Goal: Task Accomplishment & Management: Use online tool/utility

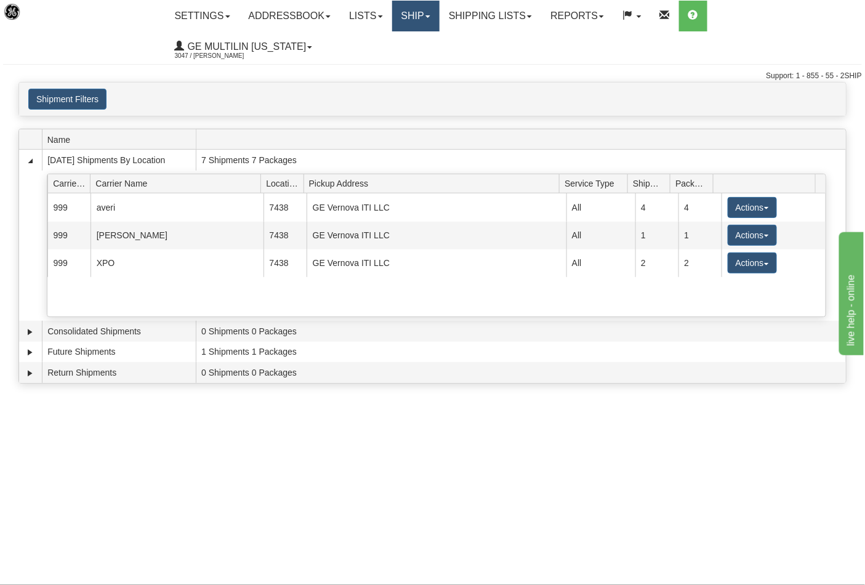
click at [426, 15] on link "Ship" at bounding box center [415, 16] width 47 height 31
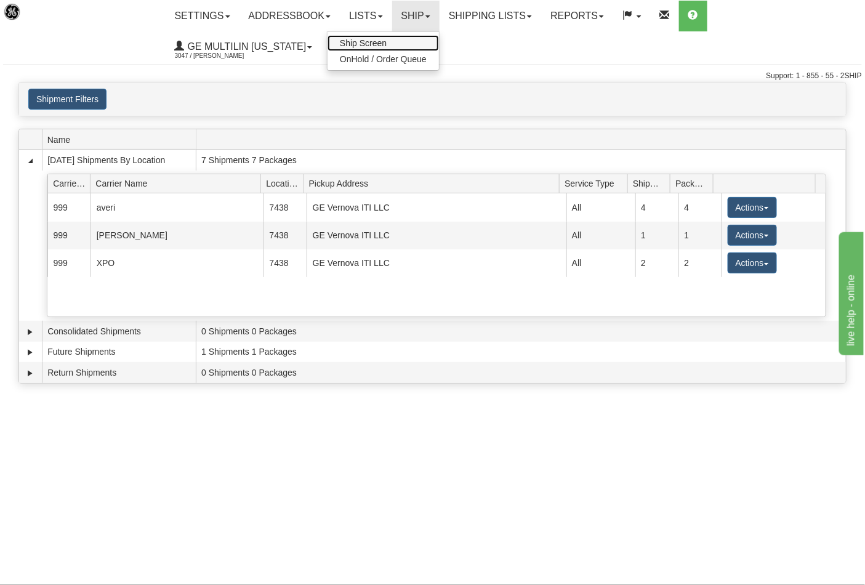
click at [404, 40] on link "Ship Screen" at bounding box center [383, 43] width 111 height 16
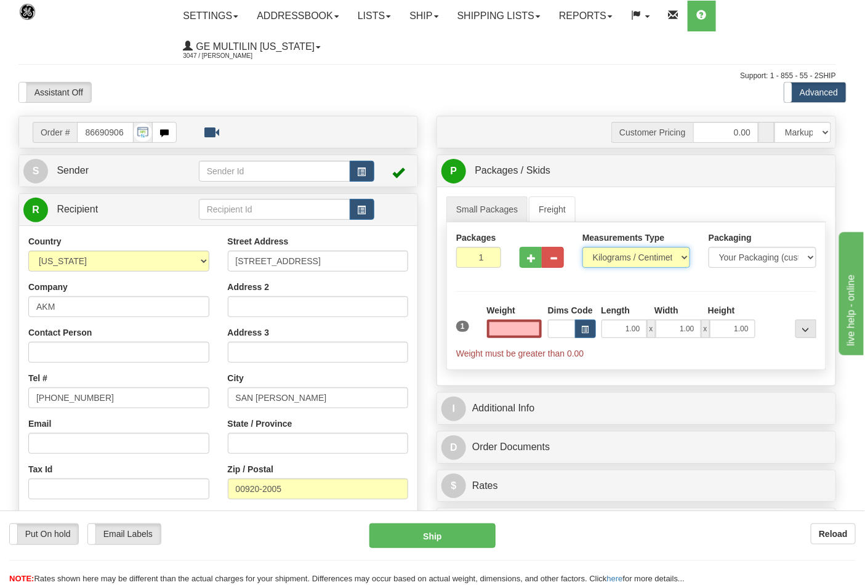
type input "0.00"
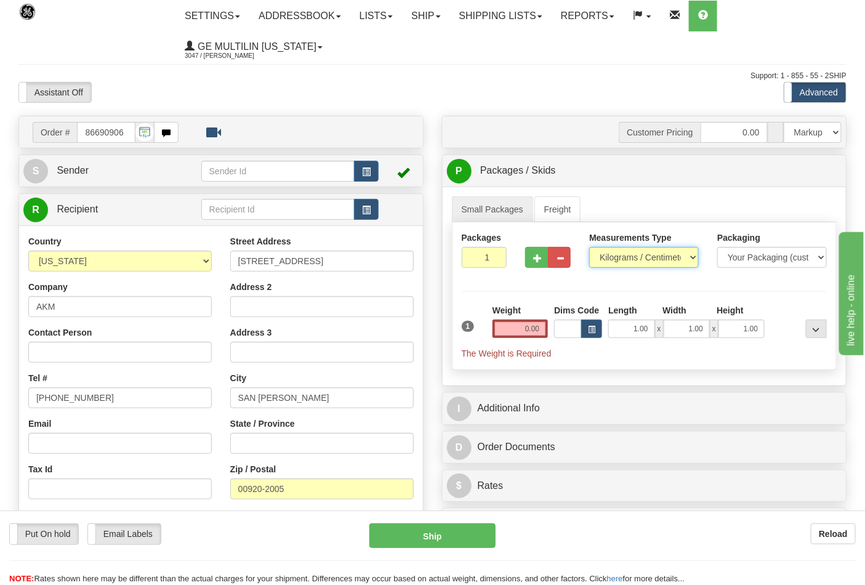
click at [612, 256] on select "Pounds / Inches Kilograms / Centimeters" at bounding box center [644, 257] width 110 height 21
select select "0"
click at [589, 248] on select "Pounds / Inches Kilograms / Centimeters" at bounding box center [644, 257] width 110 height 21
click at [536, 335] on input "0.00" at bounding box center [521, 329] width 56 height 18
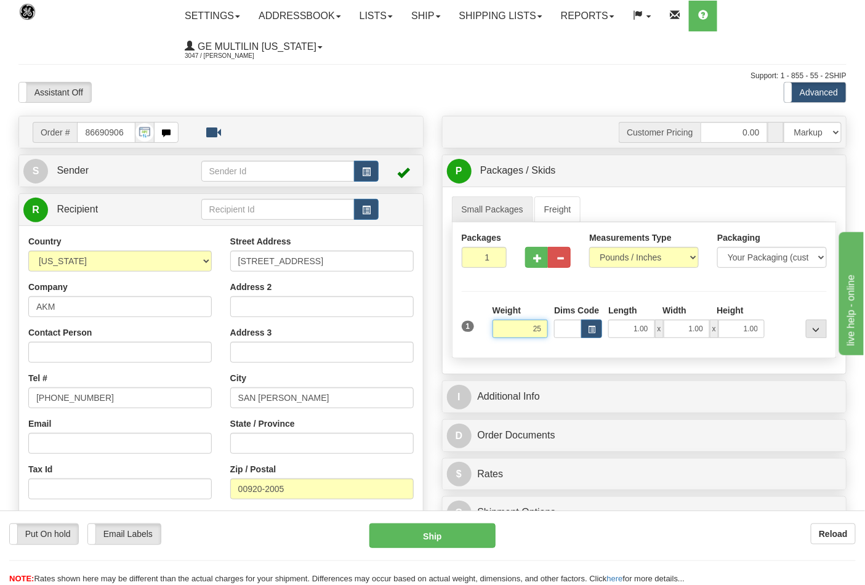
click button "Delete" at bounding box center [0, 0] width 0 height 0
type input "25.00"
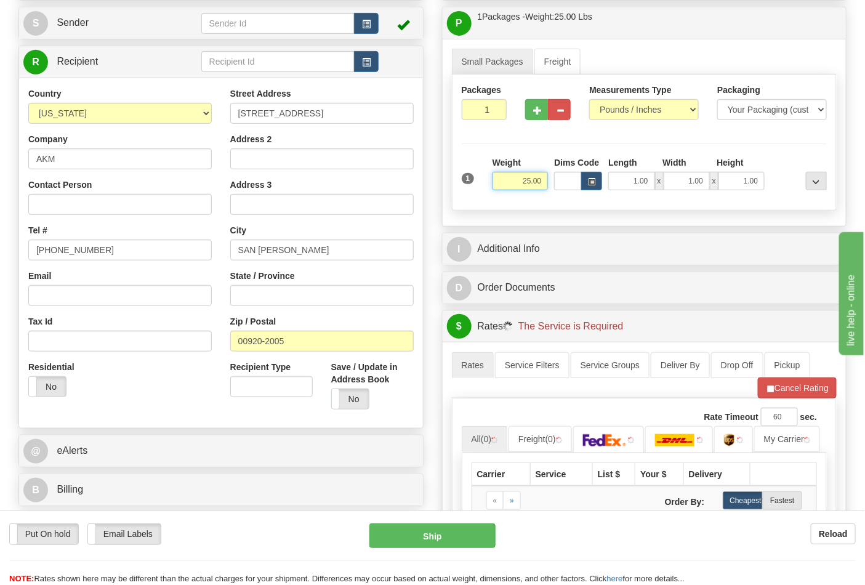
scroll to position [273, 0]
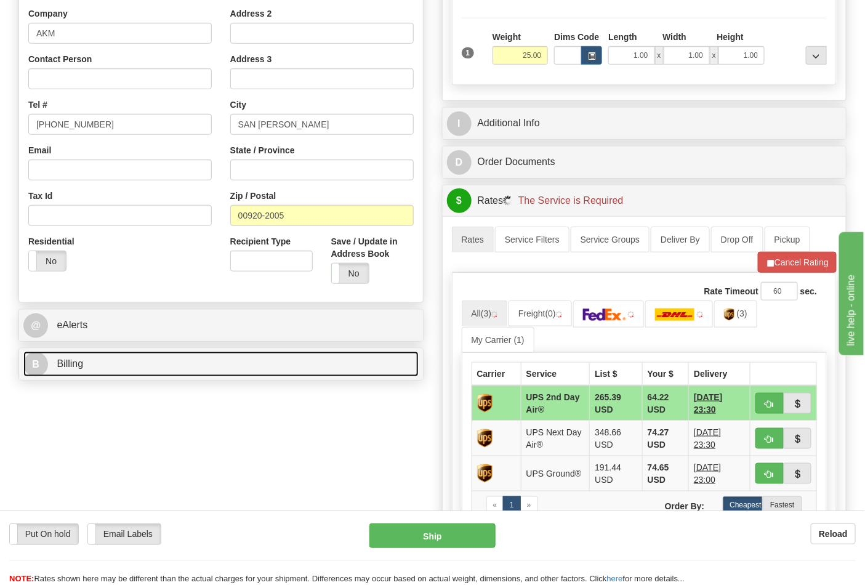
click at [151, 367] on link "B Billing" at bounding box center [220, 364] width 395 height 25
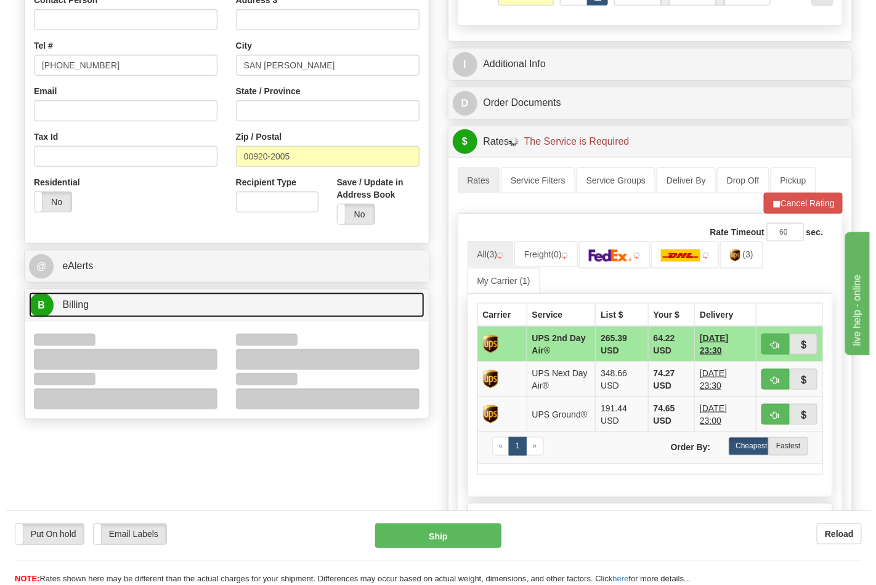
scroll to position [478, 0]
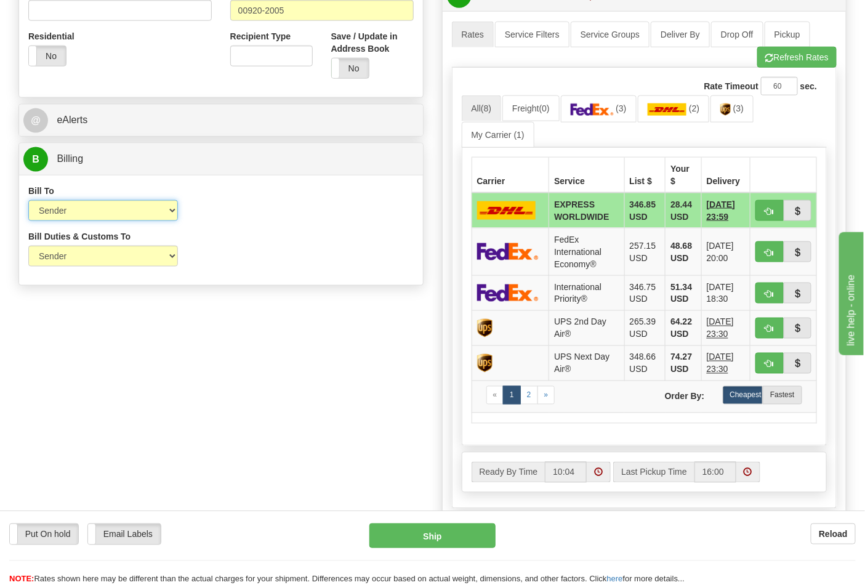
click at [81, 218] on select "Sender Recipient Third Party Collect" at bounding box center [103, 210] width 150 height 21
click at [322, 256] on div "Bill Duties & Customs To Sender Recipient Third Party UPS Split Duty VAT Indica…" at bounding box center [221, 253] width 404 height 46
click at [600, 114] on img at bounding box center [592, 109] width 43 height 12
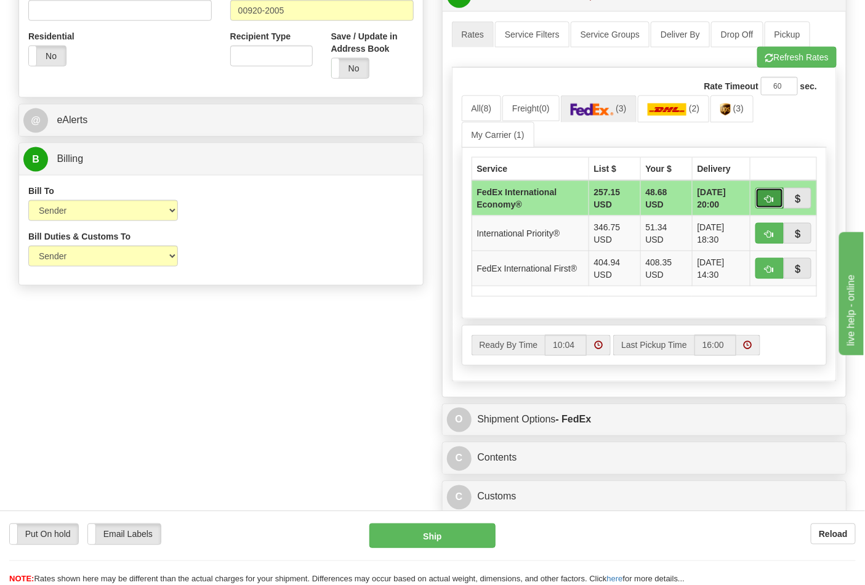
click at [774, 199] on button "button" at bounding box center [770, 198] width 28 height 21
type input "03"
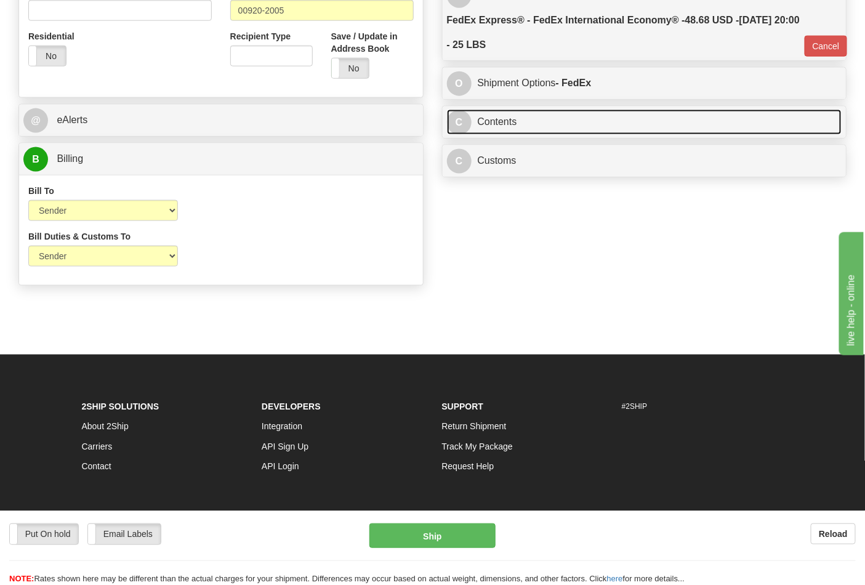
click at [558, 131] on link "C Contents" at bounding box center [644, 122] width 395 height 25
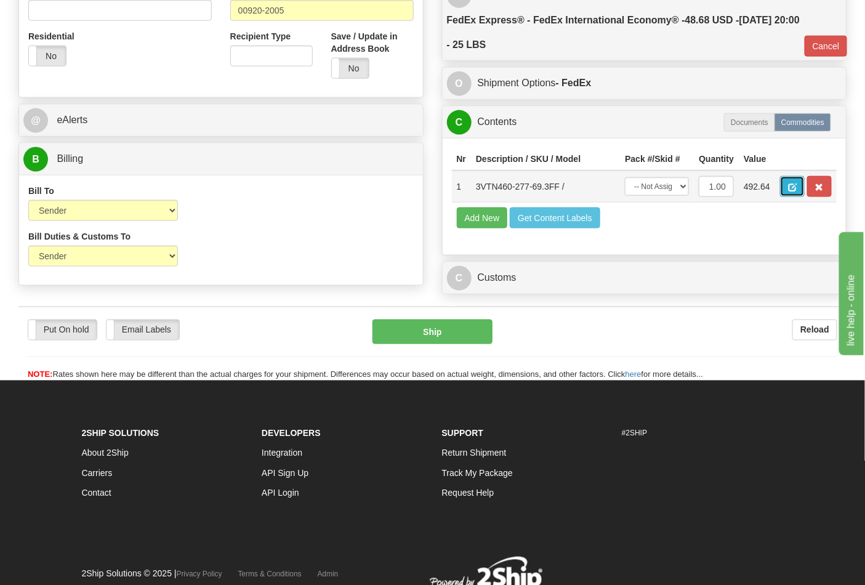
click at [805, 186] on button "button" at bounding box center [792, 186] width 25 height 21
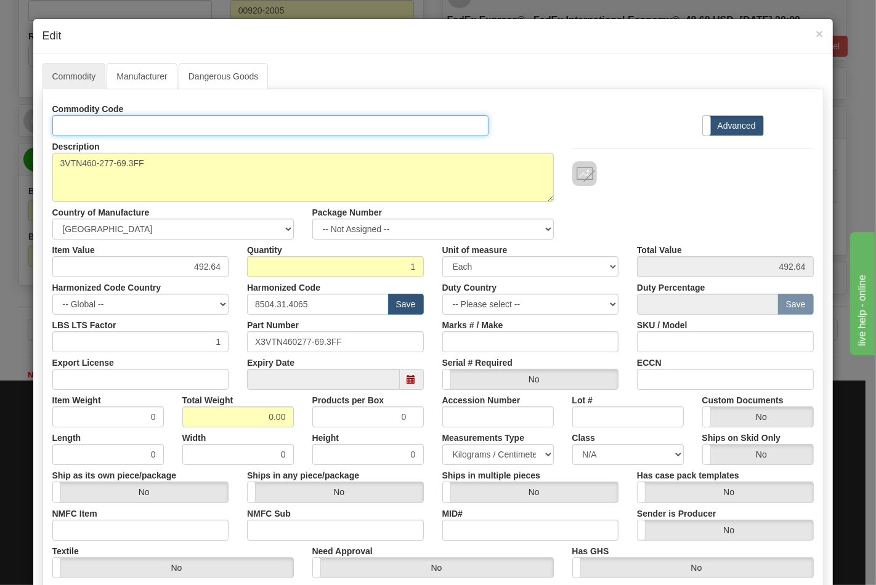
drag, startPoint x: 87, startPoint y: 124, endPoint x: 89, endPoint y: 132, distance: 8.8
click at [87, 124] on input "Id" at bounding box center [270, 125] width 437 height 21
type input "TRANSFORMERS"
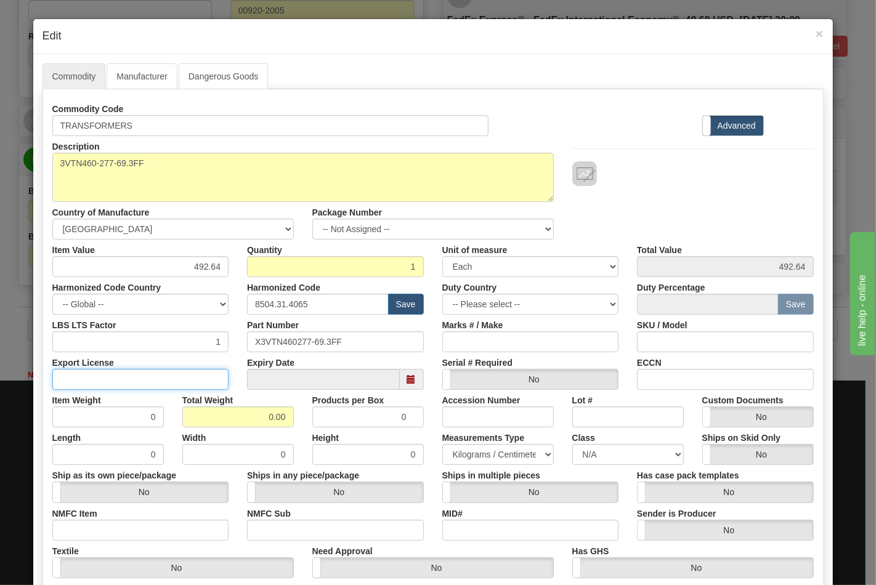
click at [198, 376] on input "Export License" at bounding box center [140, 379] width 177 height 21
type input "N/A"
drag, startPoint x: 256, startPoint y: 414, endPoint x: 293, endPoint y: 414, distance: 36.9
click at [293, 414] on div "Total Weight 0.00" at bounding box center [238, 409] width 130 height 38
type input "25"
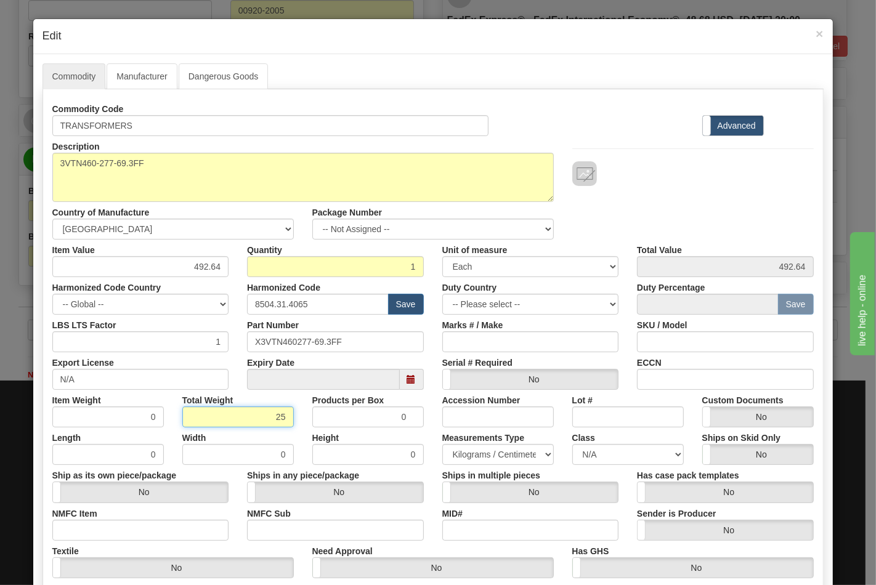
type input "25.0000"
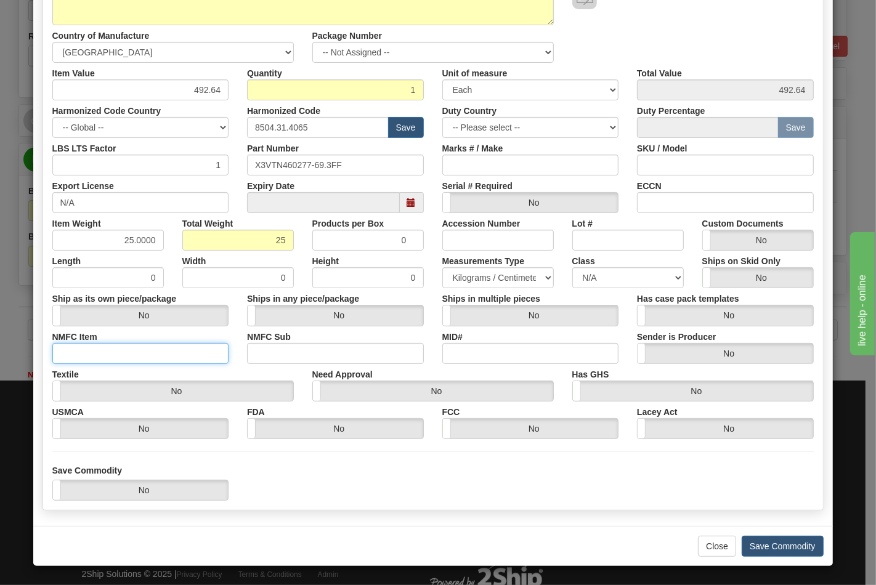
click at [175, 345] on input "NMFC Item" at bounding box center [140, 353] width 177 height 21
type input "63170"
click at [278, 352] on input "NMFC Sub" at bounding box center [335, 353] width 177 height 21
type input "4"
drag, startPoint x: 566, startPoint y: 281, endPoint x: 574, endPoint y: 279, distance: 8.2
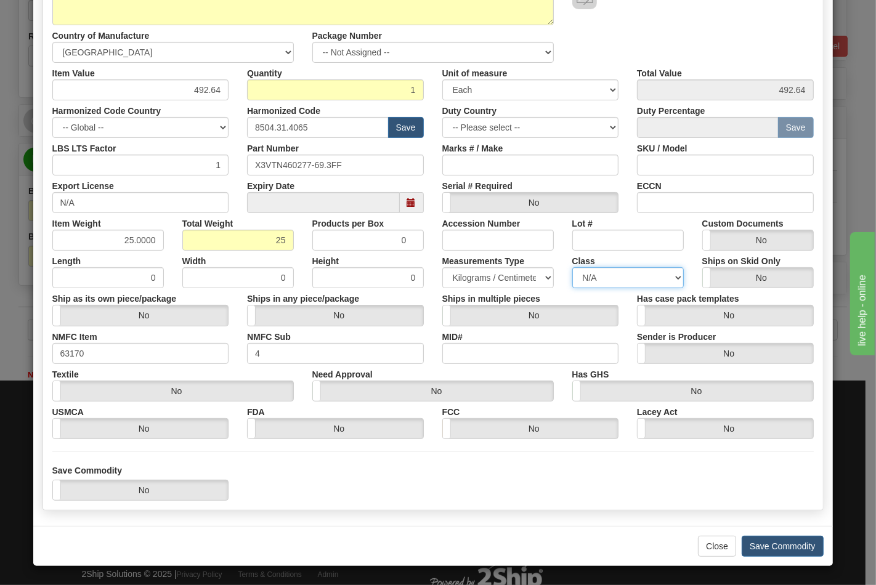
click at [572, 280] on select "N/A 50.0 55.0 60.0 65.0 70.0 85.0 92.5 100.0 125.0 175.0 250.0 300.0 400.0" at bounding box center [627, 277] width 111 height 21
select select "70.0"
click at [572, 267] on select "N/A 50.0 55.0 60.0 65.0 70.0 85.0 92.5 100.0 125.0 175.0 250.0 300.0 400.0" at bounding box center [627, 277] width 111 height 21
drag, startPoint x: 683, startPoint y: 206, endPoint x: 690, endPoint y: 205, distance: 6.2
click at [683, 206] on input "ECCN" at bounding box center [725, 202] width 177 height 21
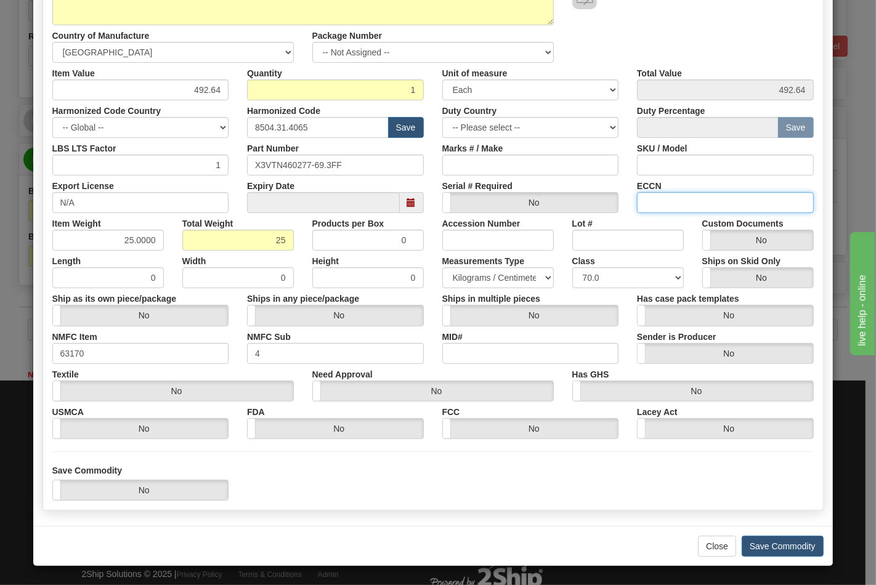
type input "EAR99"
click at [765, 540] on button "Save Commodity" at bounding box center [782, 546] width 82 height 21
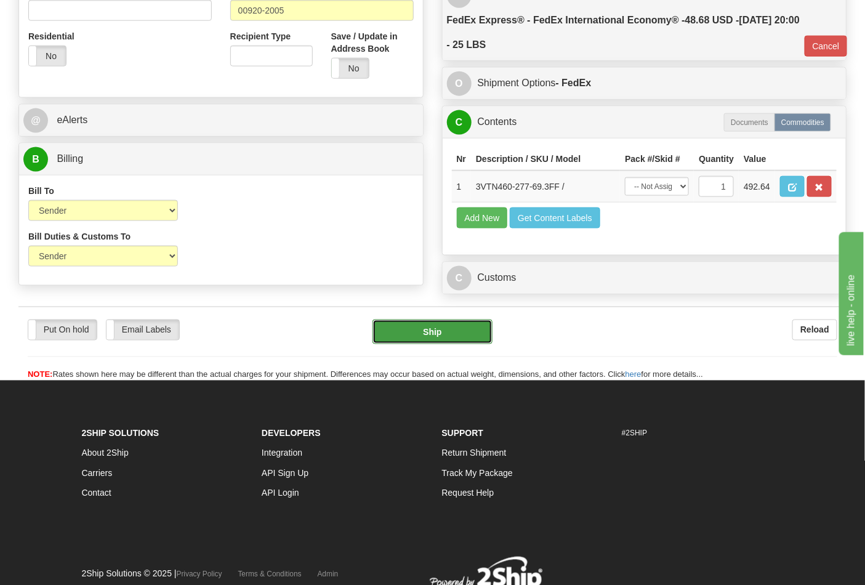
click at [414, 344] on button "Ship" at bounding box center [432, 332] width 119 height 25
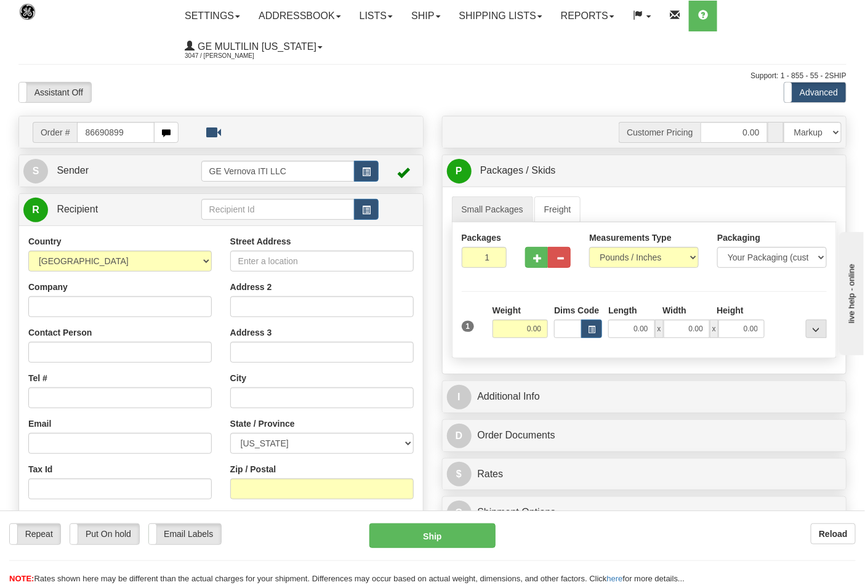
type input "86690899"
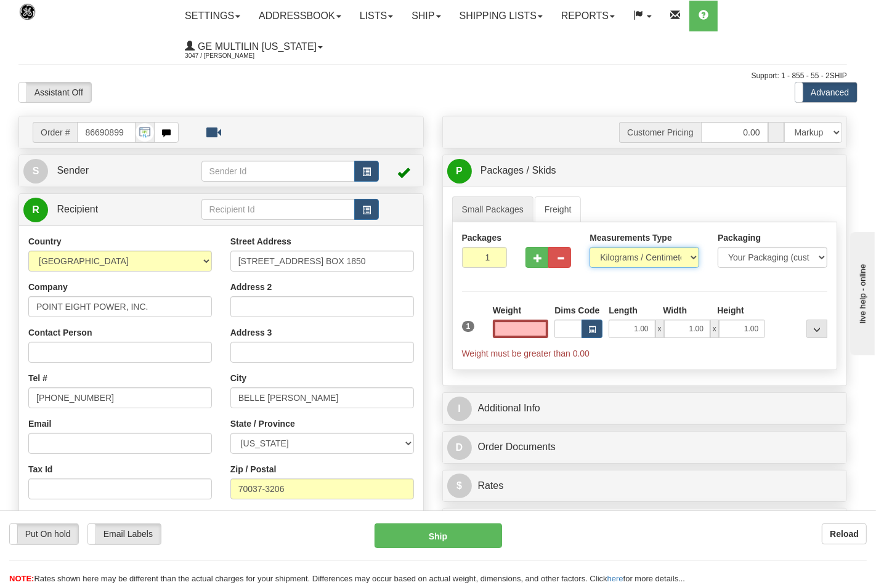
type input "0.00"
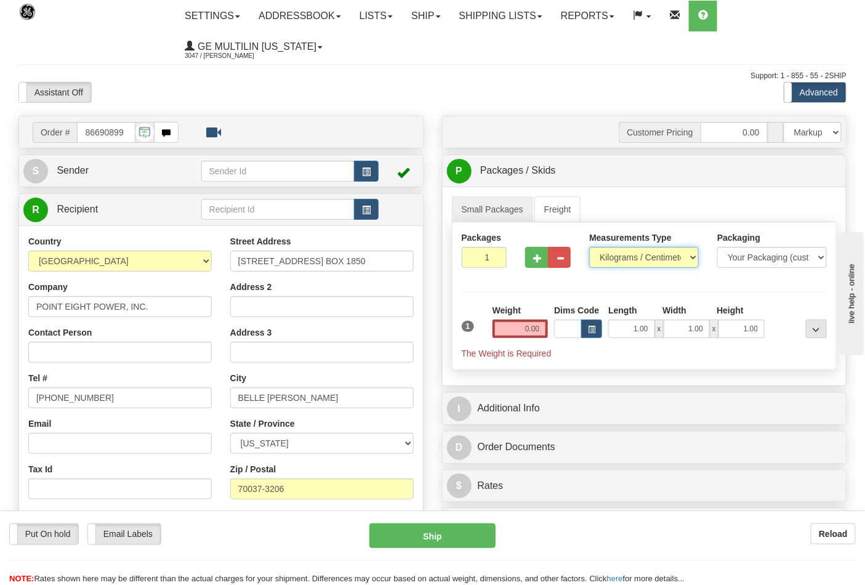
click at [620, 260] on select "Pounds / Inches Kilograms / Centimeters" at bounding box center [644, 257] width 110 height 21
select select "0"
click at [589, 248] on select "Pounds / Inches Kilograms / Centimeters" at bounding box center [644, 257] width 110 height 21
click at [538, 325] on input "0.00" at bounding box center [521, 329] width 56 height 18
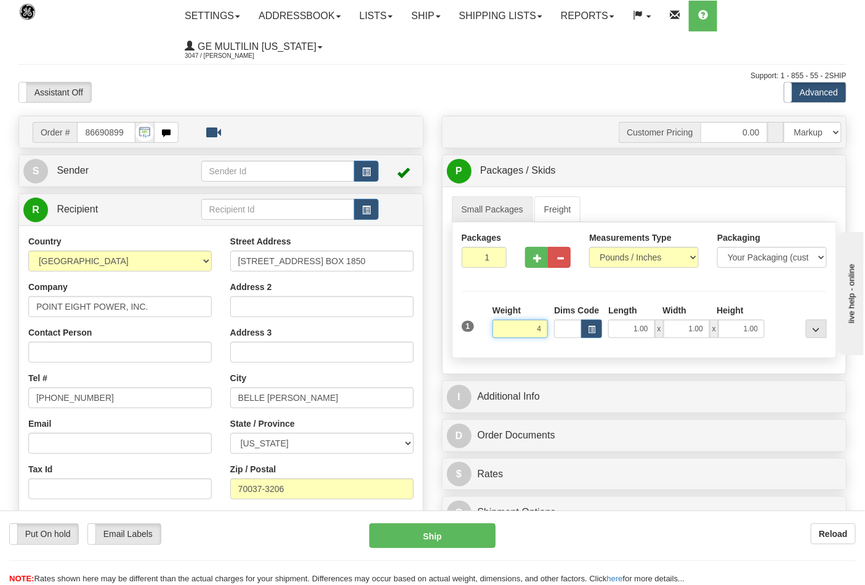
click button "Delete" at bounding box center [0, 0] width 0 height 0
type input "4.00"
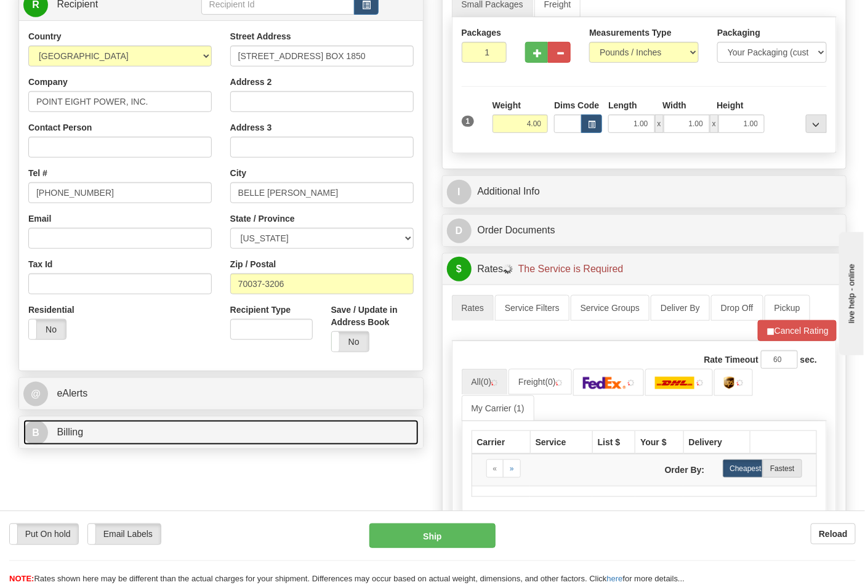
click at [137, 424] on link "B Billing" at bounding box center [220, 432] width 395 height 25
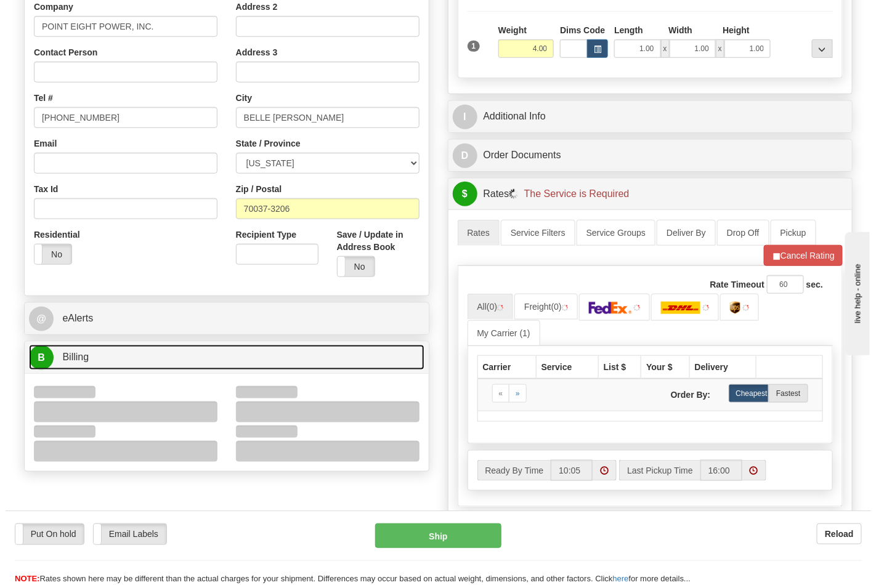
scroll to position [342, 0]
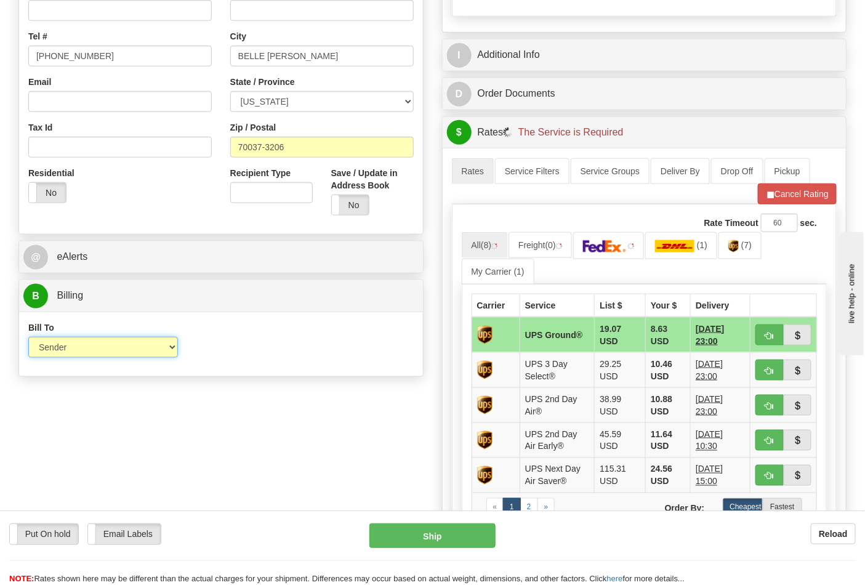
click at [66, 352] on select "Sender Recipient Third Party Collect" at bounding box center [103, 347] width 150 height 21
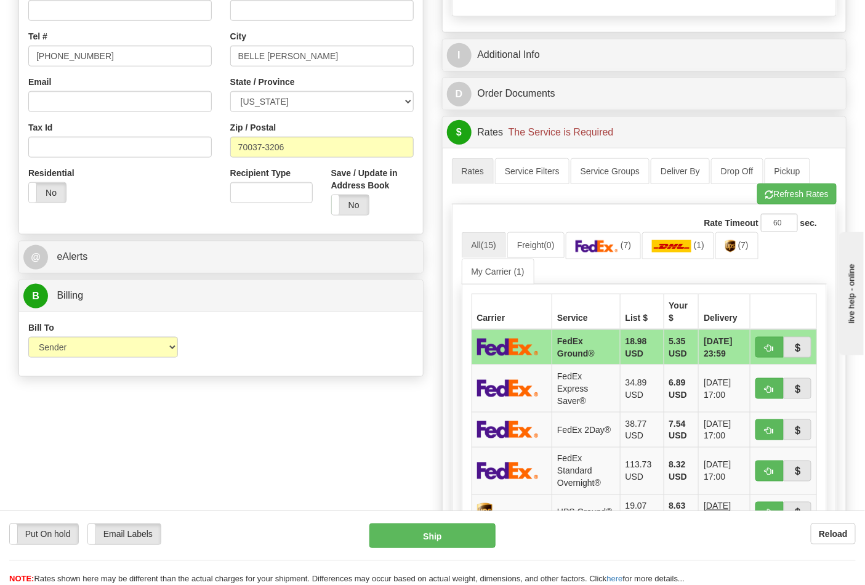
click at [264, 372] on div "Bill To Sender Recipient Third Party Collect Account 3rd Party Account List Ple…" at bounding box center [221, 344] width 404 height 65
click at [590, 256] on link "(7)" at bounding box center [604, 245] width 76 height 26
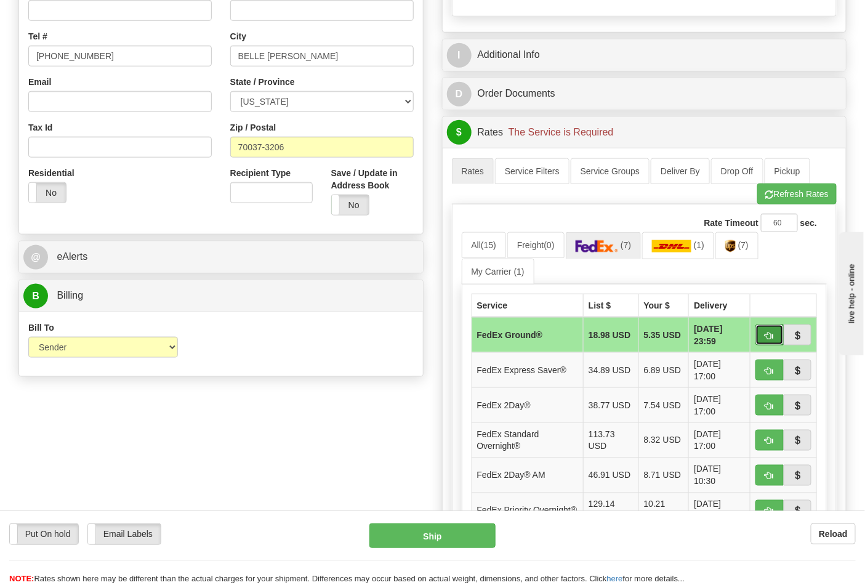
click at [771, 340] on span "button" at bounding box center [769, 336] width 9 height 8
type input "92"
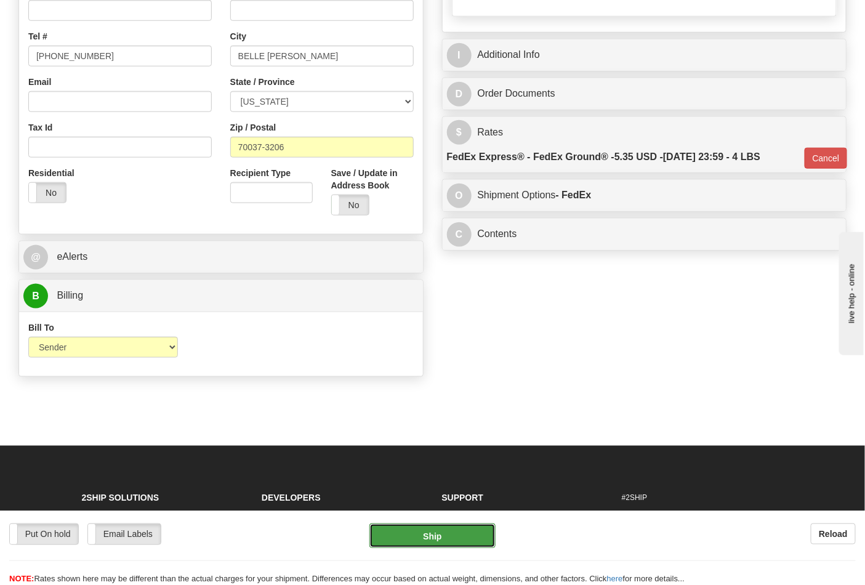
click at [450, 538] on button "Ship" at bounding box center [432, 535] width 126 height 25
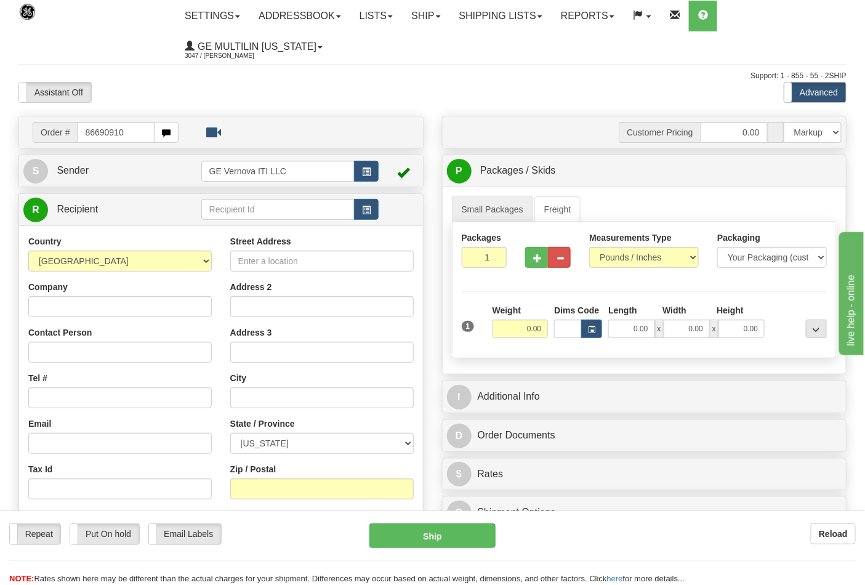
type input "86690910"
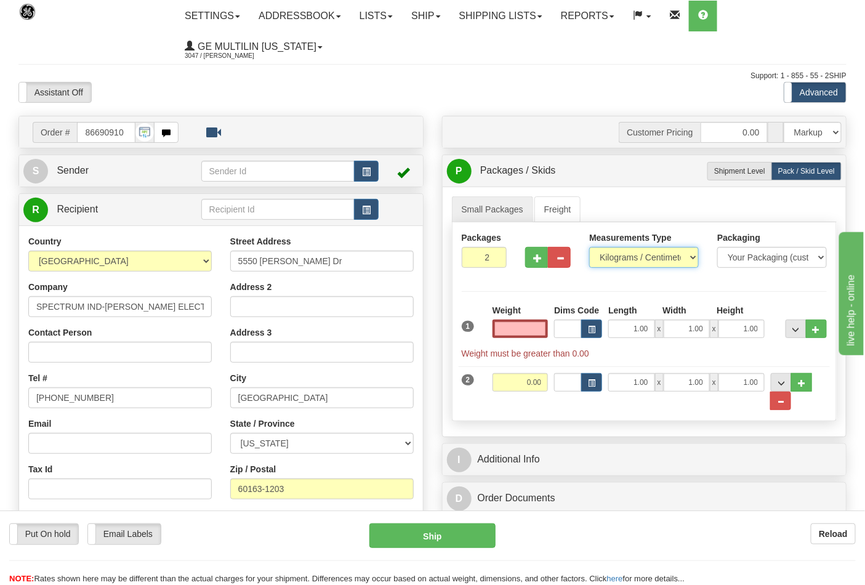
type input "0.00"
click at [617, 263] on select "Pounds / Inches Kilograms / Centimeters" at bounding box center [644, 257] width 110 height 21
select select "0"
click at [589, 248] on select "Pounds / Inches Kilograms / Centimeters" at bounding box center [644, 257] width 110 height 21
click at [541, 325] on input "0.00" at bounding box center [521, 329] width 56 height 18
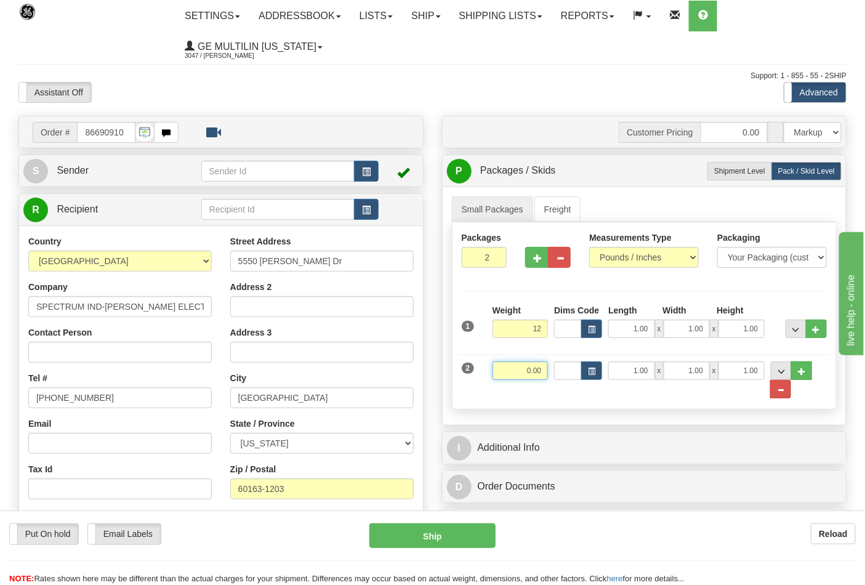
type input "12.00"
click at [543, 371] on input "0.00" at bounding box center [521, 370] width 56 height 18
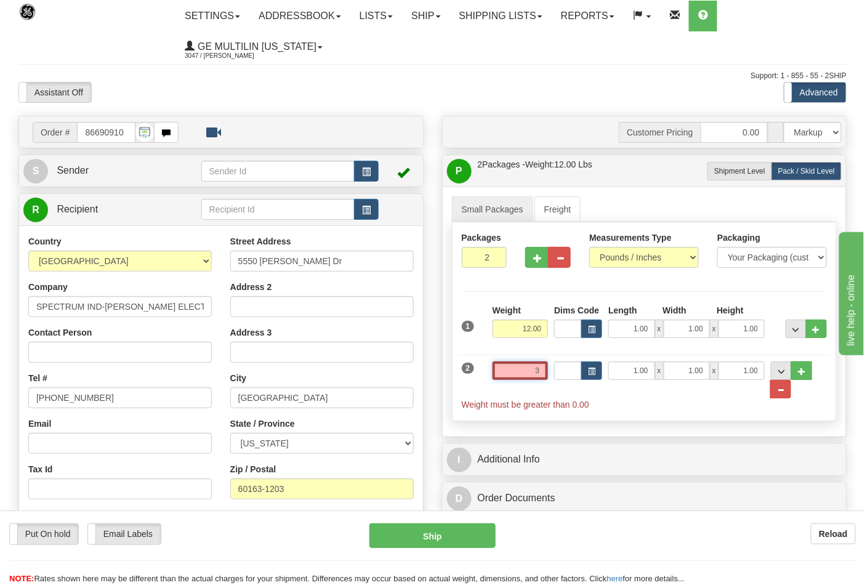
click button "Delete" at bounding box center [0, 0] width 0 height 0
type input "3.00"
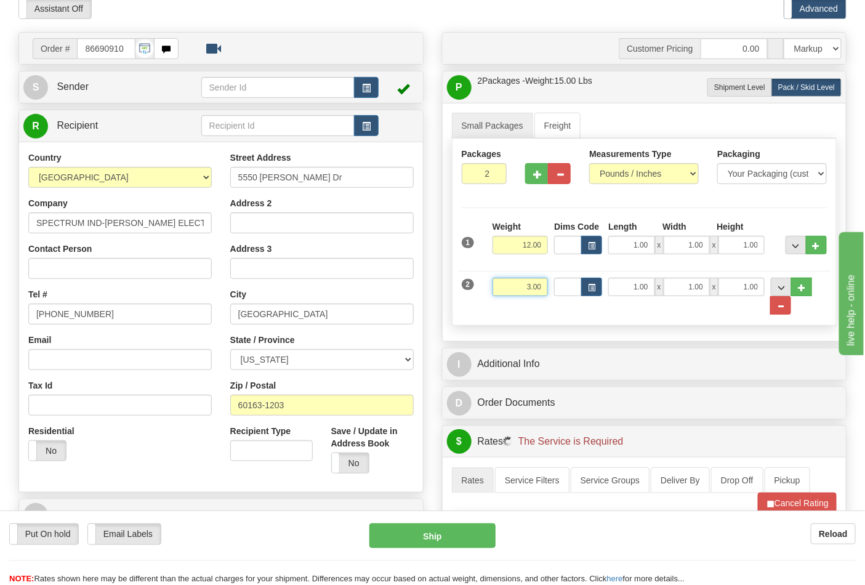
scroll to position [205, 0]
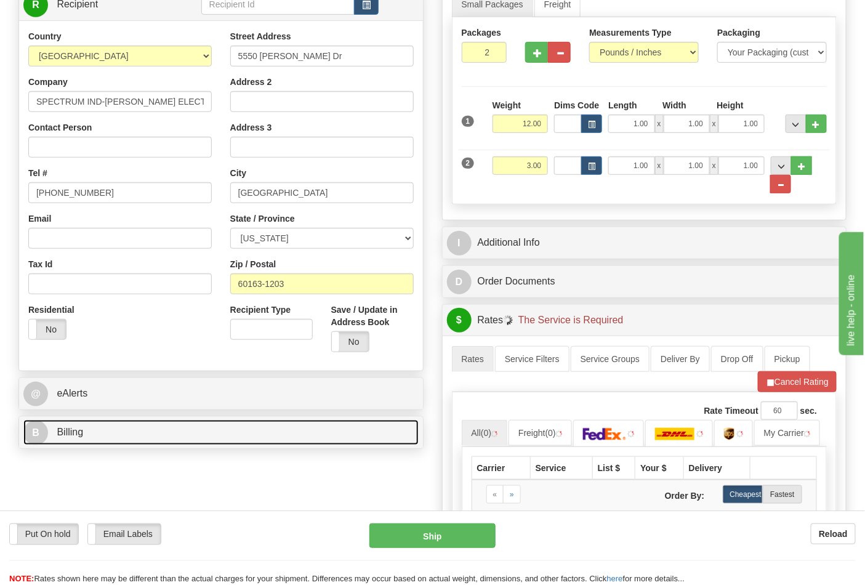
click at [154, 431] on link "B Billing" at bounding box center [220, 432] width 395 height 25
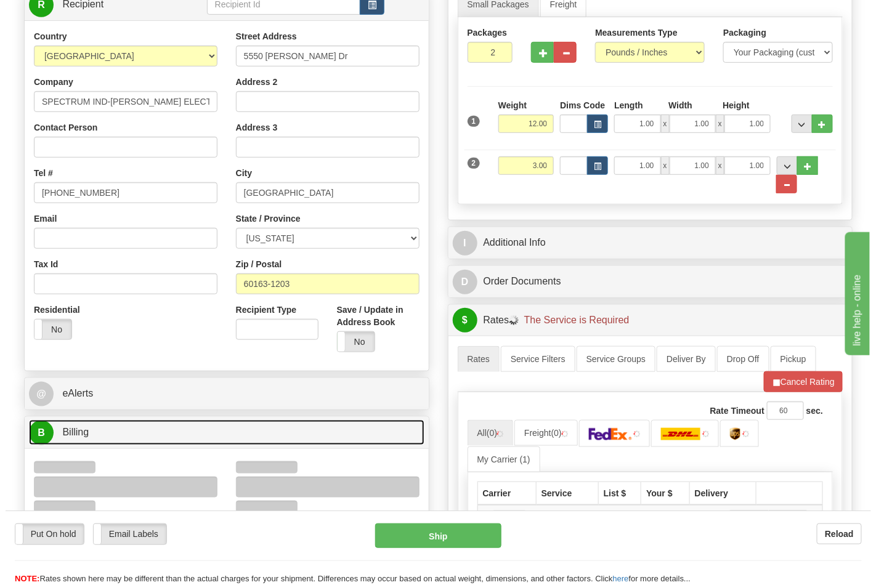
scroll to position [273, 0]
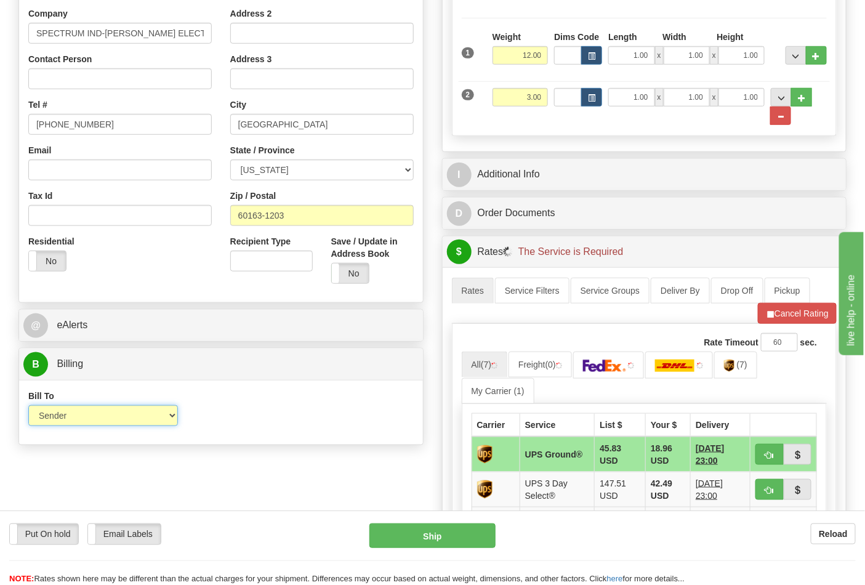
click at [101, 413] on select "Sender Recipient Third Party Collect" at bounding box center [103, 415] width 150 height 21
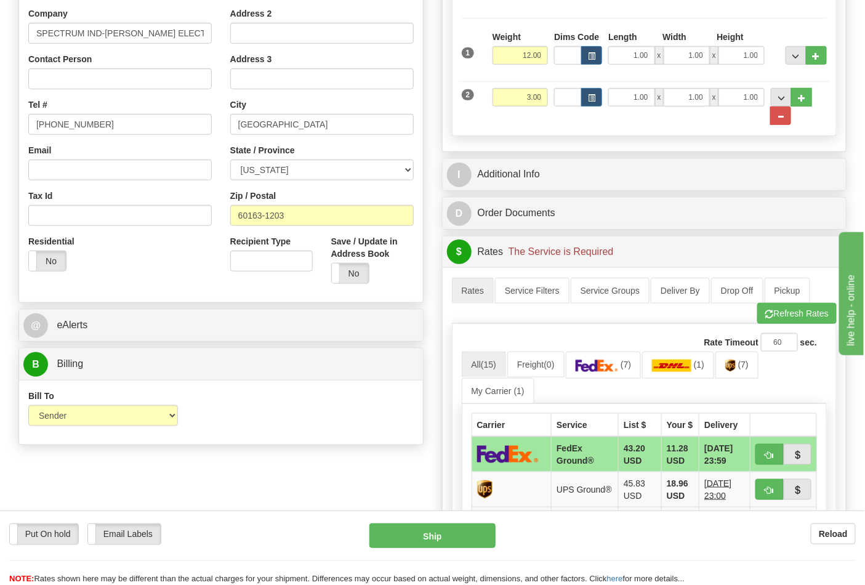
click at [228, 389] on div "Bill To Sender Recipient Third Party Collect Account 3rd Party Account List Ple…" at bounding box center [221, 412] width 404 height 65
click at [623, 377] on link "(7)" at bounding box center [604, 365] width 76 height 26
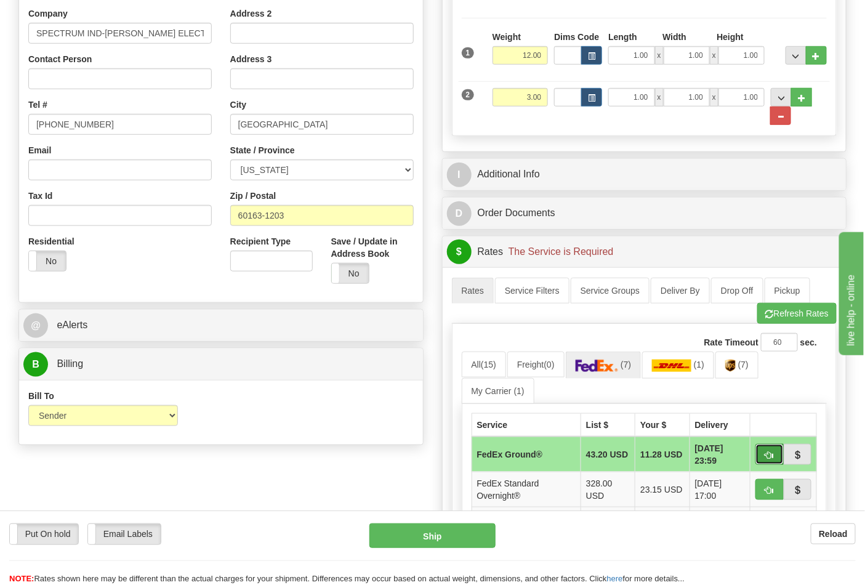
click at [756, 454] on button "button" at bounding box center [770, 454] width 28 height 21
type input "92"
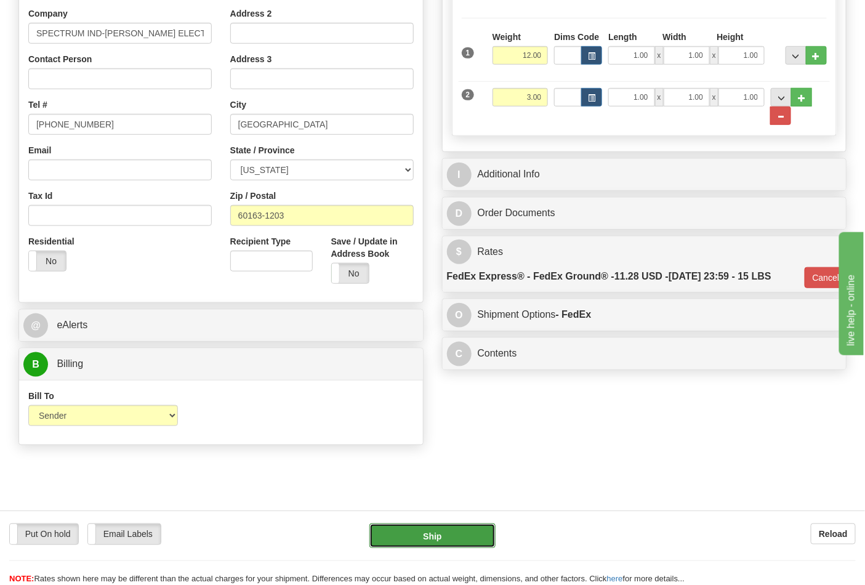
click at [446, 534] on button "Ship" at bounding box center [432, 535] width 126 height 25
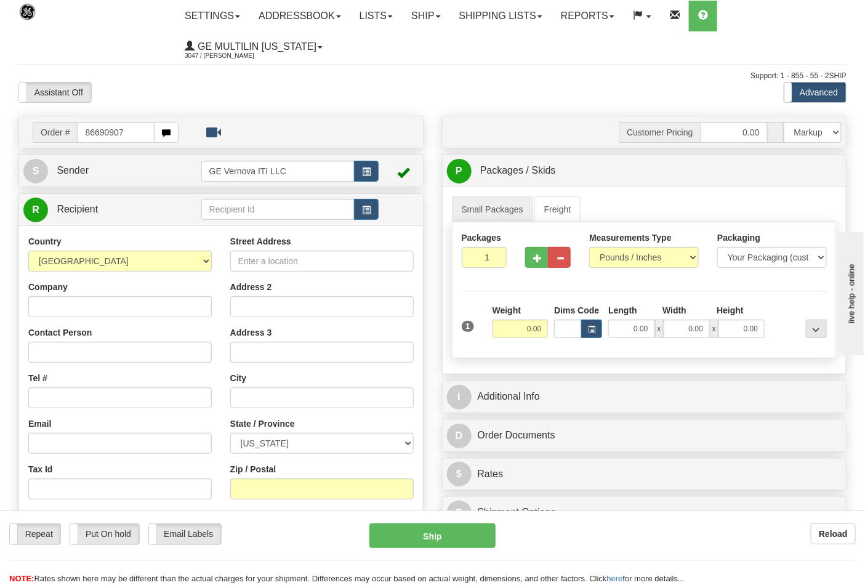
type input "86690907"
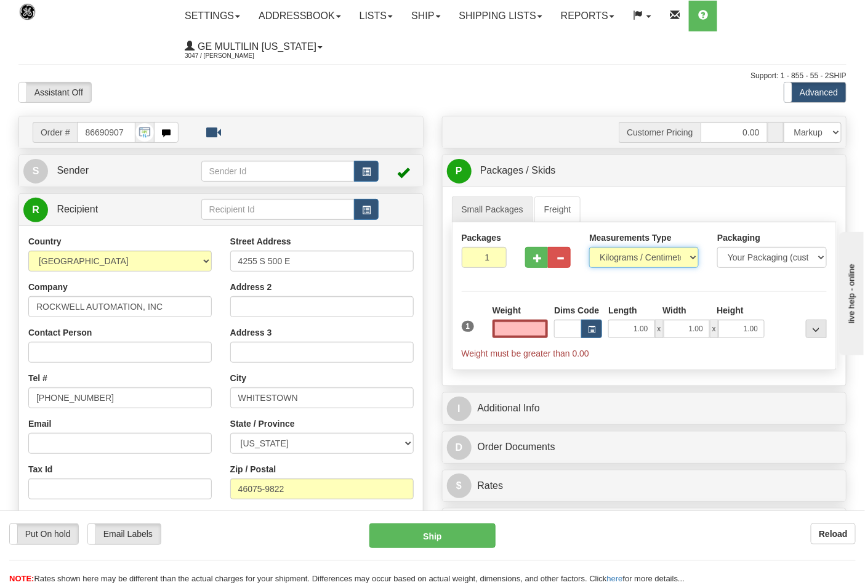
type input "0.00"
click at [611, 260] on select "Pounds / Inches Kilograms / Centimeters" at bounding box center [644, 257] width 110 height 21
select select "0"
click at [589, 248] on select "Pounds / Inches Kilograms / Centimeters" at bounding box center [644, 257] width 110 height 21
click at [546, 328] on input "0.00" at bounding box center [521, 329] width 56 height 18
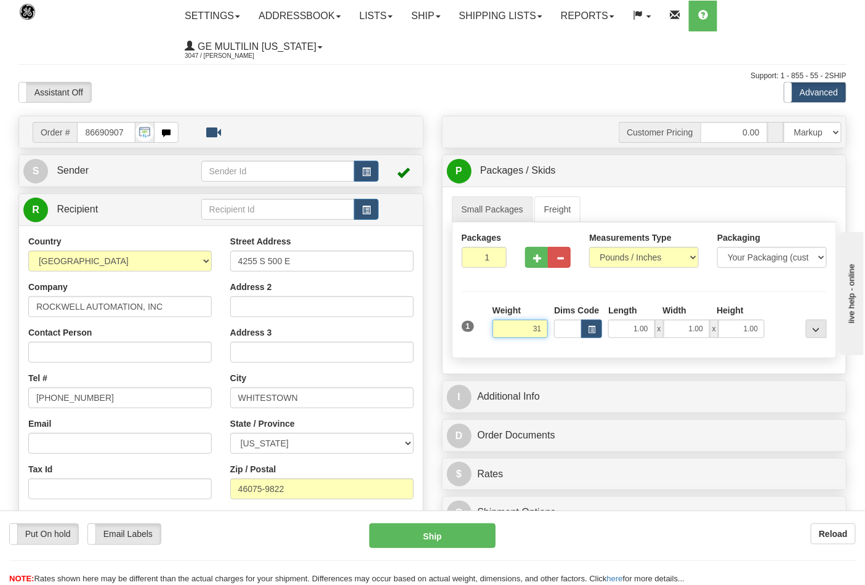
click button "Delete" at bounding box center [0, 0] width 0 height 0
type input "31.00"
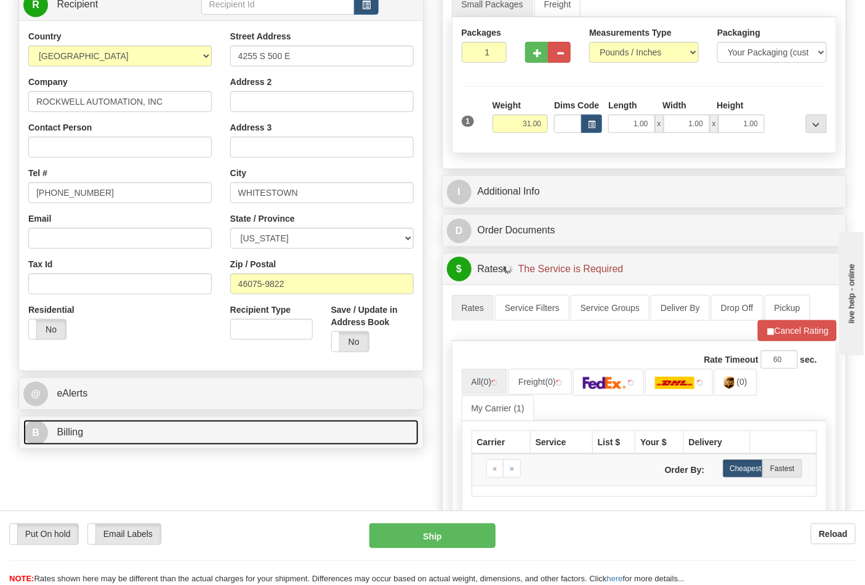
click at [165, 441] on link "B Billing" at bounding box center [220, 432] width 395 height 25
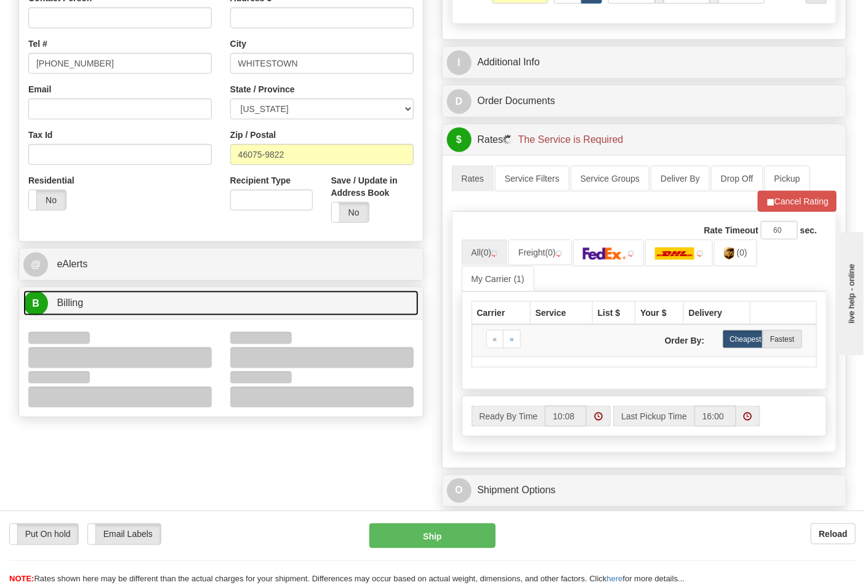
scroll to position [478, 0]
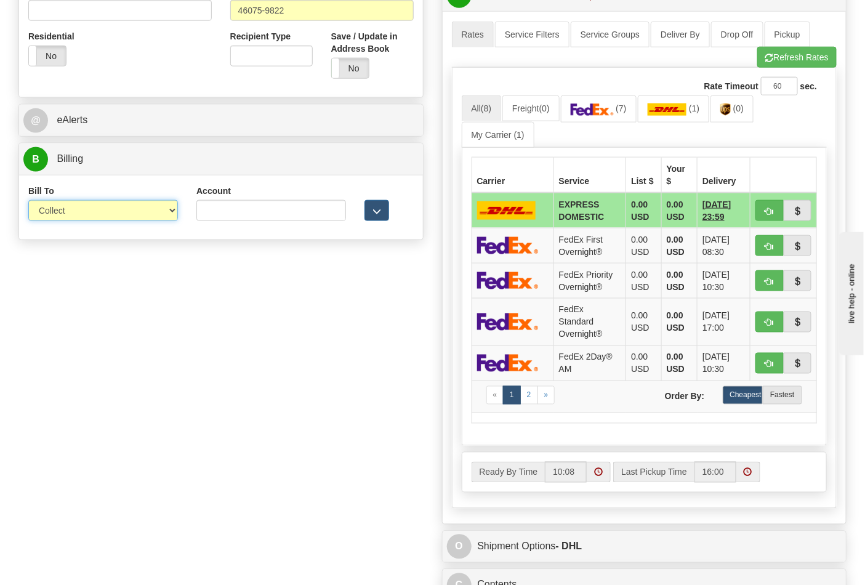
click at [77, 219] on select "Sender Recipient Third Party Collect" at bounding box center [103, 210] width 150 height 21
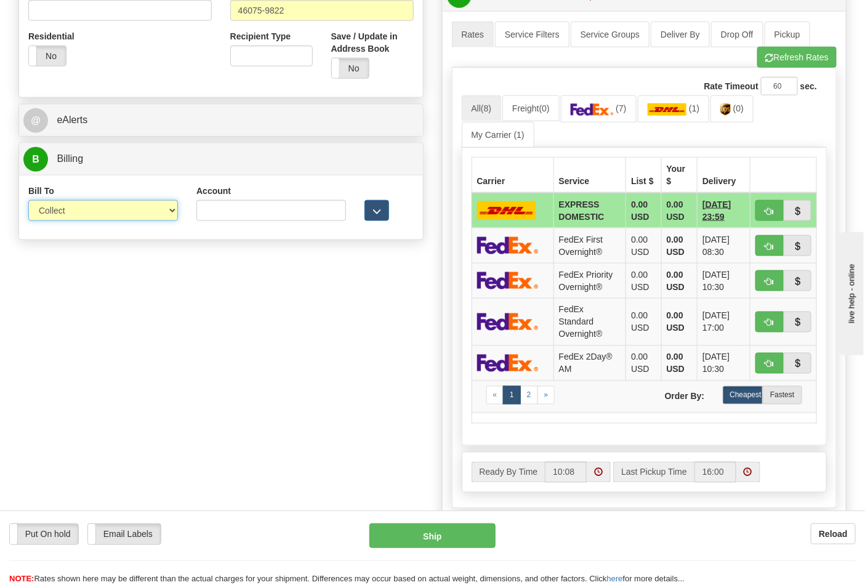
select select "2"
click at [28, 201] on select "Sender Recipient Third Party Collect" at bounding box center [103, 210] width 150 height 21
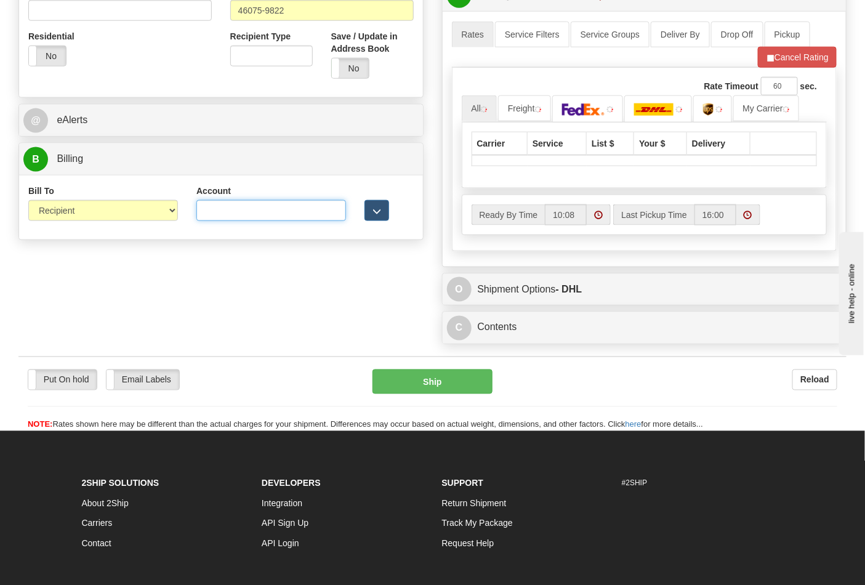
click at [226, 214] on input "Account" at bounding box center [271, 210] width 150 height 21
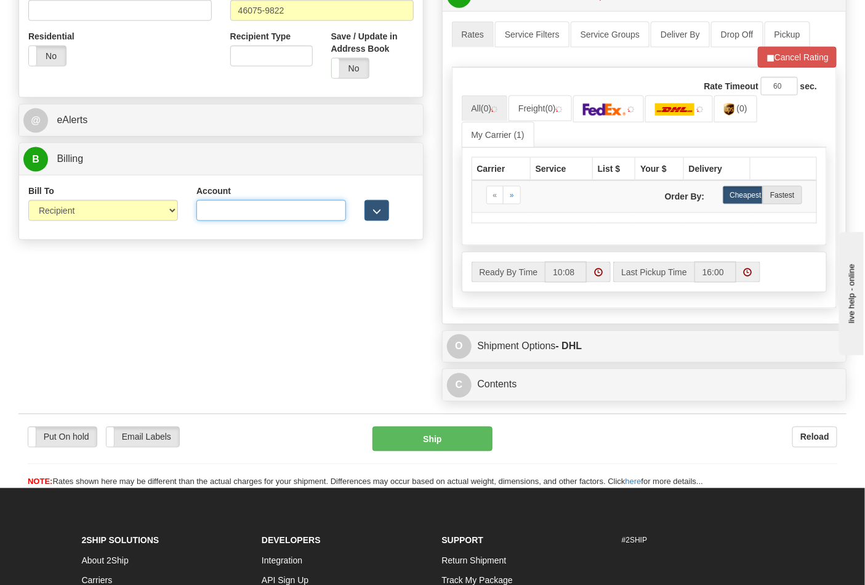
type input "587102"
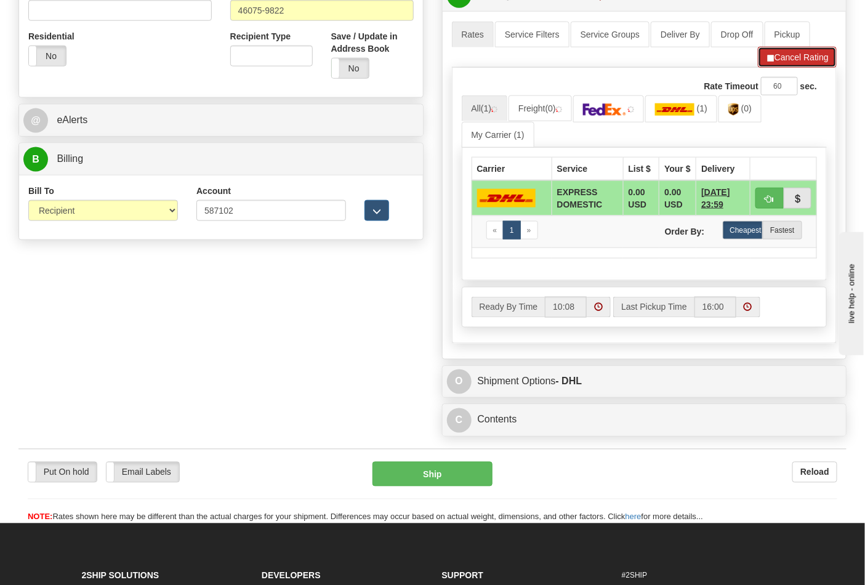
click at [798, 64] on button "Cancel Rating" at bounding box center [797, 57] width 79 height 21
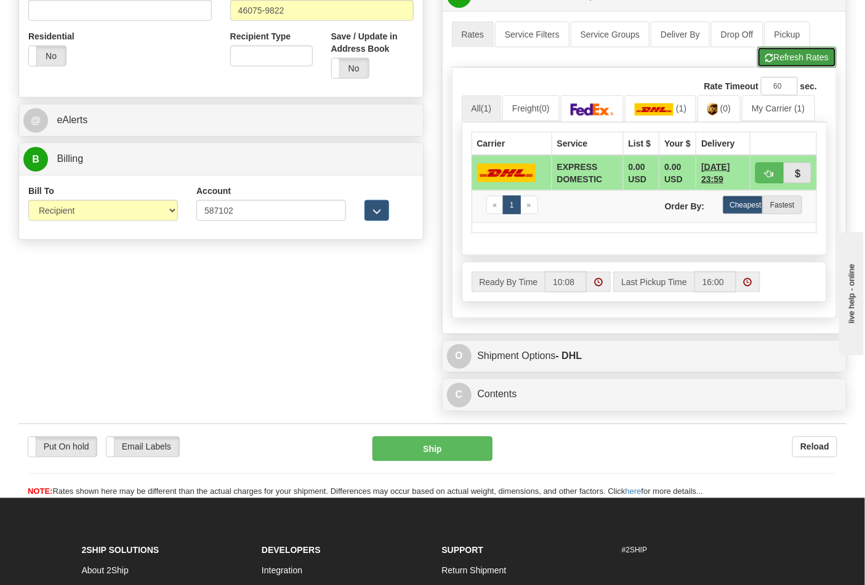
click at [786, 53] on button "Refresh Rates" at bounding box center [796, 57] width 79 height 21
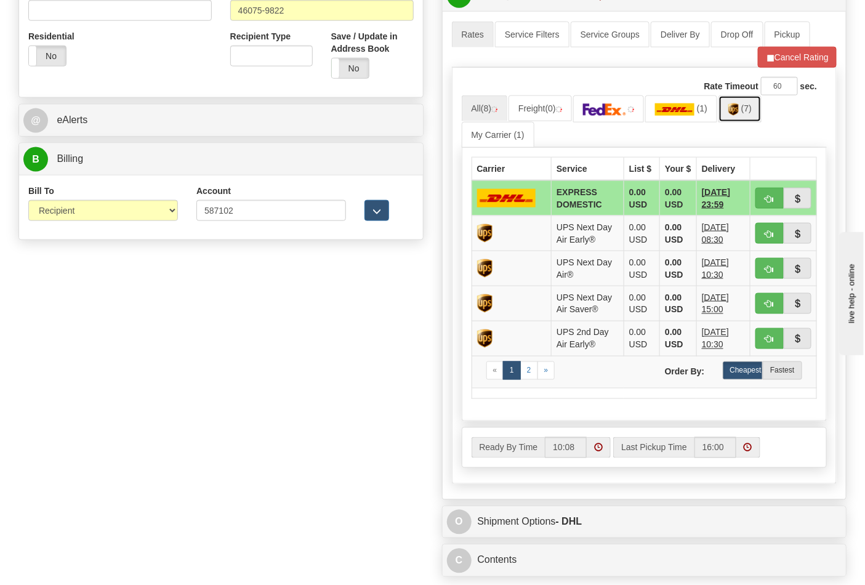
click at [739, 115] on img at bounding box center [733, 109] width 10 height 12
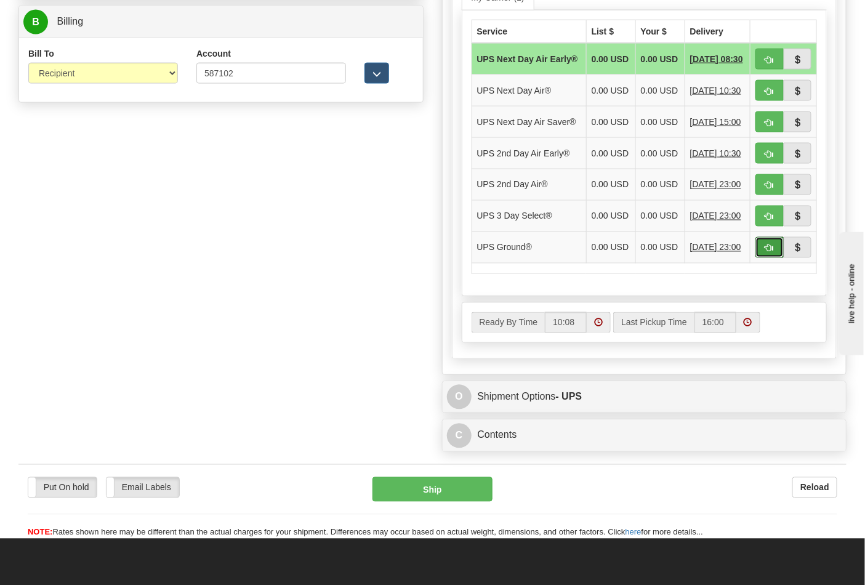
click at [773, 252] on span "button" at bounding box center [769, 248] width 9 height 8
type input "03"
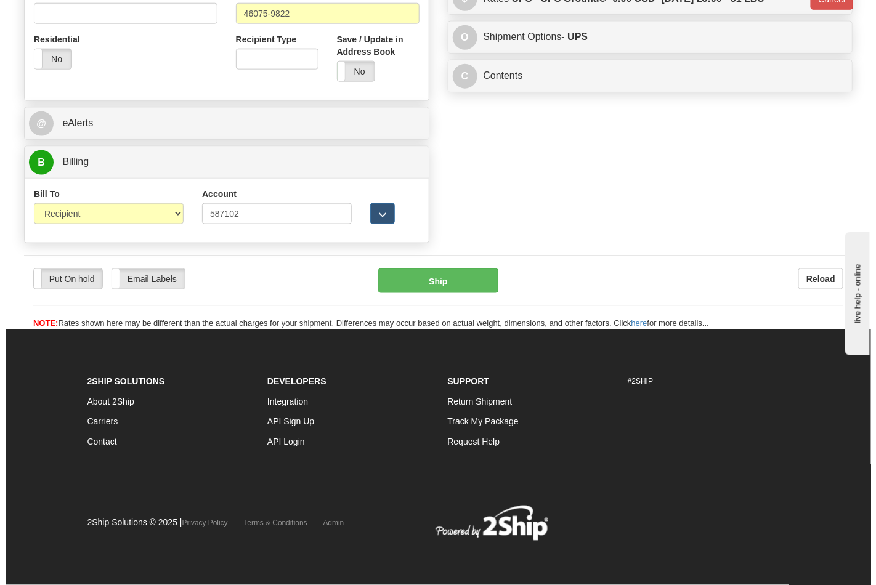
scroll to position [477, 0]
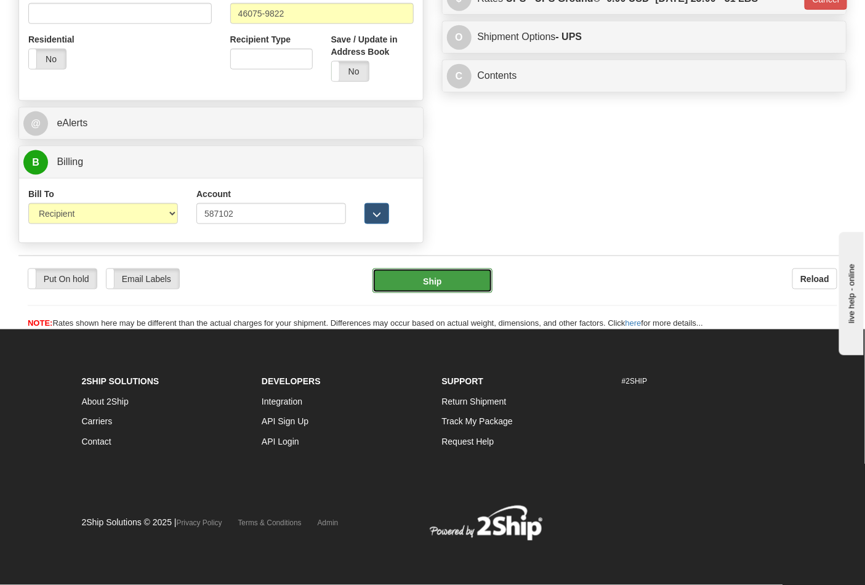
click at [472, 273] on button "Ship" at bounding box center [432, 280] width 119 height 25
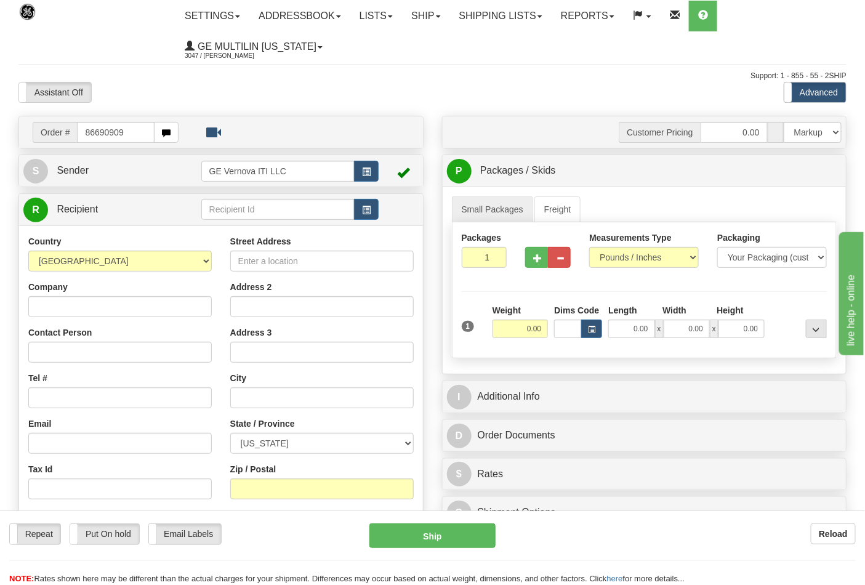
type input "86690909"
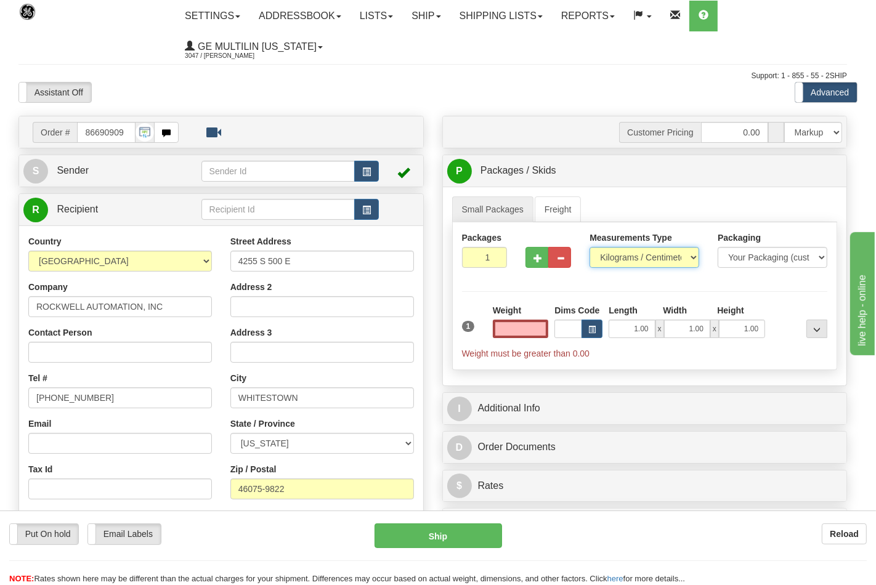
type input "0.00"
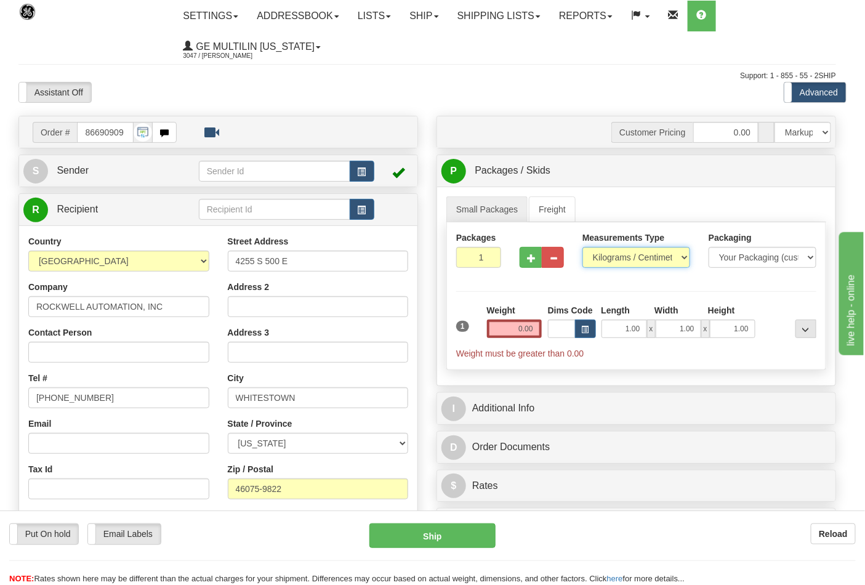
click at [631, 260] on select "Pounds / Inches Kilograms / Centimeters" at bounding box center [637, 257] width 108 height 21
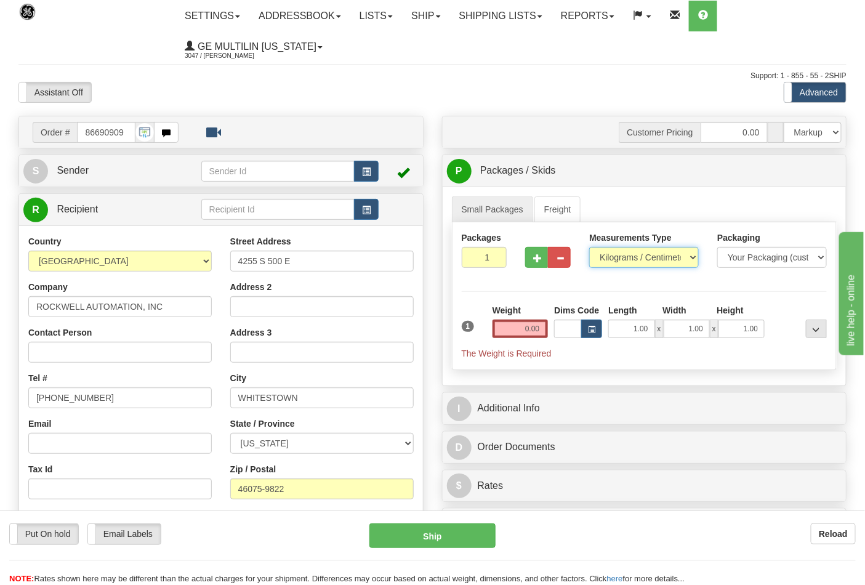
select select "0"
click at [589, 248] on select "Pounds / Inches Kilograms / Centimeters" at bounding box center [644, 257] width 110 height 21
click at [547, 324] on input "0.00" at bounding box center [521, 329] width 56 height 18
click button "Delete" at bounding box center [0, 0] width 0 height 0
type input "6.00"
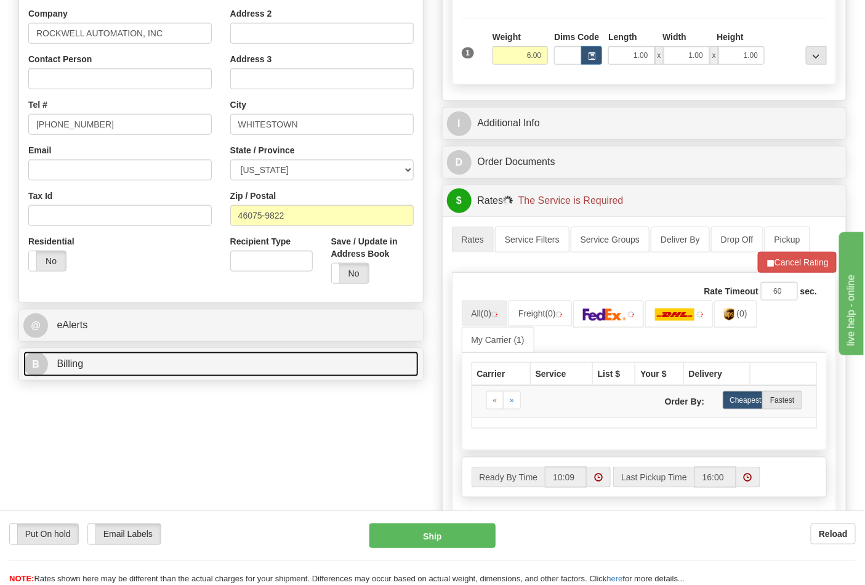
click at [121, 367] on link "B Billing" at bounding box center [220, 364] width 395 height 25
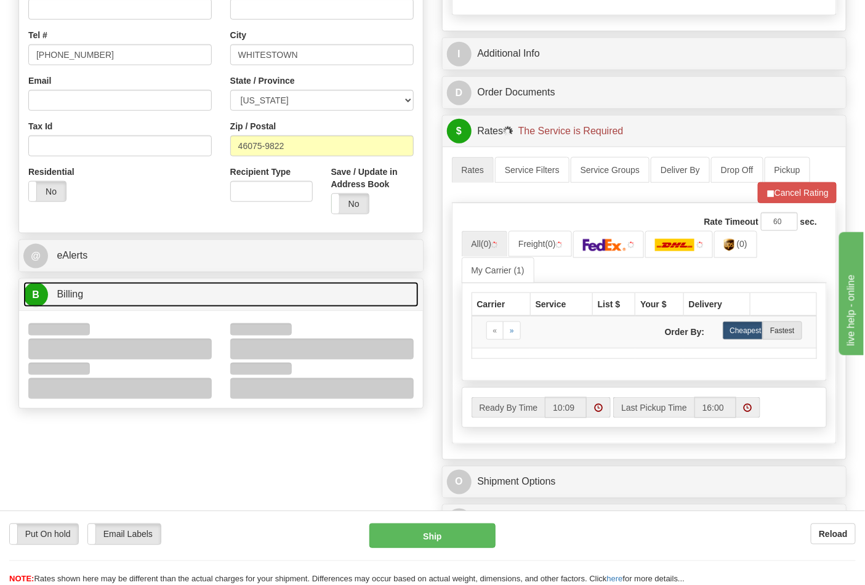
scroll to position [410, 0]
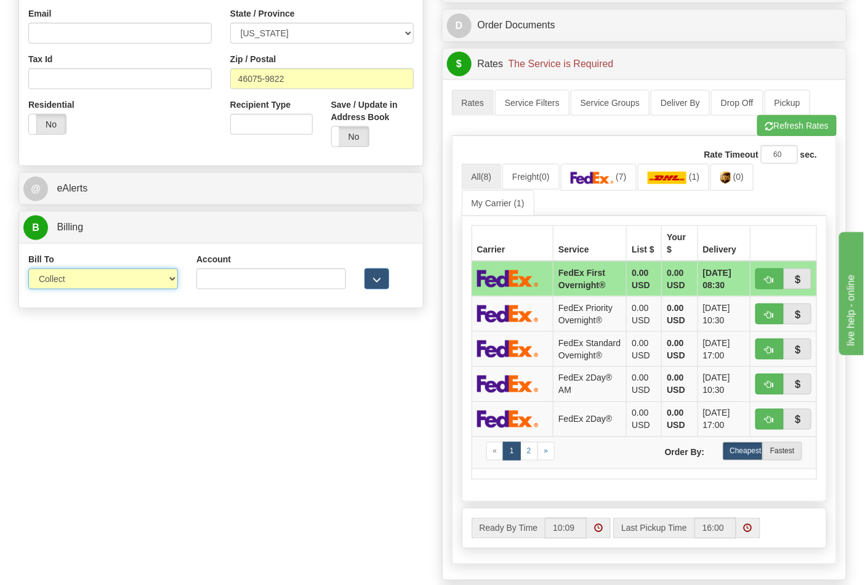
drag, startPoint x: 82, startPoint y: 278, endPoint x: 82, endPoint y: 289, distance: 11.1
click at [82, 278] on select "Sender Recipient Third Party Collect" at bounding box center [103, 278] width 150 height 21
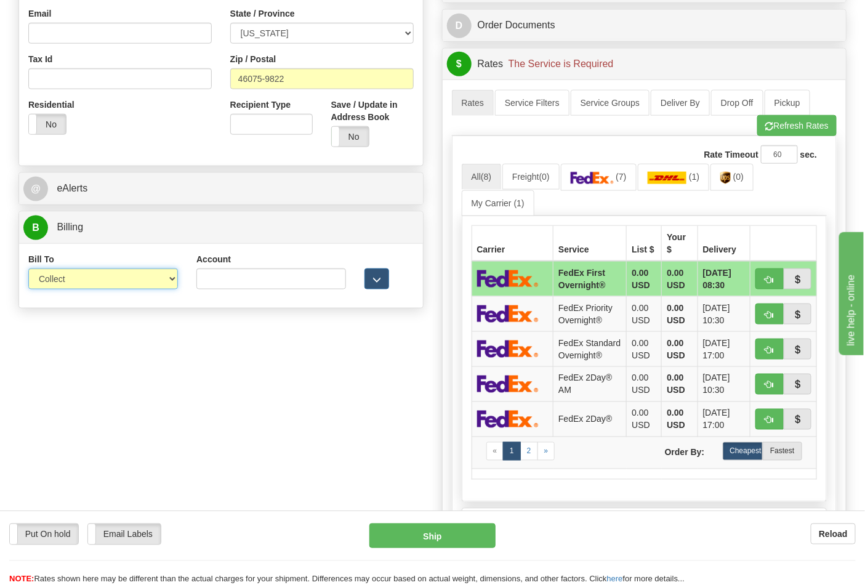
select select "2"
click at [28, 270] on select "Sender Recipient Third Party Collect" at bounding box center [103, 278] width 150 height 21
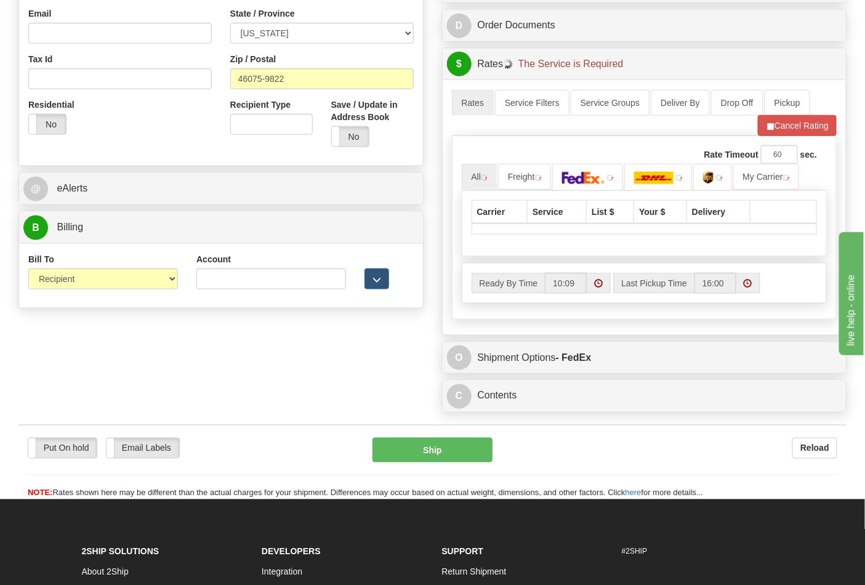
click at [228, 269] on div "Account" at bounding box center [271, 271] width 150 height 36
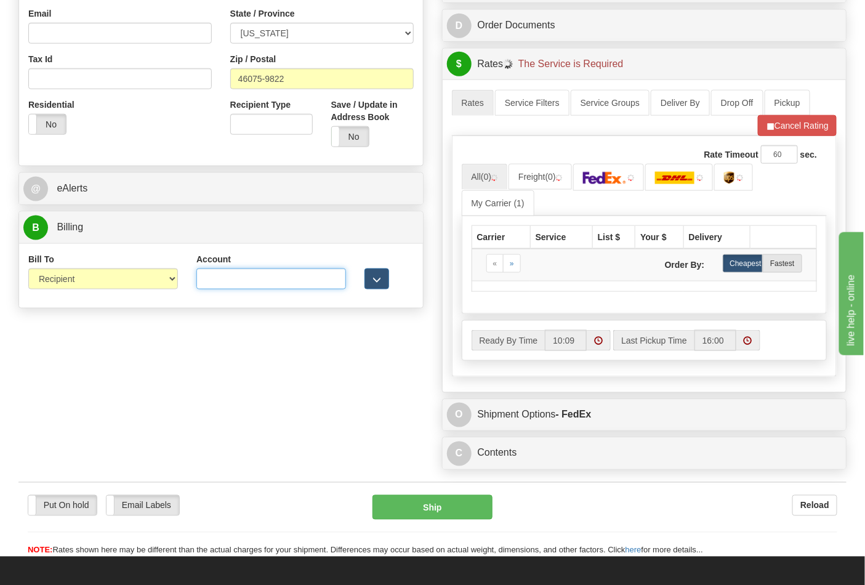
click at [265, 288] on input "Account" at bounding box center [271, 278] width 150 height 21
type input "587102"
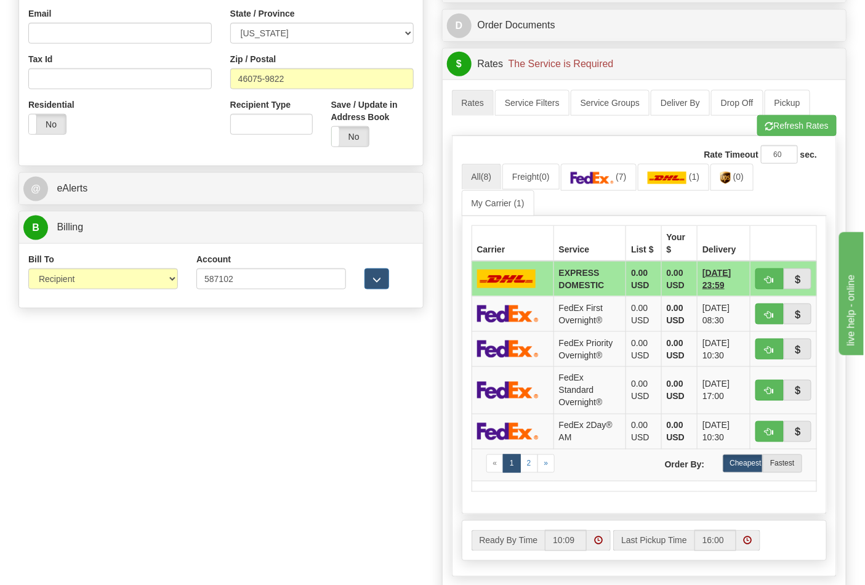
click at [778, 142] on div "Rate Timeout 60 sec. All (8) Freight (0) (7) (1)" at bounding box center [644, 356] width 385 height 440
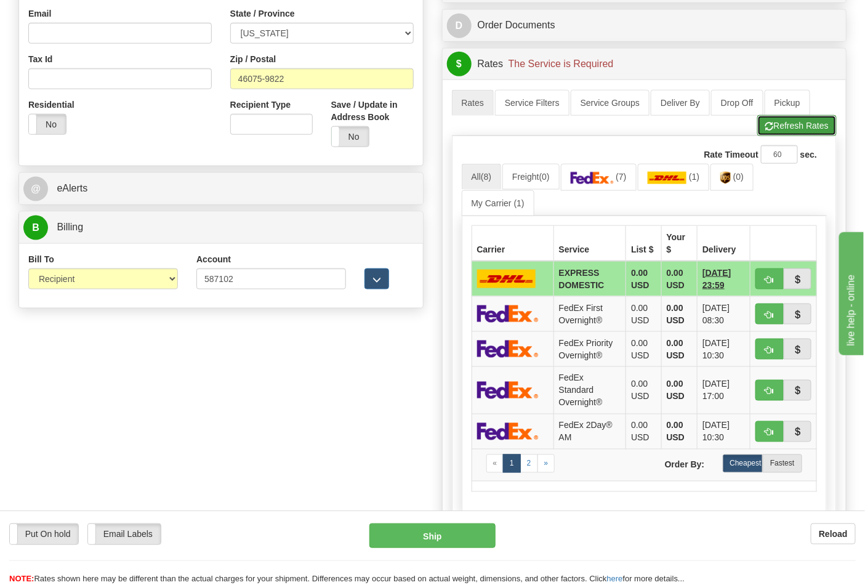
click at [779, 136] on button "Refresh Rates" at bounding box center [796, 125] width 79 height 21
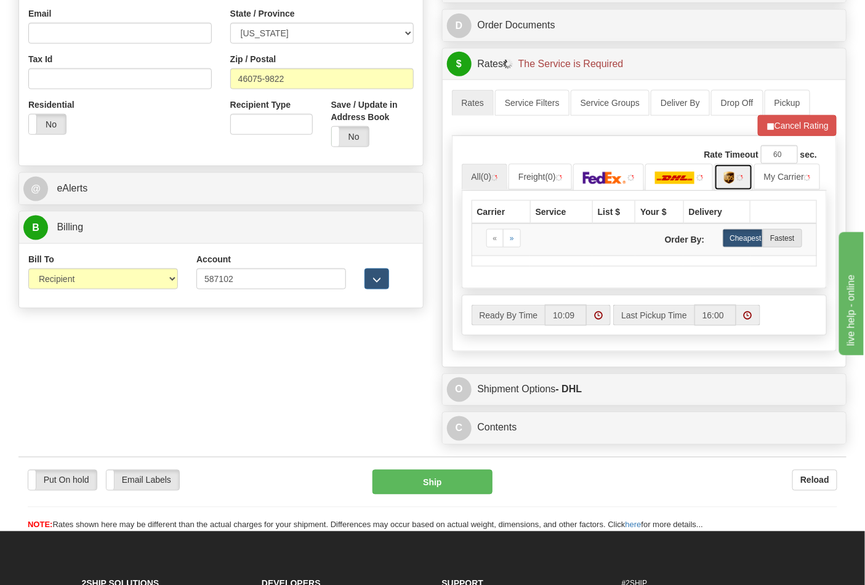
click at [735, 187] on link at bounding box center [733, 177] width 39 height 26
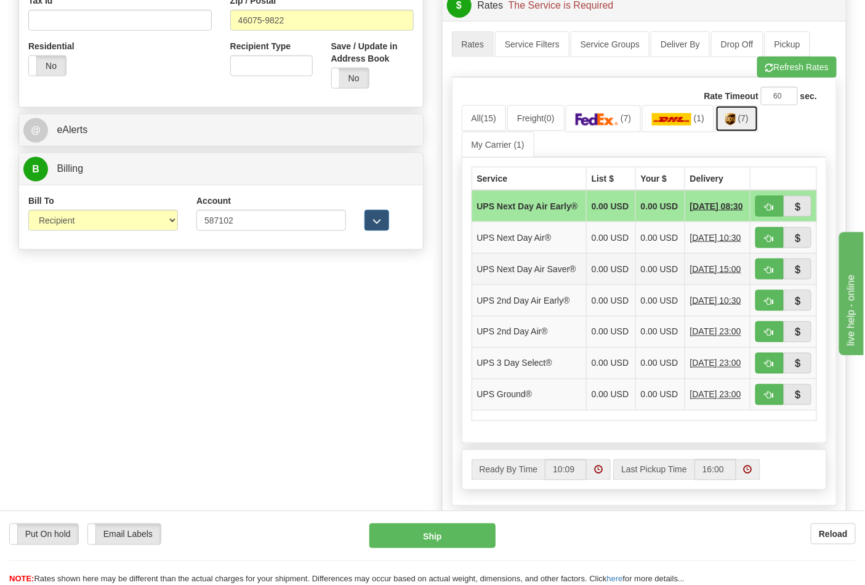
scroll to position [547, 0]
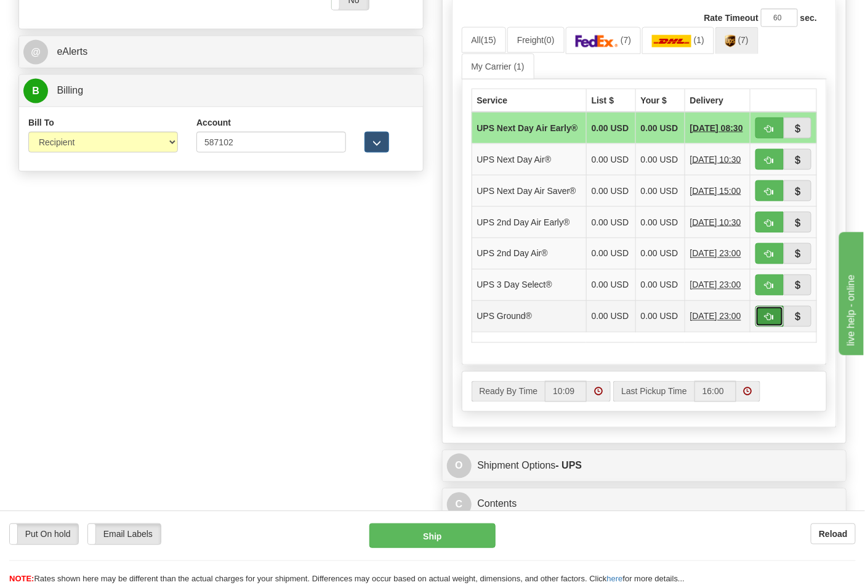
click at [768, 321] on span "button" at bounding box center [769, 317] width 9 height 8
type input "03"
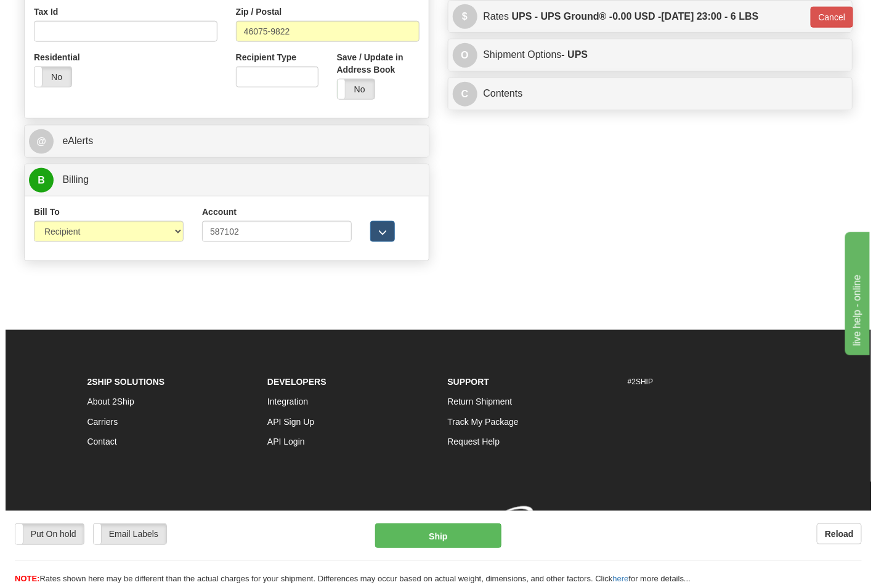
scroll to position [477, 0]
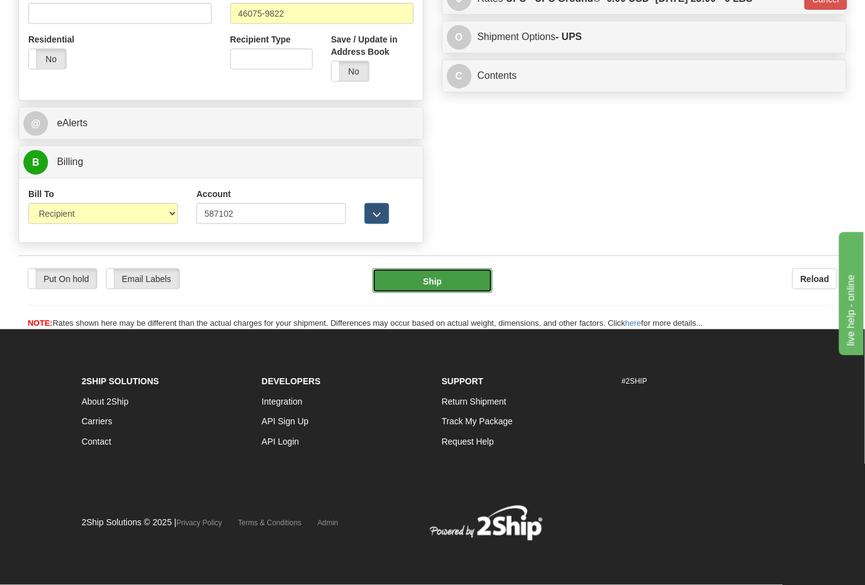
click at [422, 284] on button "Ship" at bounding box center [432, 280] width 119 height 25
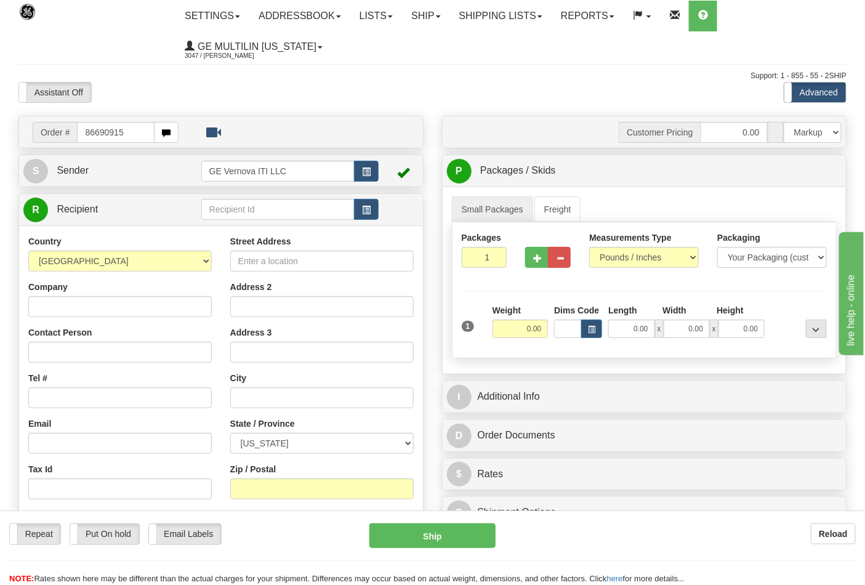
type input "86690915"
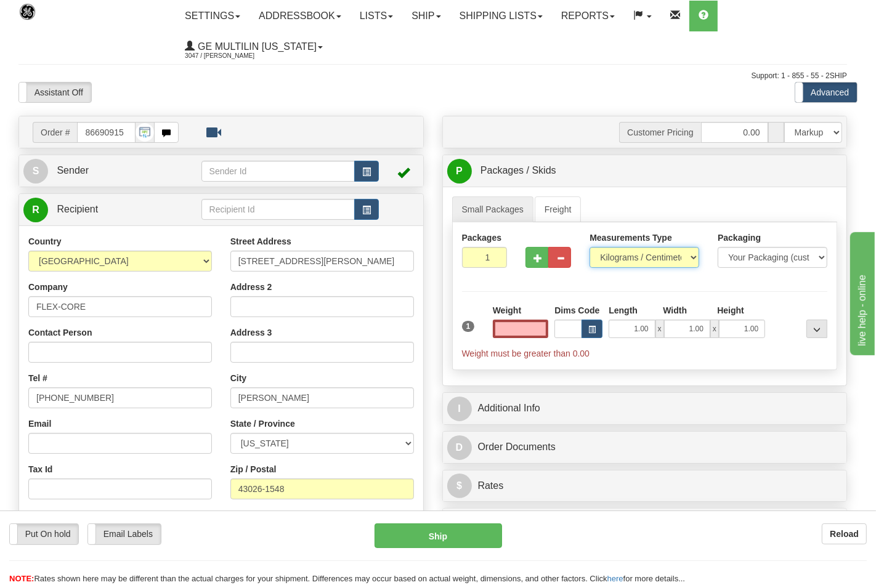
type input "0.00"
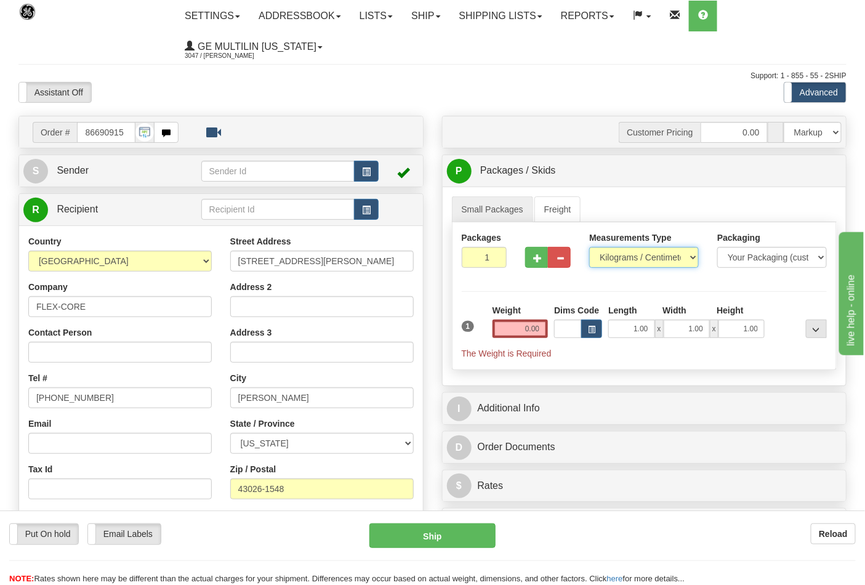
click at [611, 259] on select "Pounds / Inches Kilograms / Centimeters" at bounding box center [644, 257] width 110 height 21
select select "0"
click at [589, 248] on select "Pounds / Inches Kilograms / Centimeters" at bounding box center [644, 257] width 110 height 21
click at [537, 265] on button "button" at bounding box center [536, 257] width 23 height 21
type input "2"
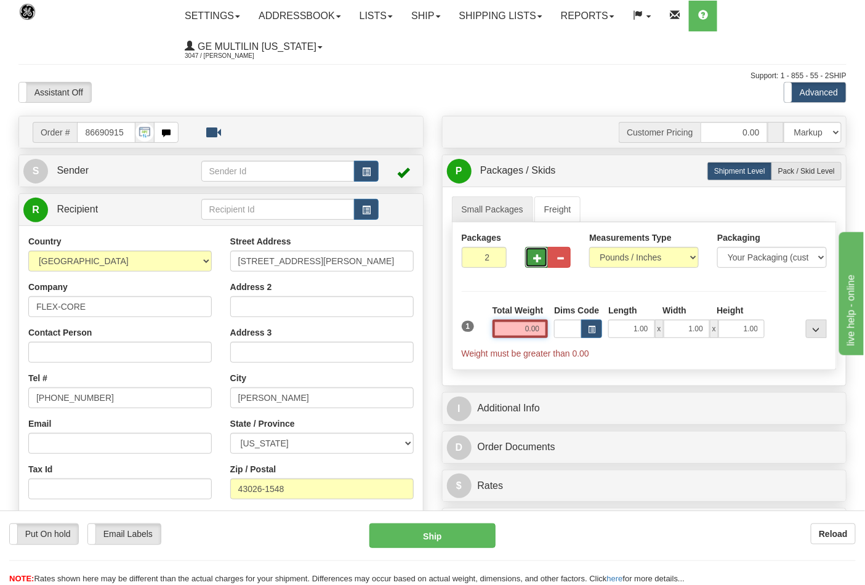
click at [543, 330] on input "0.00" at bounding box center [521, 329] width 56 height 18
type input "0.00"
click at [828, 180] on label "Pack / Skid Level Pack.." at bounding box center [807, 171] width 70 height 18
radio input "true"
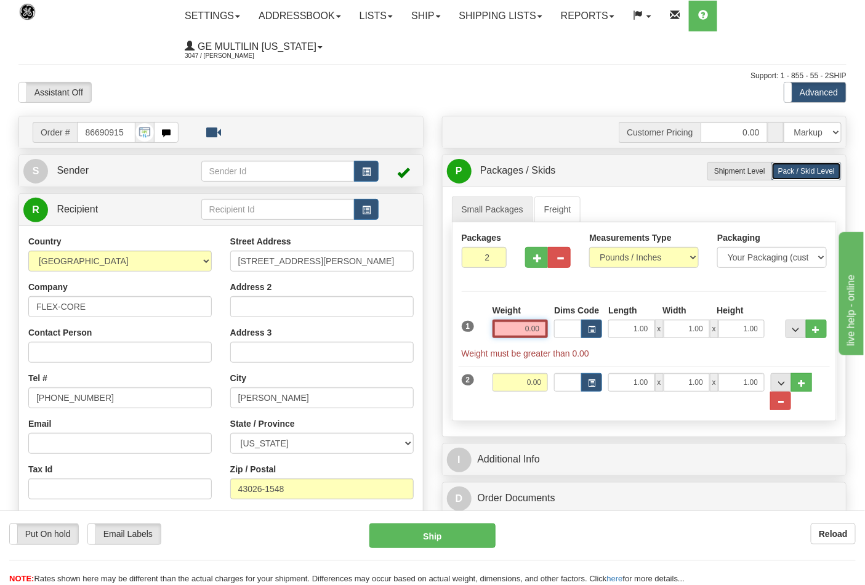
drag, startPoint x: 560, startPoint y: 325, endPoint x: 539, endPoint y: 333, distance: 22.2
click at [538, 333] on input "0.00" at bounding box center [521, 329] width 56 height 18
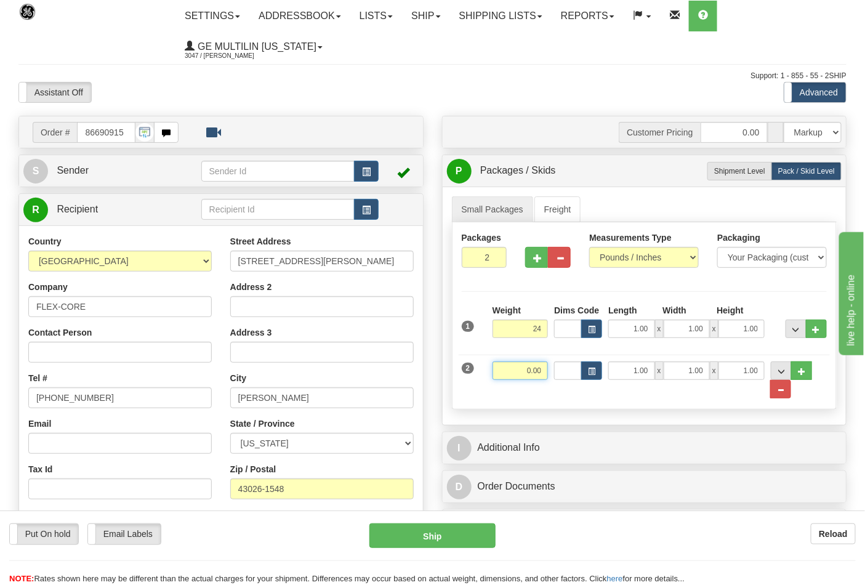
type input "24.00"
click at [542, 376] on input "0.00" at bounding box center [521, 370] width 56 height 18
click button "Delete" at bounding box center [0, 0] width 0 height 0
type input "25.00"
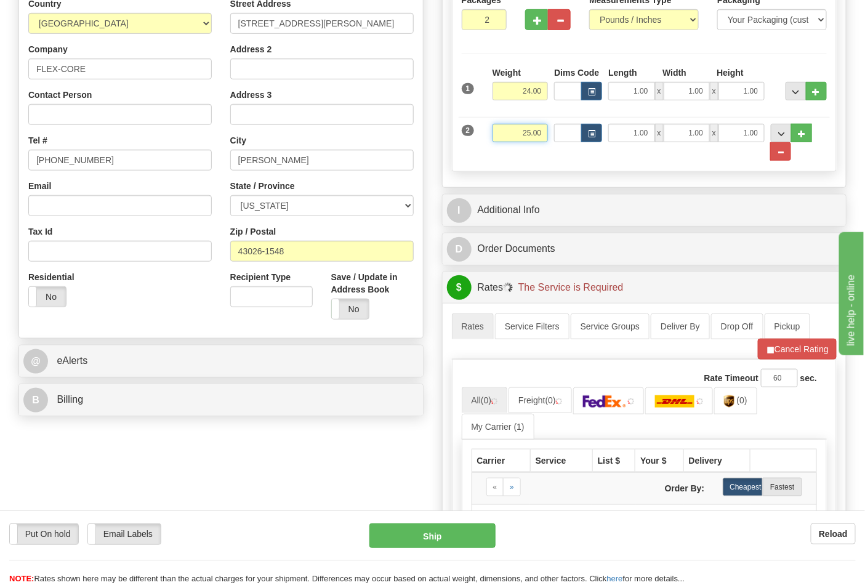
scroll to position [342, 0]
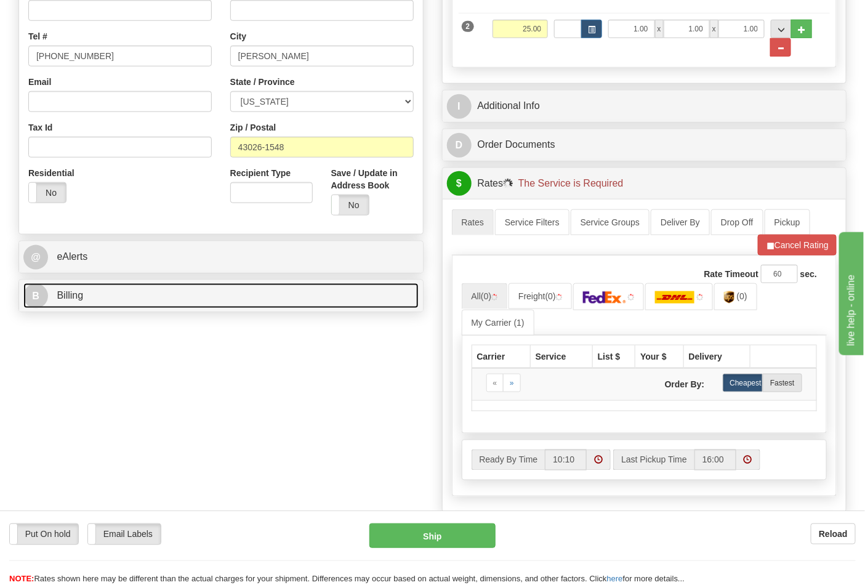
click at [107, 308] on link "B Billing" at bounding box center [220, 295] width 395 height 25
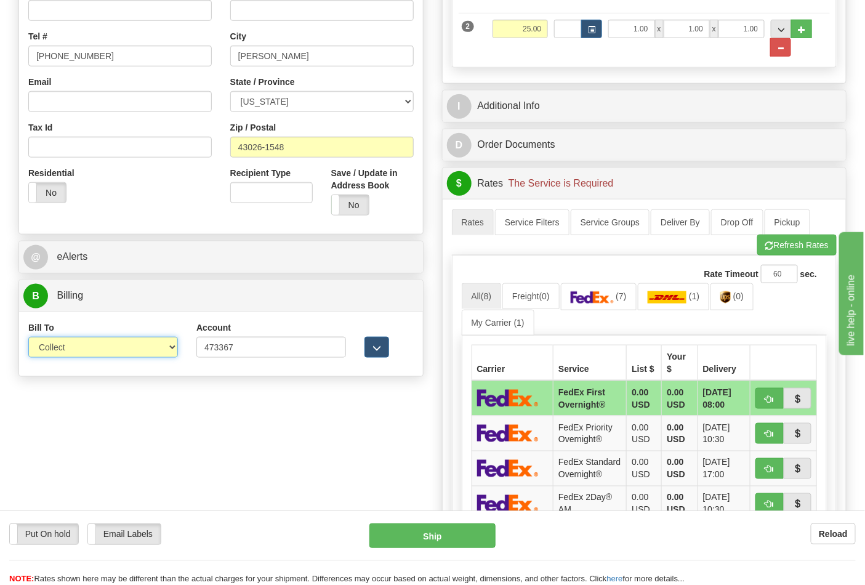
click at [97, 349] on select "Sender Recipient Third Party Collect" at bounding box center [103, 347] width 150 height 21
select select "2"
click at [28, 338] on select "Sender Recipient Third Party Collect" at bounding box center [103, 347] width 150 height 21
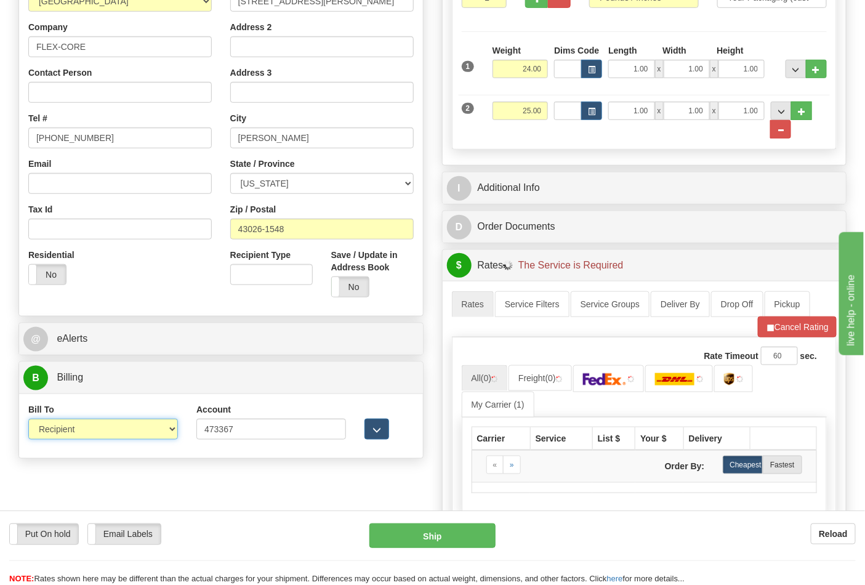
scroll to position [273, 0]
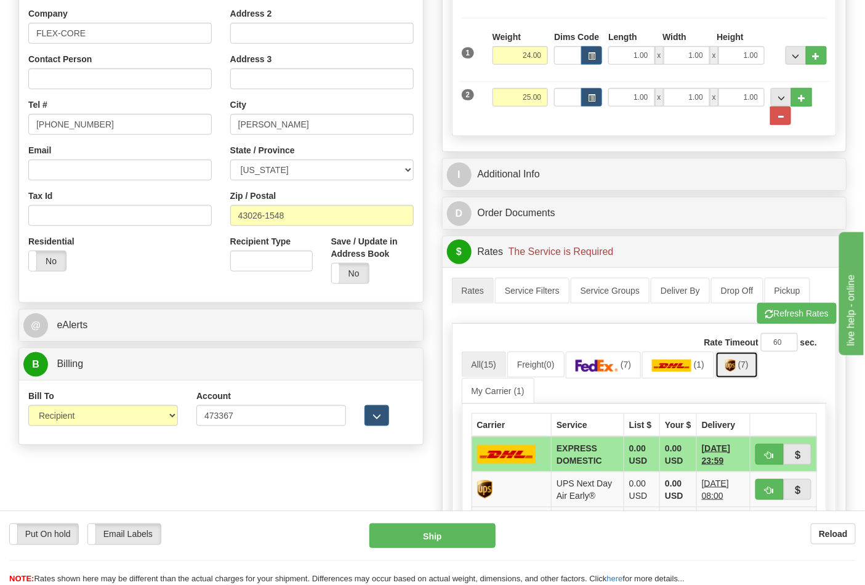
click at [748, 368] on span "(7)" at bounding box center [743, 365] width 10 height 10
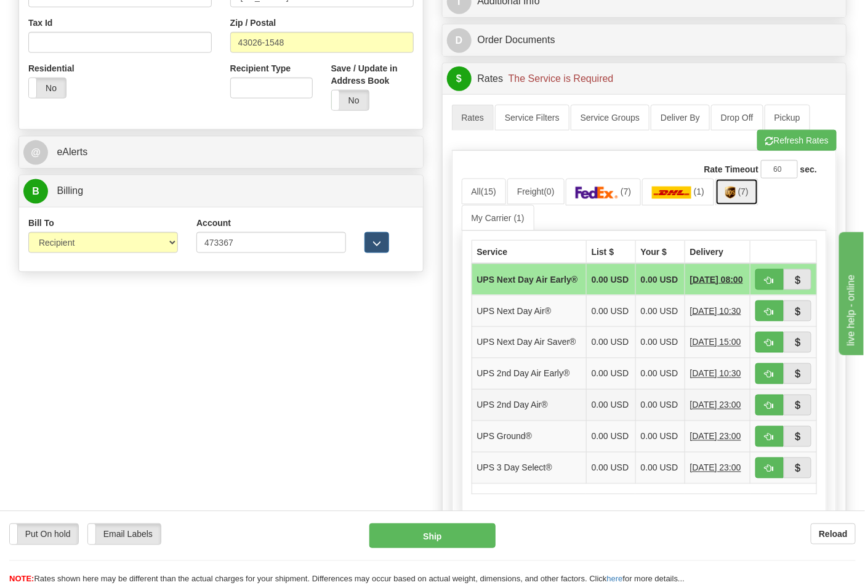
scroll to position [478, 0]
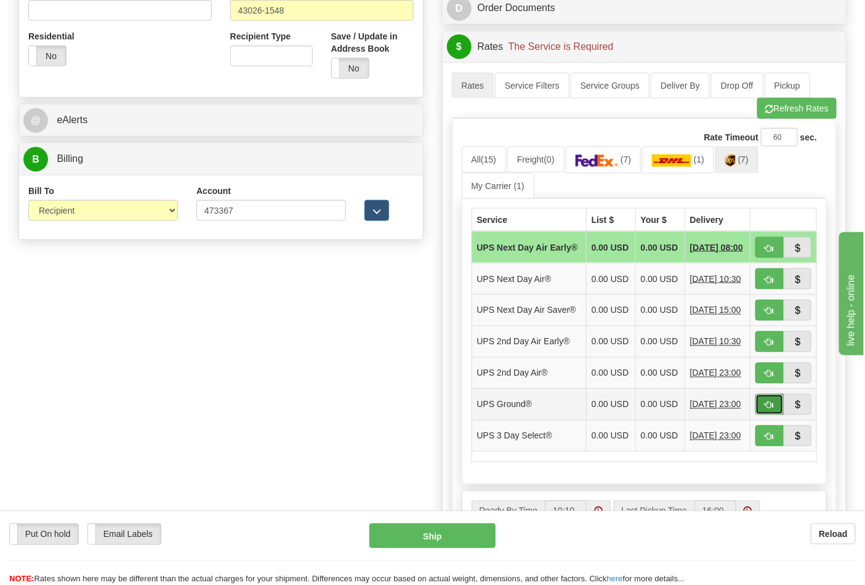
click at [765, 409] on span "button" at bounding box center [769, 405] width 9 height 8
type input "03"
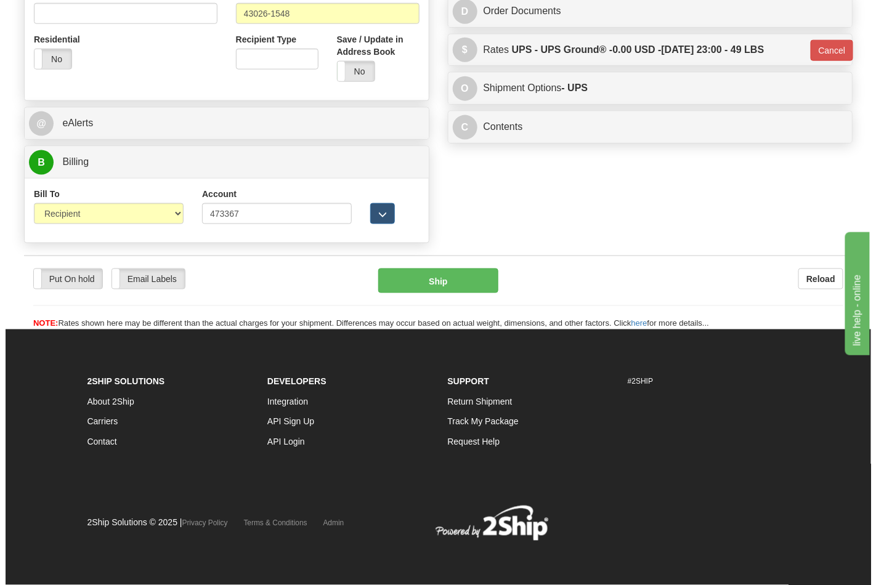
scroll to position [459, 0]
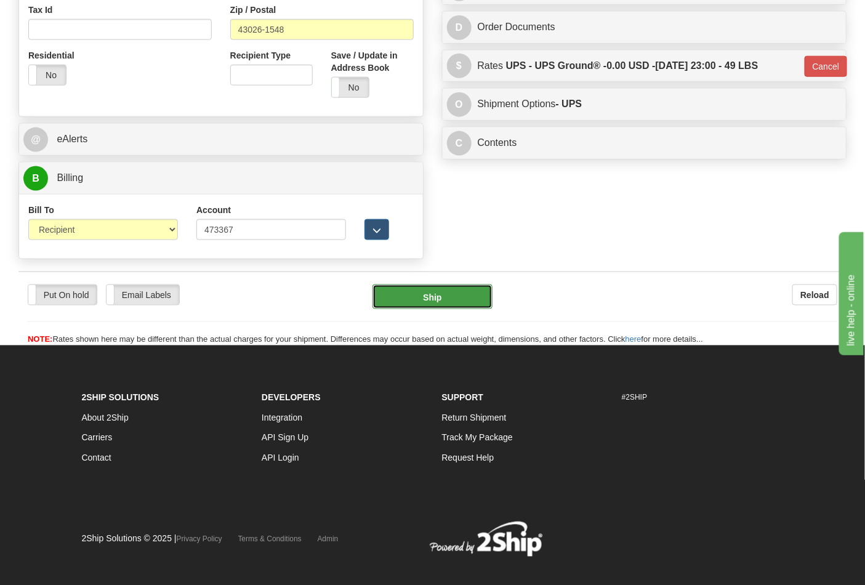
click at [448, 304] on button "Ship" at bounding box center [432, 296] width 119 height 25
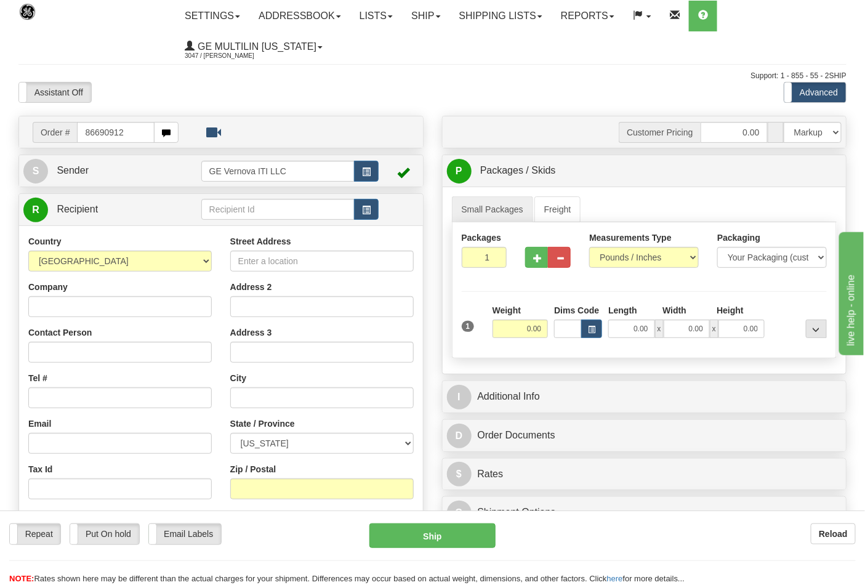
type input "86690912"
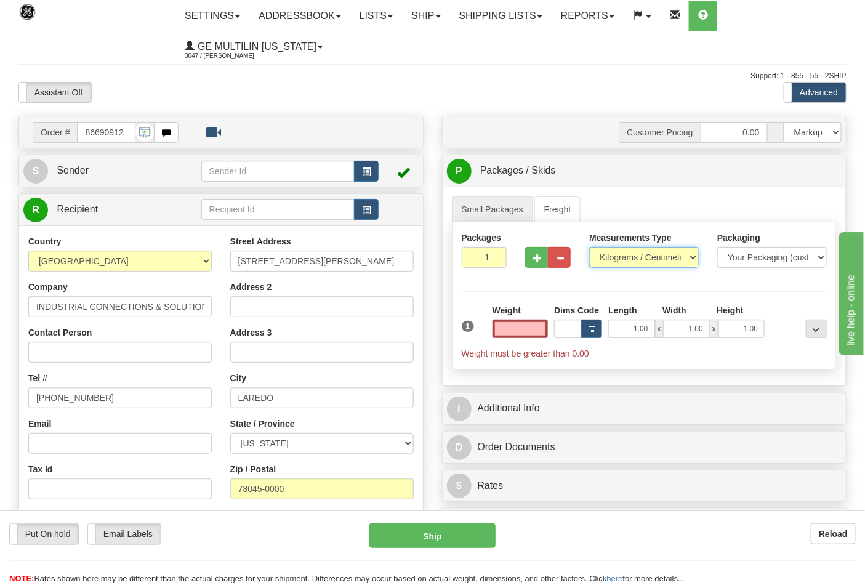
type input "0.00"
click at [619, 260] on select "Pounds / Inches Kilograms / Centimeters" at bounding box center [644, 257] width 110 height 21
select select "0"
click at [589, 248] on select "Pounds / Inches Kilograms / Centimeters" at bounding box center [644, 257] width 110 height 21
click at [541, 331] on input "0.00" at bounding box center [521, 329] width 56 height 18
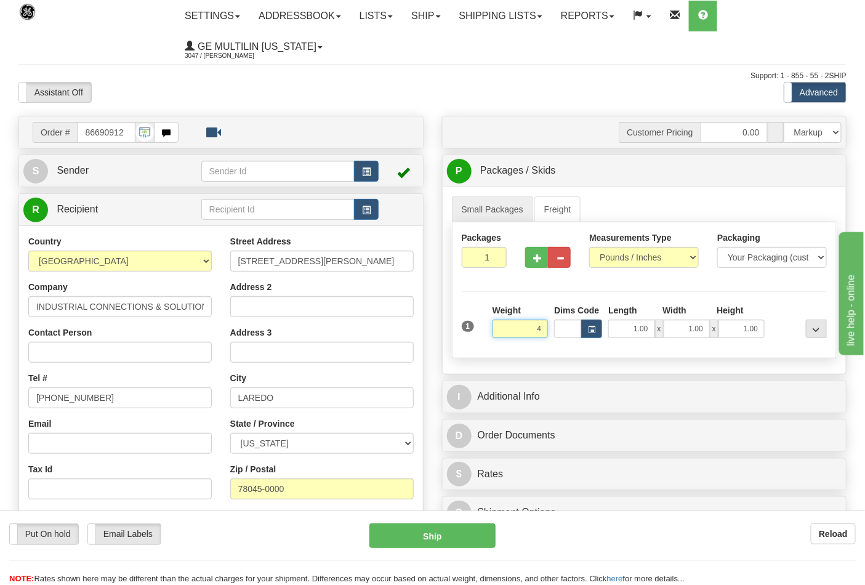
click button "Delete" at bounding box center [0, 0] width 0 height 0
type input "4.00"
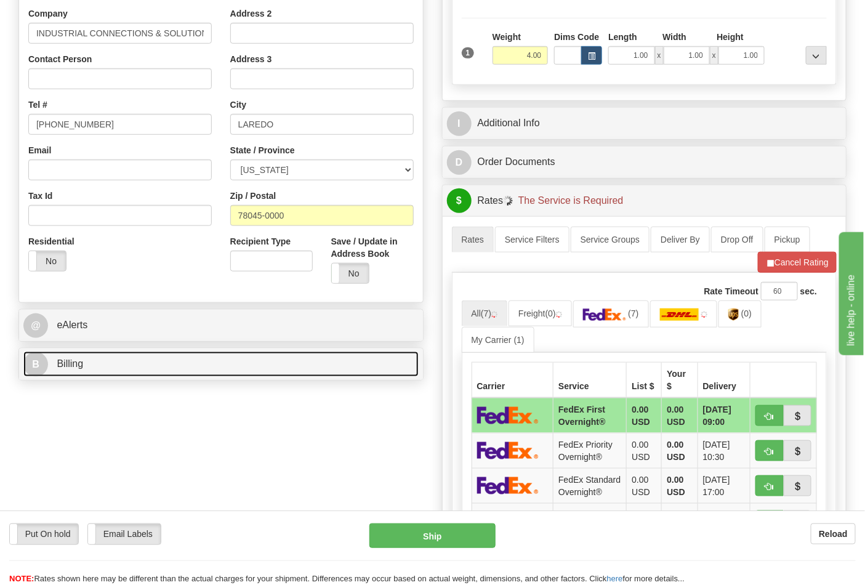
click at [146, 355] on link "B Billing" at bounding box center [220, 364] width 395 height 25
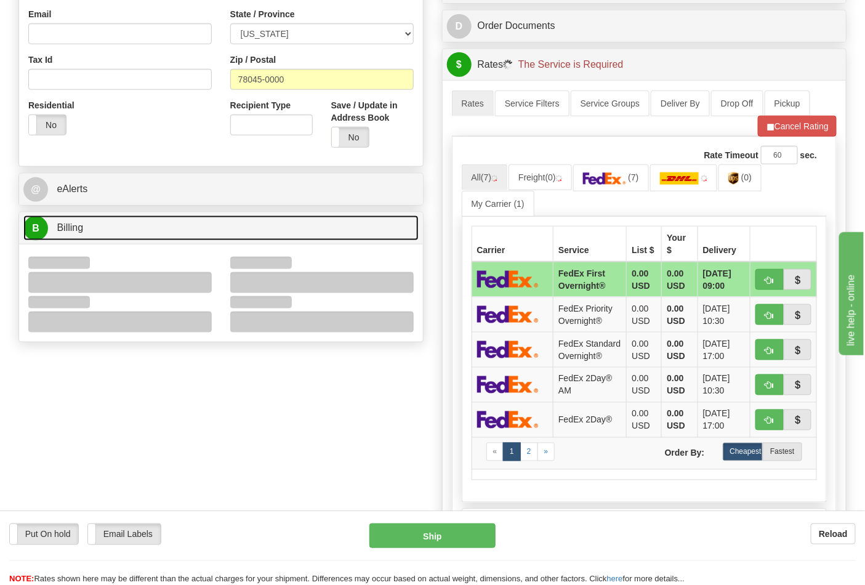
scroll to position [410, 0]
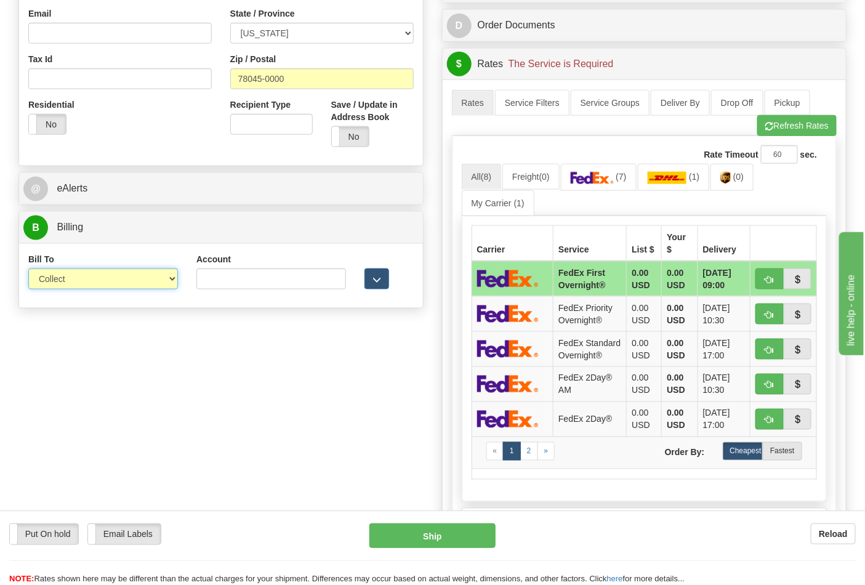
click at [73, 280] on select "Sender Recipient Third Party Collect" at bounding box center [103, 278] width 150 height 21
select select "2"
click at [28, 270] on select "Sender Recipient Third Party Collect" at bounding box center [103, 278] width 150 height 21
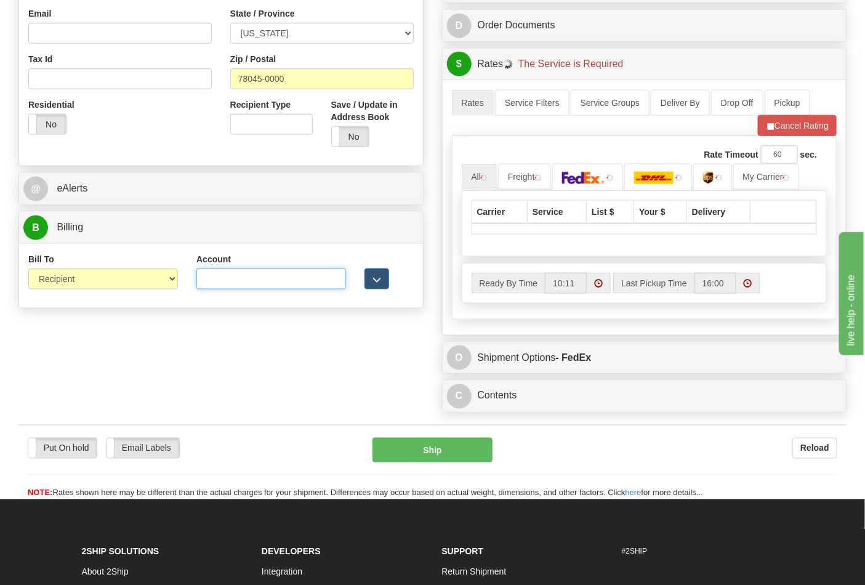
click at [250, 284] on input "Account" at bounding box center [271, 278] width 150 height 21
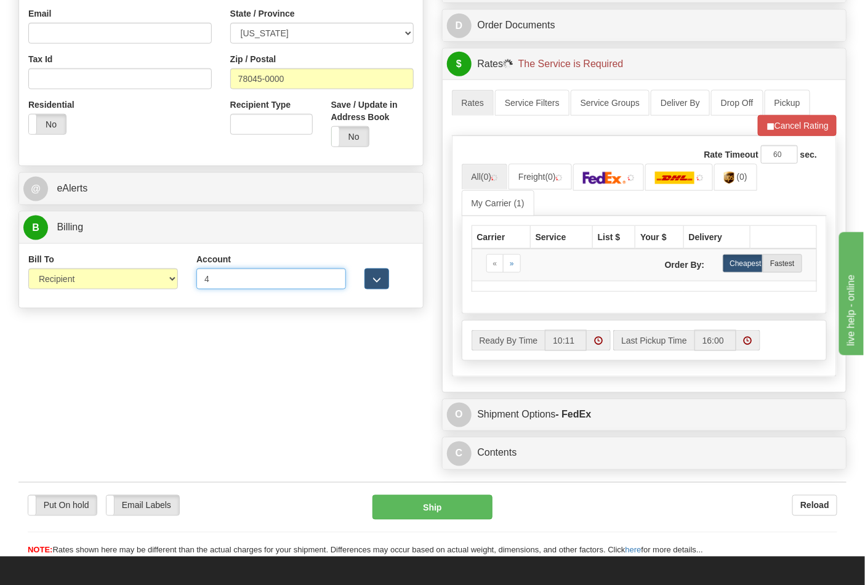
type input "4"
click button "Delete" at bounding box center [0, 0] width 0 height 0
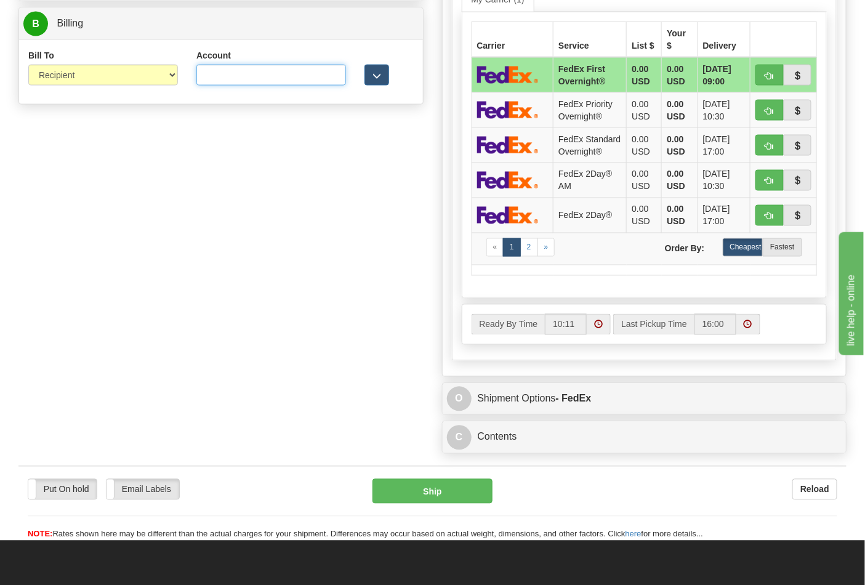
scroll to position [616, 0]
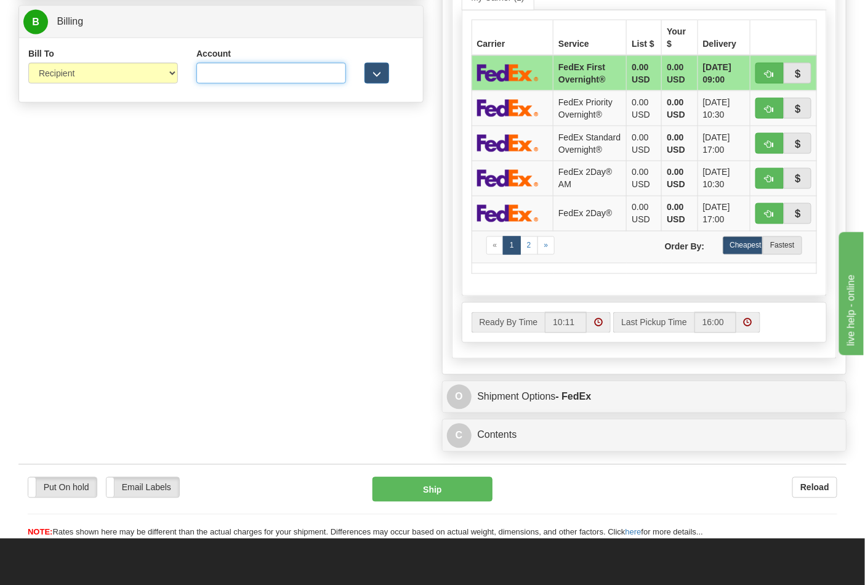
paste input "844904193"
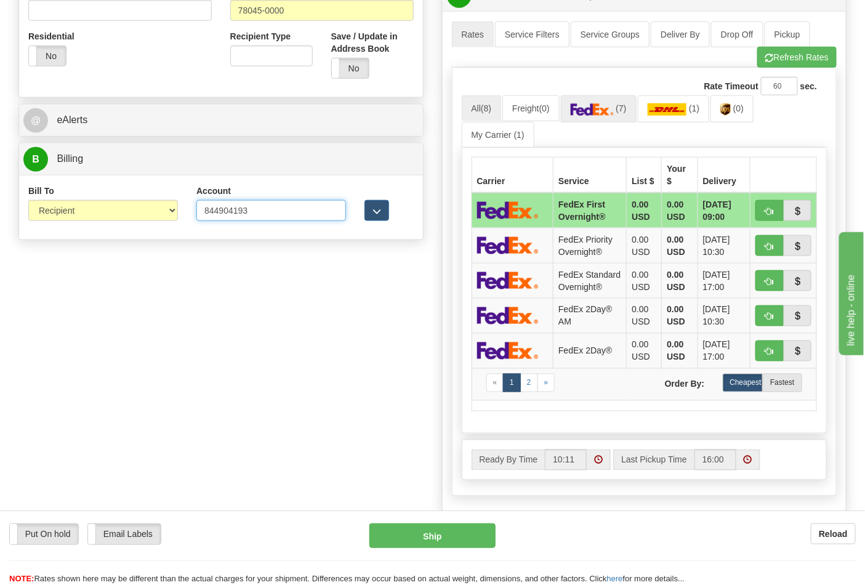
type input "844904193"
drag, startPoint x: 618, startPoint y: 109, endPoint x: 611, endPoint y: 111, distance: 7.2
click at [614, 109] on img at bounding box center [592, 109] width 43 height 12
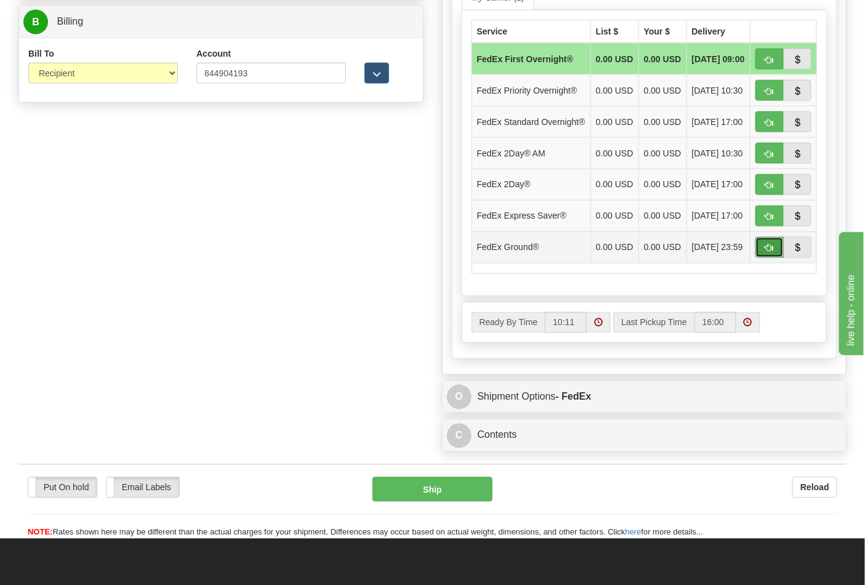
click at [760, 258] on button "button" at bounding box center [770, 247] width 28 height 21
type input "92"
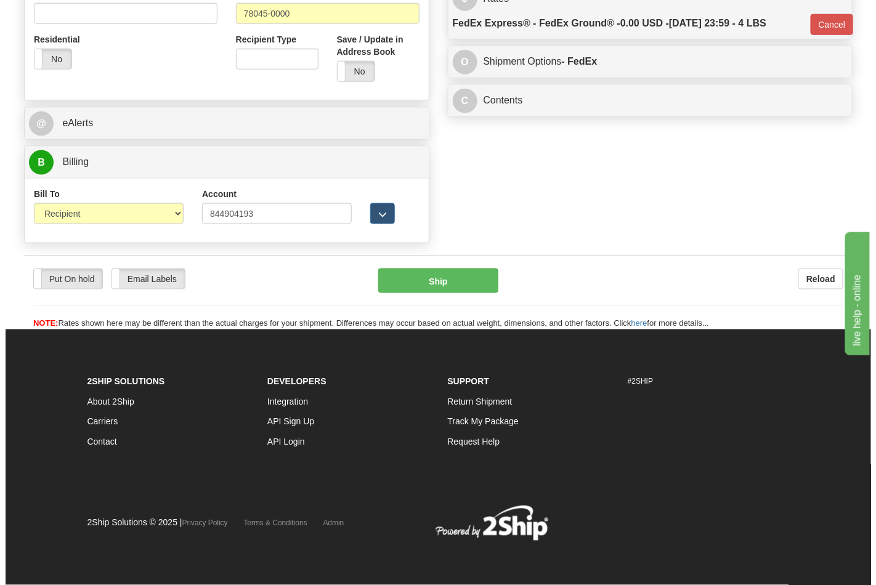
scroll to position [477, 0]
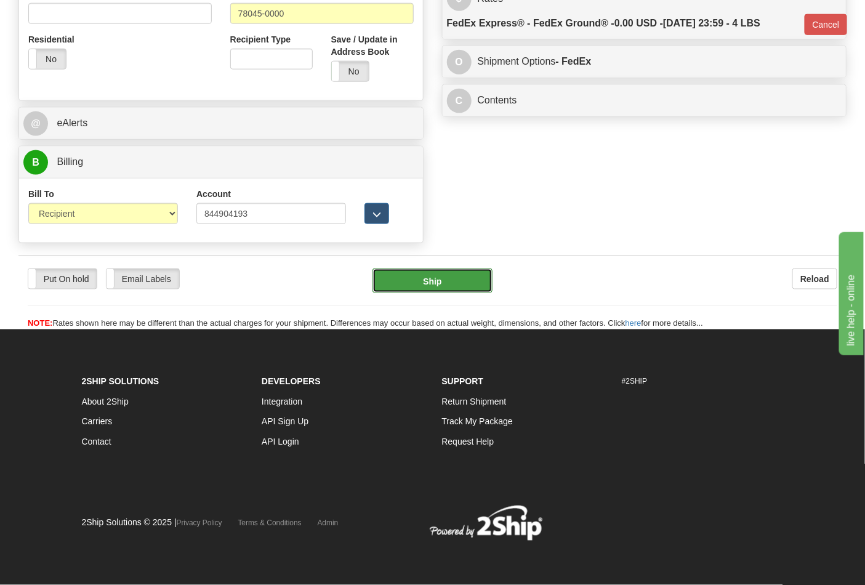
click at [429, 287] on button "Ship" at bounding box center [432, 280] width 119 height 25
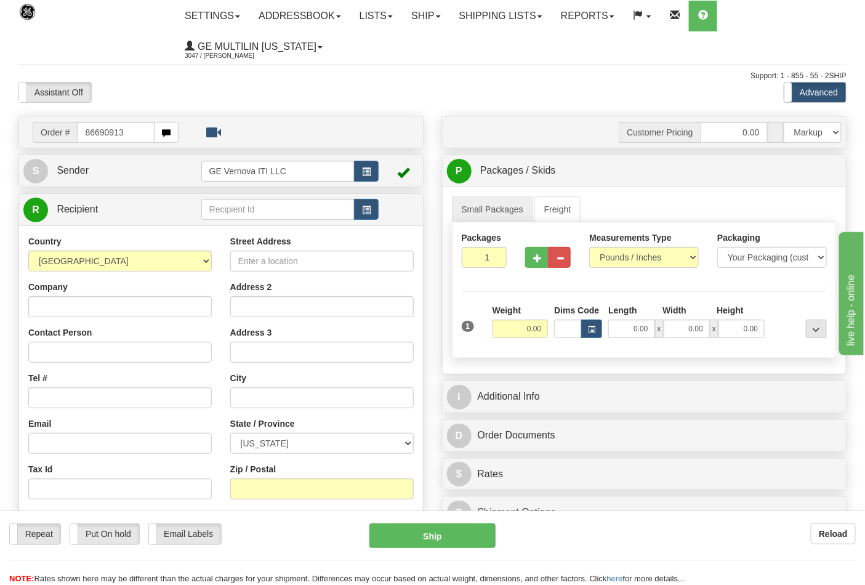
type input "86690913"
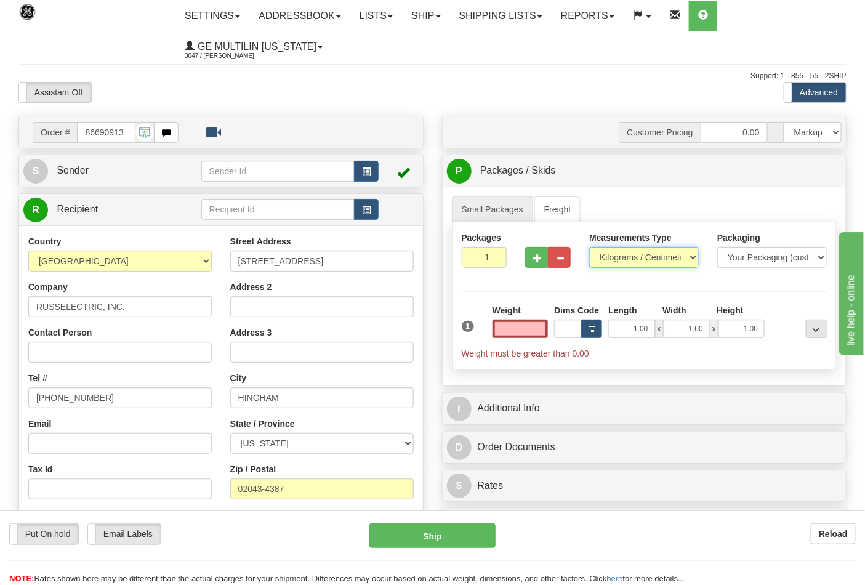
type input "0.00"
click at [618, 260] on select "Pounds / Inches Kilograms / Centimeters" at bounding box center [644, 257] width 110 height 21
select select "0"
click at [589, 248] on select "Pounds / Inches Kilograms / Centimeters" at bounding box center [644, 257] width 110 height 21
click at [542, 330] on input "0.00" at bounding box center [521, 329] width 56 height 18
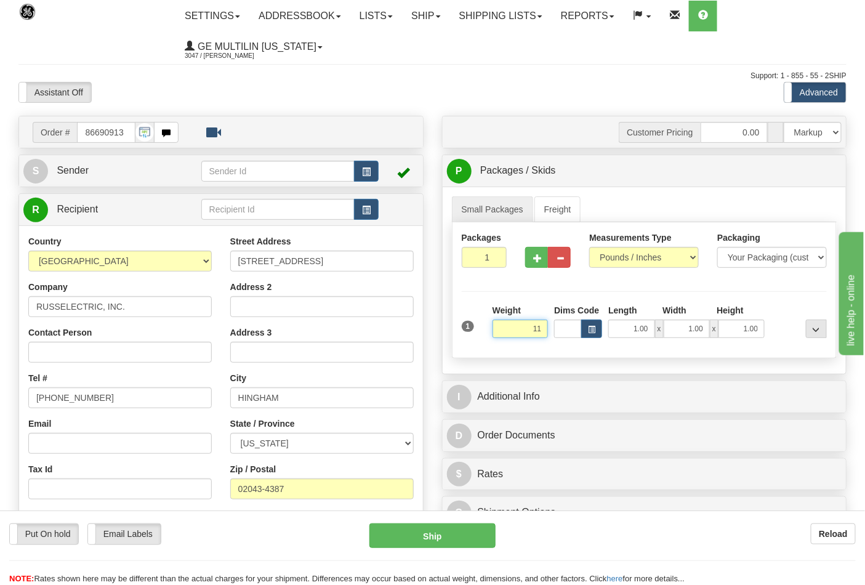
click button "Delete" at bounding box center [0, 0] width 0 height 0
type input "11.00"
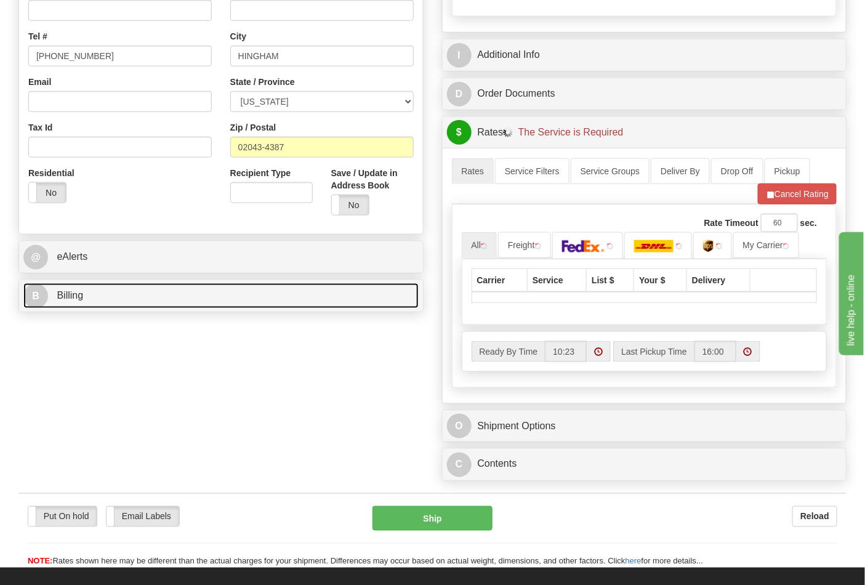
click at [124, 300] on link "B Billing" at bounding box center [220, 295] width 395 height 25
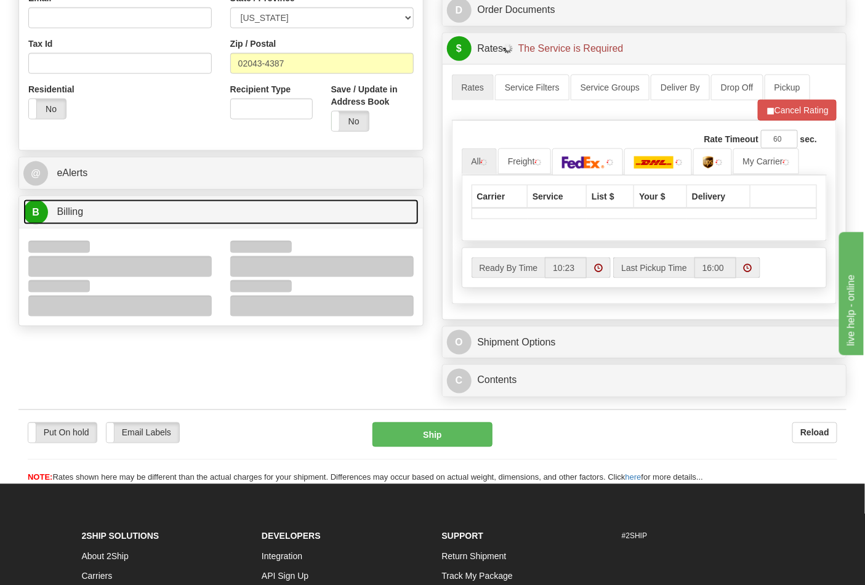
scroll to position [478, 0]
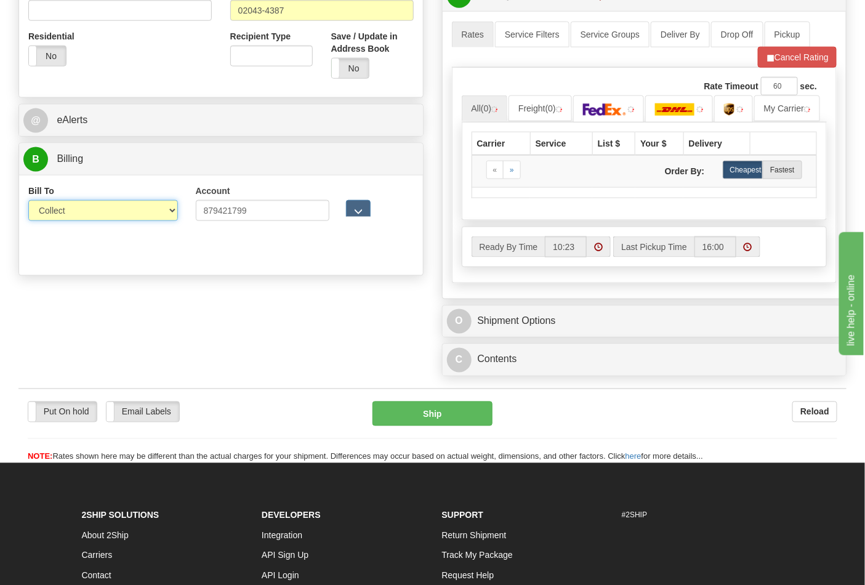
click at [72, 218] on select "Sender Recipient Third Party Collect" at bounding box center [103, 210] width 150 height 21
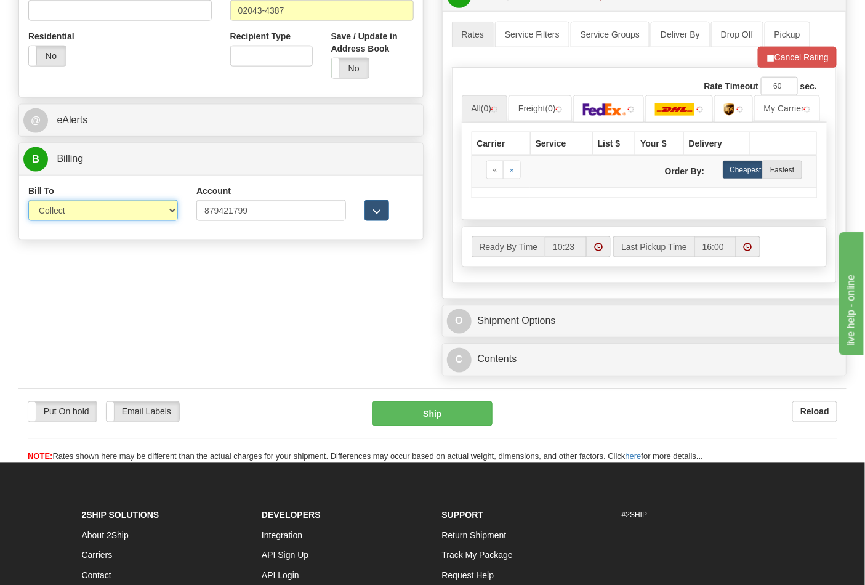
select select "2"
click at [28, 201] on select "Sender Recipient Third Party Collect" at bounding box center [103, 210] width 150 height 21
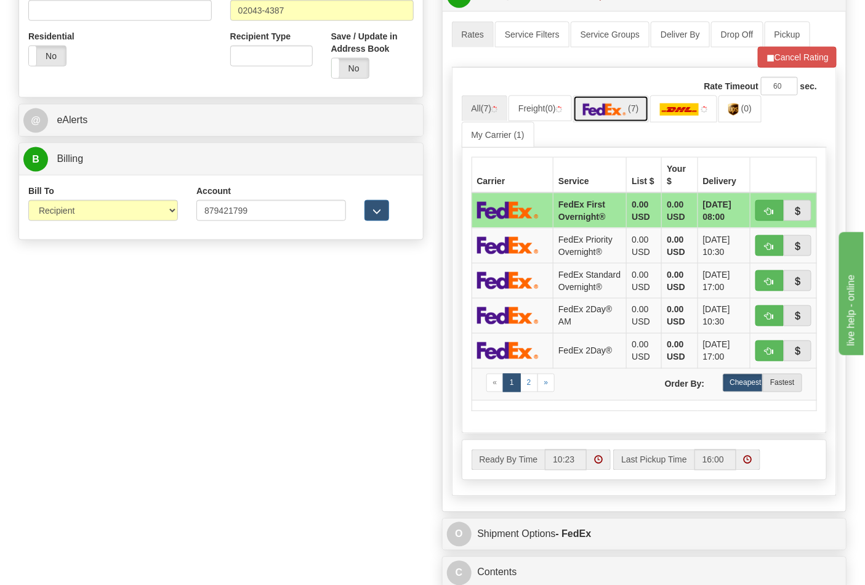
click at [623, 119] on link "(7)" at bounding box center [611, 108] width 76 height 26
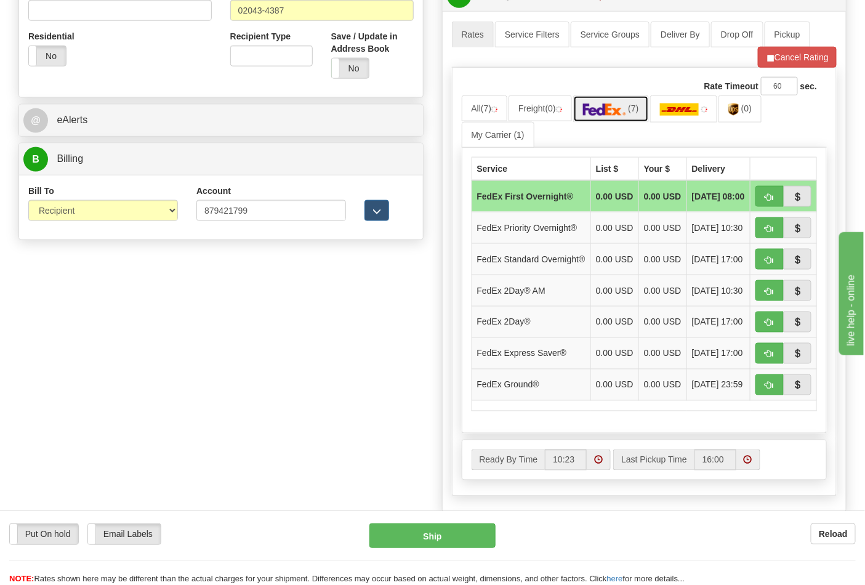
scroll to position [616, 0]
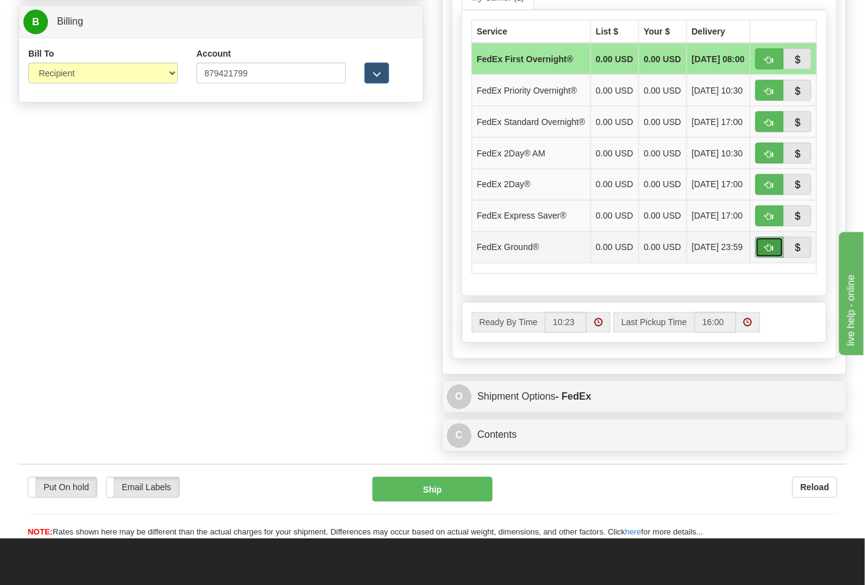
click at [772, 252] on span "button" at bounding box center [769, 248] width 9 height 8
type input "92"
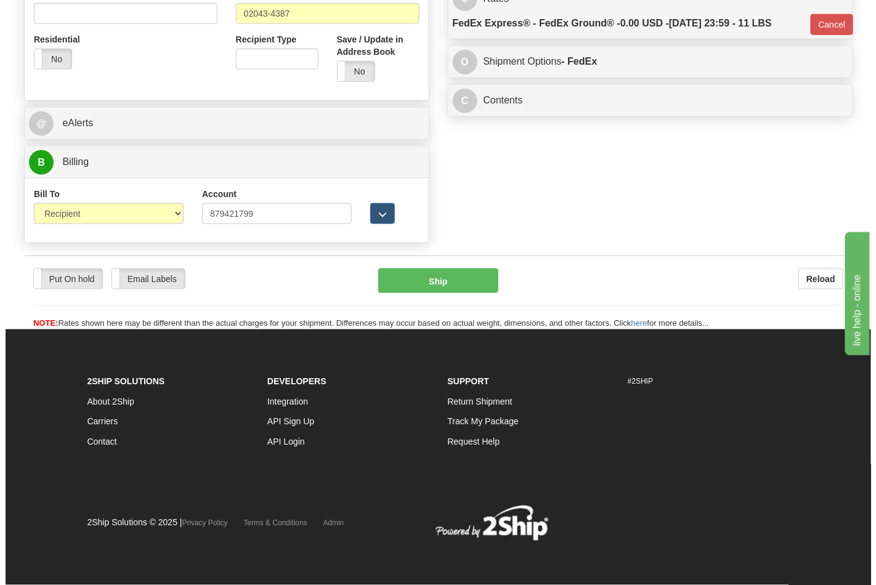
scroll to position [477, 0]
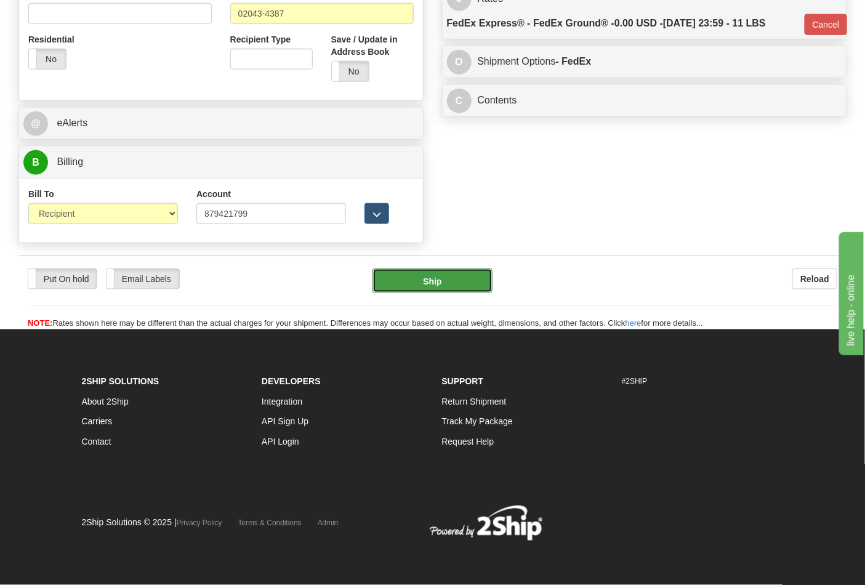
click at [440, 280] on button "Ship" at bounding box center [432, 280] width 119 height 25
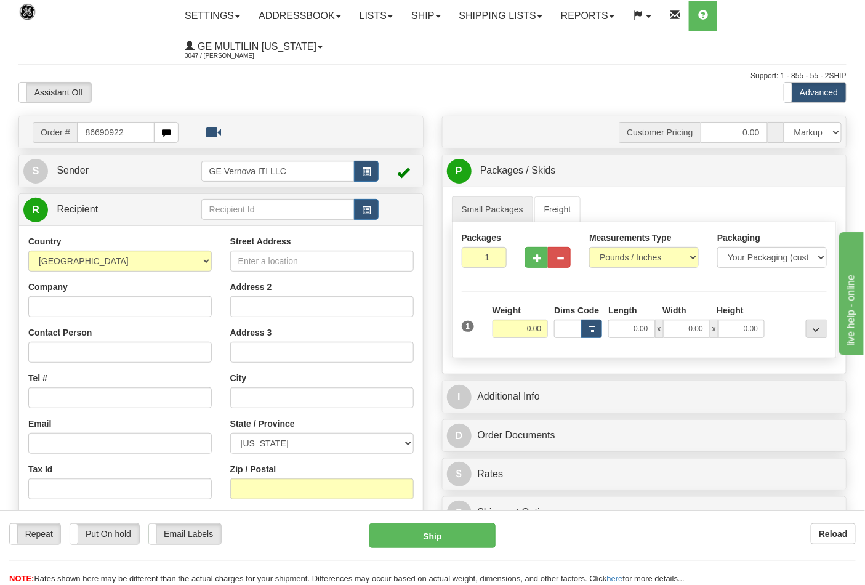
type input "86690922"
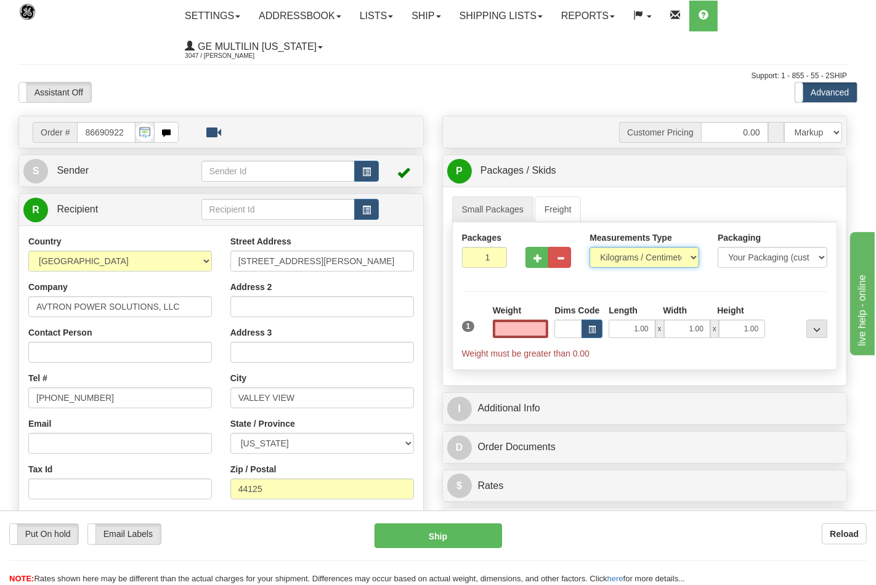
type input "0.00"
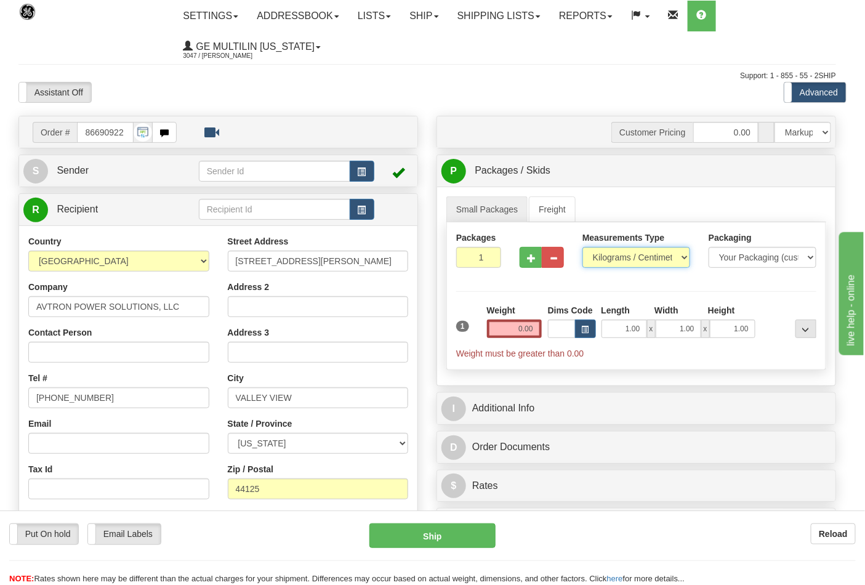
click at [623, 255] on select "Pounds / Inches Kilograms / Centimeters" at bounding box center [637, 257] width 108 height 21
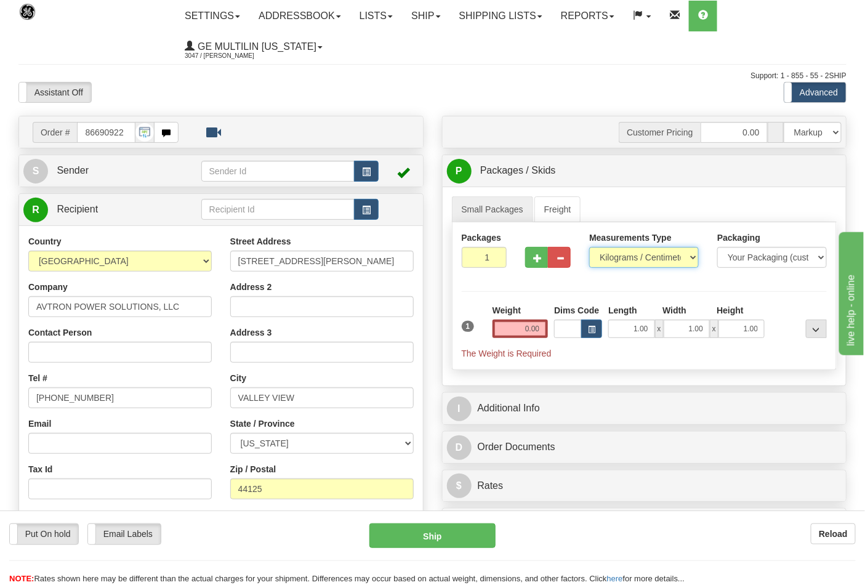
select select "0"
click at [589, 248] on select "Pounds / Inches Kilograms / Centimeters" at bounding box center [644, 257] width 110 height 21
click at [544, 328] on input "0.00" at bounding box center [521, 329] width 56 height 18
click button "Delete" at bounding box center [0, 0] width 0 height 0
type input "5.00"
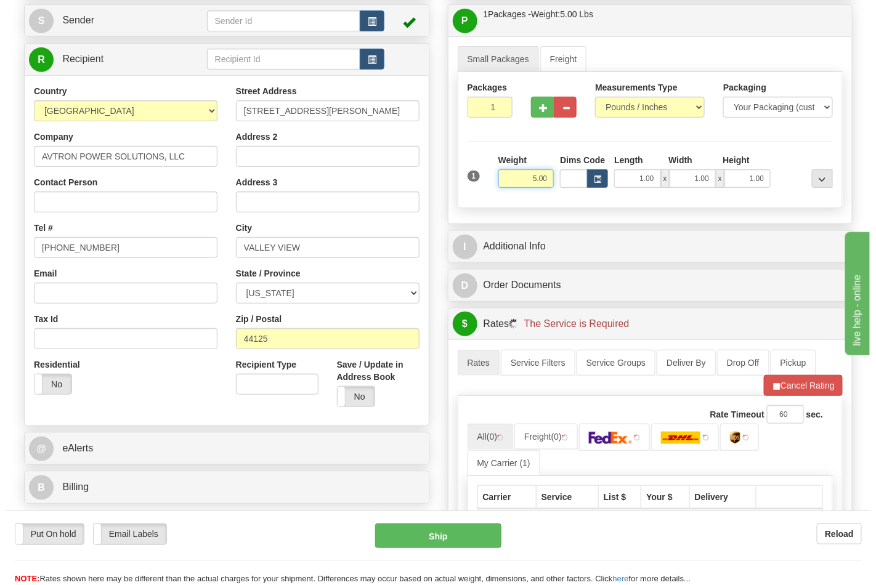
scroll to position [342, 0]
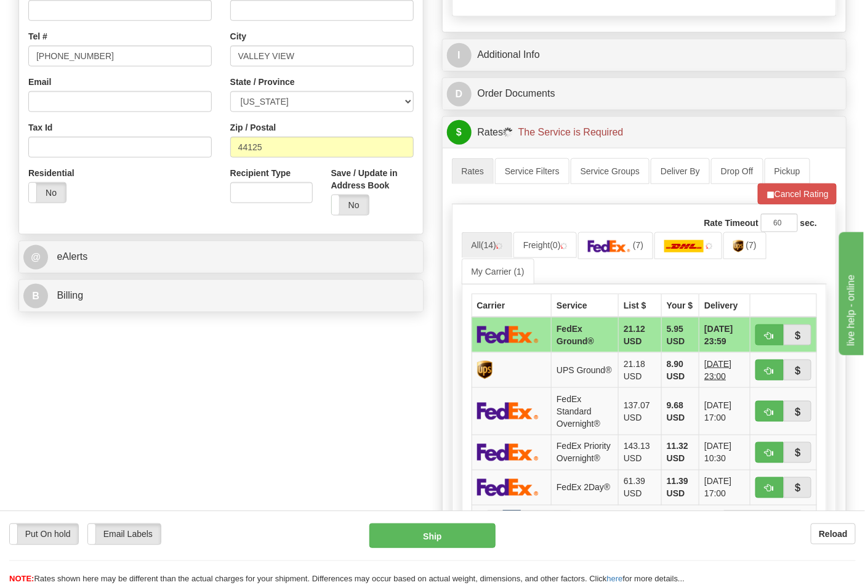
drag, startPoint x: 90, startPoint y: 279, endPoint x: 95, endPoint y: 287, distance: 9.4
click at [90, 279] on div "Order # 86690922 S" at bounding box center [221, 46] width 424 height 544
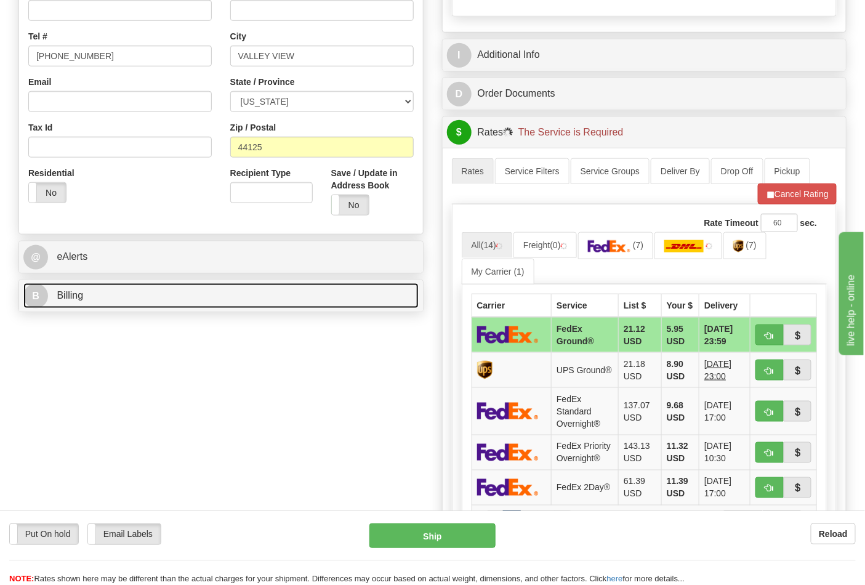
click at [100, 294] on link "B Billing" at bounding box center [220, 295] width 395 height 25
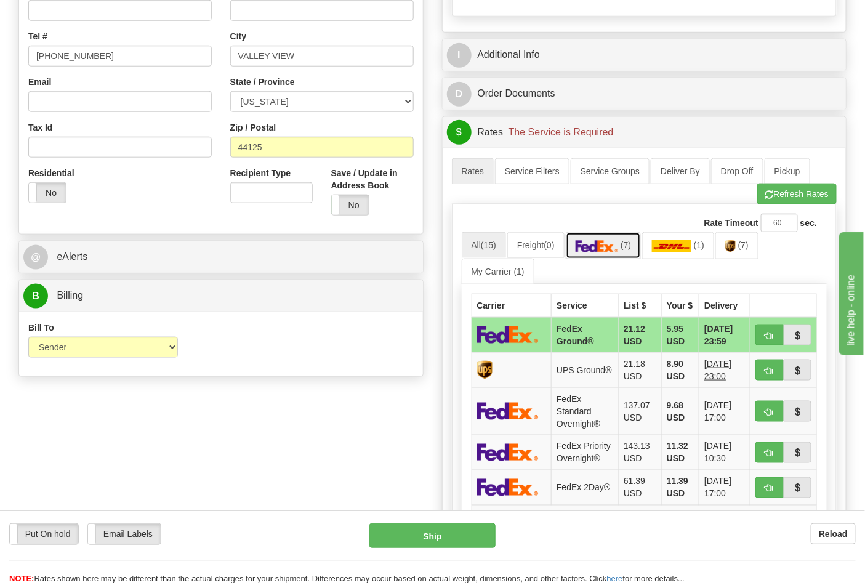
click at [607, 252] on img at bounding box center [597, 246] width 43 height 12
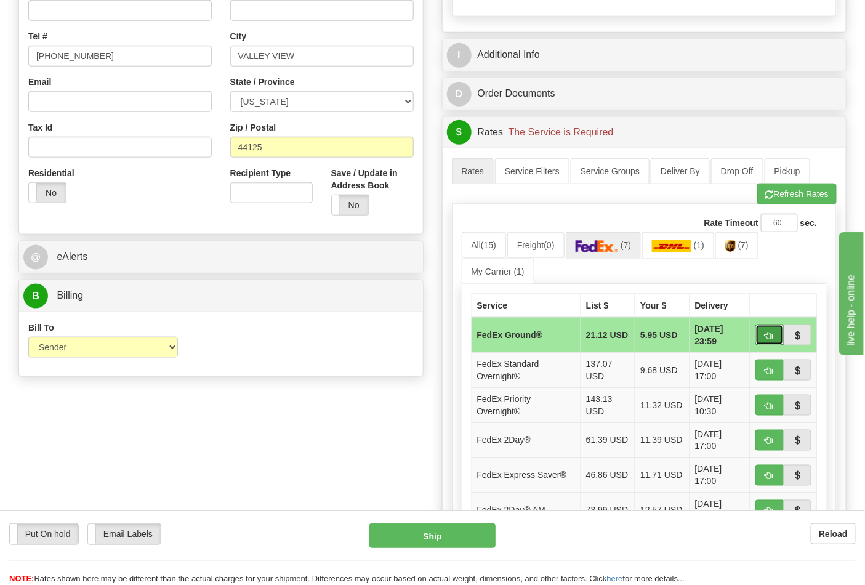
click at [764, 339] on button "button" at bounding box center [770, 335] width 28 height 21
type input "92"
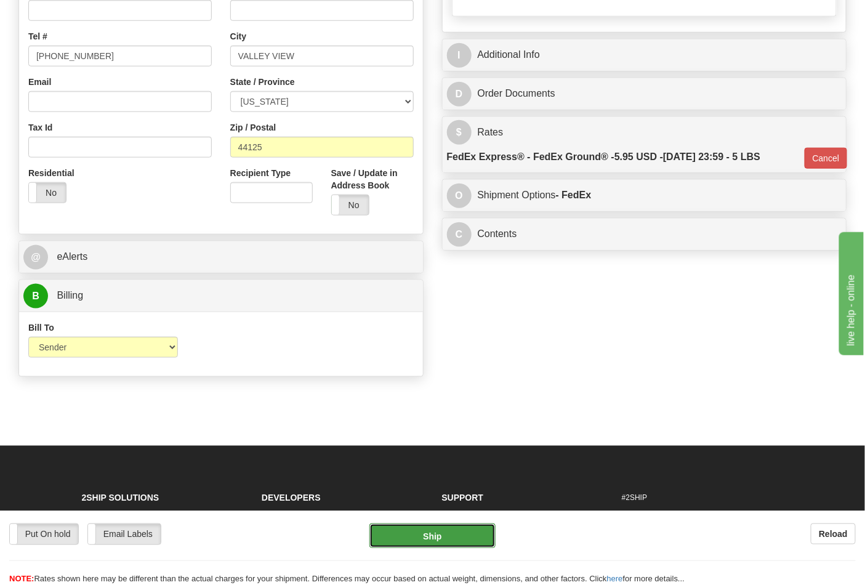
click at [417, 539] on button "Ship" at bounding box center [432, 535] width 126 height 25
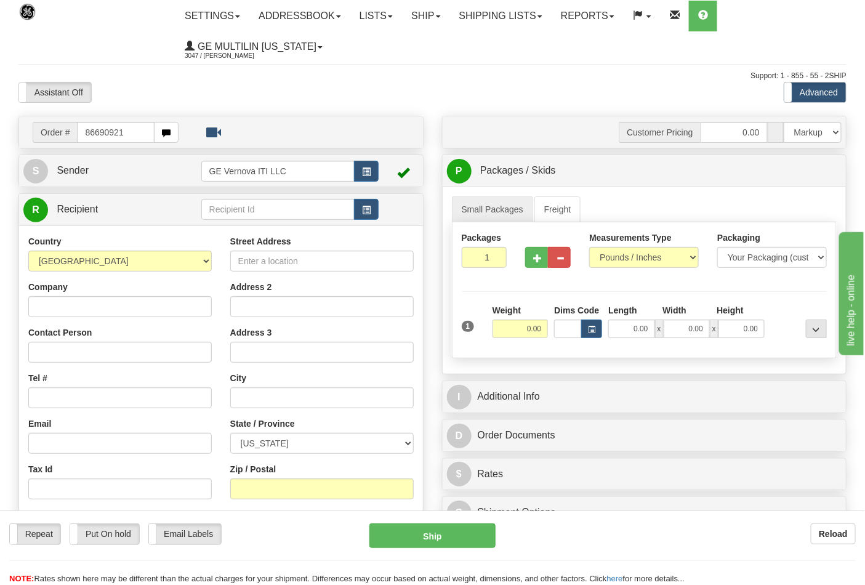
type input "86690921"
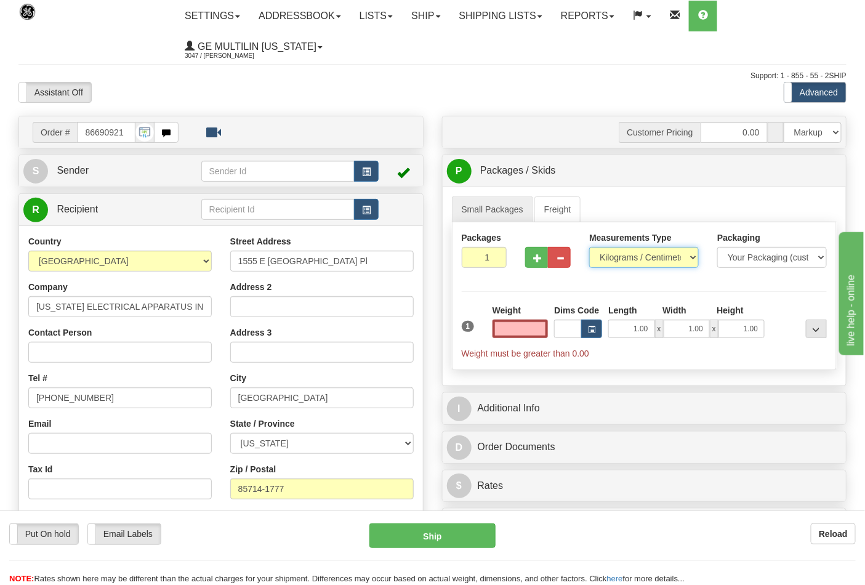
type input "0.00"
click at [608, 264] on select "Pounds / Inches Kilograms / Centimeters" at bounding box center [644, 257] width 110 height 21
select select "0"
click at [589, 248] on select "Pounds / Inches Kilograms / Centimeters" at bounding box center [644, 257] width 110 height 21
click at [546, 330] on input "0.00" at bounding box center [521, 329] width 56 height 18
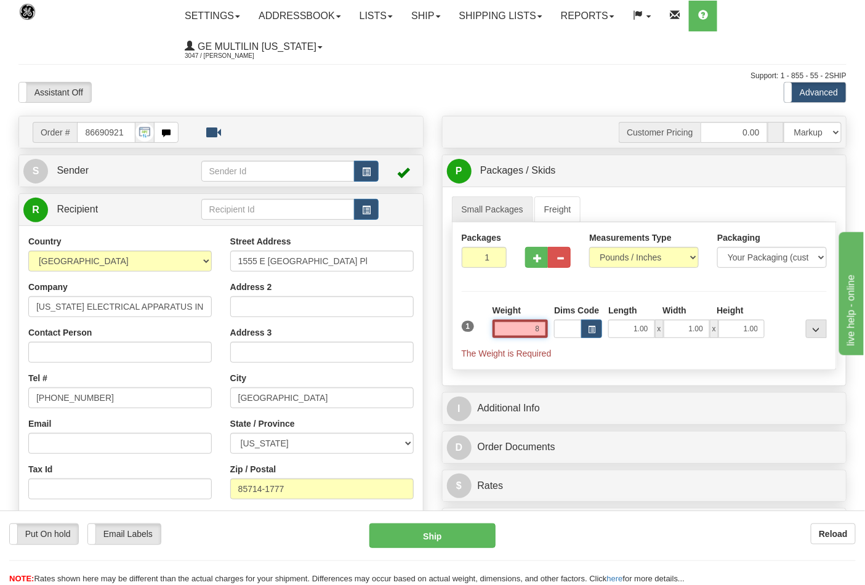
click button "Delete" at bounding box center [0, 0] width 0 height 0
type input "8.00"
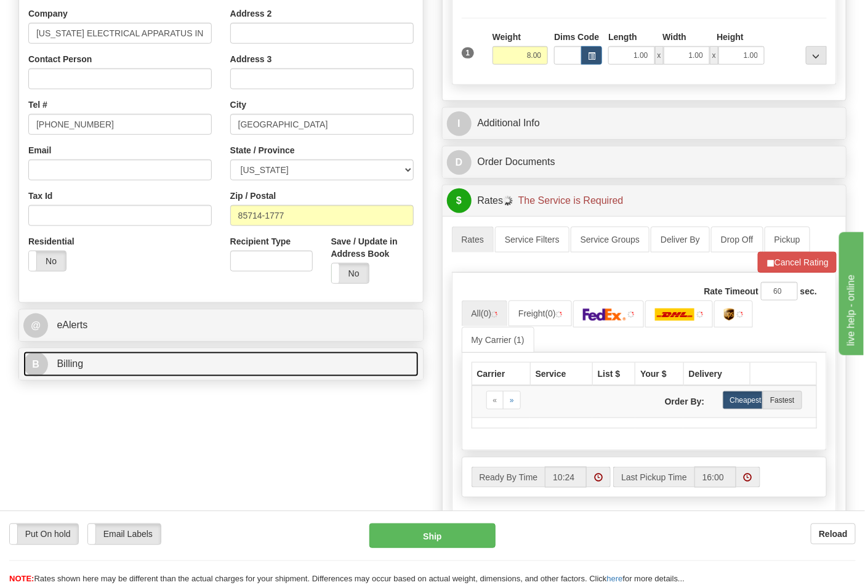
click at [171, 365] on link "B Billing" at bounding box center [220, 364] width 395 height 25
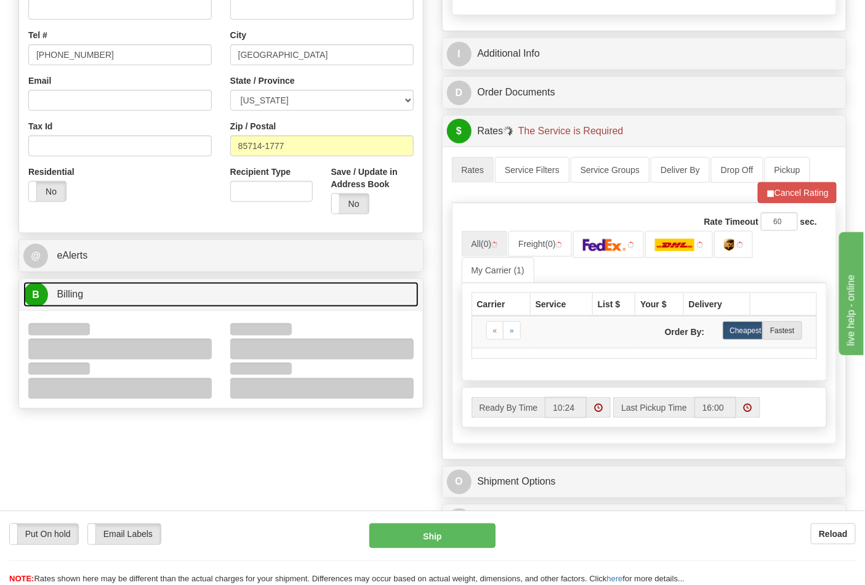
scroll to position [410, 0]
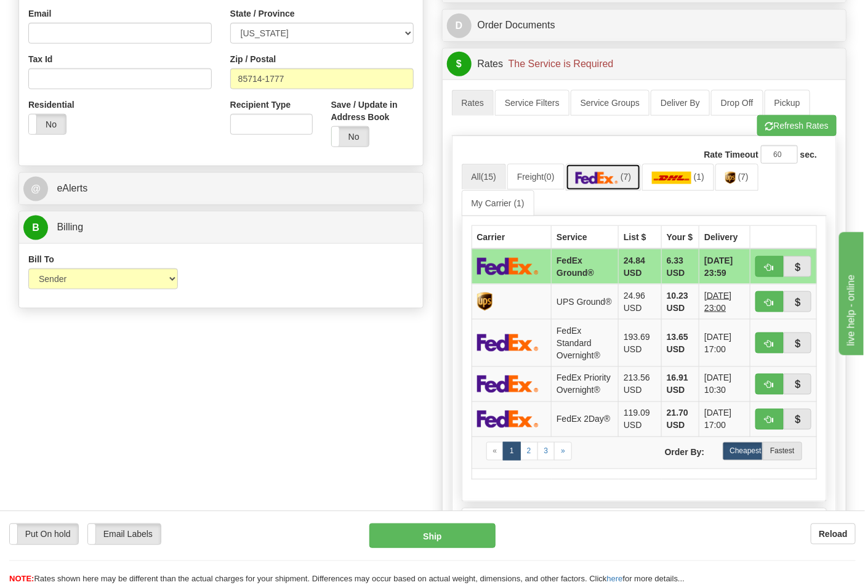
click at [604, 184] on img at bounding box center [597, 178] width 43 height 12
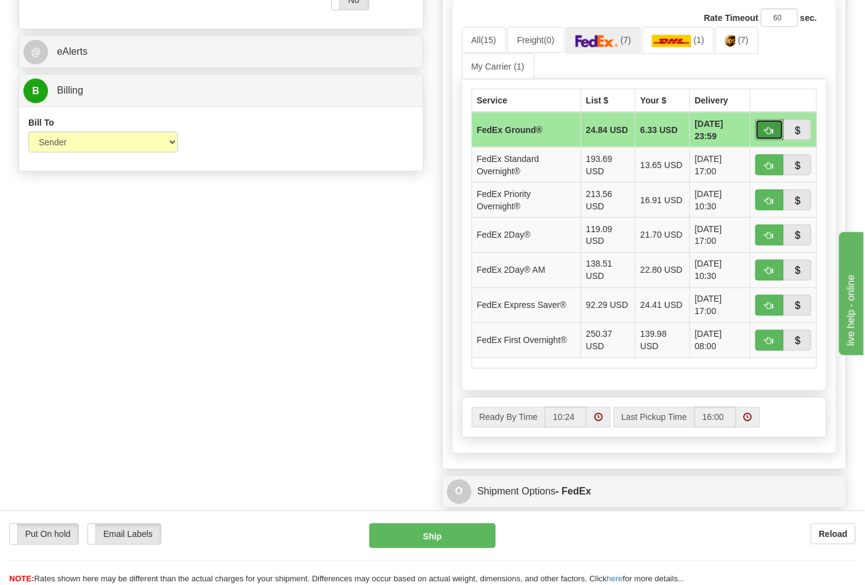
click at [770, 129] on span "button" at bounding box center [769, 131] width 9 height 8
type input "92"
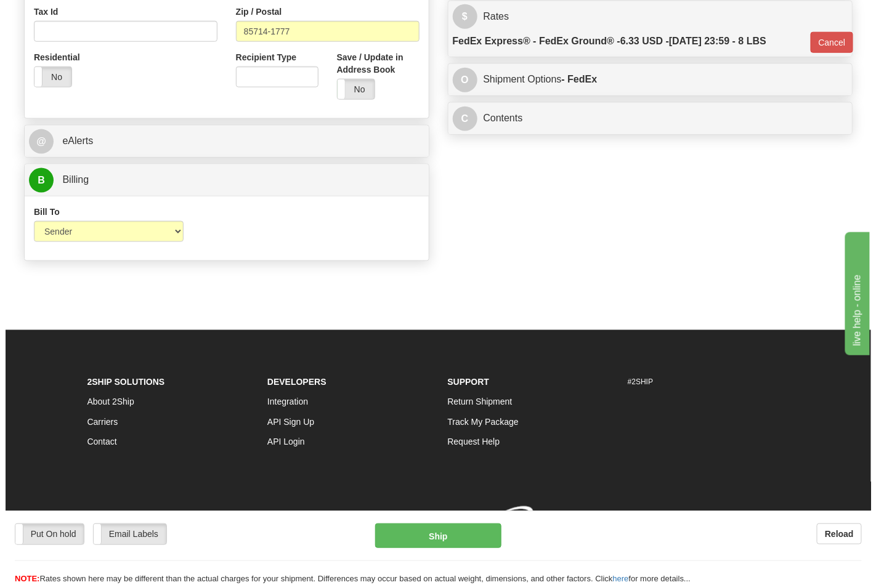
scroll to position [477, 0]
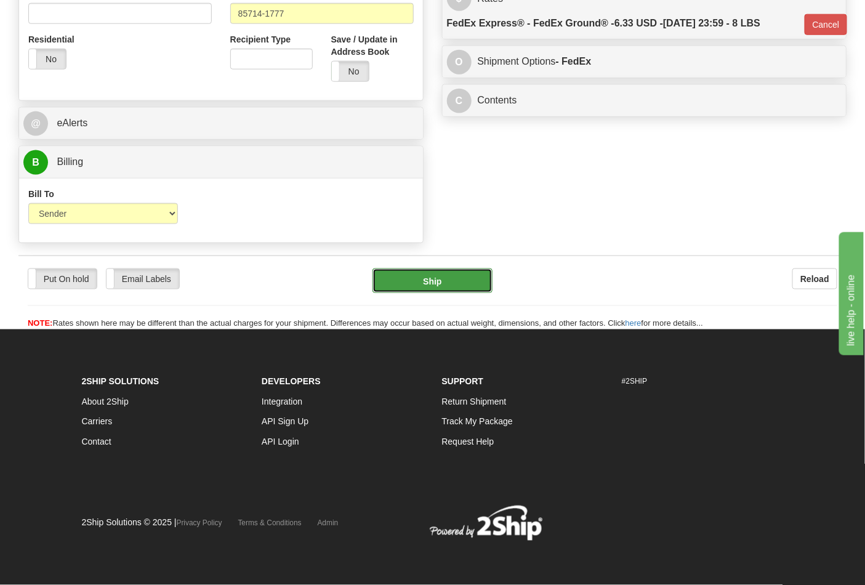
click at [448, 274] on button "Ship" at bounding box center [432, 280] width 119 height 25
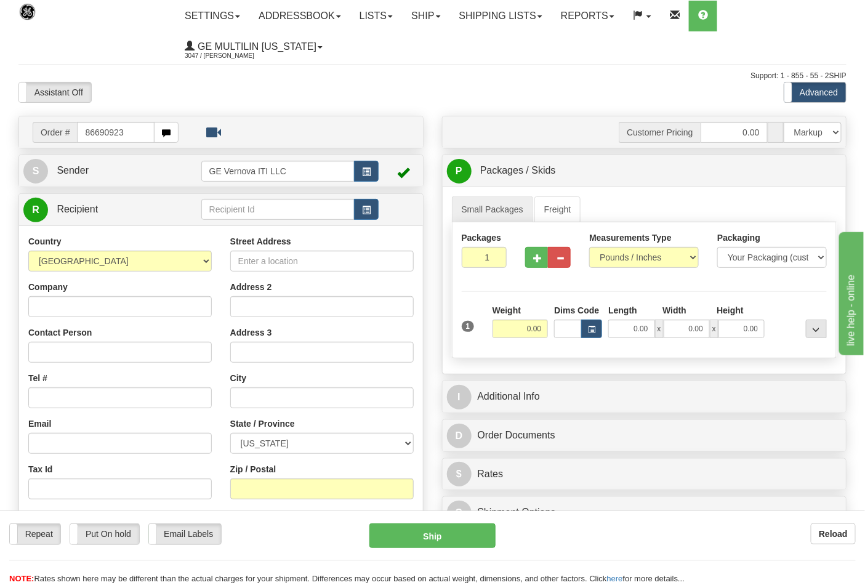
type input "86690923"
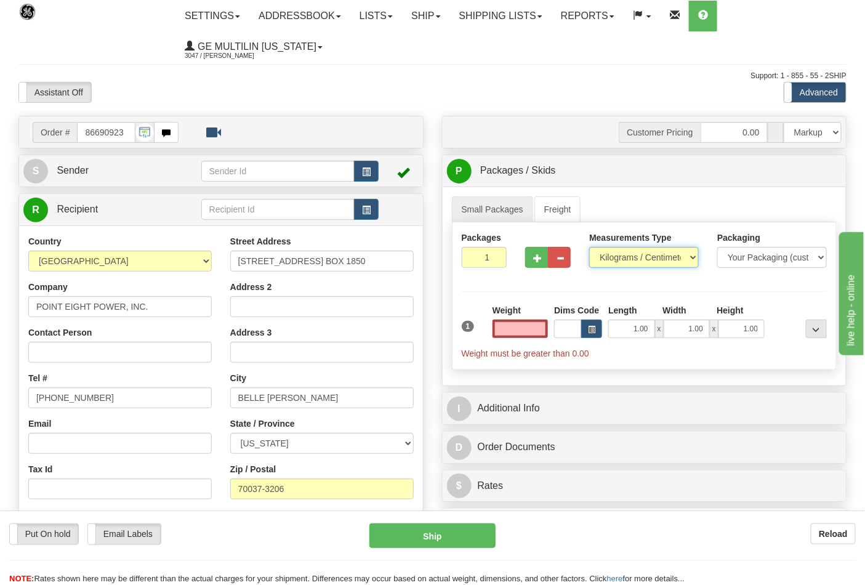
type input "0.00"
click at [616, 257] on select "Pounds / Inches Kilograms / Centimeters" at bounding box center [644, 257] width 110 height 21
select select "0"
click at [589, 248] on select "Pounds / Inches Kilograms / Centimeters" at bounding box center [644, 257] width 110 height 21
click at [546, 330] on input "0.00" at bounding box center [521, 329] width 56 height 18
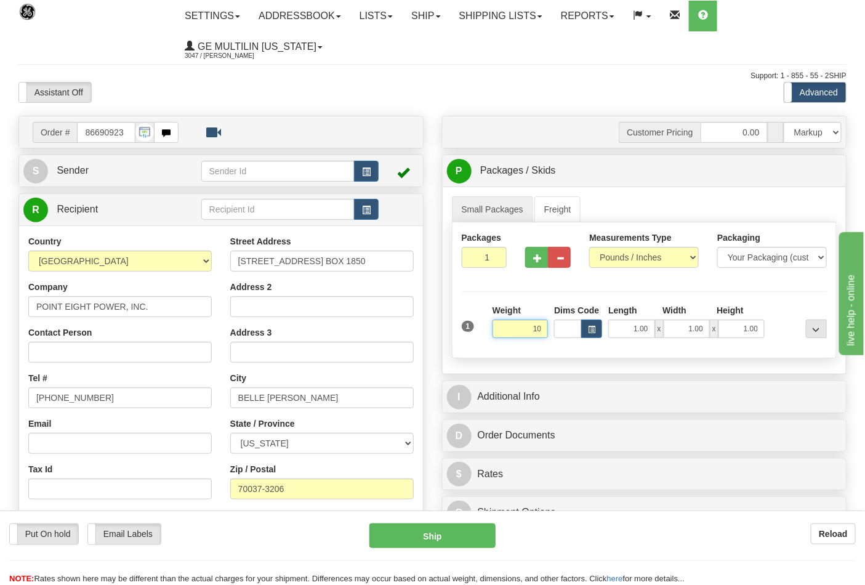
click button "Delete" at bounding box center [0, 0] width 0 height 0
type input "10.00"
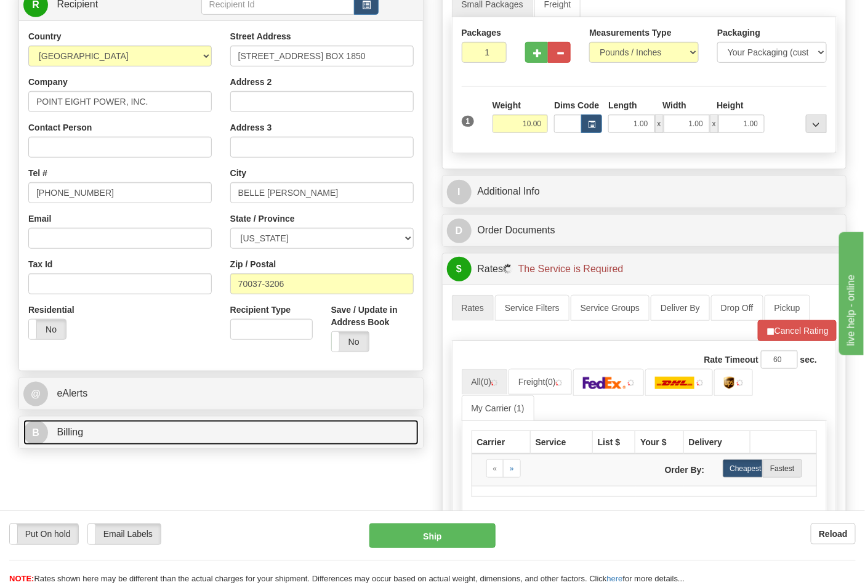
click at [156, 429] on link "B Billing" at bounding box center [220, 432] width 395 height 25
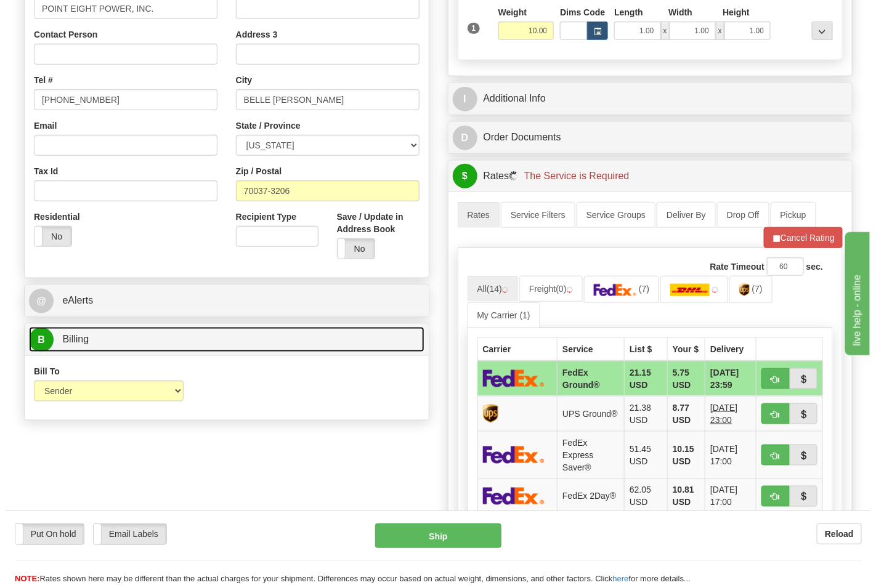
scroll to position [342, 0]
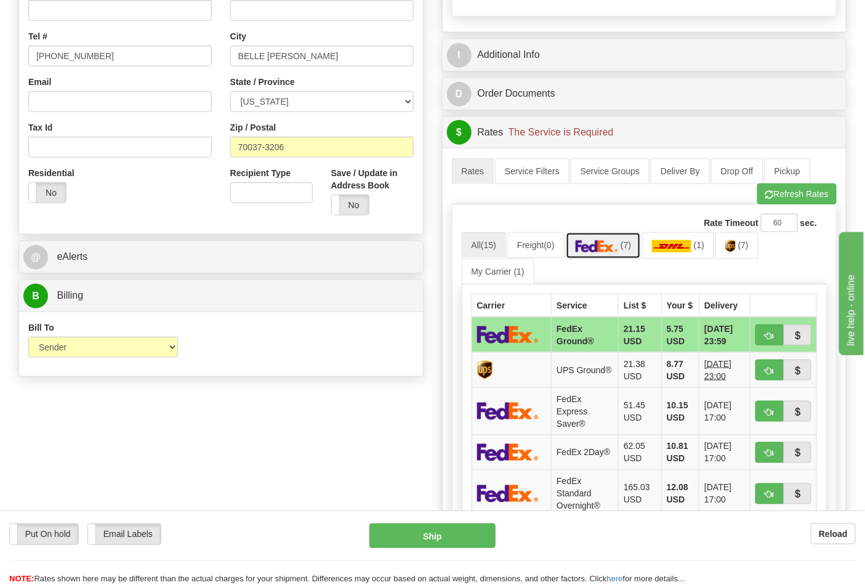
click at [617, 259] on link "(7)" at bounding box center [604, 245] width 76 height 26
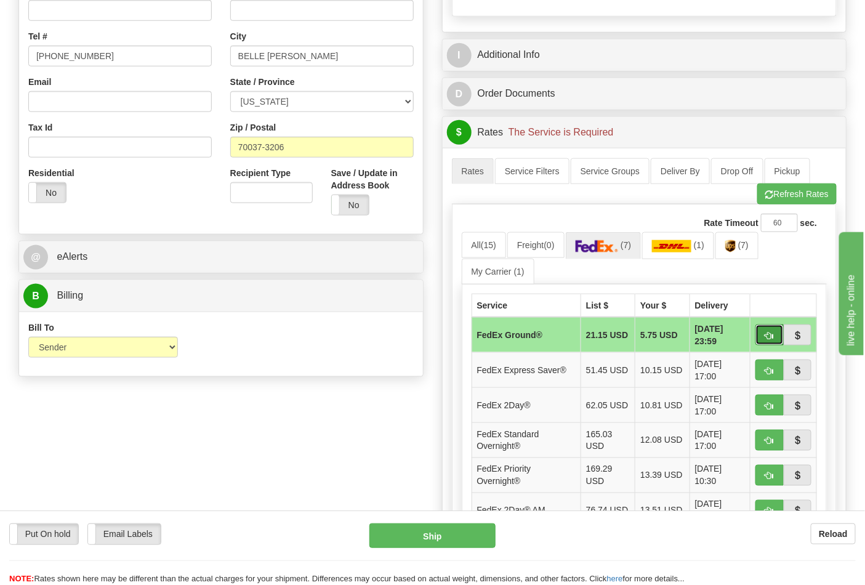
click at [767, 336] on span "button" at bounding box center [769, 336] width 9 height 8
type input "92"
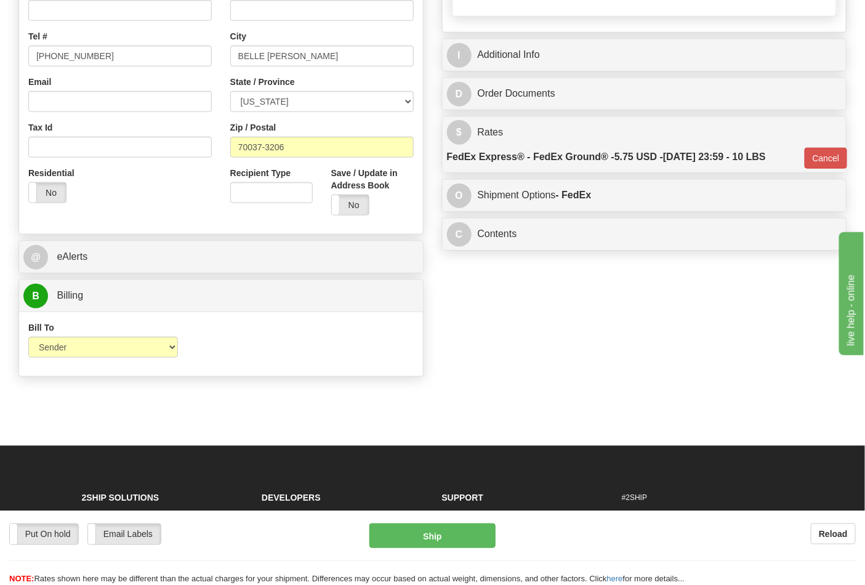
drag, startPoint x: 422, startPoint y: 522, endPoint x: 427, endPoint y: 533, distance: 12.1
click at [422, 524] on div "Put On hold Put On hold Email Labels Email Labels Edit Reload Ship Reload" at bounding box center [432, 547] width 865 height 75
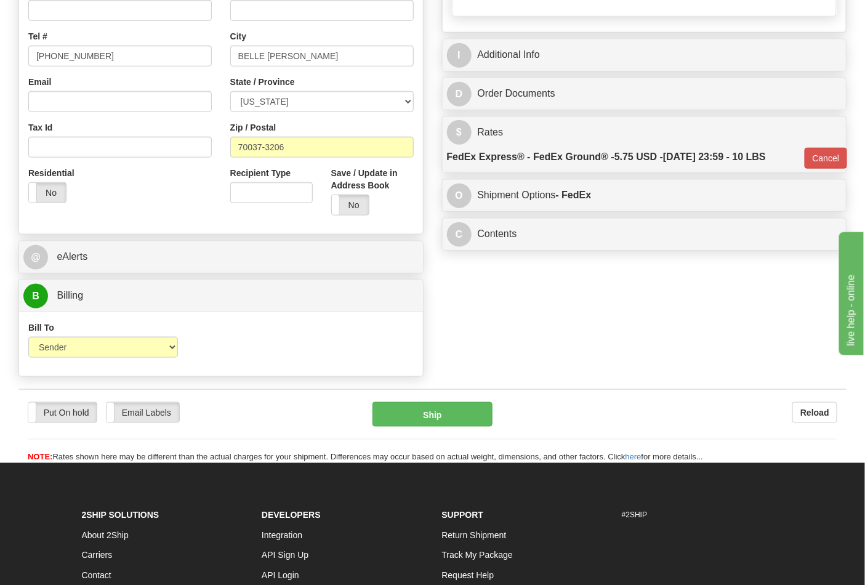
click at [428, 533] on div "Developers Integration API Sign Up API Login" at bounding box center [342, 546] width 180 height 80
click at [431, 427] on button "Ship" at bounding box center [432, 414] width 119 height 25
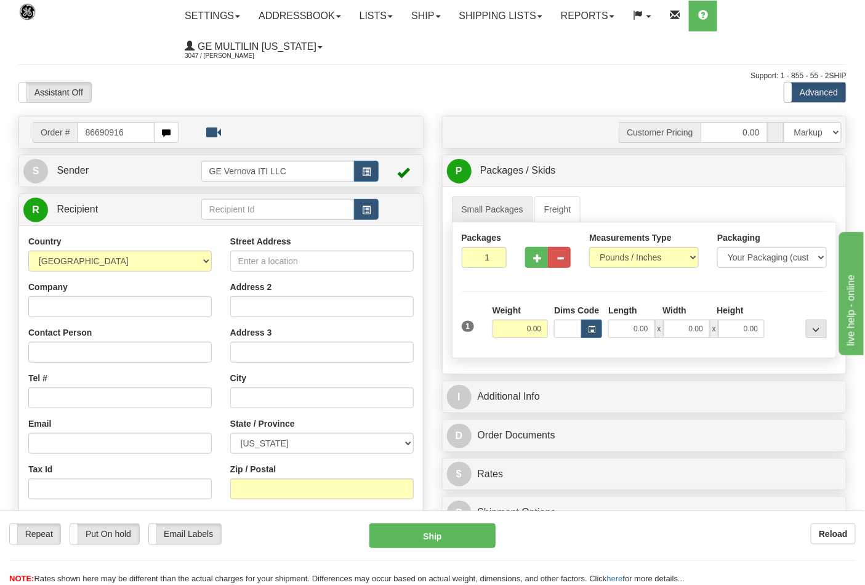
type input "86690916"
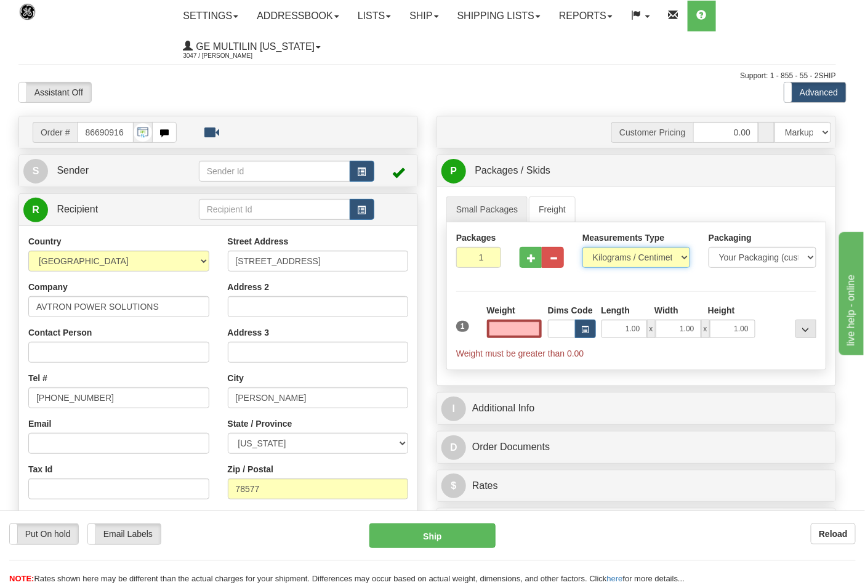
type input "0.00"
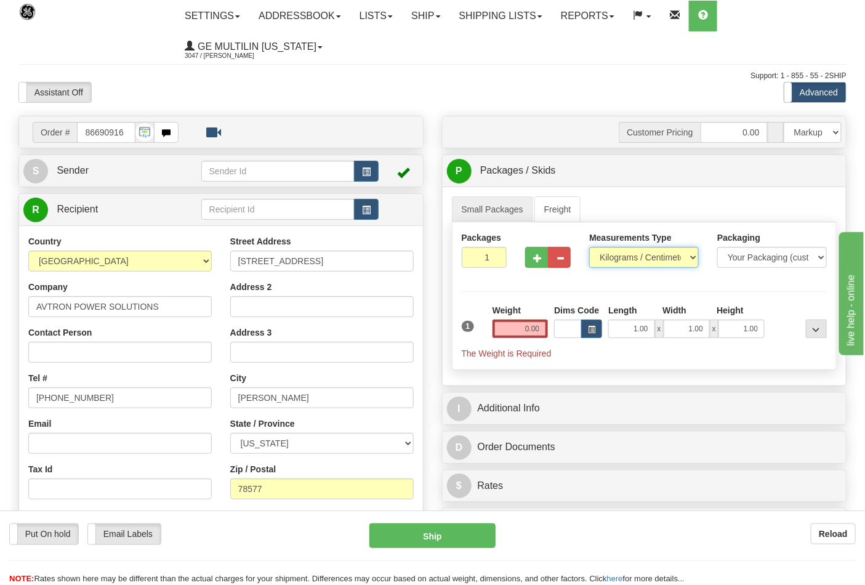
click at [616, 260] on select "Pounds / Inches Kilograms / Centimeters" at bounding box center [644, 257] width 110 height 21
select select "0"
click at [589, 248] on select "Pounds / Inches Kilograms / Centimeters" at bounding box center [644, 257] width 110 height 21
click at [539, 334] on input "0.00" at bounding box center [521, 329] width 56 height 18
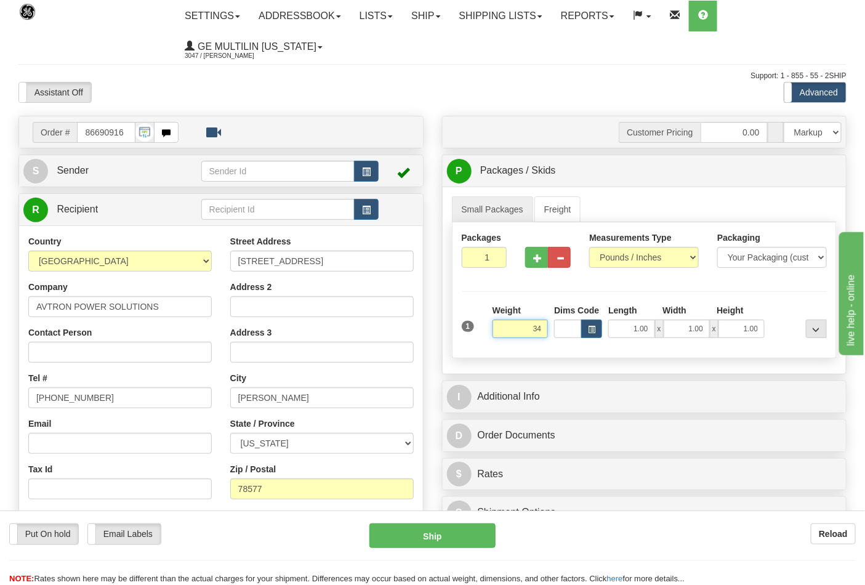
click button "Delete" at bounding box center [0, 0] width 0 height 0
type input "34.00"
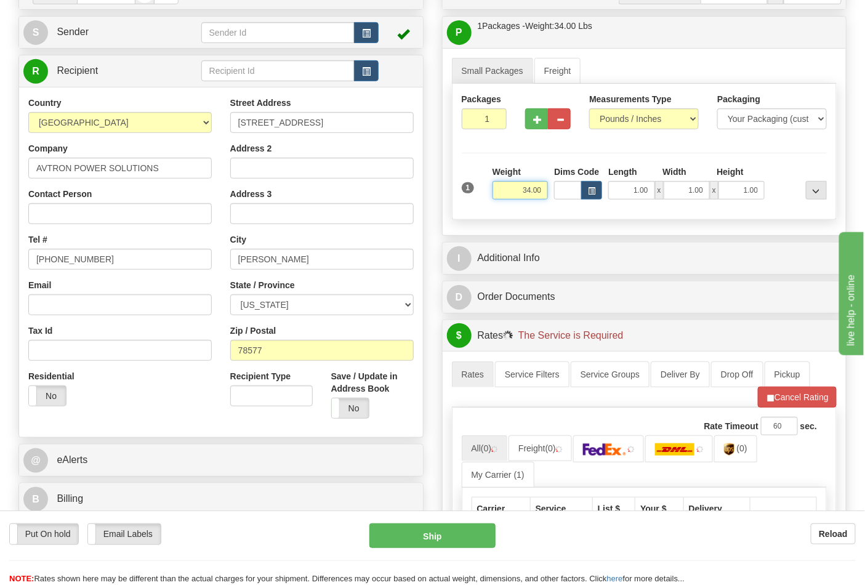
scroll to position [273, 0]
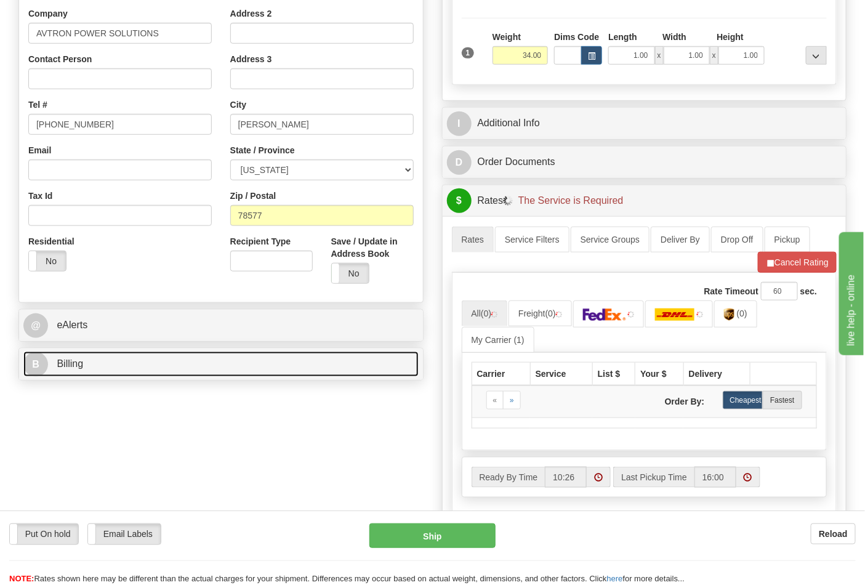
click at [84, 365] on link "B Billing" at bounding box center [220, 364] width 395 height 25
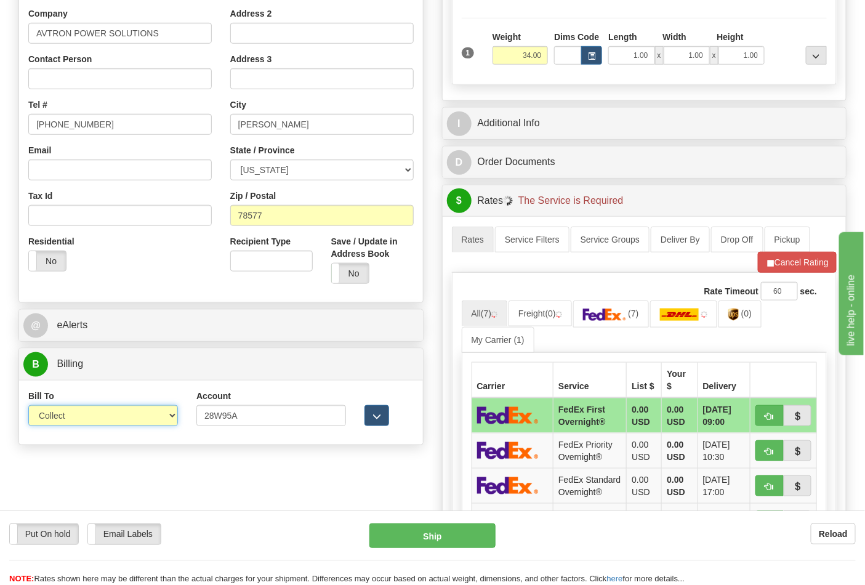
click at [70, 426] on select "Sender Recipient Third Party Collect" at bounding box center [103, 415] width 150 height 21
select select "2"
click at [28, 406] on select "Sender Recipient Third Party Collect" at bounding box center [103, 415] width 150 height 21
click at [778, 257] on button "Cancel Rating" at bounding box center [797, 262] width 79 height 21
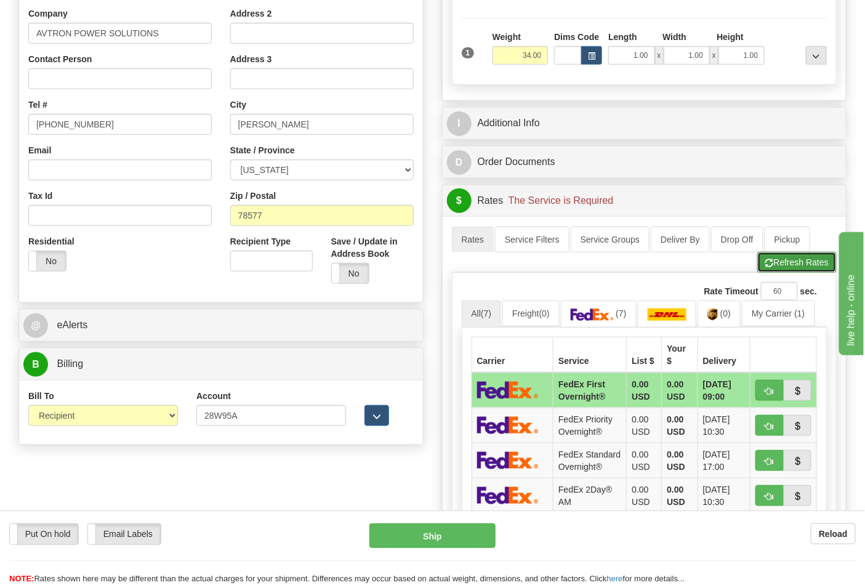
click at [768, 273] on button "Refresh Rates" at bounding box center [796, 262] width 79 height 21
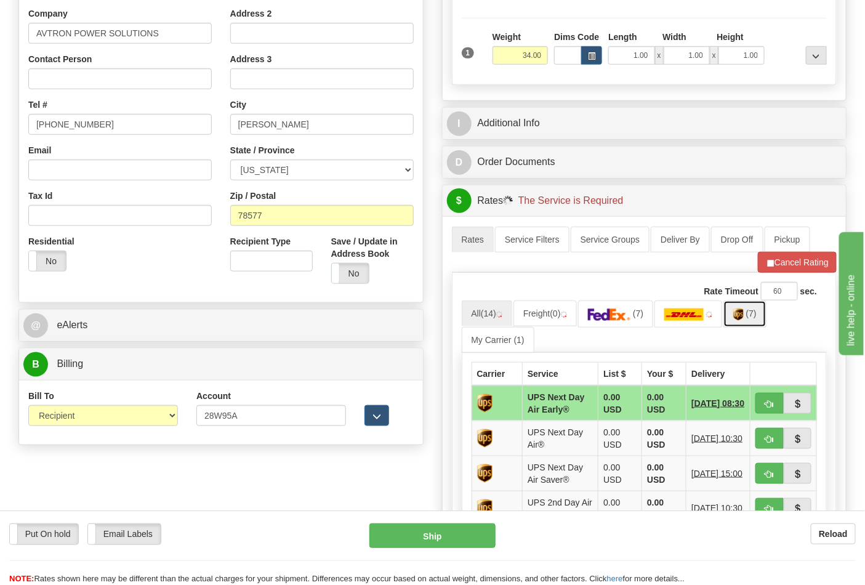
click at [744, 319] on img at bounding box center [738, 314] width 10 height 12
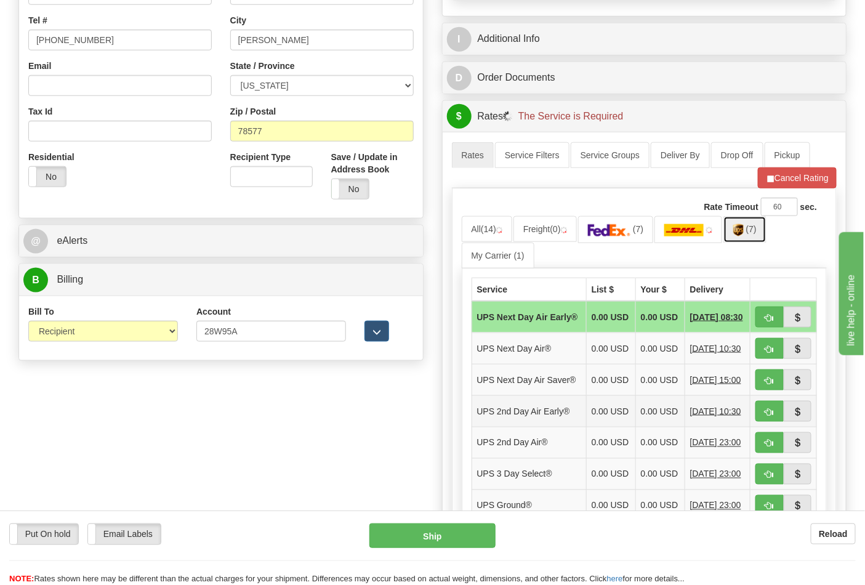
scroll to position [478, 0]
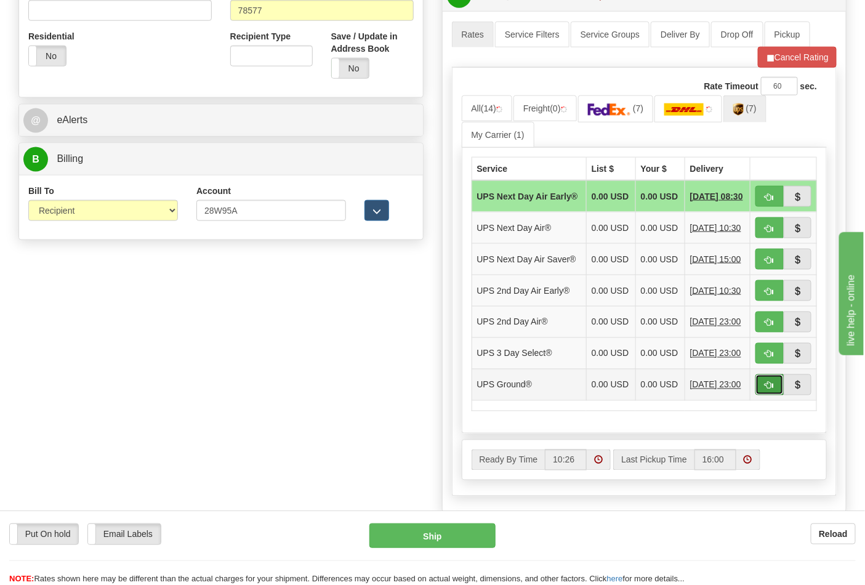
click at [768, 390] on span "button" at bounding box center [769, 386] width 9 height 8
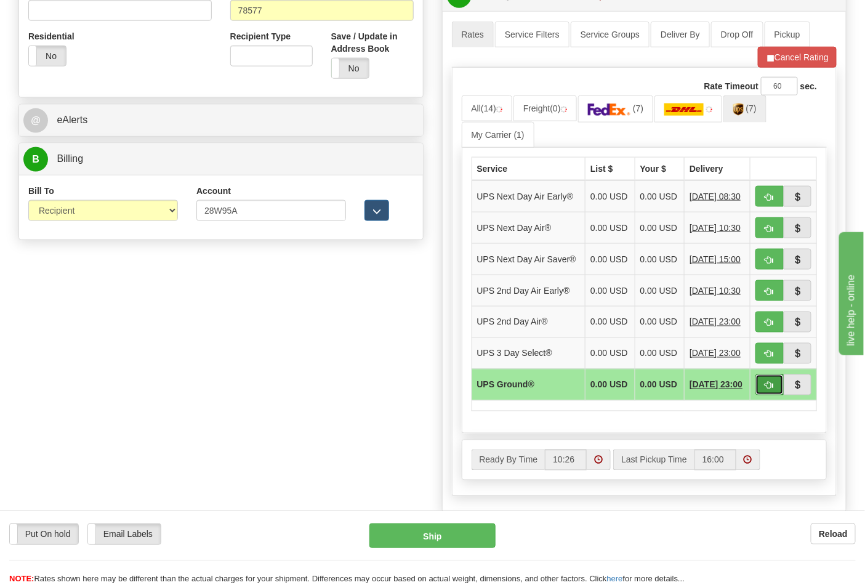
click at [768, 390] on span "button" at bounding box center [769, 386] width 9 height 8
click at [765, 395] on button "button" at bounding box center [770, 384] width 28 height 21
type input "03"
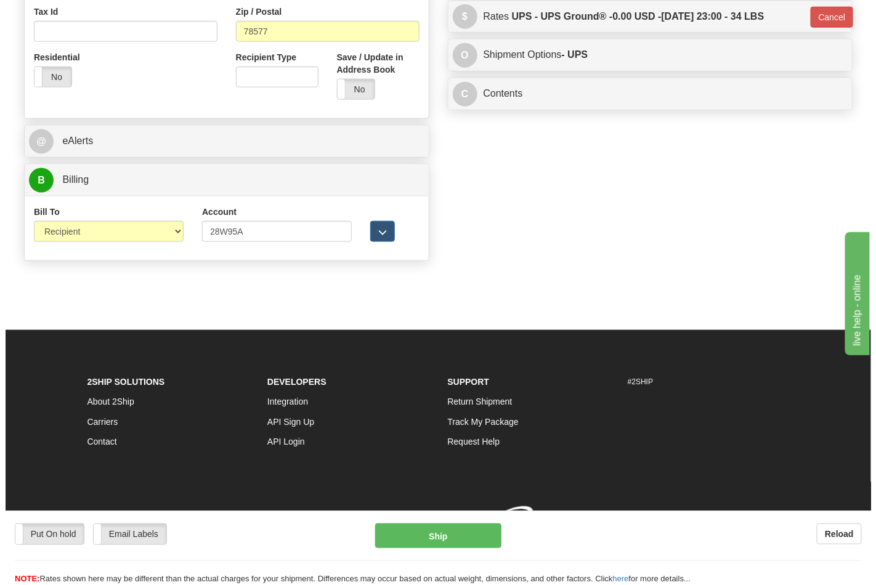
scroll to position [459, 0]
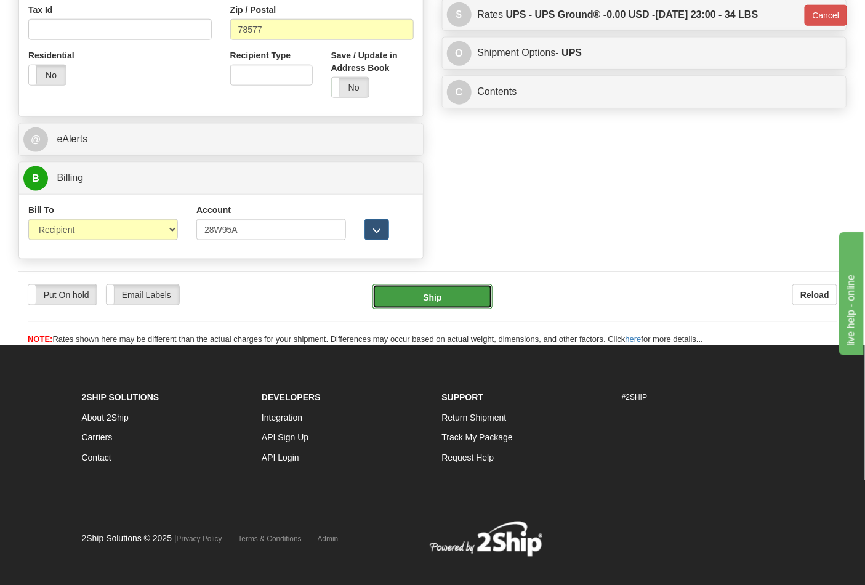
click at [464, 308] on button "Ship" at bounding box center [432, 296] width 119 height 25
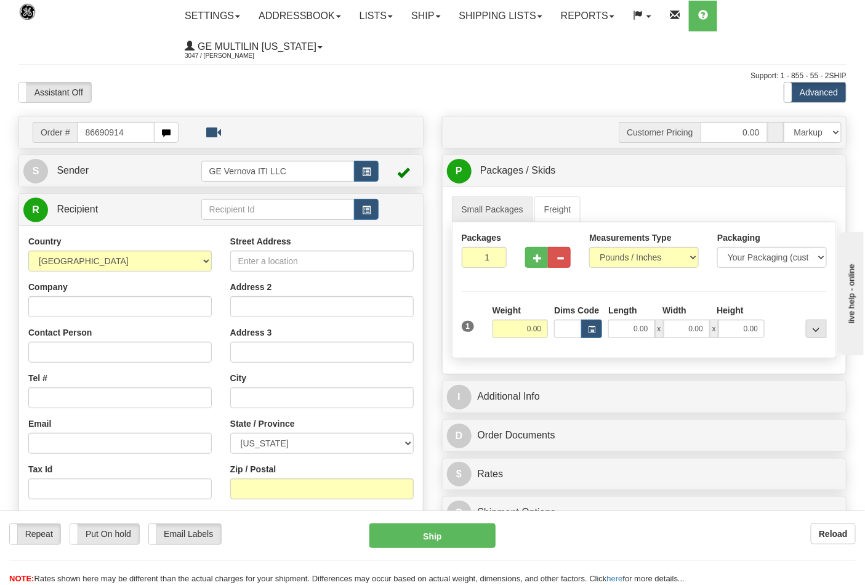
type input "86690914"
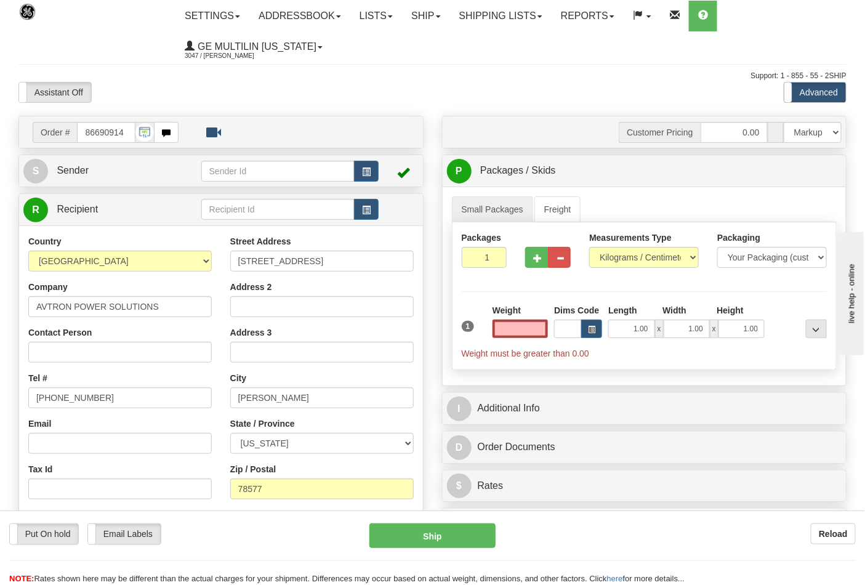
type input "0.00"
click at [643, 248] on div "Measurements Type Pounds / Inches Kilograms / Centimeters" at bounding box center [644, 250] width 110 height 36
click at [629, 263] on select "Pounds / Inches Kilograms / Centimeters" at bounding box center [644, 257] width 110 height 21
click at [589, 248] on select "Pounds / Inches Kilograms / Centimeters" at bounding box center [644, 257] width 110 height 21
click at [612, 261] on select "Pounds / Inches Kilograms / Centimeters" at bounding box center [644, 257] width 110 height 21
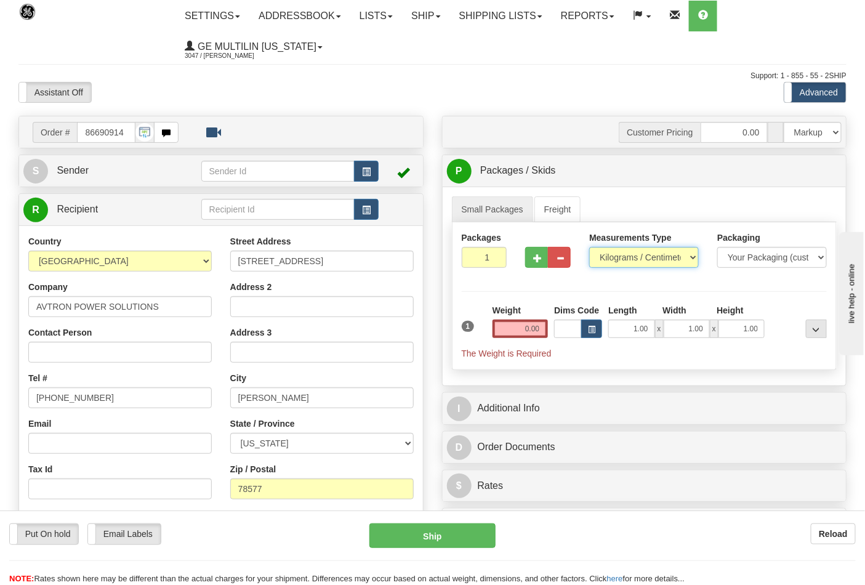
select select "0"
click at [589, 248] on select "Pounds / Inches Kilograms / Centimeters" at bounding box center [644, 257] width 110 height 21
click at [544, 328] on input "0.00" at bounding box center [521, 329] width 56 height 18
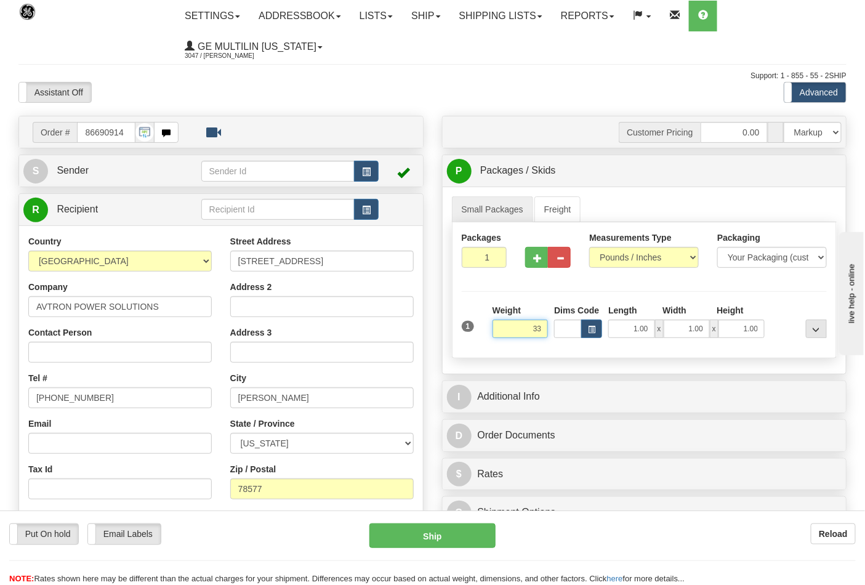
click button "Delete" at bounding box center [0, 0] width 0 height 0
type input "33.00"
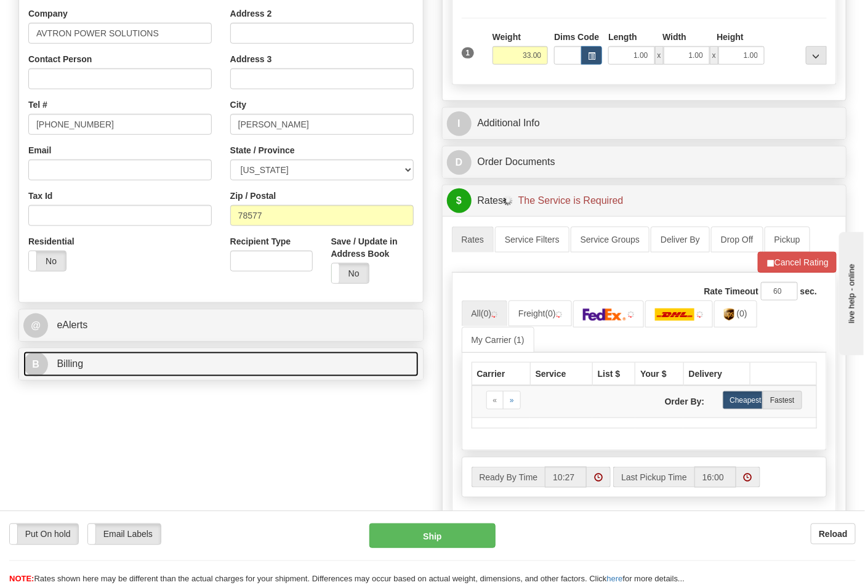
click at [128, 373] on link "B Billing" at bounding box center [220, 364] width 395 height 25
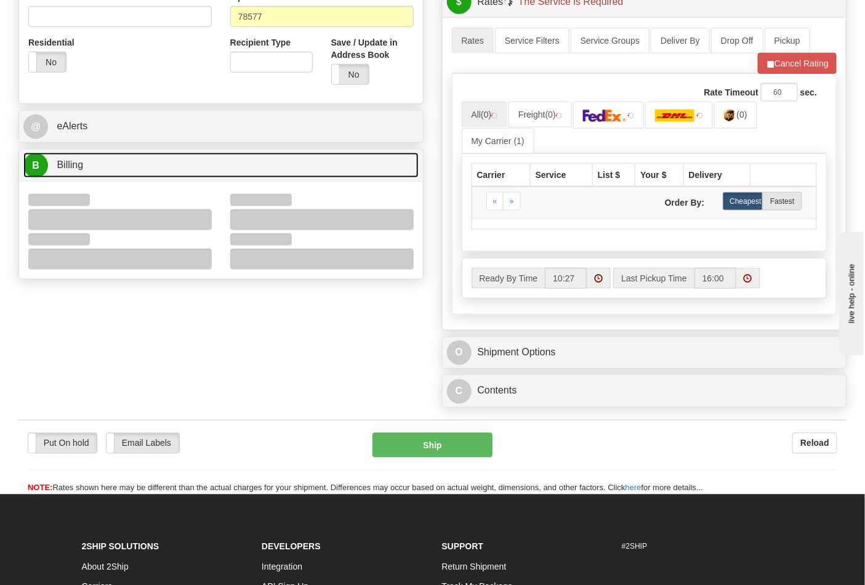
scroll to position [478, 0]
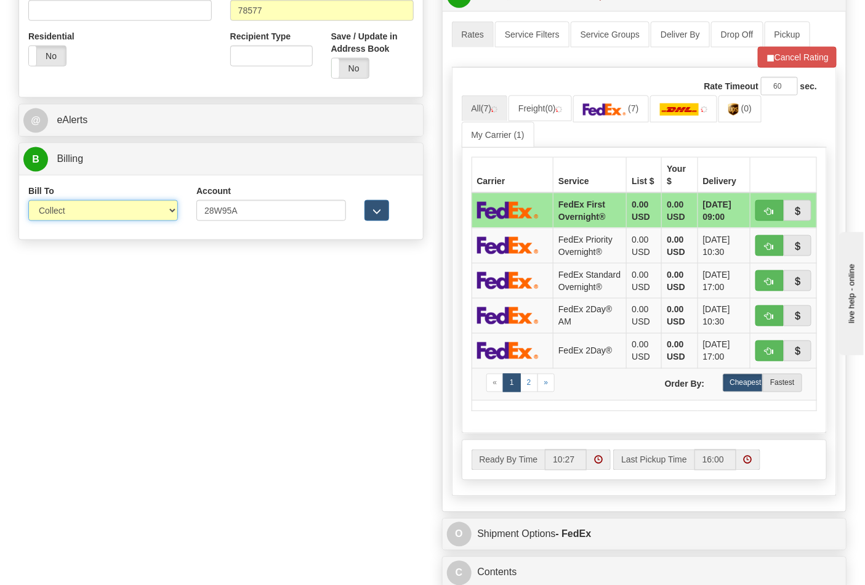
click at [54, 212] on select "Sender Recipient Third Party Collect" at bounding box center [103, 210] width 150 height 21
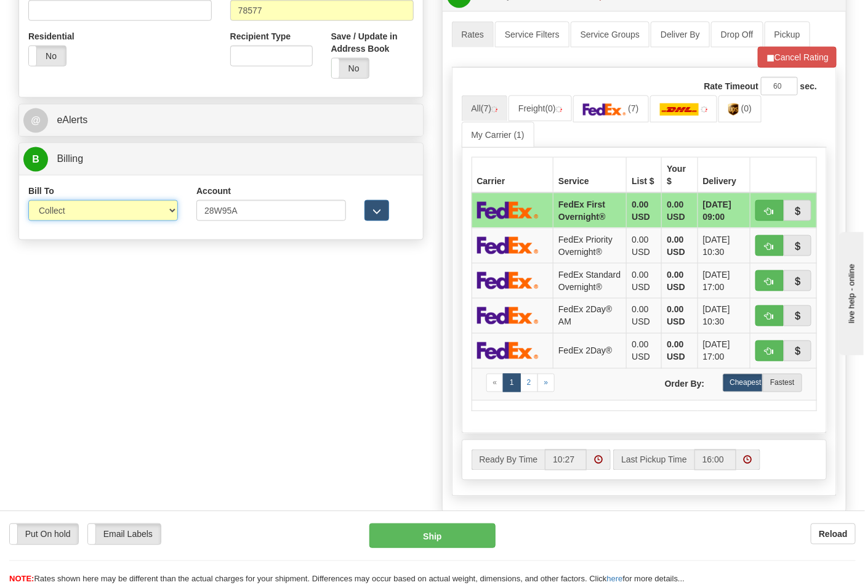
select select "2"
click at [28, 201] on select "Sender Recipient Third Party Collect" at bounding box center [103, 210] width 150 height 21
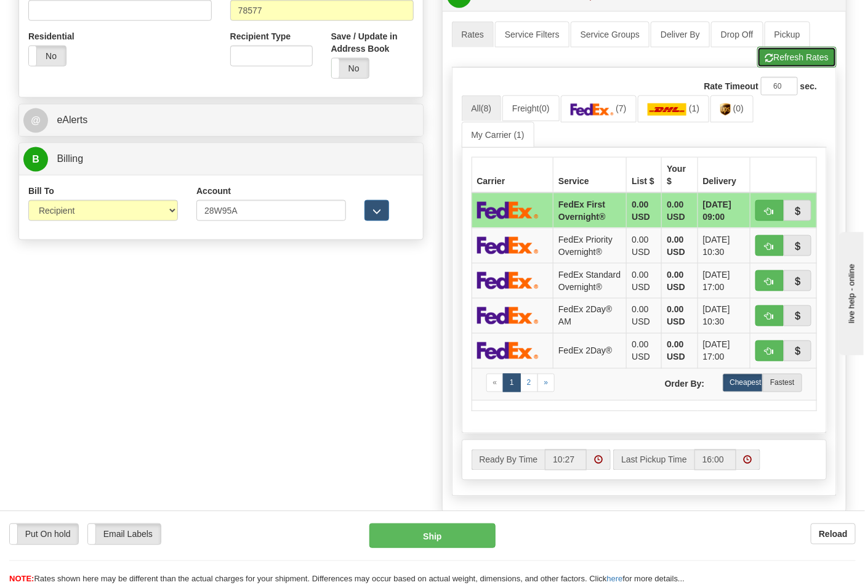
click at [776, 57] on button "Refresh Rates" at bounding box center [796, 57] width 79 height 21
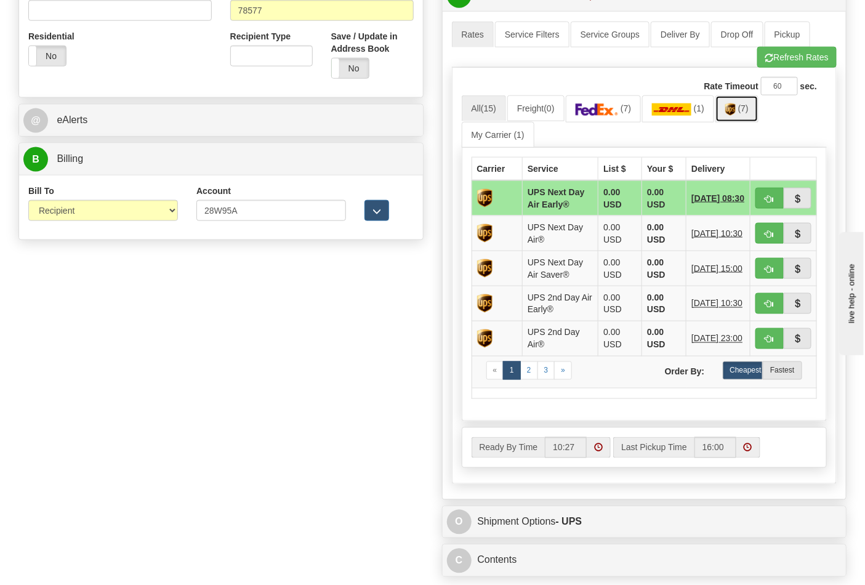
click at [748, 113] on span "(7)" at bounding box center [743, 108] width 10 height 10
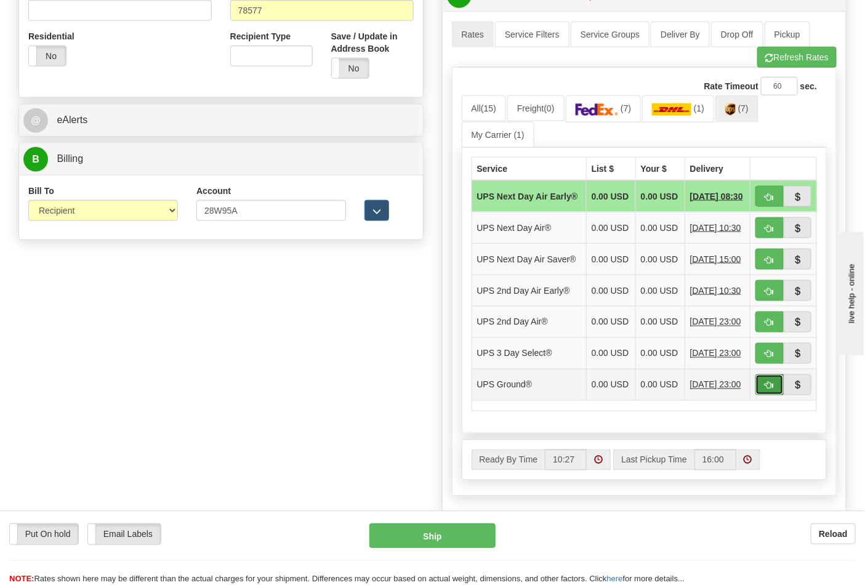
click at [764, 395] on button "button" at bounding box center [770, 384] width 28 height 21
type input "03"
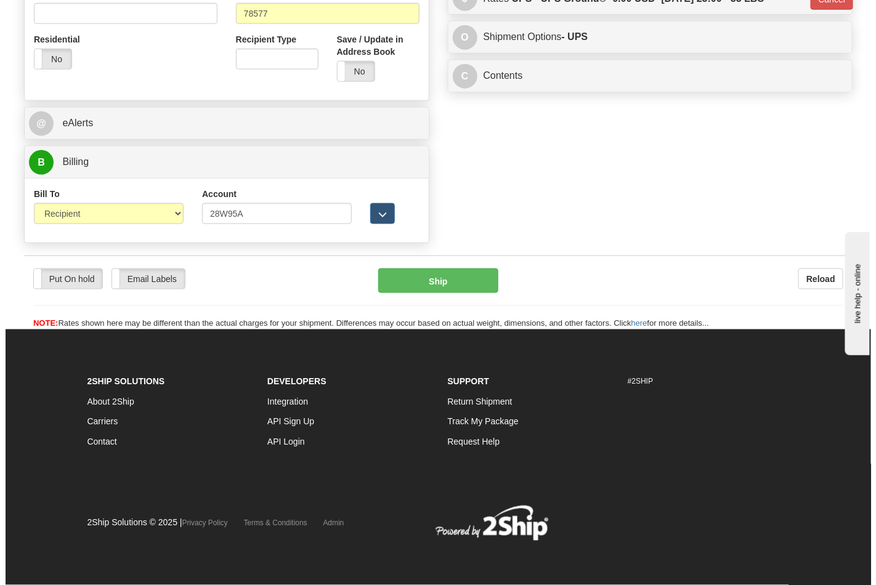
scroll to position [459, 0]
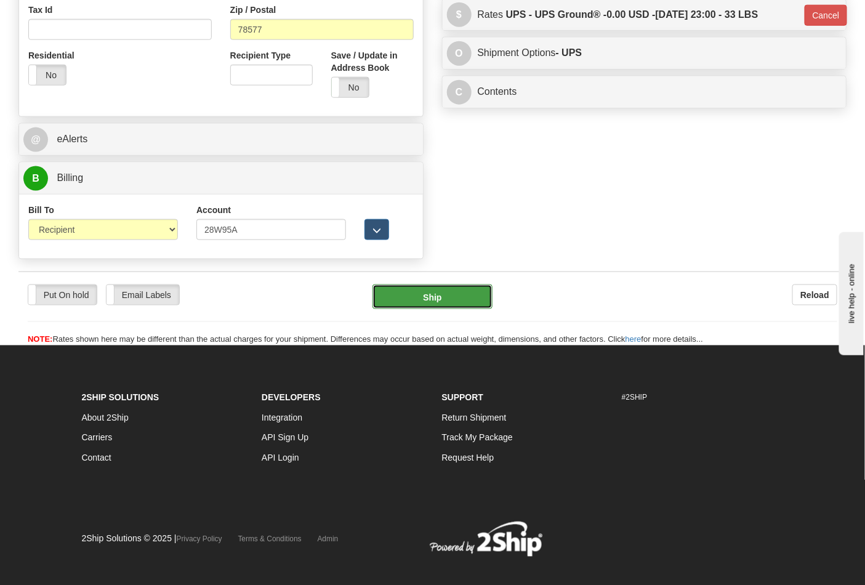
click at [440, 297] on button "Ship" at bounding box center [432, 296] width 119 height 25
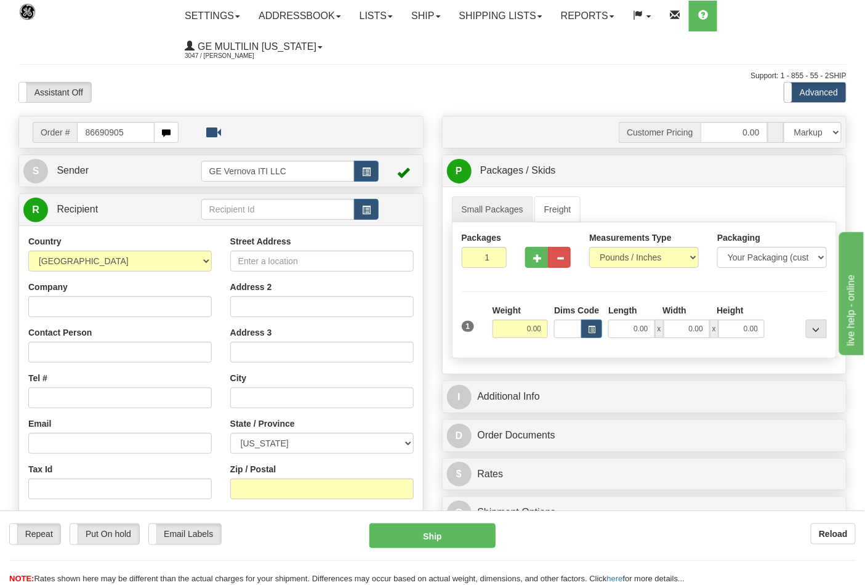
type input "86690905"
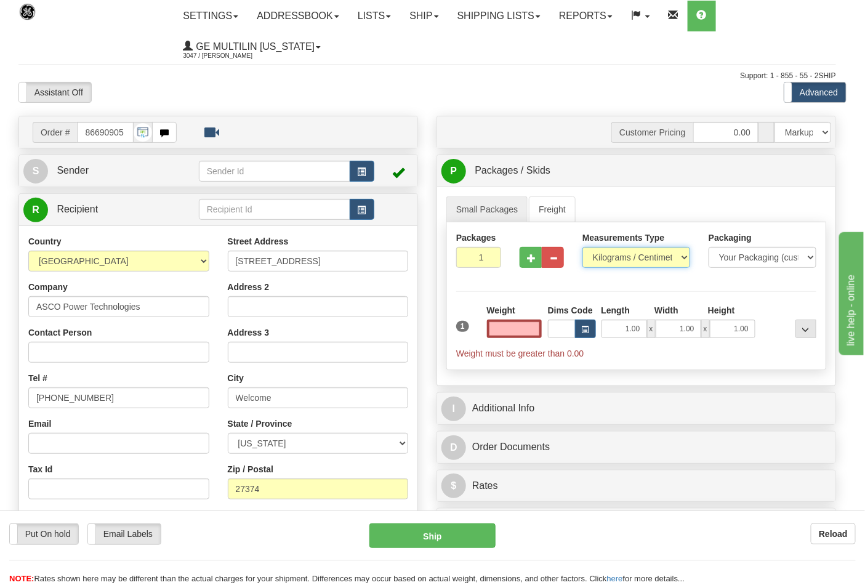
type input "0.00"
click at [627, 261] on select "Pounds / Inches Kilograms / Centimeters" at bounding box center [637, 257] width 108 height 21
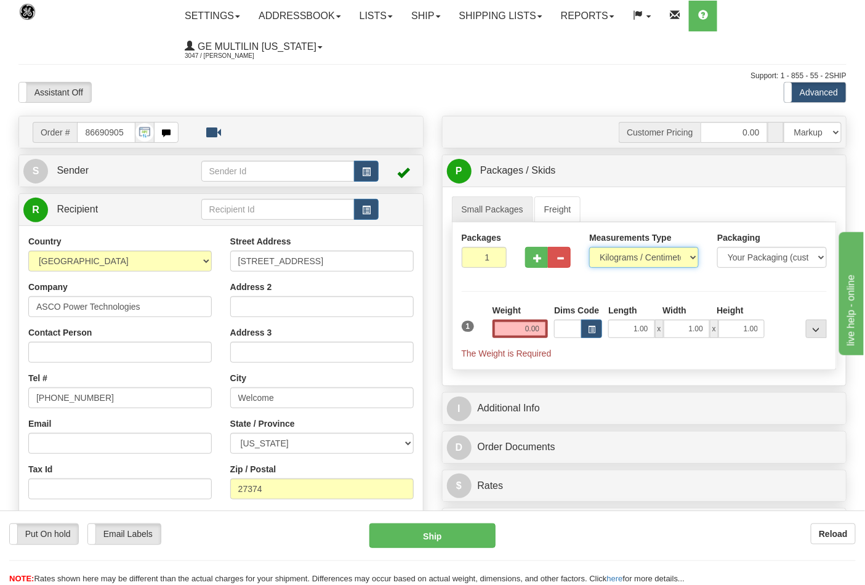
select select "0"
click at [589, 248] on select "Pounds / Inches Kilograms / Centimeters" at bounding box center [644, 257] width 110 height 21
click at [542, 328] on input "0.00" at bounding box center [521, 329] width 56 height 18
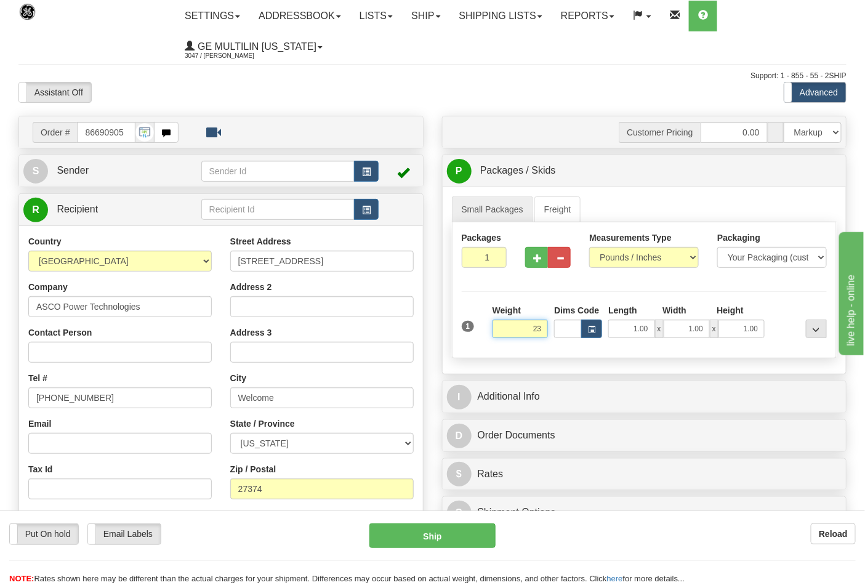
click button "Delete" at bounding box center [0, 0] width 0 height 0
type input "23.00"
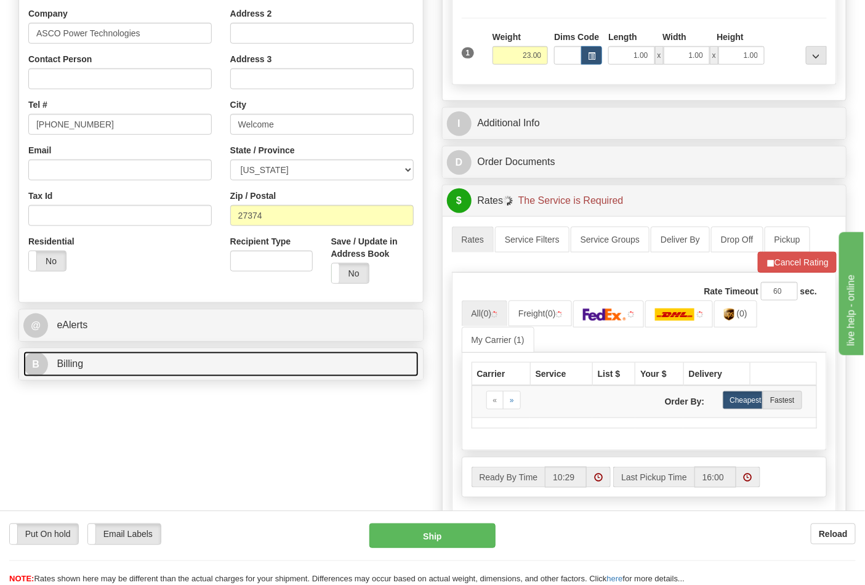
click at [97, 368] on link "B Billing" at bounding box center [220, 364] width 395 height 25
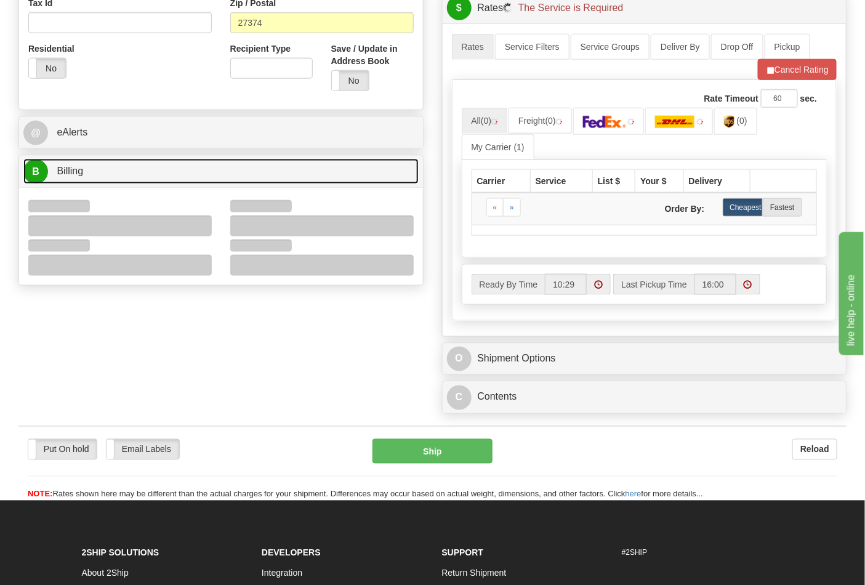
scroll to position [478, 0]
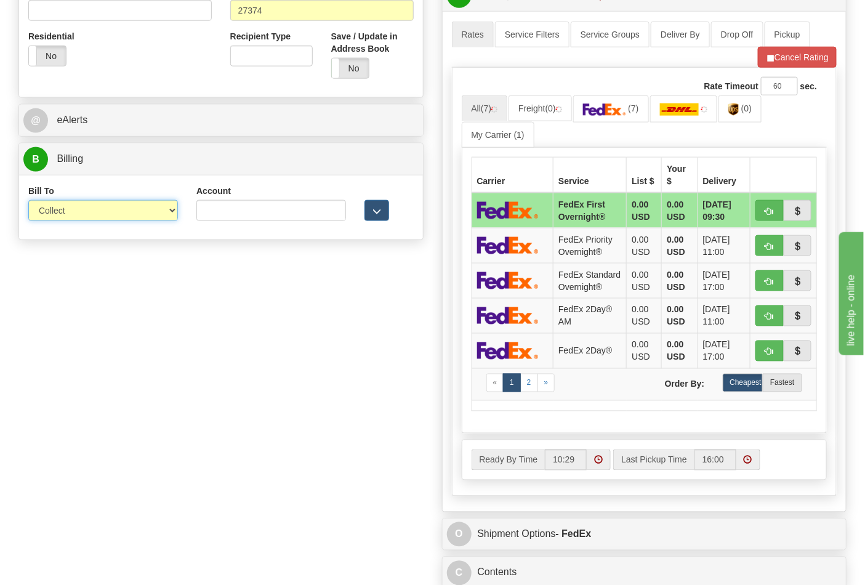
click at [75, 209] on select "Sender Recipient Third Party Collect" at bounding box center [103, 210] width 150 height 21
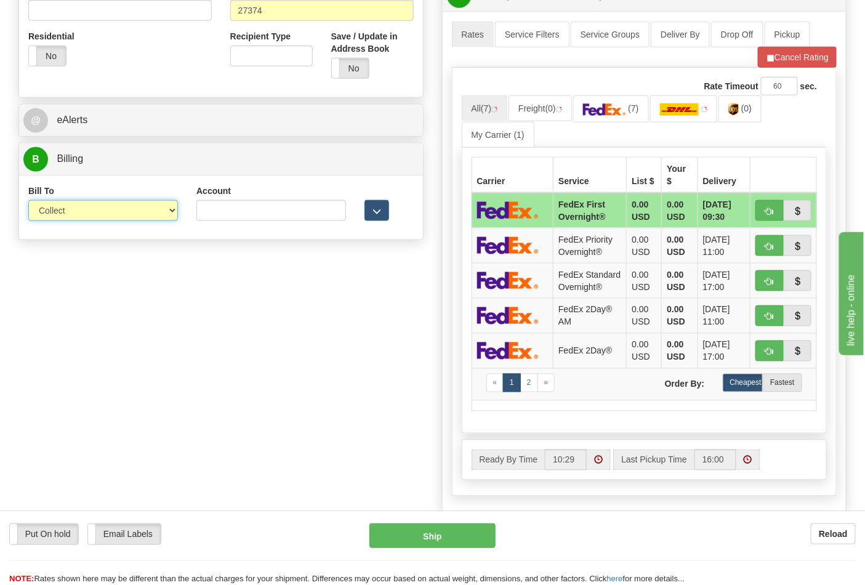
select select "2"
click at [28, 201] on select "Sender Recipient Third Party Collect" at bounding box center [103, 210] width 150 height 21
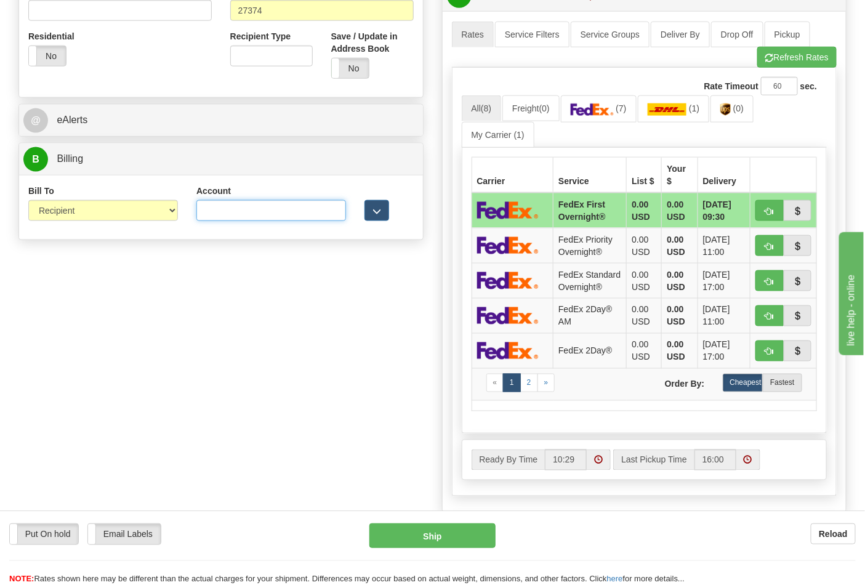
click at [273, 210] on input "Account" at bounding box center [271, 210] width 150 height 21
paste input "664421534"
type input "664421534"
click at [598, 113] on img at bounding box center [592, 109] width 43 height 12
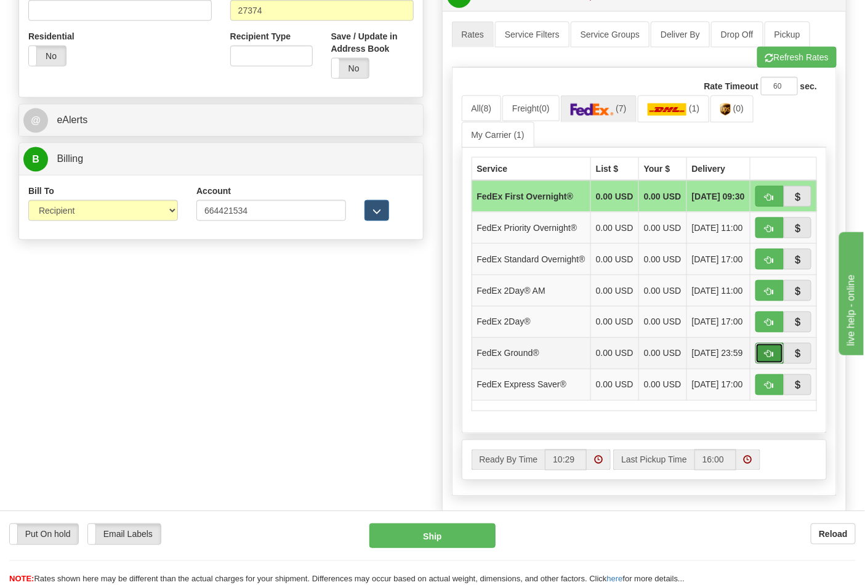
click at [767, 358] on span "button" at bounding box center [769, 354] width 9 height 8
type input "92"
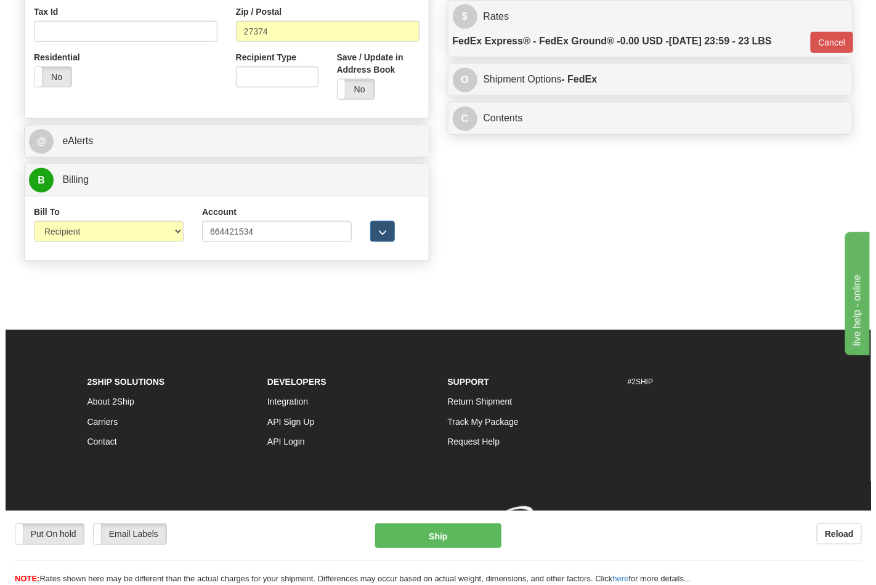
scroll to position [459, 0]
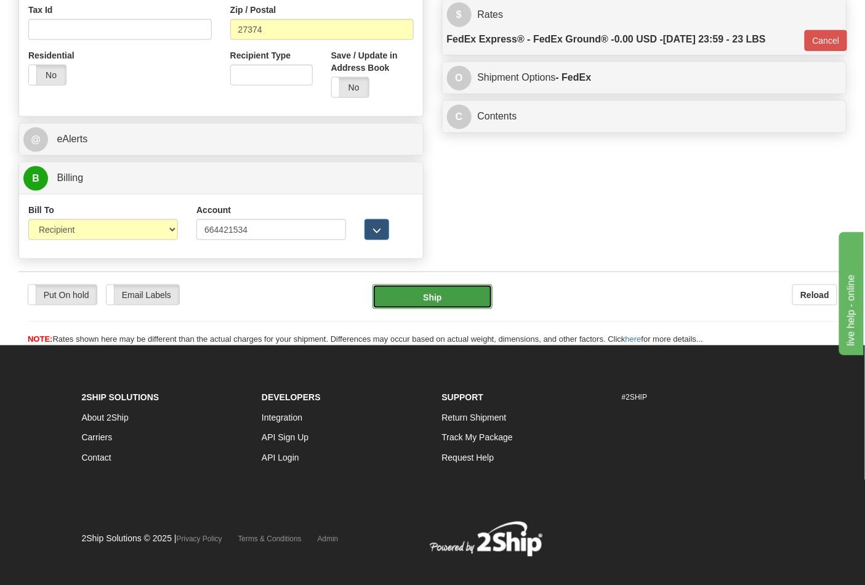
click at [414, 304] on button "Ship" at bounding box center [432, 296] width 119 height 25
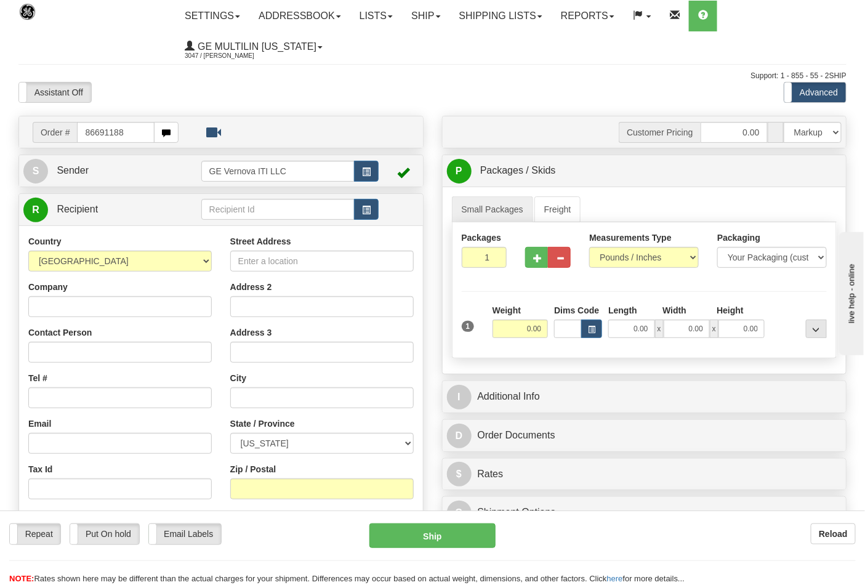
type input "86691188"
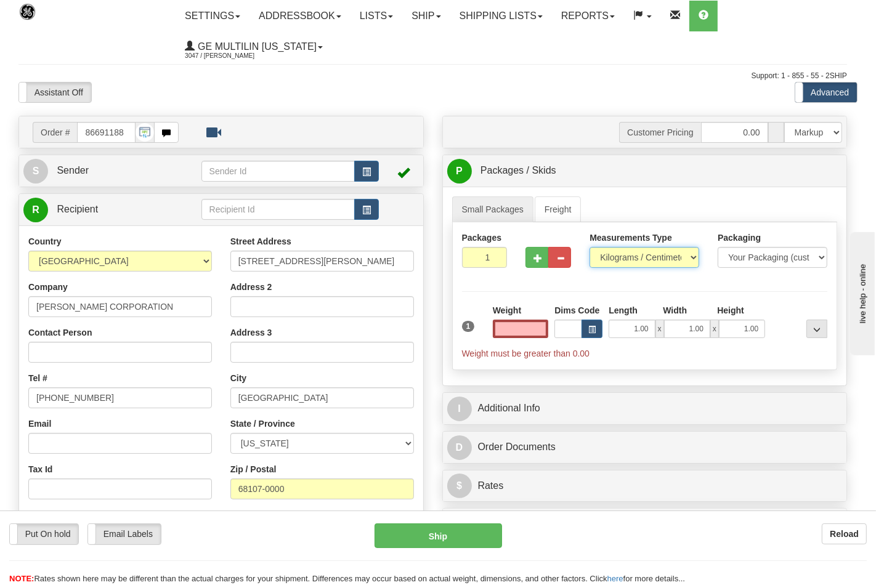
type input "0.00"
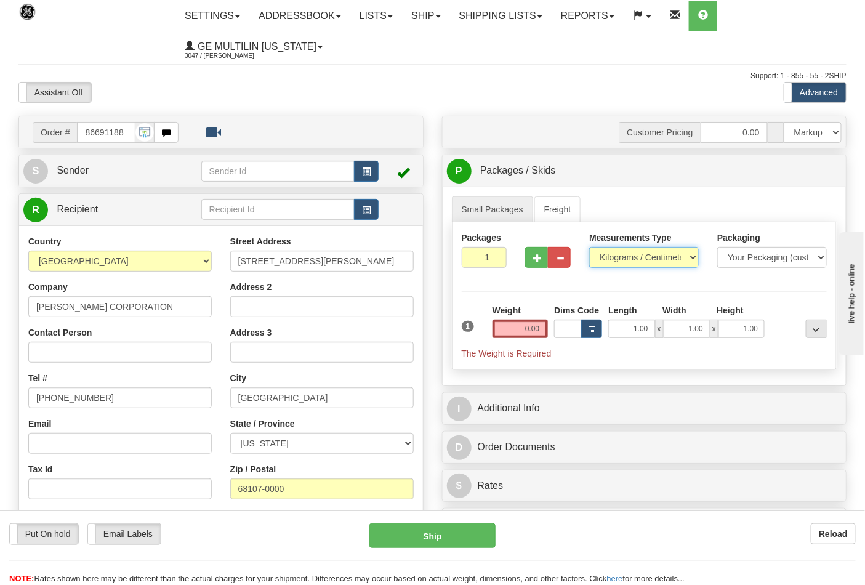
click at [634, 259] on select "Pounds / Inches Kilograms / Centimeters" at bounding box center [644, 257] width 110 height 21
select select "0"
click at [589, 248] on select "Pounds / Inches Kilograms / Centimeters" at bounding box center [644, 257] width 110 height 21
click at [533, 334] on input "0.00" at bounding box center [521, 329] width 56 height 18
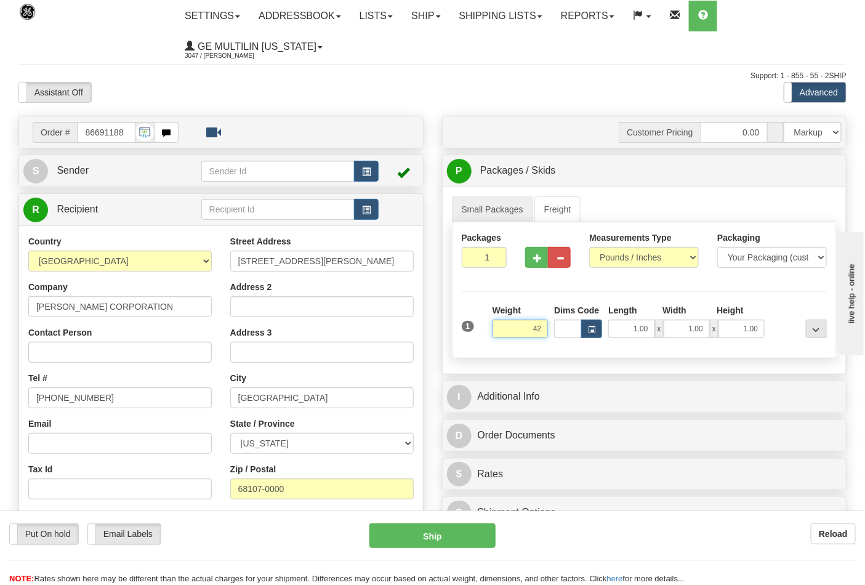
click button "Delete" at bounding box center [0, 0] width 0 height 0
type input "42.00"
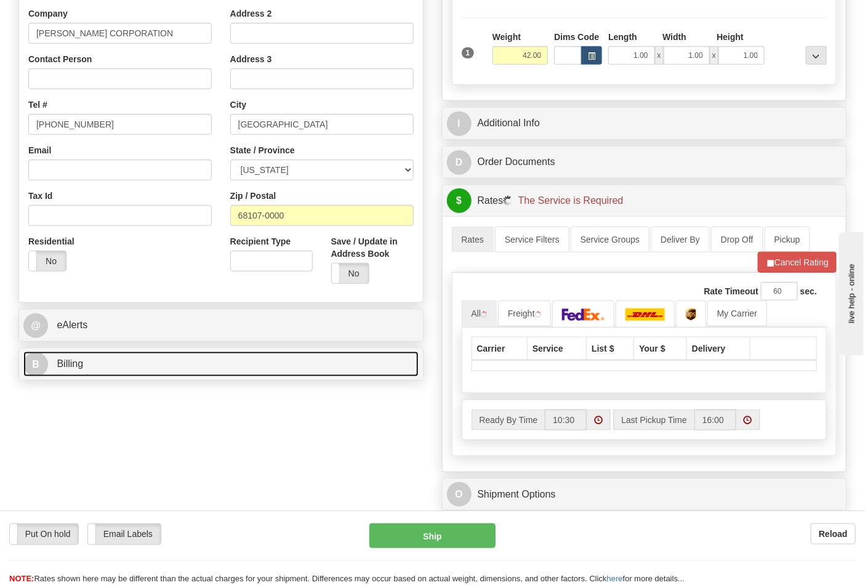
click at [158, 363] on link "B Billing" at bounding box center [220, 364] width 395 height 25
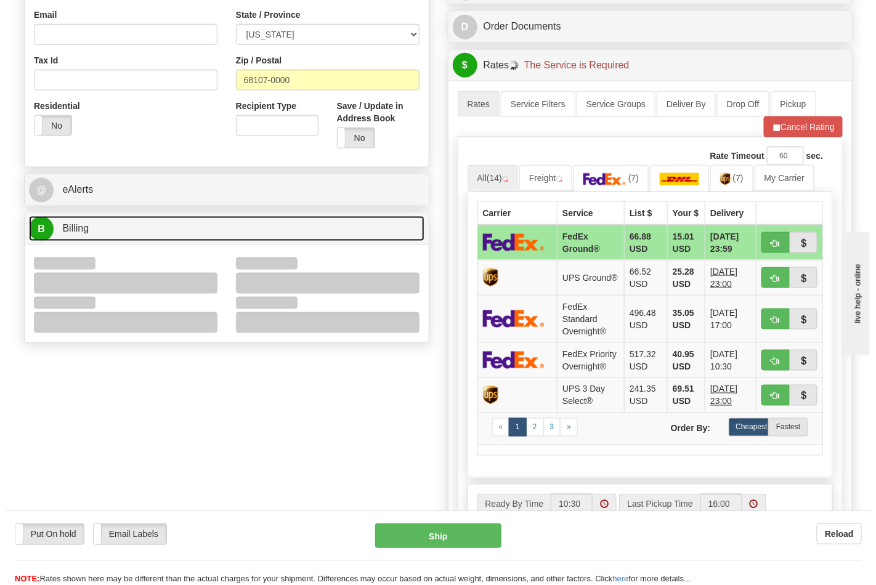
scroll to position [410, 0]
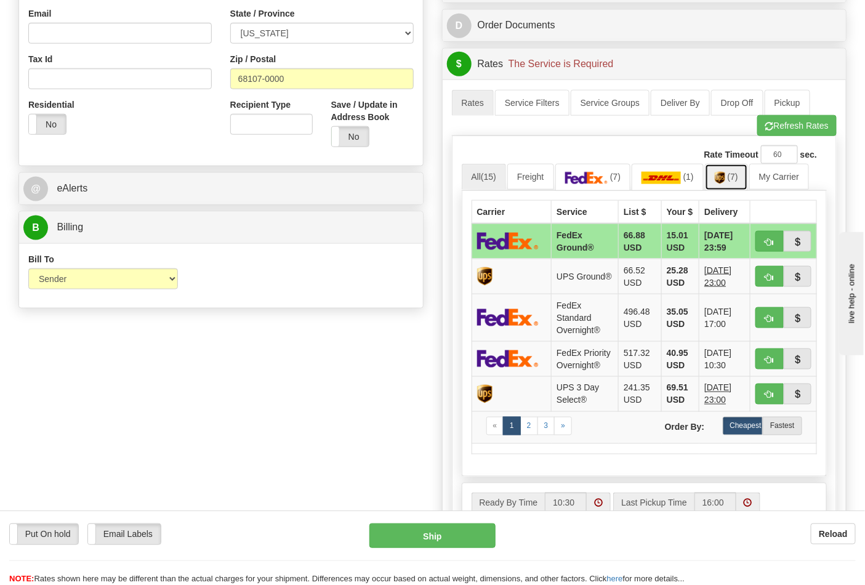
click at [735, 182] on span "(7)" at bounding box center [733, 177] width 10 height 10
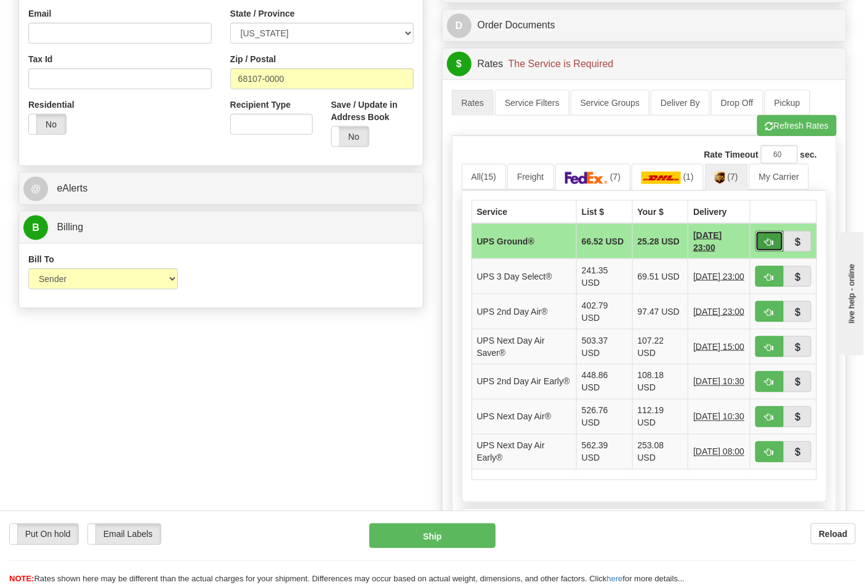
click at [772, 239] on span "button" at bounding box center [769, 242] width 9 height 8
type input "03"
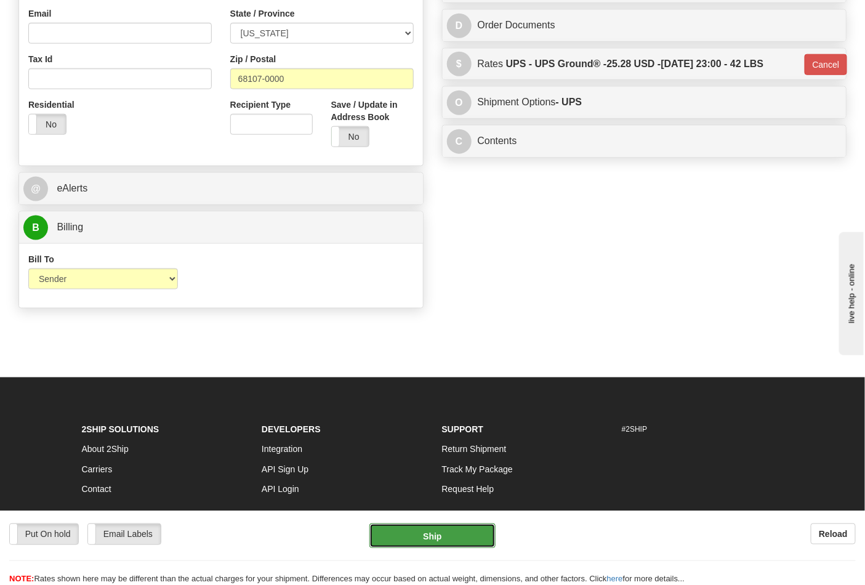
click at [444, 542] on button "Ship" at bounding box center [432, 535] width 126 height 25
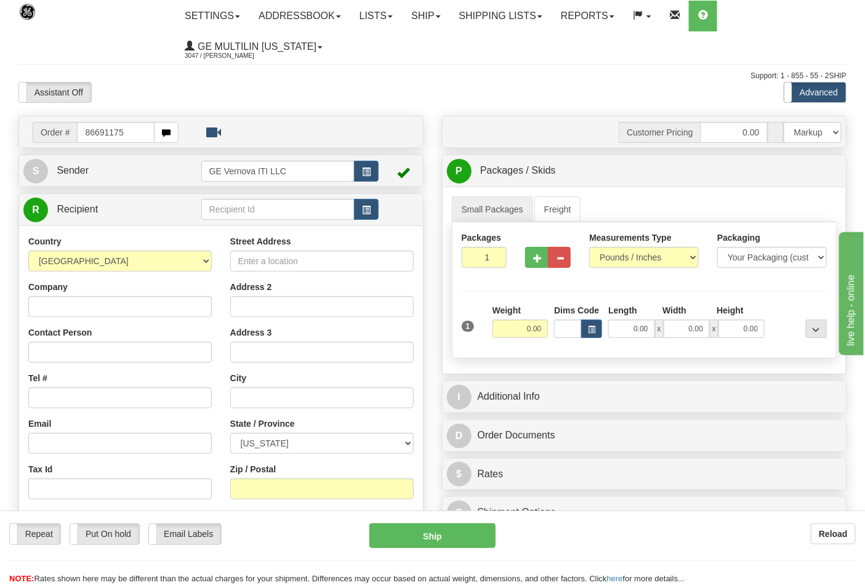
type input "86691175"
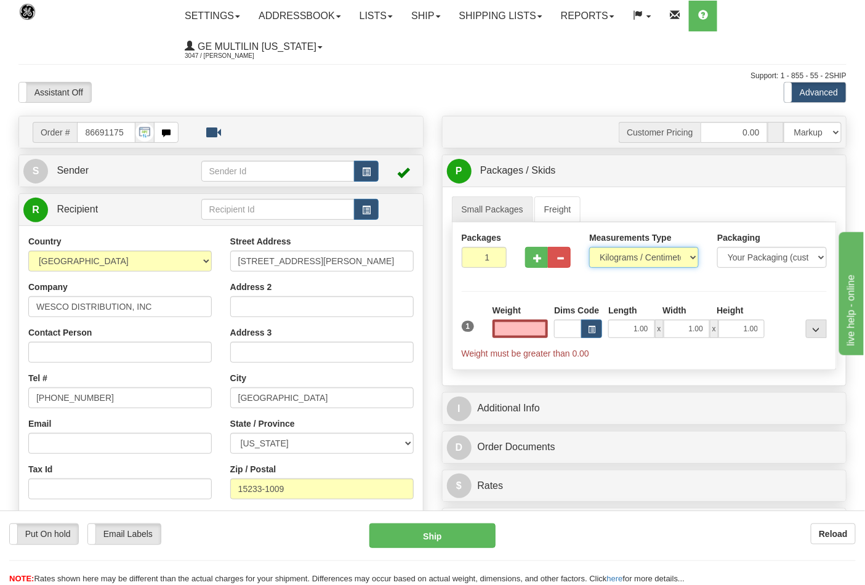
type input "0.00"
click at [618, 256] on select "Pounds / Inches Kilograms / Centimeters" at bounding box center [644, 257] width 110 height 21
select select "0"
click at [589, 248] on select "Pounds / Inches Kilograms / Centimeters" at bounding box center [644, 257] width 110 height 21
click at [532, 257] on button "button" at bounding box center [536, 257] width 23 height 21
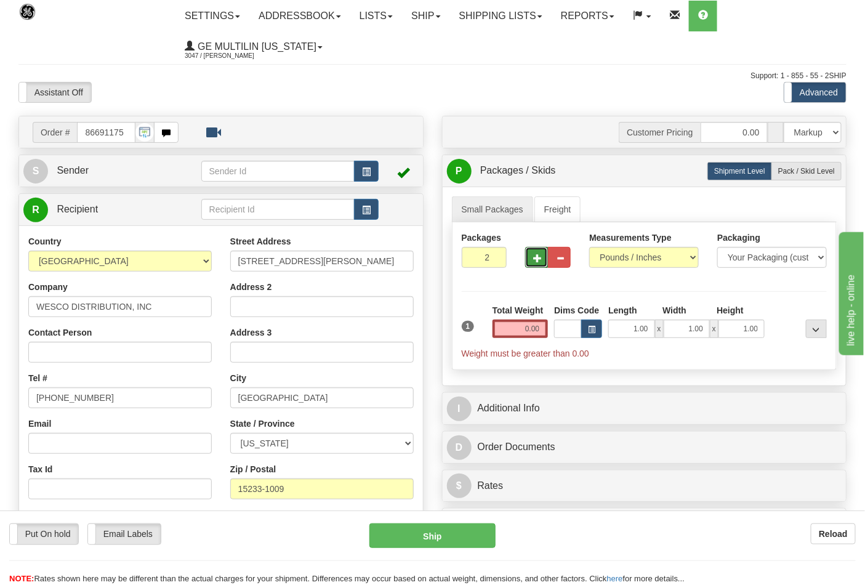
click at [537, 259] on span "button" at bounding box center [537, 258] width 9 height 8
type input "4"
click at [545, 333] on input "0.00" at bounding box center [521, 329] width 56 height 18
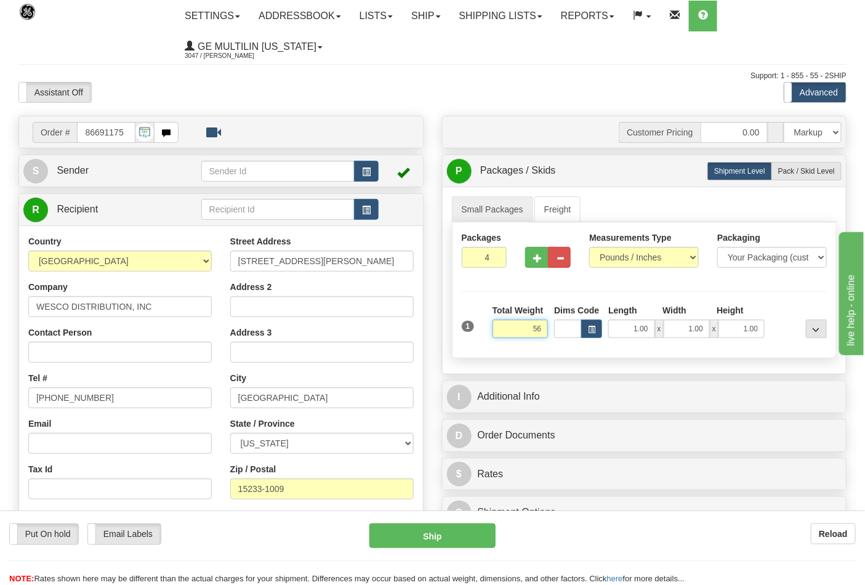
click button "Delete" at bounding box center [0, 0] width 0 height 0
type input "56.00"
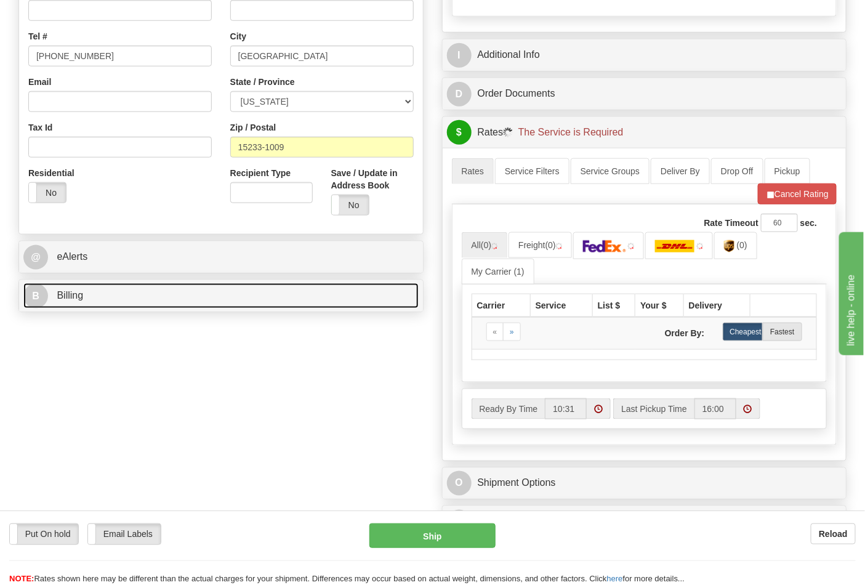
click at [83, 292] on link "B Billing" at bounding box center [220, 295] width 395 height 25
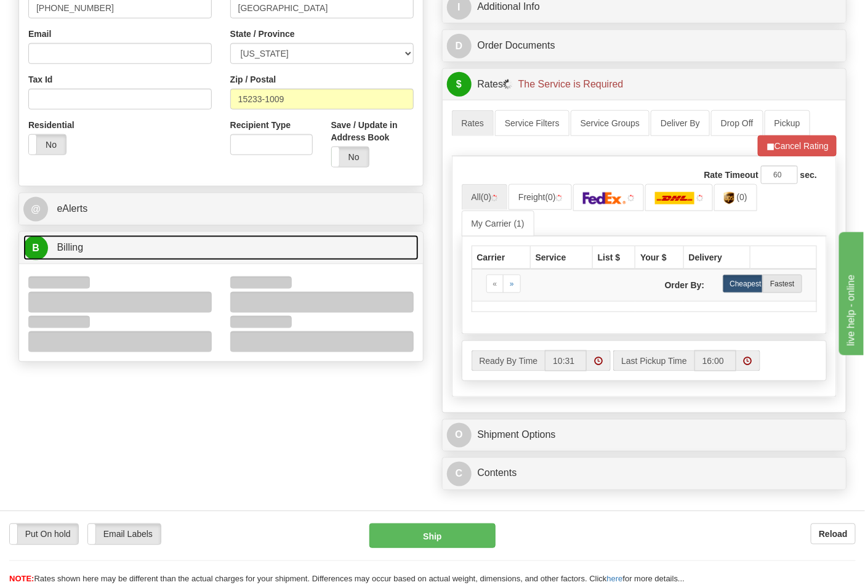
scroll to position [410, 0]
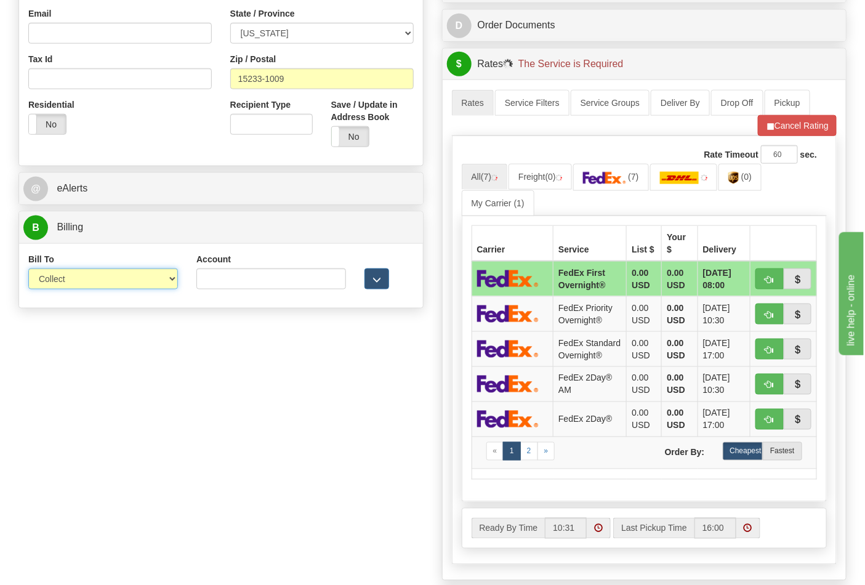
click at [92, 286] on select "Sender Recipient Third Party Collect" at bounding box center [103, 278] width 150 height 21
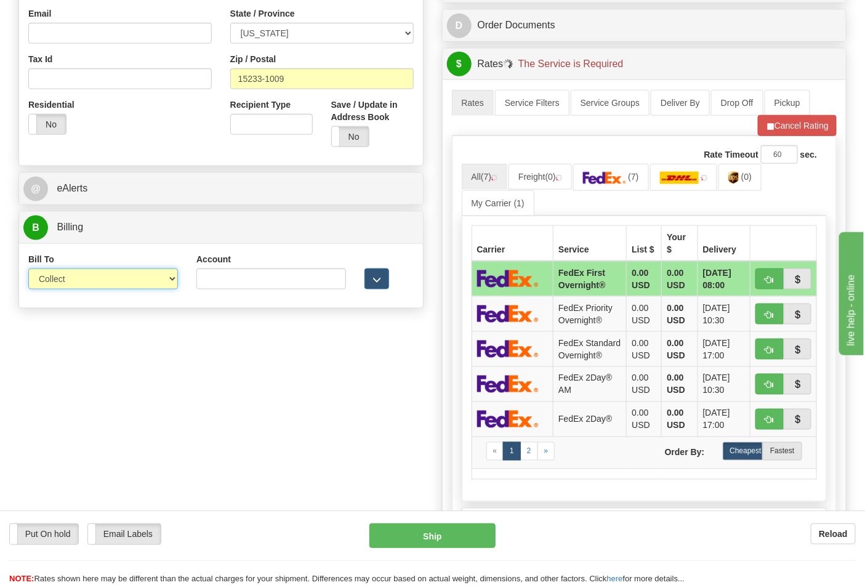
select select "2"
click at [28, 270] on select "Sender Recipient Third Party Collect" at bounding box center [103, 278] width 150 height 21
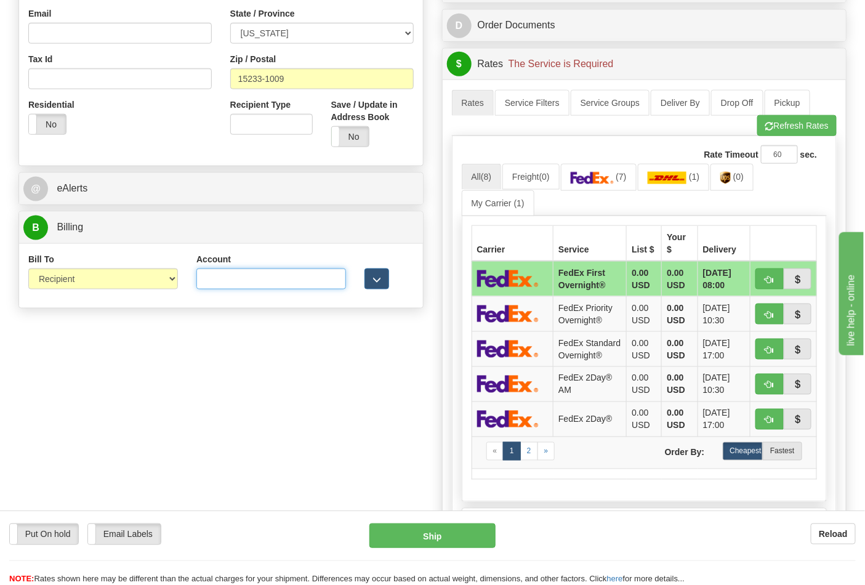
click at [218, 280] on input "Account" at bounding box center [271, 278] width 150 height 21
paste input "8A57E6"
type input "8A57E6"
click at [785, 127] on button "Refresh Rates" at bounding box center [796, 125] width 79 height 21
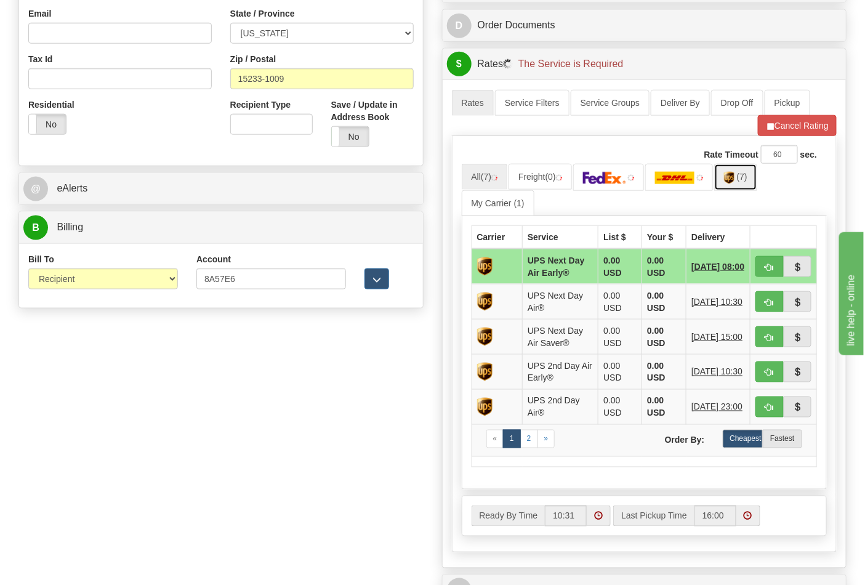
click at [745, 182] on span "(7)" at bounding box center [742, 177] width 10 height 10
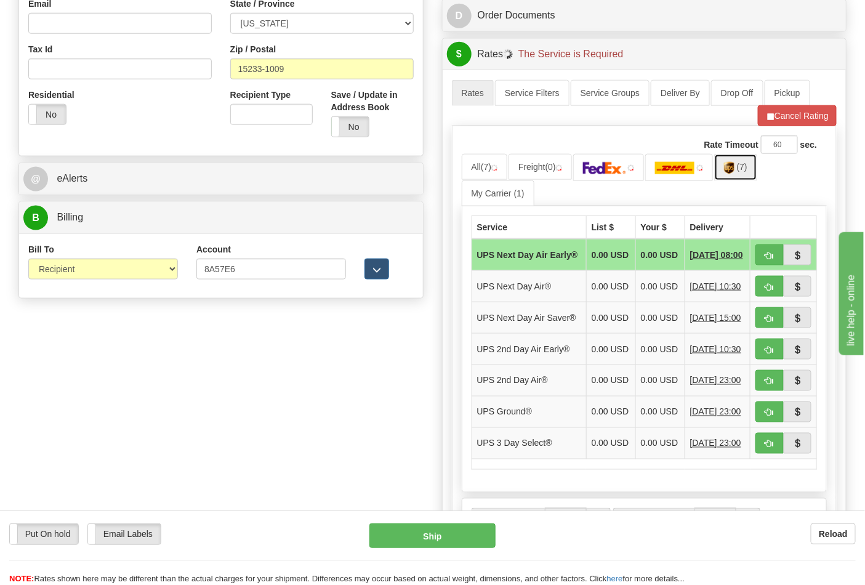
scroll to position [547, 0]
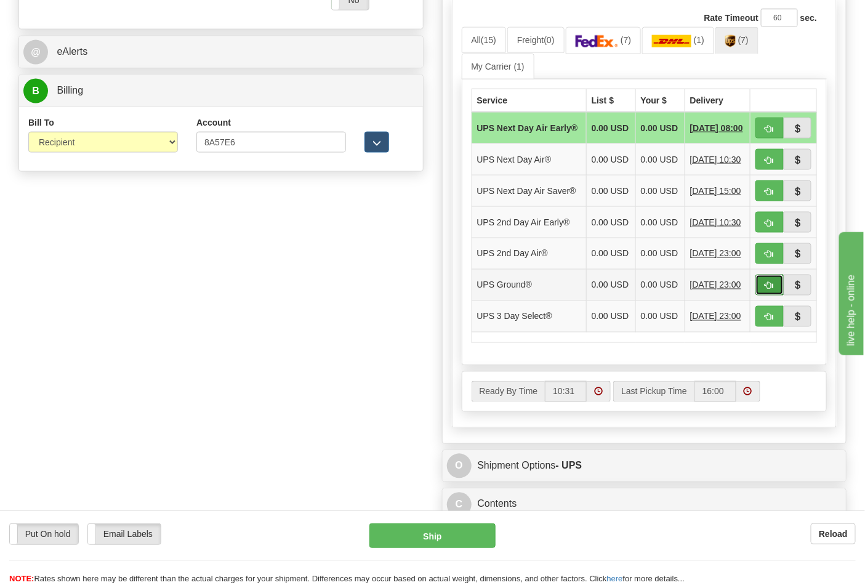
click at [766, 290] on span "button" at bounding box center [769, 286] width 9 height 8
type input "03"
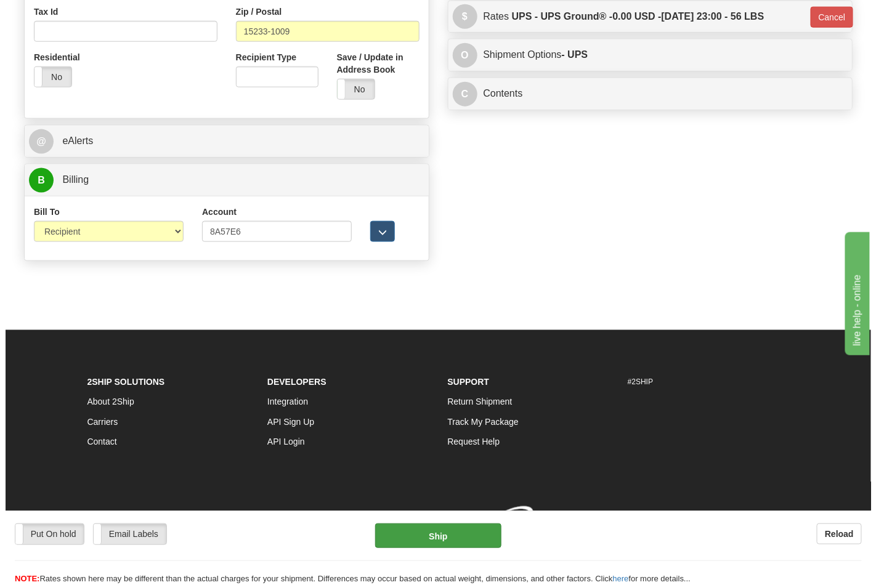
scroll to position [477, 0]
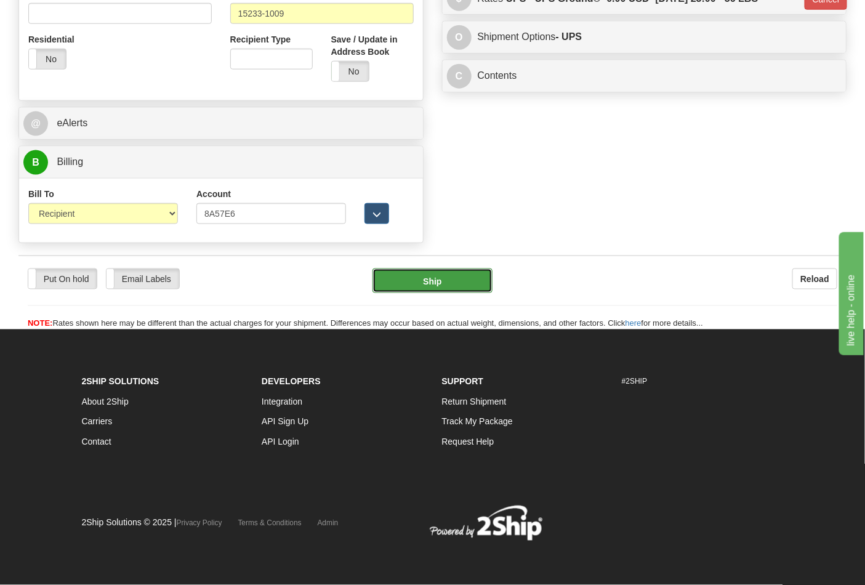
click at [423, 275] on button "Ship" at bounding box center [432, 280] width 119 height 25
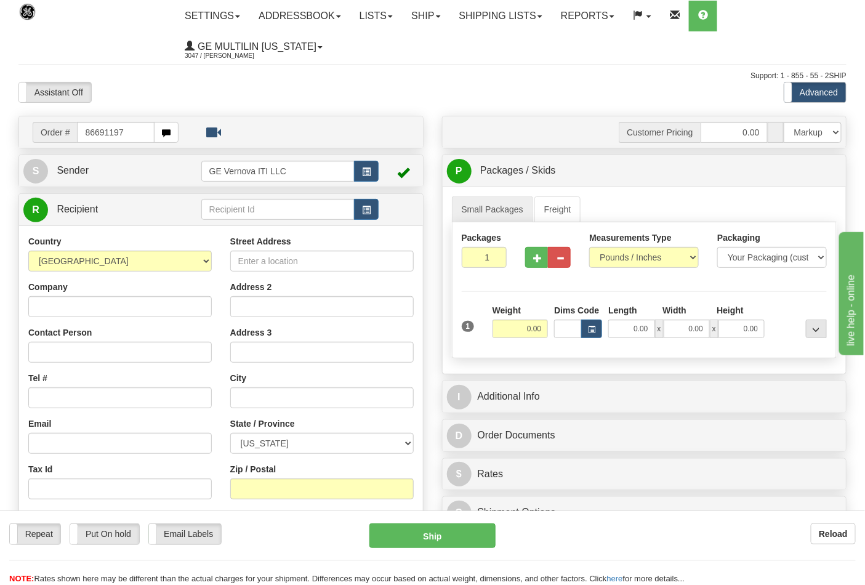
type input "86691197"
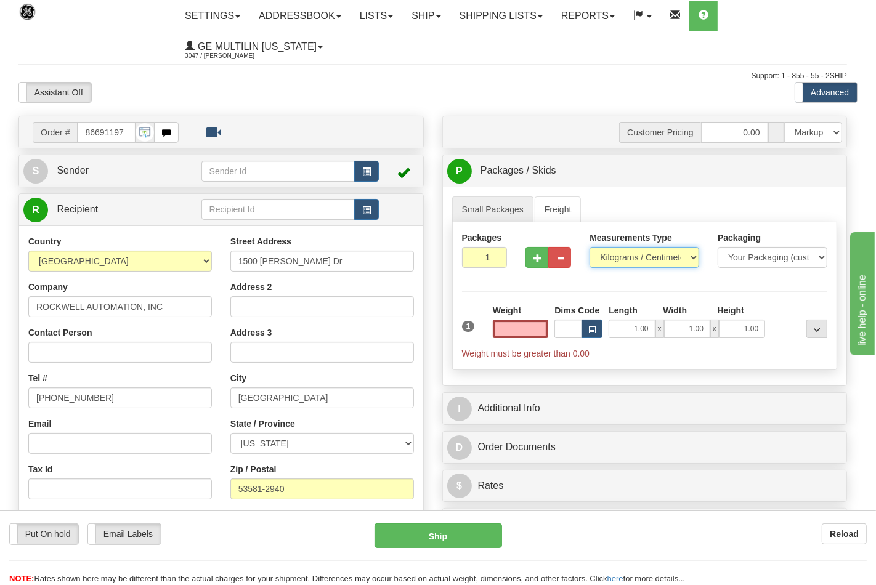
type input "0.00"
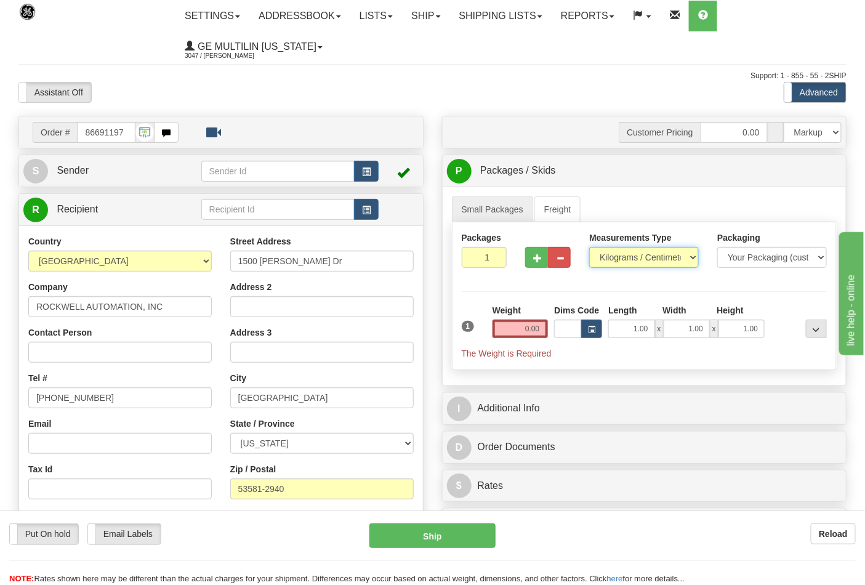
click at [621, 257] on select "Pounds / Inches Kilograms / Centimeters" at bounding box center [644, 257] width 110 height 21
select select "0"
click at [589, 248] on select "Pounds / Inches Kilograms / Centimeters" at bounding box center [644, 257] width 110 height 21
click at [544, 325] on input "0.00" at bounding box center [521, 329] width 56 height 18
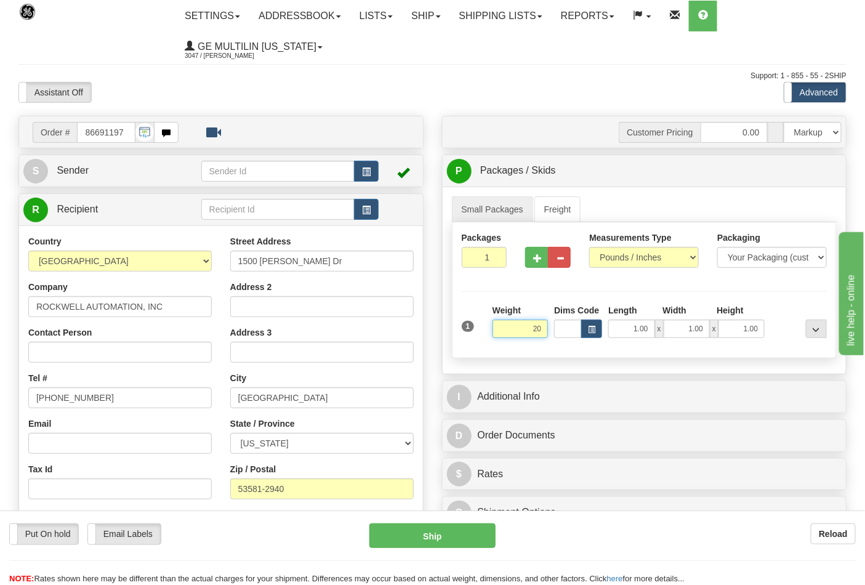
click button "Delete" at bounding box center [0, 0] width 0 height 0
type input "20.00"
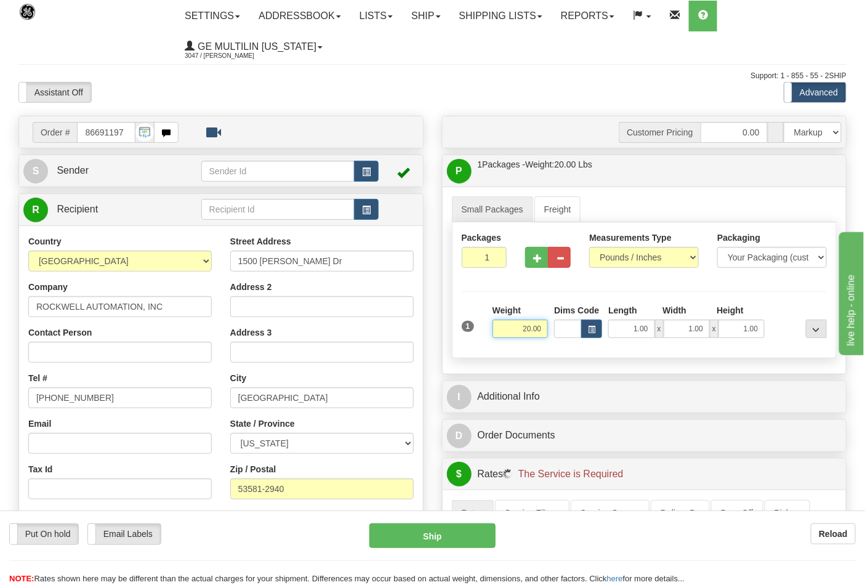
scroll to position [342, 0]
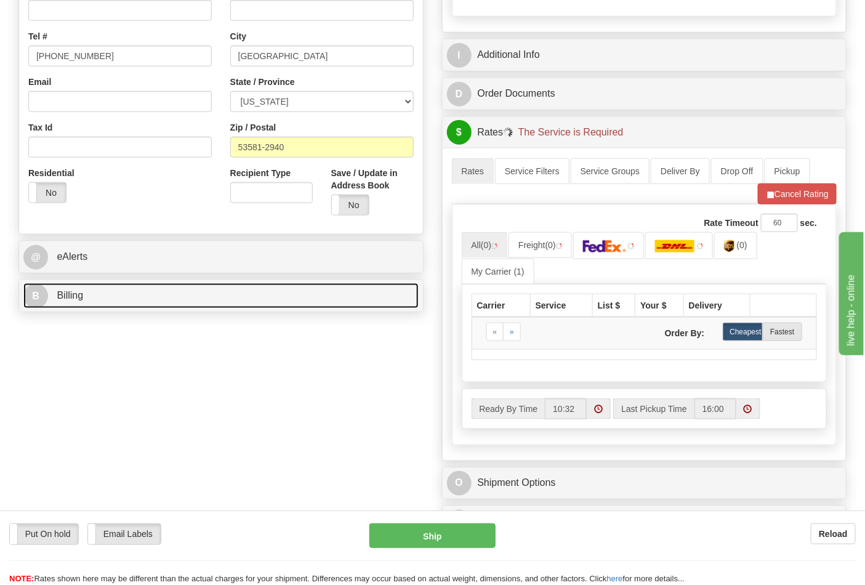
click at [150, 293] on link "B Billing" at bounding box center [220, 295] width 395 height 25
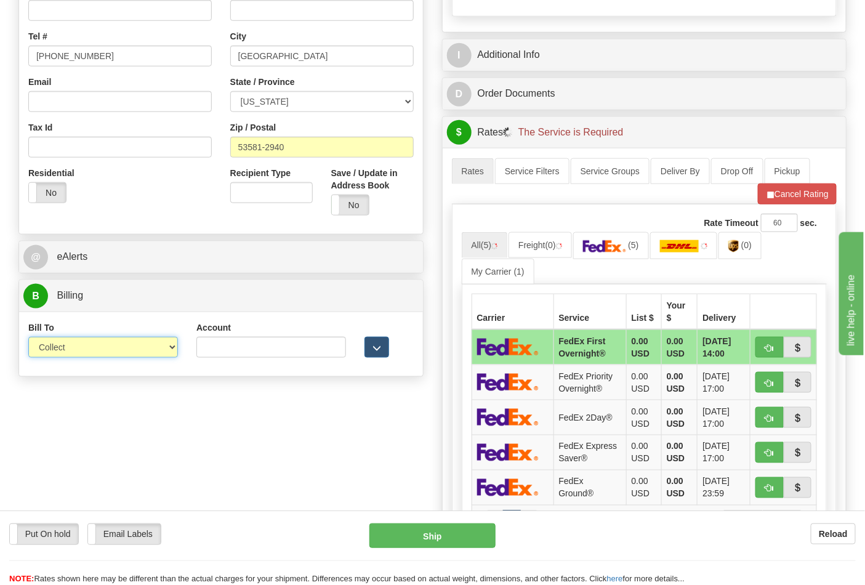
click at [91, 352] on select "Sender Recipient Third Party Collect" at bounding box center [103, 347] width 150 height 21
select select "2"
click at [28, 338] on select "Sender Recipient Third Party Collect" at bounding box center [103, 347] width 150 height 21
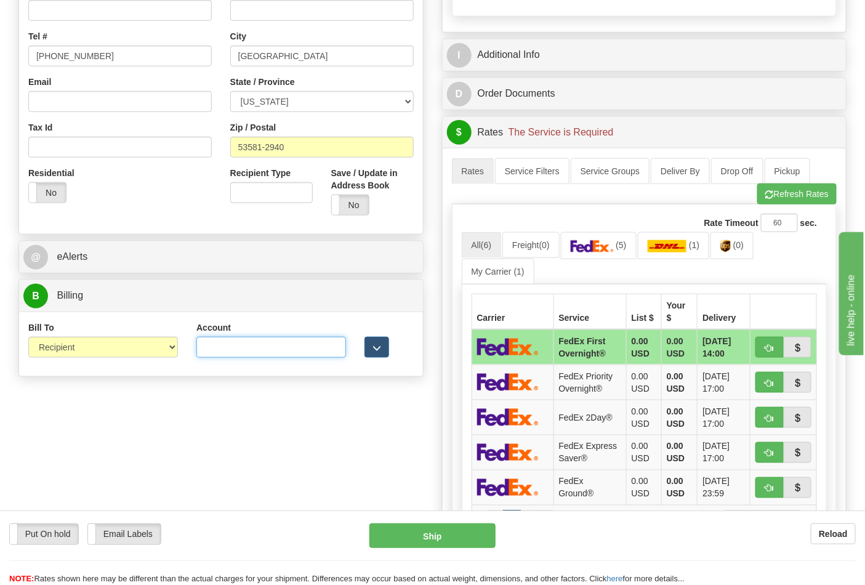
click at [232, 339] on input "Account" at bounding box center [271, 347] width 150 height 21
paste input "587102"
type input "587102"
click at [781, 200] on button "Refresh Rates" at bounding box center [796, 193] width 79 height 21
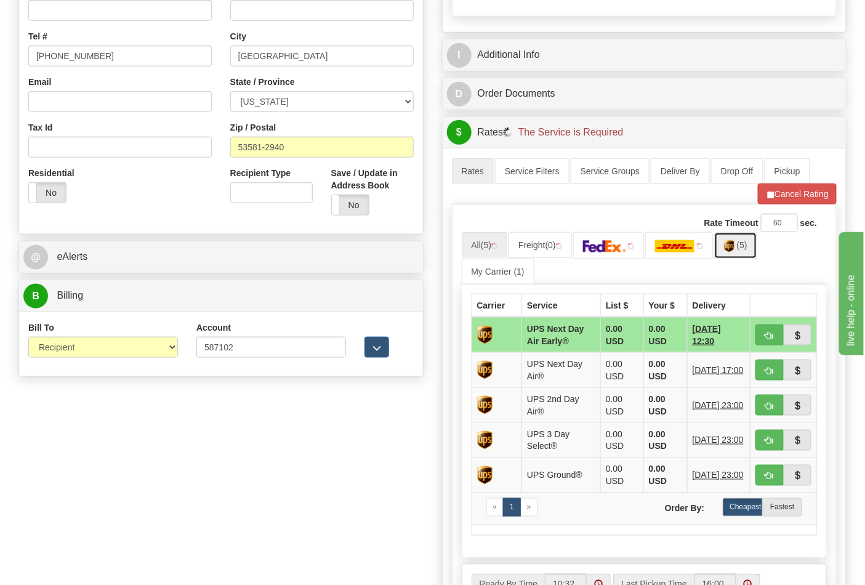
click at [744, 249] on span "(5)" at bounding box center [742, 245] width 10 height 10
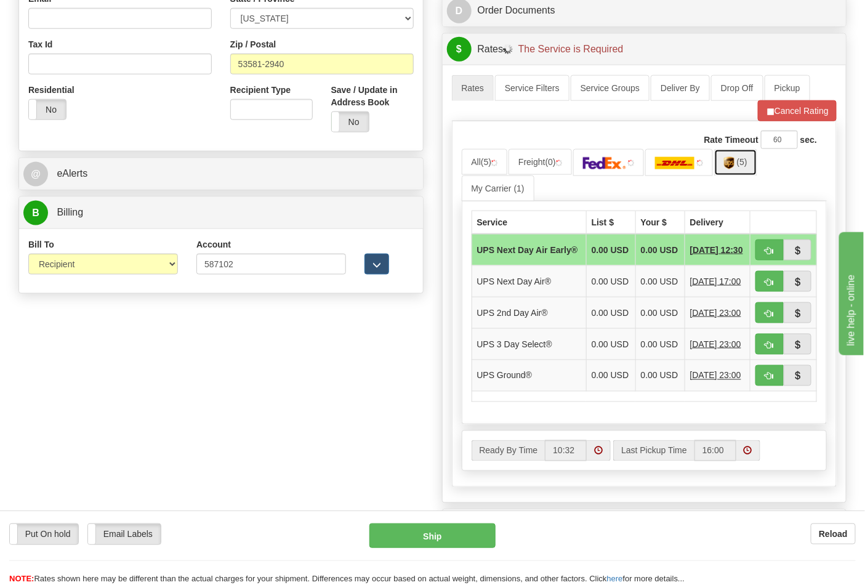
scroll to position [547, 0]
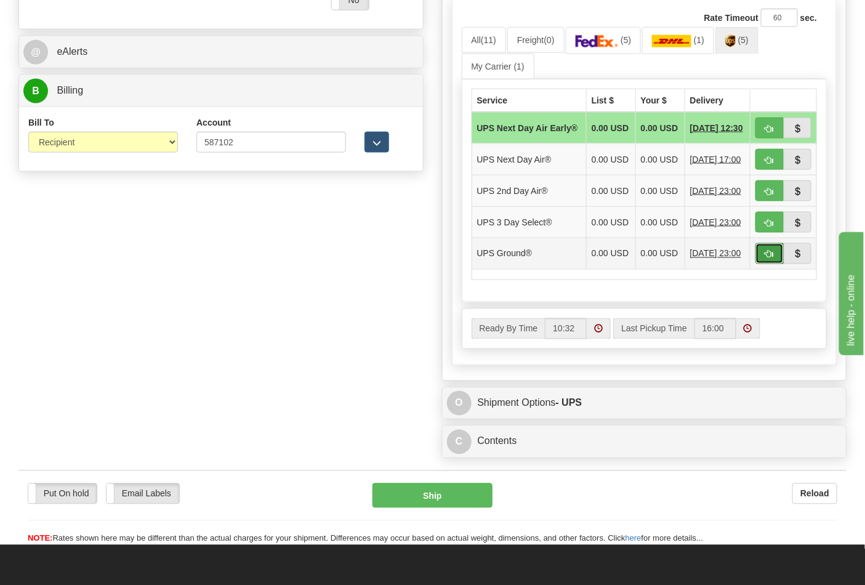
click at [770, 259] on span "button" at bounding box center [769, 255] width 9 height 8
type input "03"
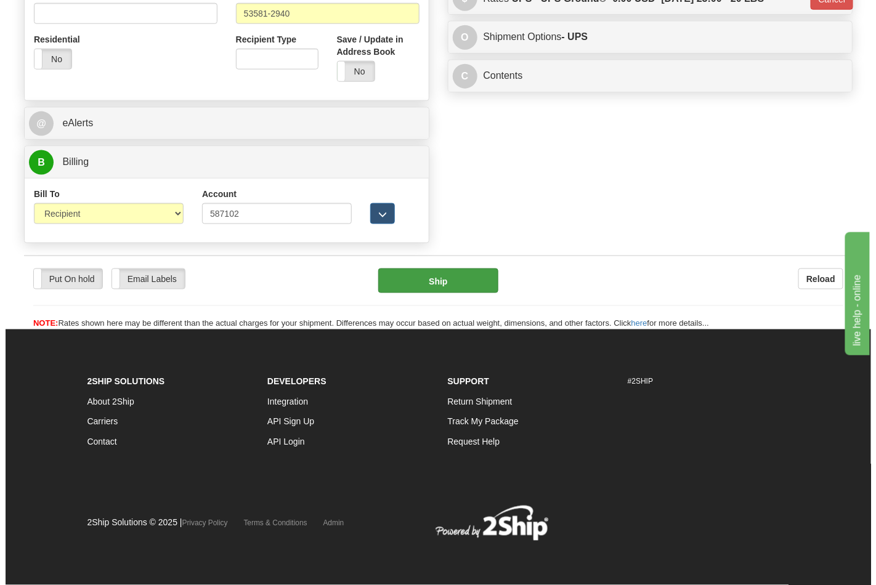
scroll to position [477, 0]
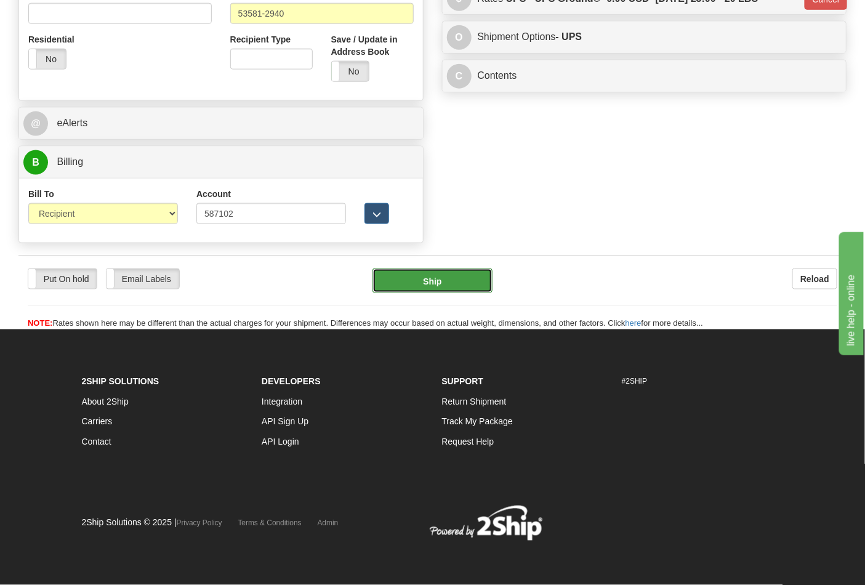
click at [470, 277] on button "Ship" at bounding box center [432, 280] width 119 height 25
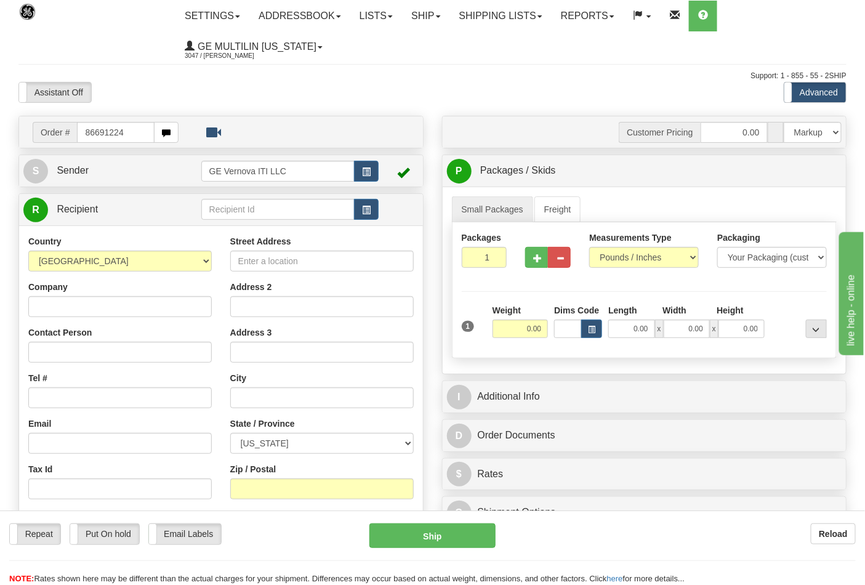
type input "86691224"
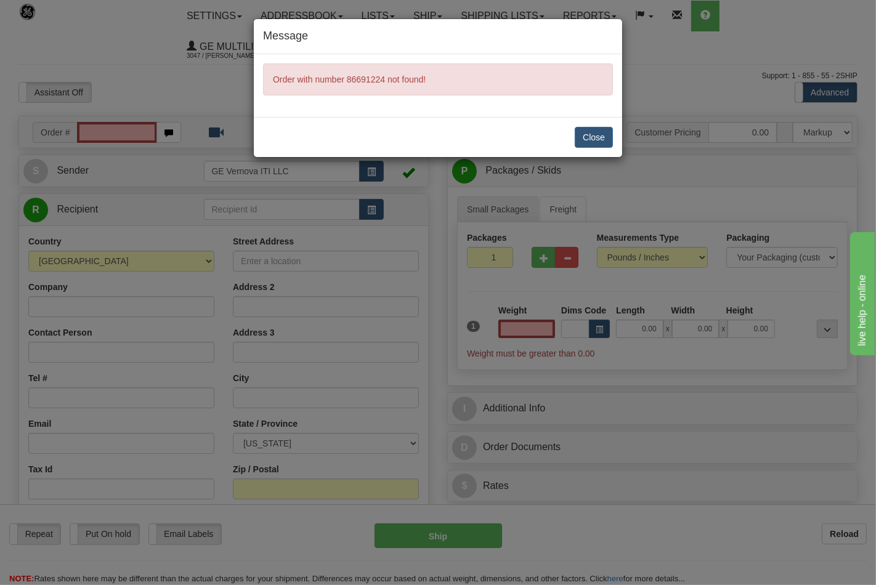
type input "0.00"
click at [594, 140] on button "Close" at bounding box center [593, 137] width 38 height 21
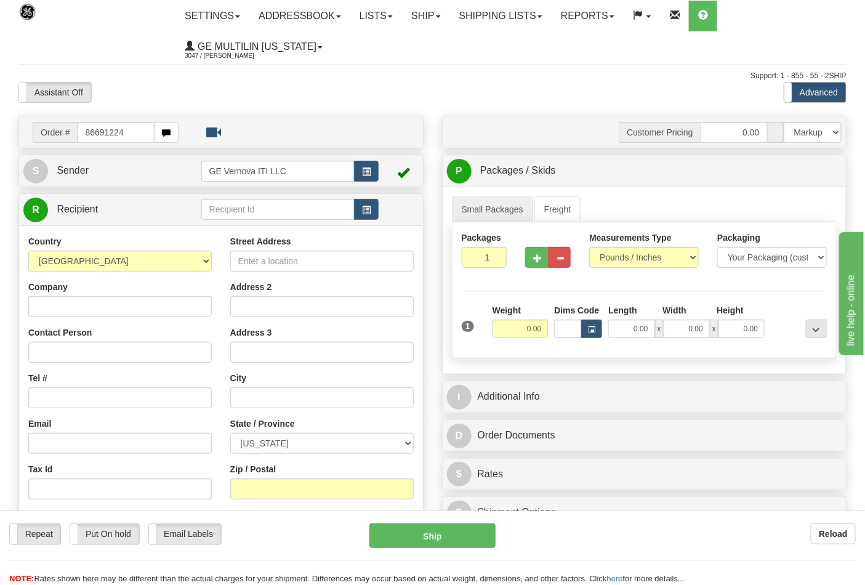
type input "86691224"
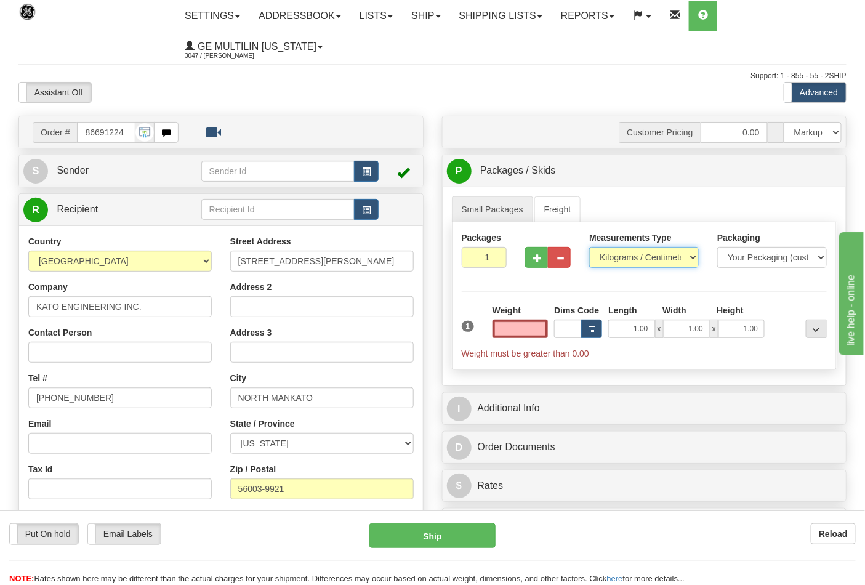
type input "0.00"
click at [626, 260] on select "Pounds / Inches Kilograms / Centimeters" at bounding box center [644, 257] width 110 height 21
select select "0"
click at [589, 248] on select "Pounds / Inches Kilograms / Centimeters" at bounding box center [644, 257] width 110 height 21
click at [539, 326] on input "0.00" at bounding box center [521, 329] width 56 height 18
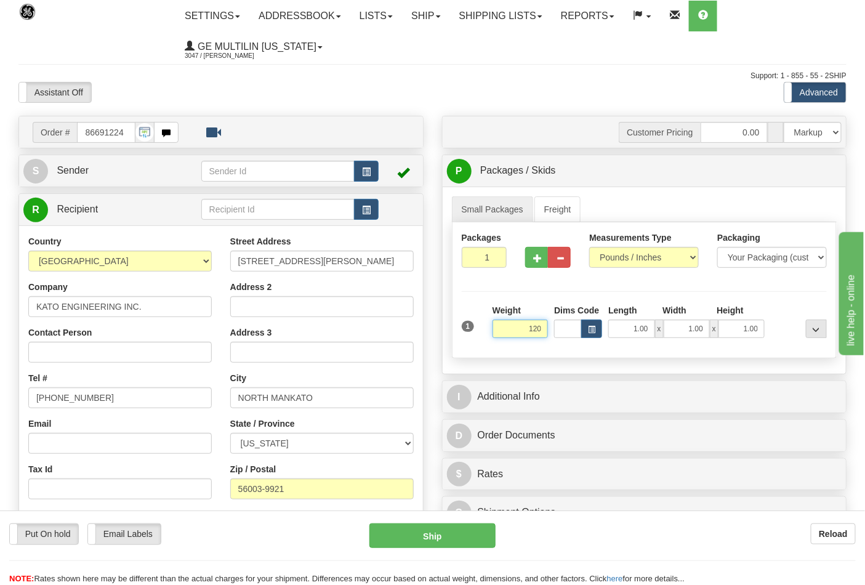
click button "Delete" at bounding box center [0, 0] width 0 height 0
type input "120.00"
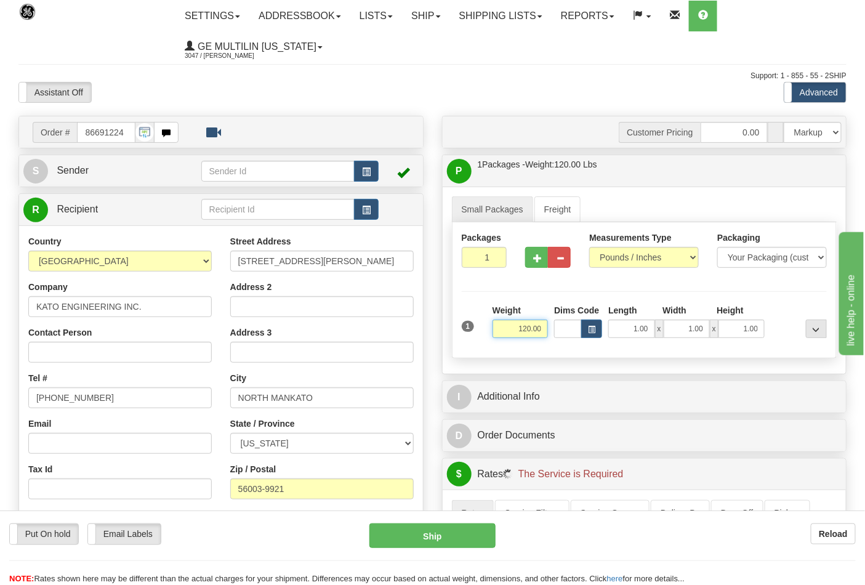
scroll to position [205, 0]
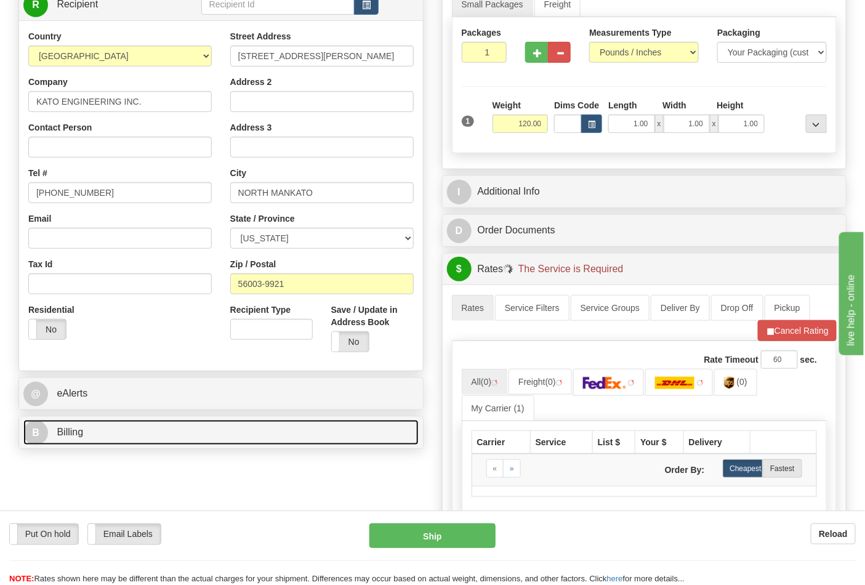
click at [105, 434] on link "B Billing" at bounding box center [220, 432] width 395 height 25
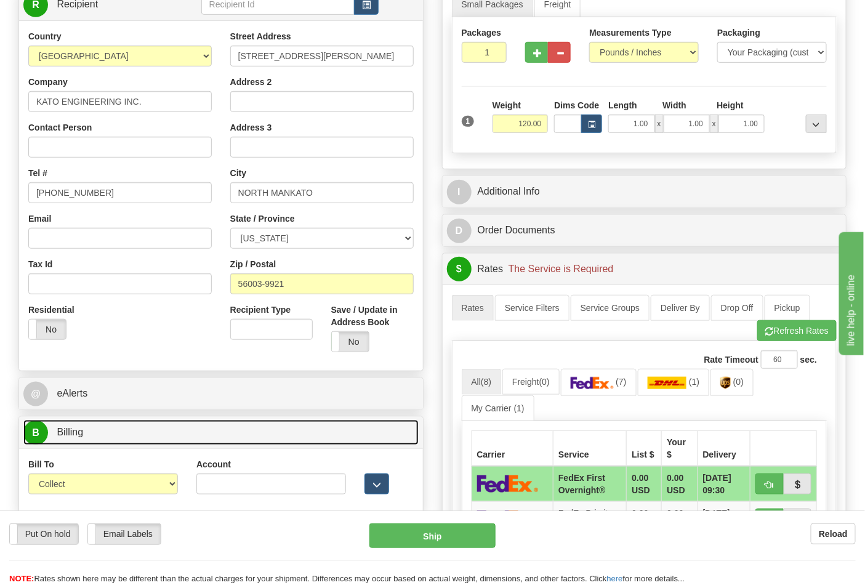
scroll to position [410, 0]
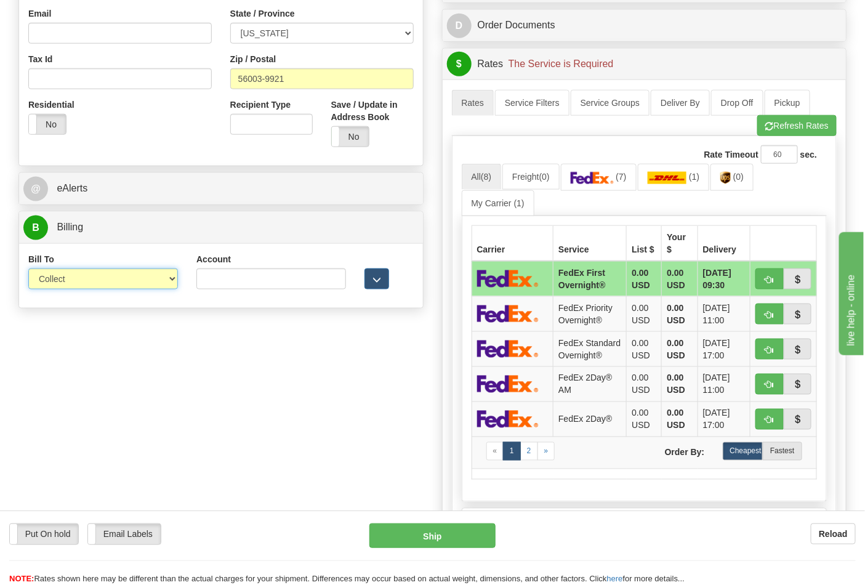
click at [78, 279] on select "Sender Recipient Third Party Collect" at bounding box center [103, 278] width 150 height 21
select select "2"
click at [28, 270] on select "Sender Recipient Third Party Collect" at bounding box center [103, 278] width 150 height 21
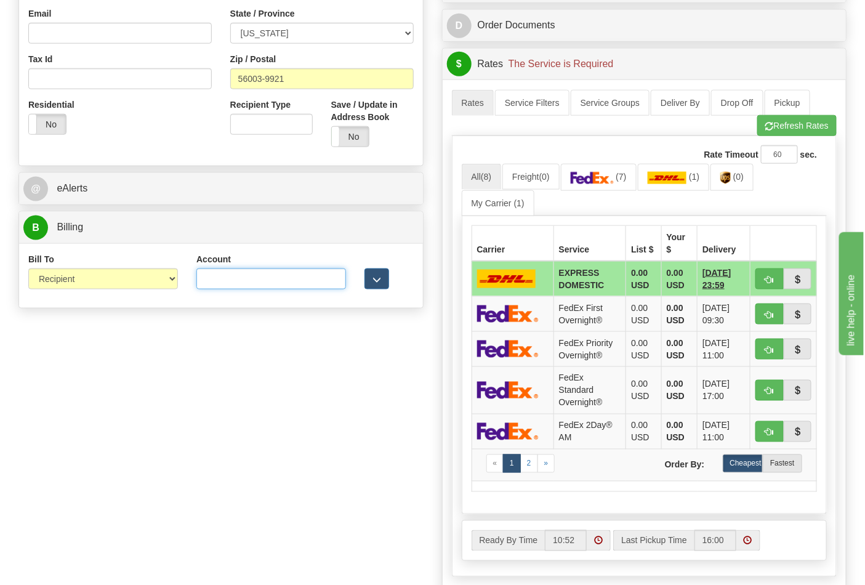
click at [251, 276] on input "Account" at bounding box center [271, 278] width 150 height 21
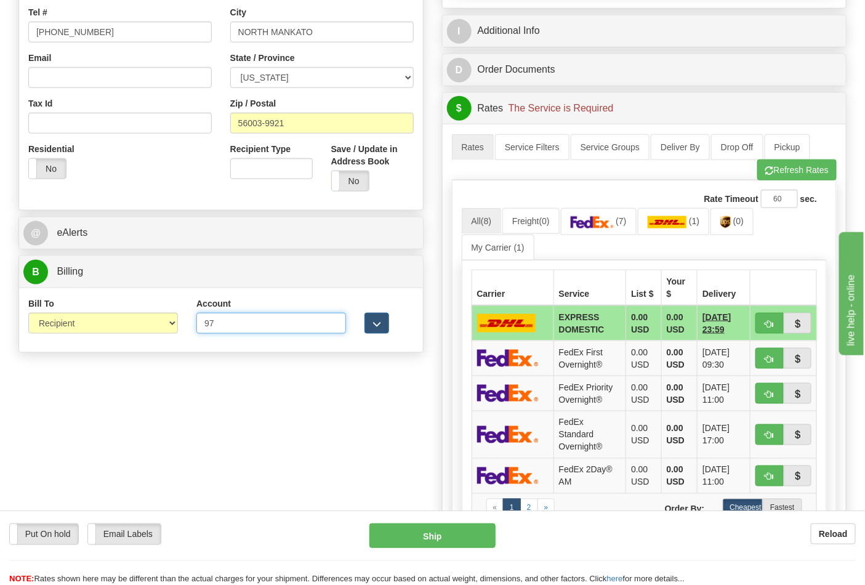
scroll to position [342, 0]
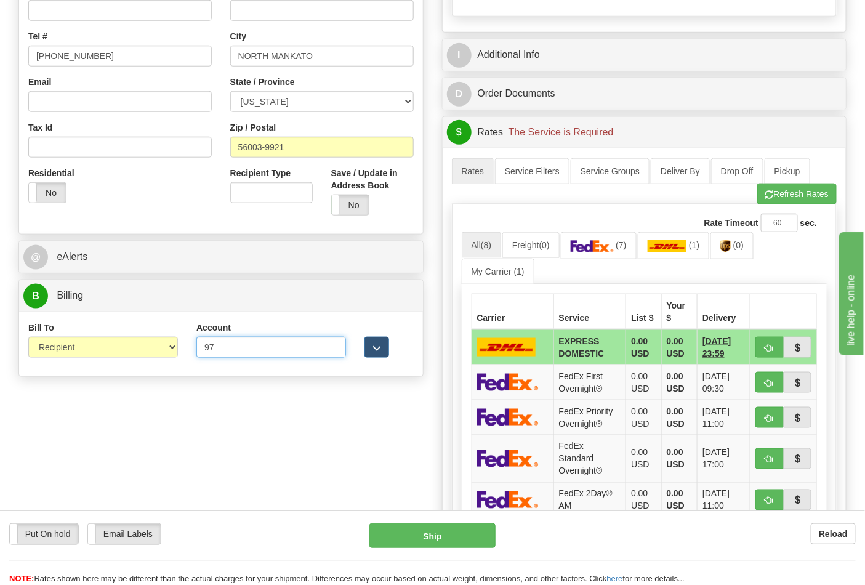
click at [230, 351] on input "97" at bounding box center [271, 347] width 150 height 21
type input "970053395"
click at [621, 248] on span "(7)" at bounding box center [621, 245] width 10 height 10
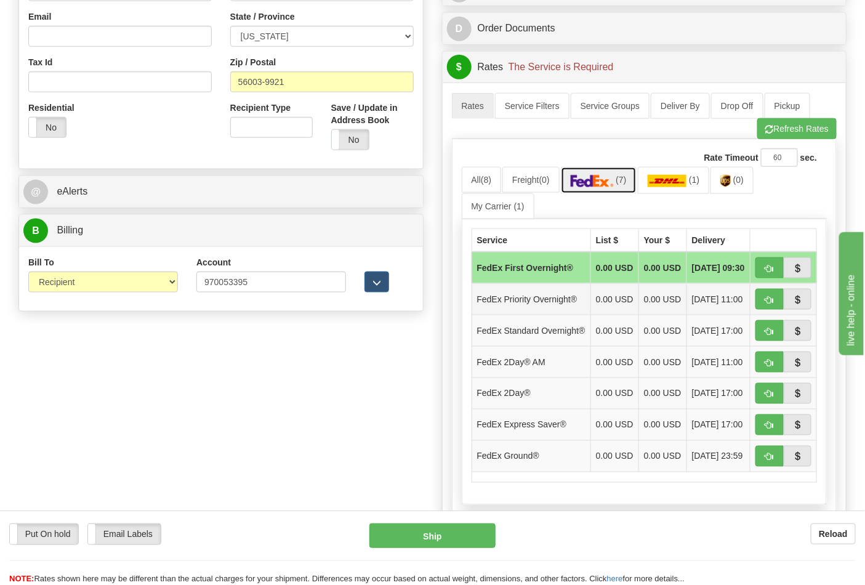
scroll to position [478, 0]
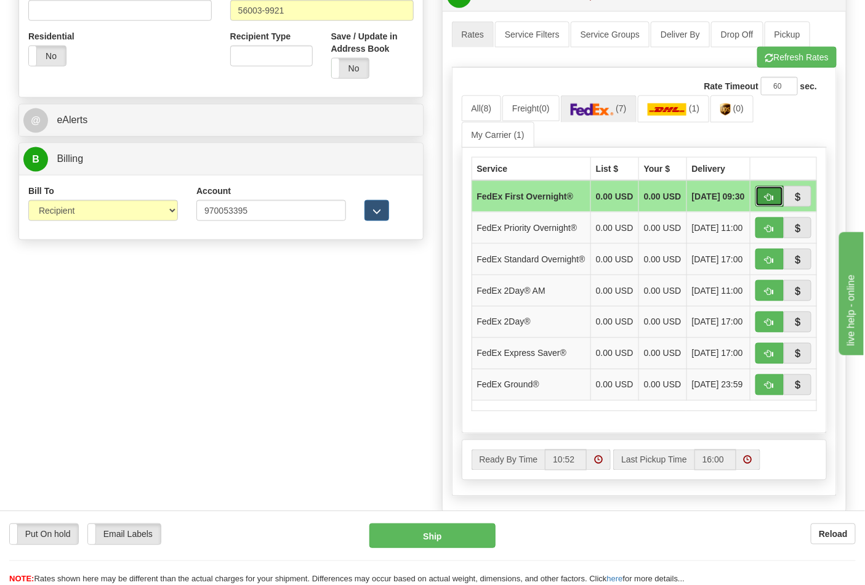
click at [762, 202] on button "button" at bounding box center [770, 196] width 28 height 21
type input "06"
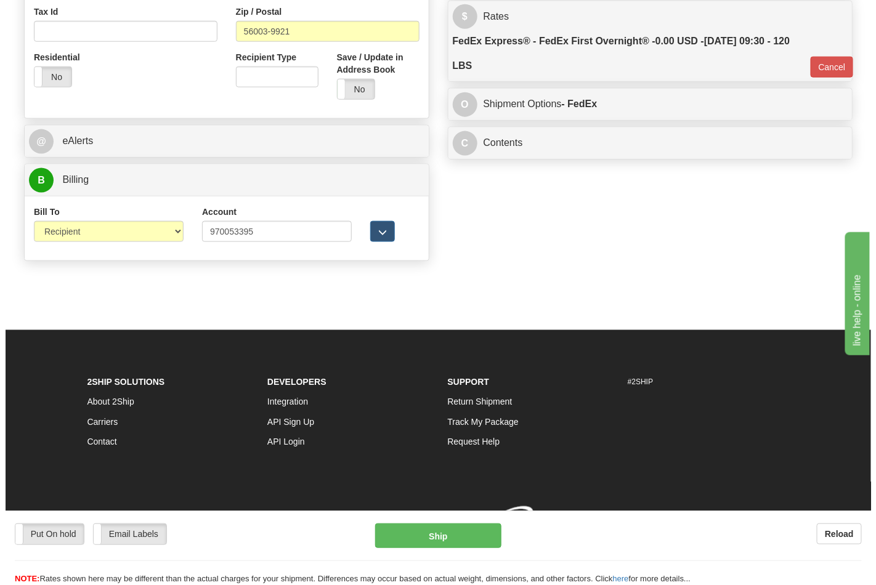
scroll to position [477, 0]
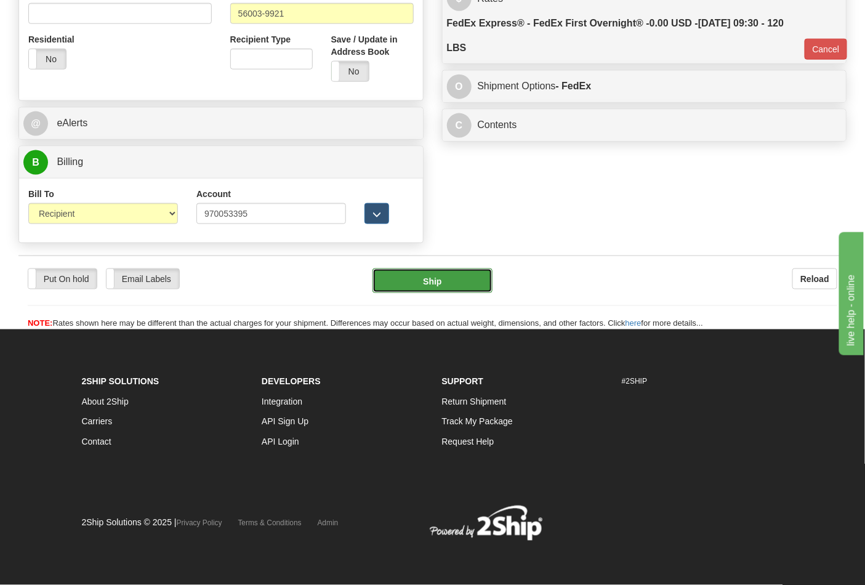
click at [456, 284] on button "Ship" at bounding box center [432, 280] width 119 height 25
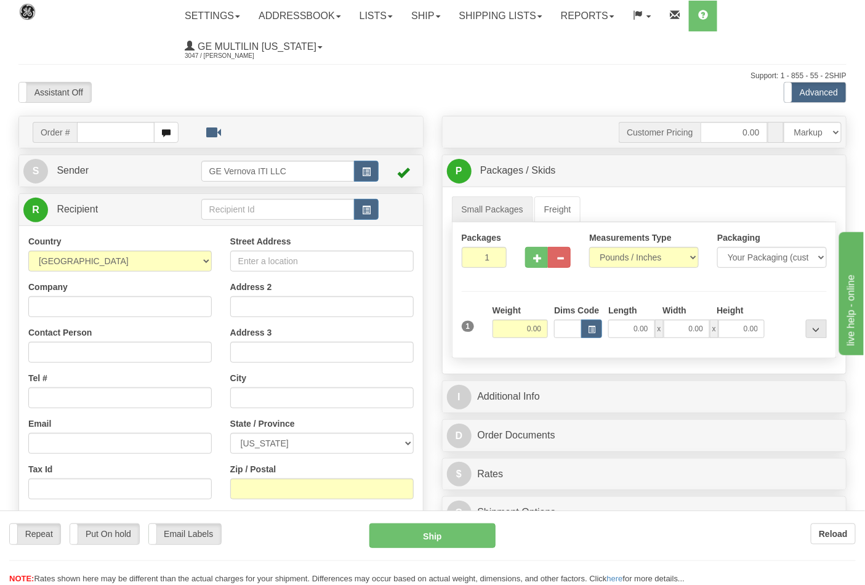
drag, startPoint x: 0, startPoint y: 0, endPoint x: 493, endPoint y: 23, distance: 493.8
click at [493, 15] on div at bounding box center [432, 292] width 865 height 585
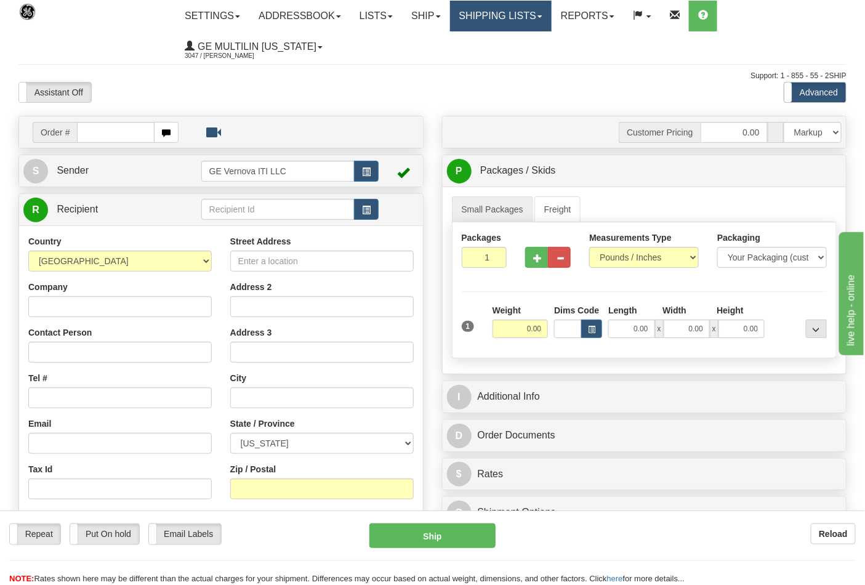
click at [494, 21] on link "Shipping lists" at bounding box center [501, 16] width 102 height 31
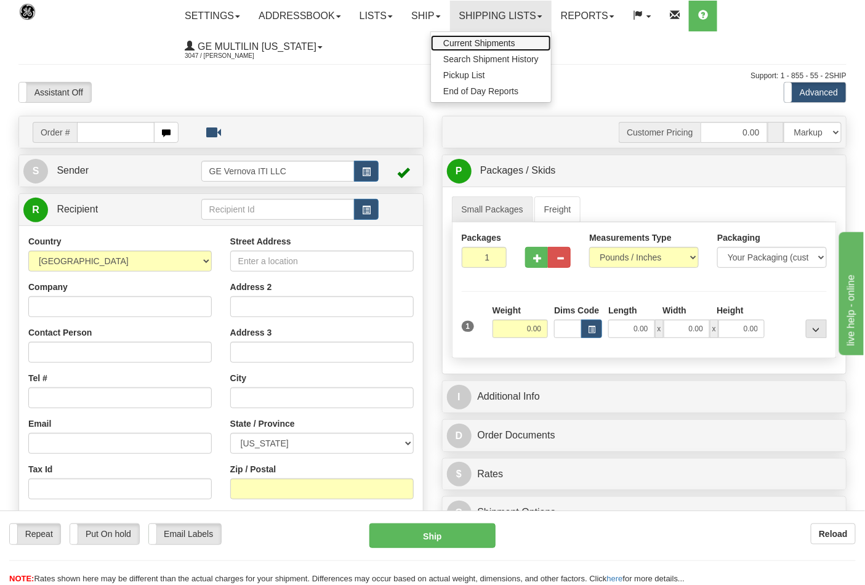
drag, startPoint x: 475, startPoint y: 42, endPoint x: 480, endPoint y: 52, distance: 11.0
click at [475, 41] on span "Current Shipments" at bounding box center [479, 43] width 72 height 10
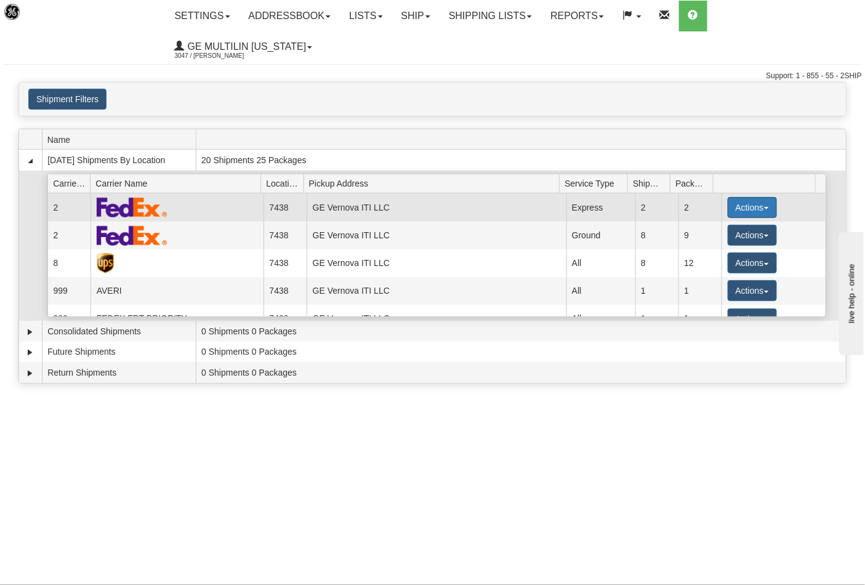
click at [738, 197] on button "Actions" at bounding box center [752, 207] width 49 height 21
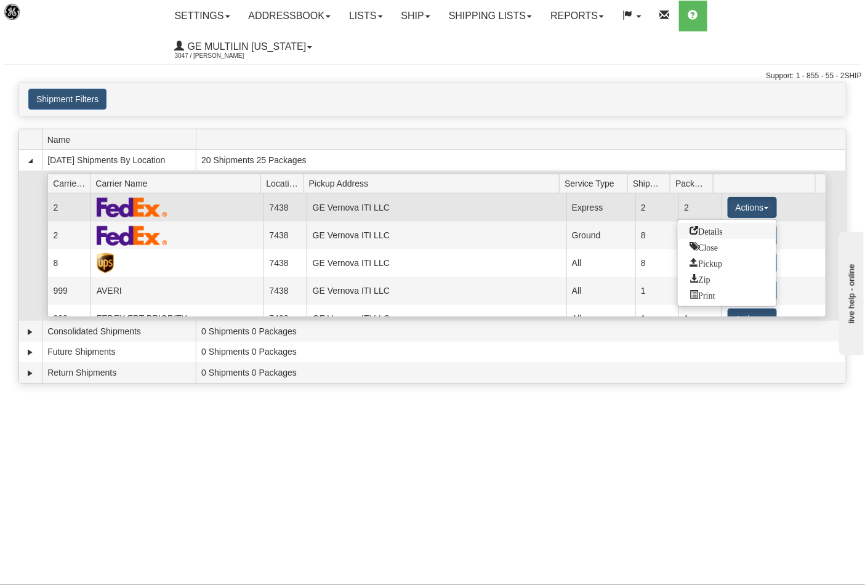
click at [709, 226] on span "Details" at bounding box center [706, 230] width 33 height 9
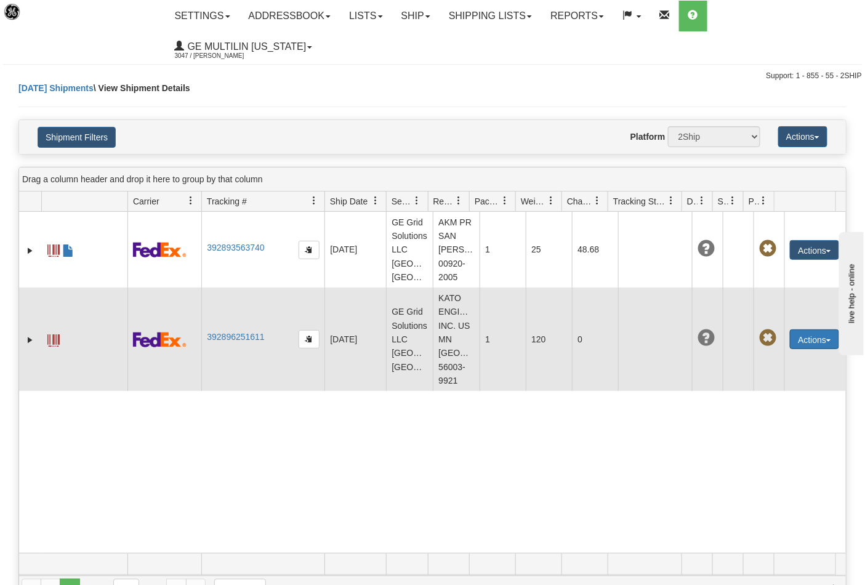
drag, startPoint x: 797, startPoint y: 348, endPoint x: 786, endPoint y: 349, distance: 11.1
click at [797, 348] on button "Actions" at bounding box center [814, 339] width 49 height 20
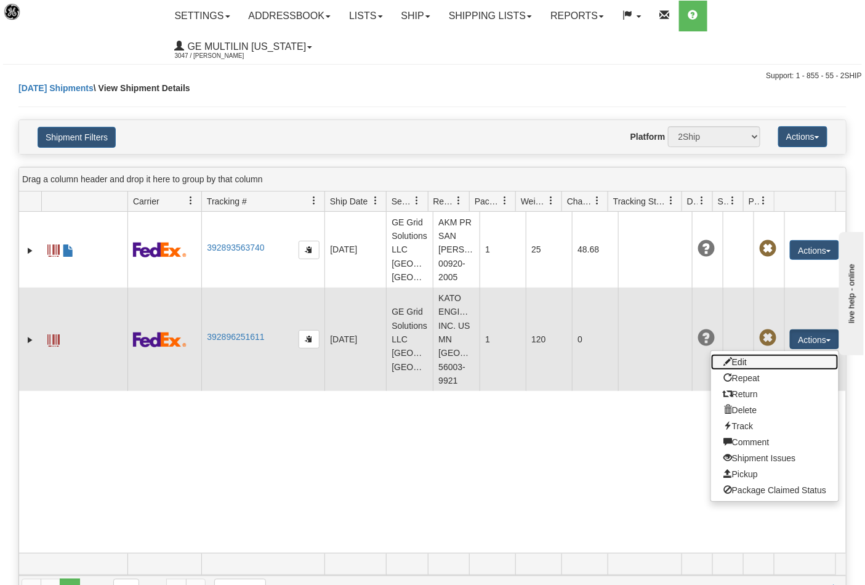
click at [746, 366] on link "Edit" at bounding box center [774, 362] width 127 height 16
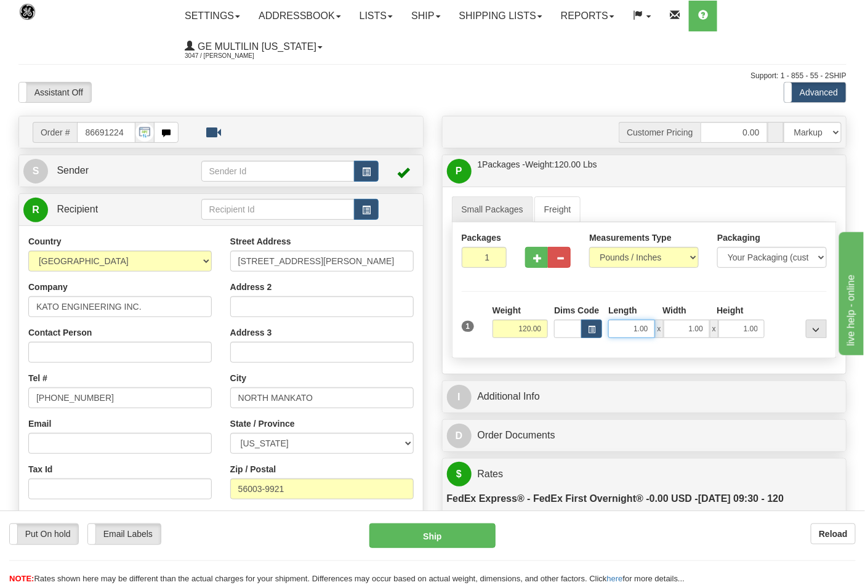
drag, startPoint x: 649, startPoint y: 330, endPoint x: 672, endPoint y: 328, distance: 22.9
click at [672, 328] on div "1.00 x 1.00 x 1.00" at bounding box center [686, 329] width 156 height 18
type input "24.00"
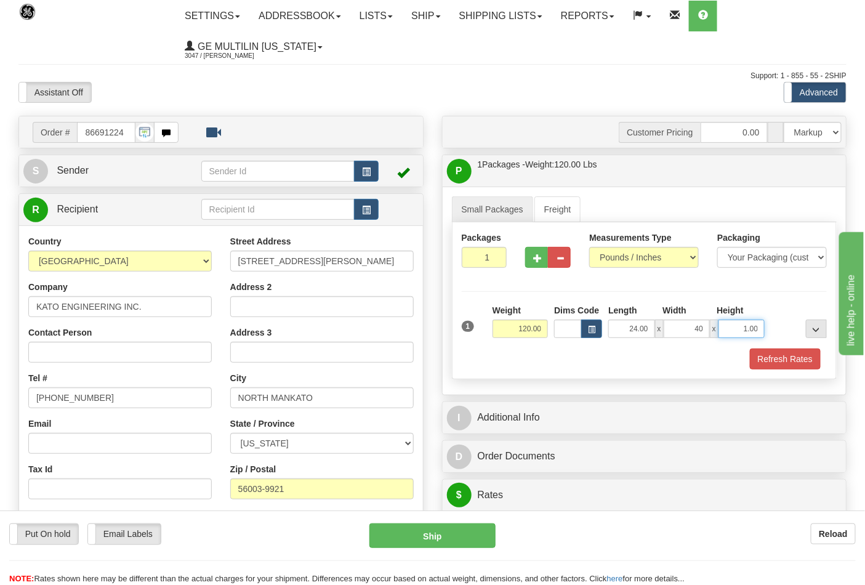
type input "40.00"
click button "Delete" at bounding box center [0, 0] width 0 height 0
type input "24.00"
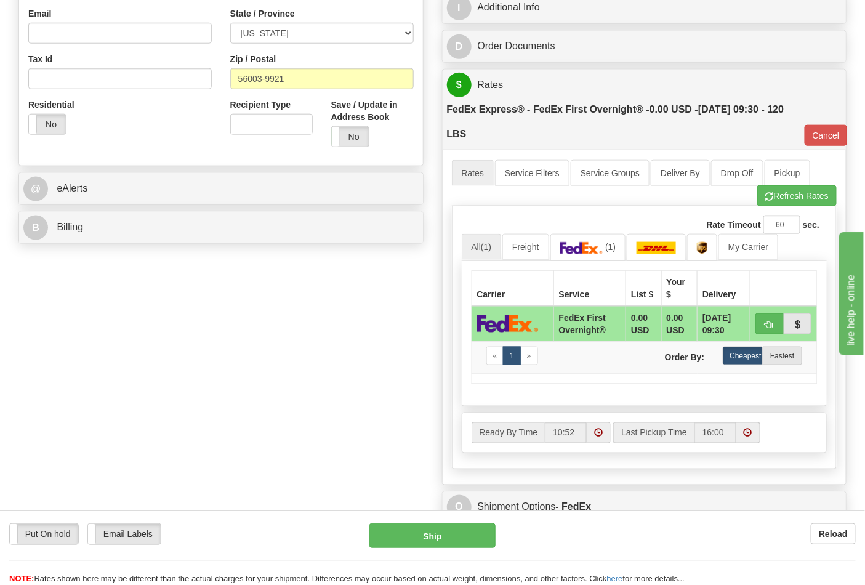
scroll to position [478, 0]
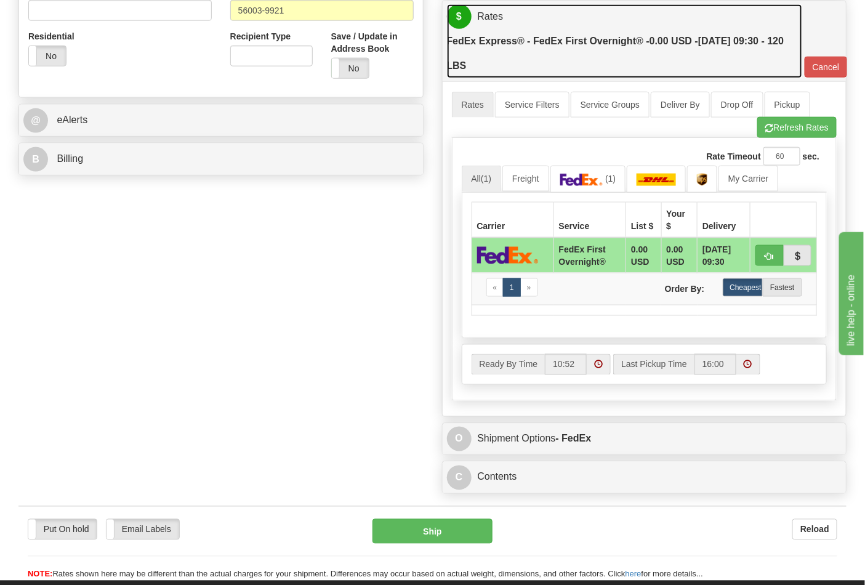
click at [649, 70] on label "FedEx Express® - FedEx First Overnight® - 0.00 USD - 09/08/2025 09:30 - 120 LBS" at bounding box center [624, 53] width 355 height 49
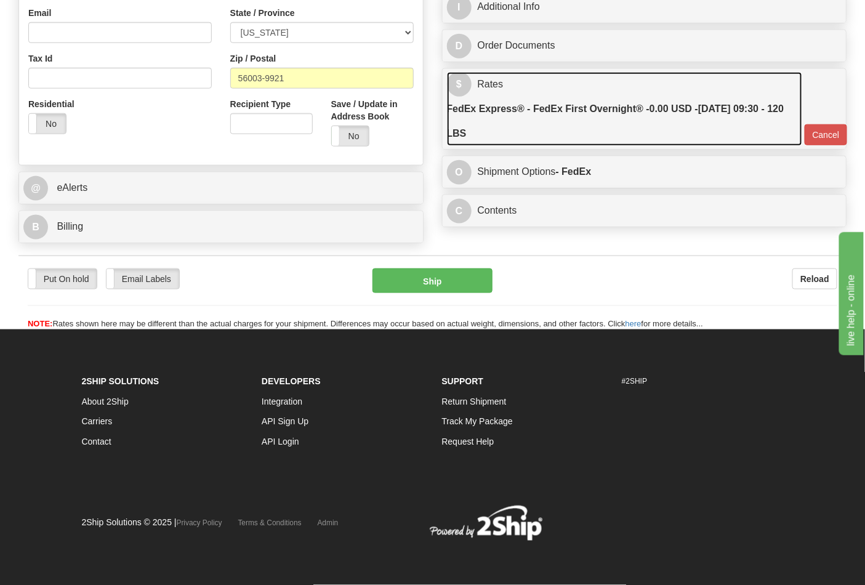
scroll to position [413, 0]
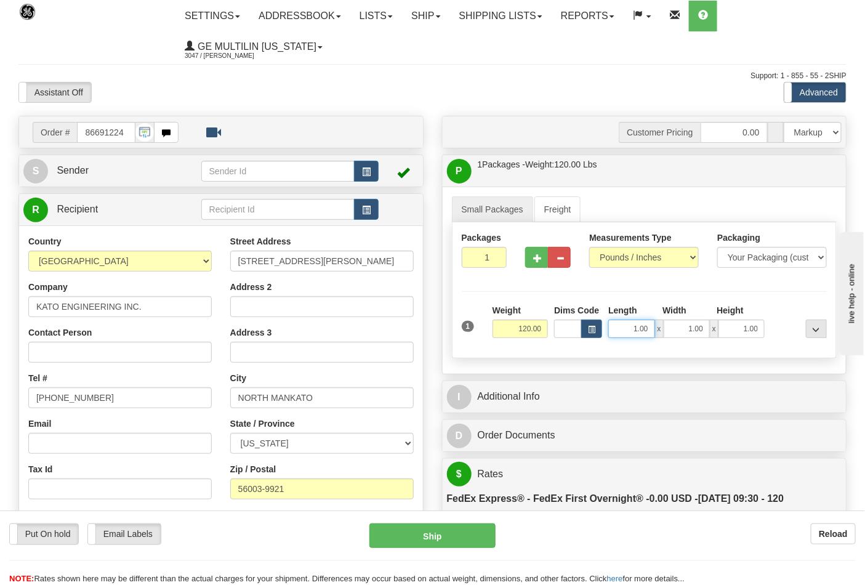
drag, startPoint x: 626, startPoint y: 329, endPoint x: 702, endPoint y: 328, distance: 75.7
click at [702, 328] on div "1.00 x 1.00 x 1.00" at bounding box center [686, 329] width 156 height 18
type input "24.00"
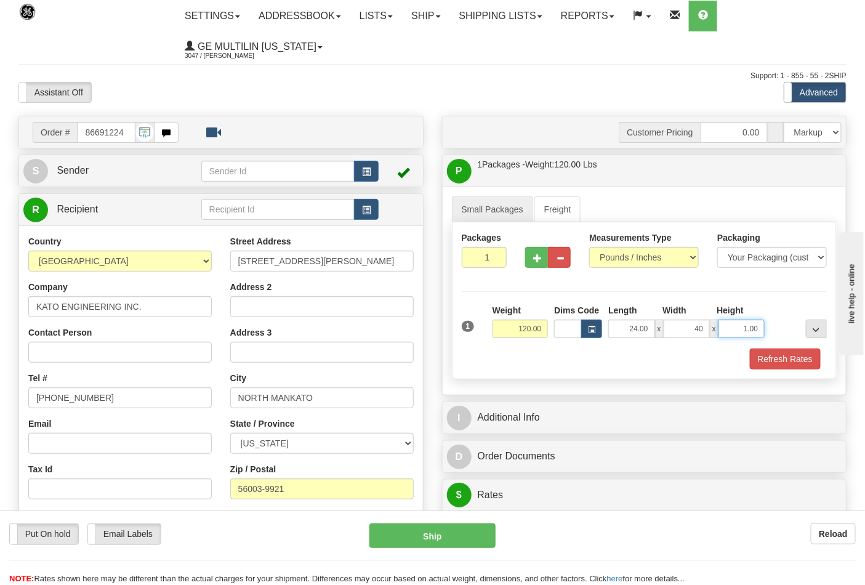
type input "40.00"
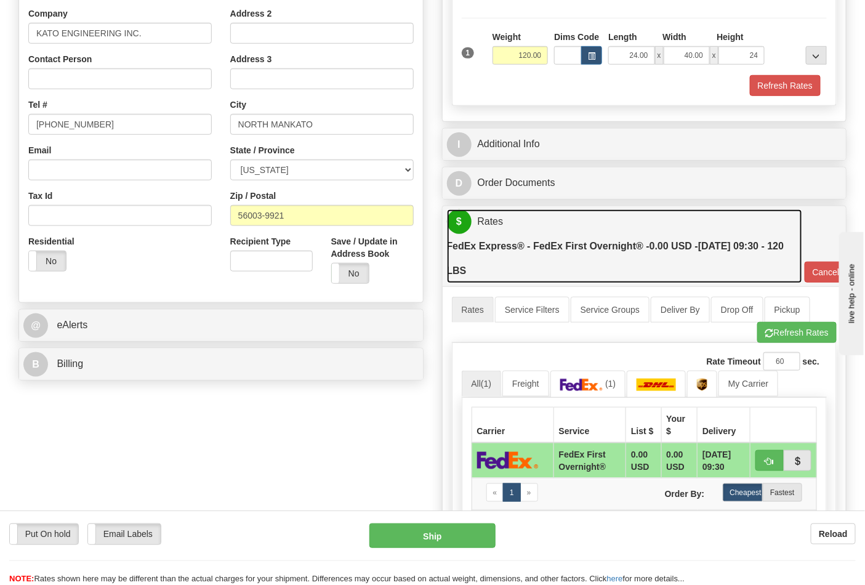
type input "24.00"
click at [632, 281] on label "FedEx Express® - FedEx First Overnight® - 0.00 USD - 09/08/2025 09:30 - 120 LBS" at bounding box center [624, 258] width 355 height 49
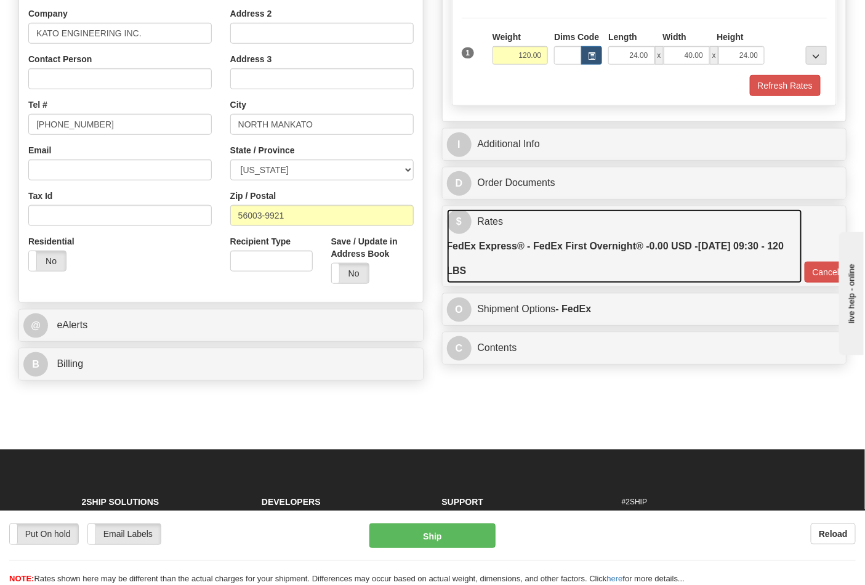
click at [632, 274] on label "FedEx Express® - FedEx First Overnight® - 0.00 USD - 09/08/2025 09:30 - 120 LBS" at bounding box center [624, 258] width 355 height 49
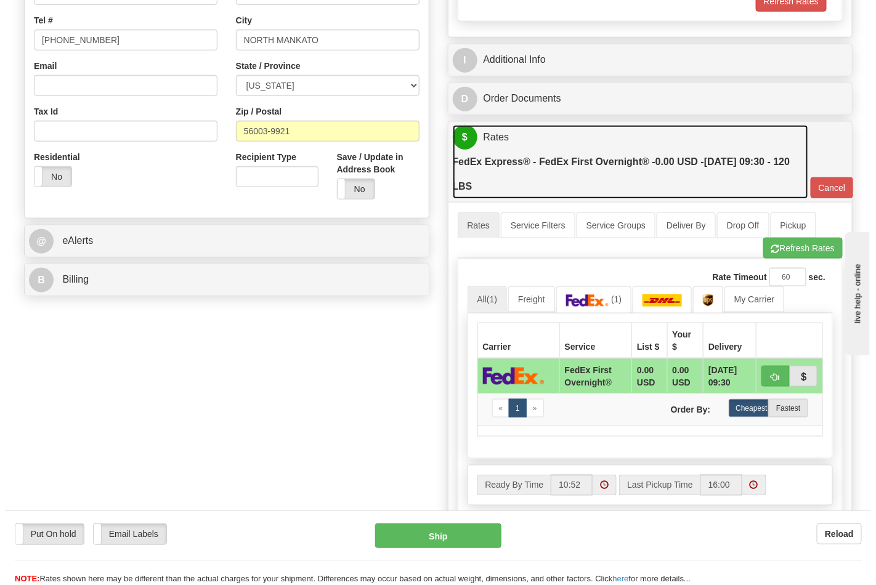
scroll to position [478, 0]
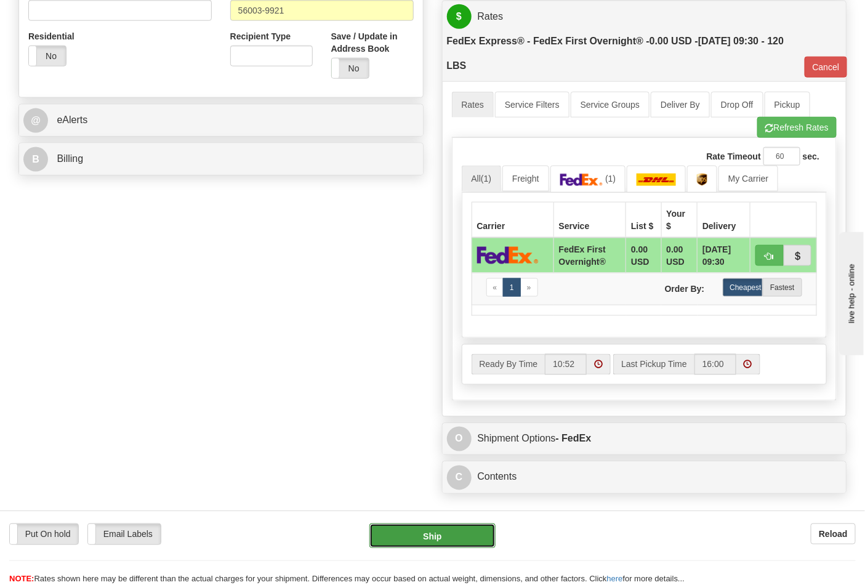
click at [454, 539] on button "Ship" at bounding box center [432, 535] width 126 height 25
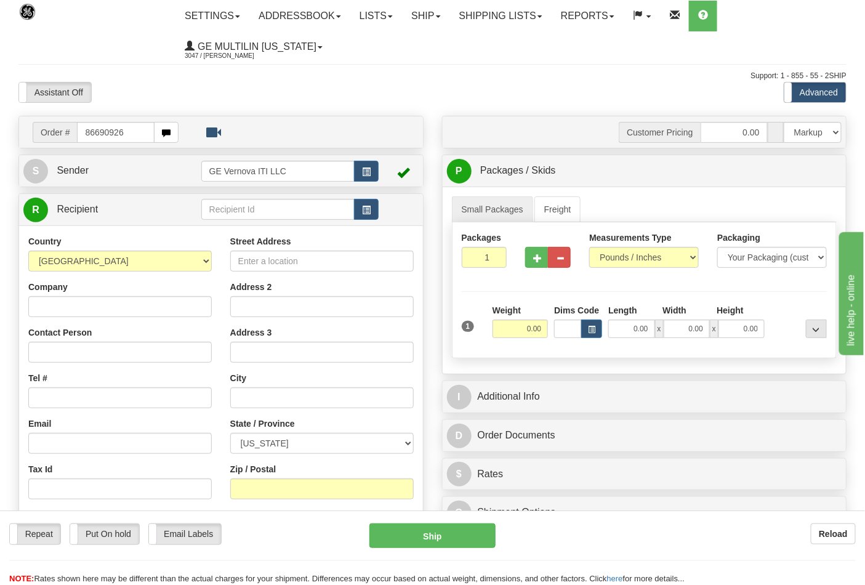
type input "86690926"
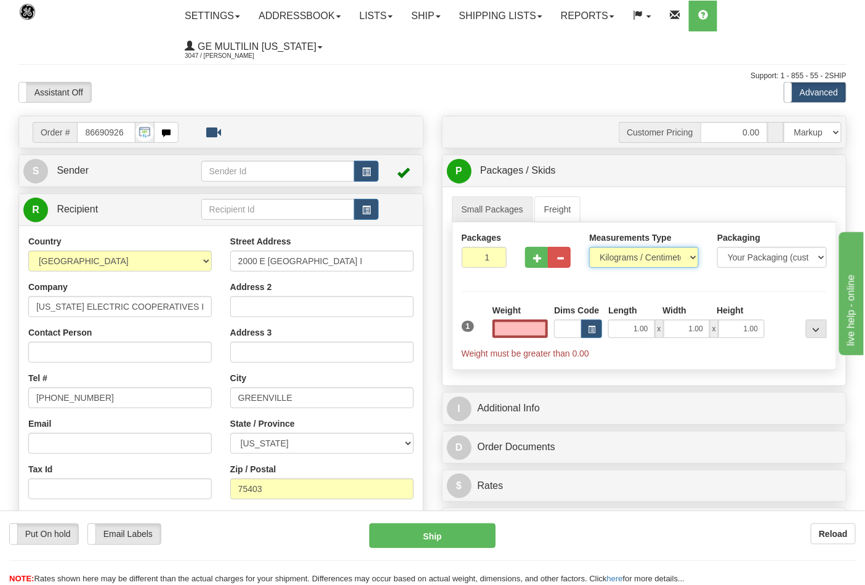
type input "0.00"
click at [623, 260] on select "Pounds / Inches Kilograms / Centimeters" at bounding box center [644, 257] width 110 height 21
select select "0"
click at [589, 248] on select "Pounds / Inches Kilograms / Centimeters" at bounding box center [644, 257] width 110 height 21
click at [620, 250] on select "Pounds / Inches Kilograms / Centimeters" at bounding box center [644, 257] width 110 height 21
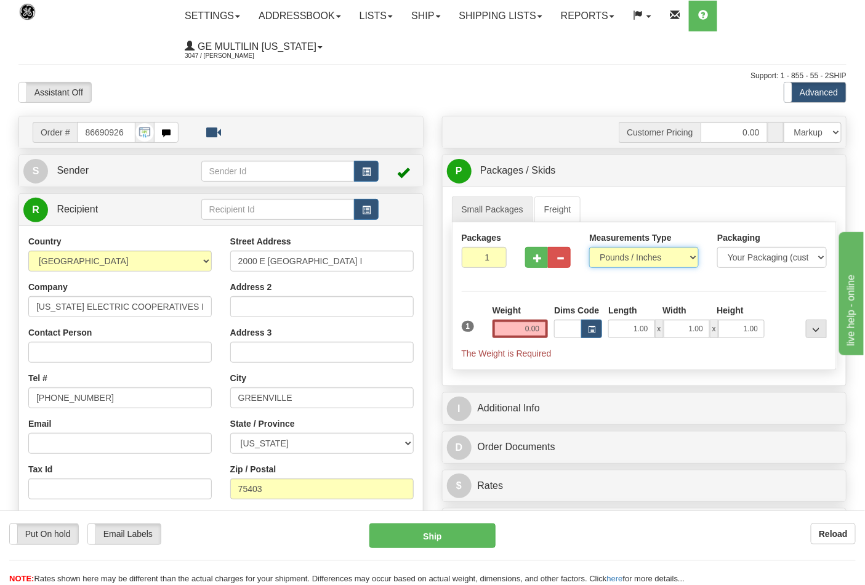
click at [589, 248] on select "Pounds / Inches Kilograms / Centimeters" at bounding box center [644, 257] width 110 height 21
click at [531, 264] on button "button" at bounding box center [536, 257] width 23 height 21
type input "2"
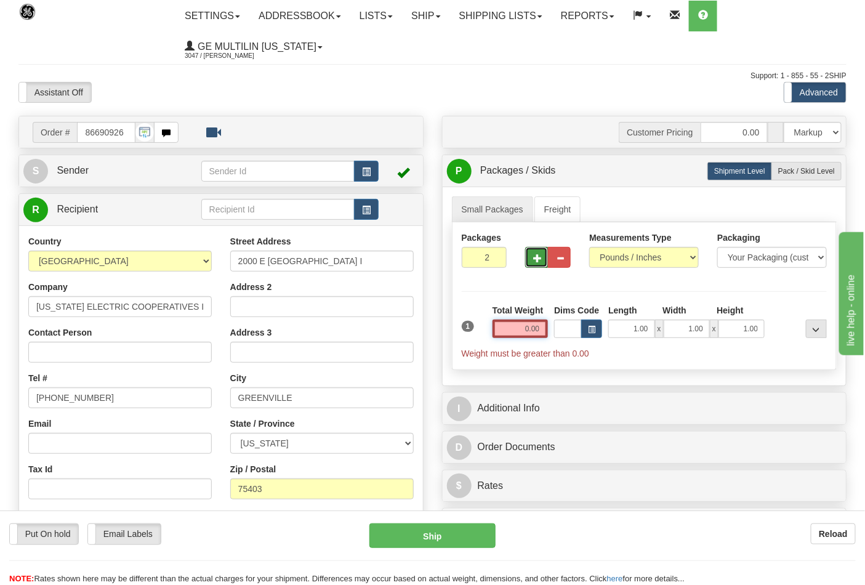
click at [543, 331] on input "0.00" at bounding box center [521, 329] width 56 height 18
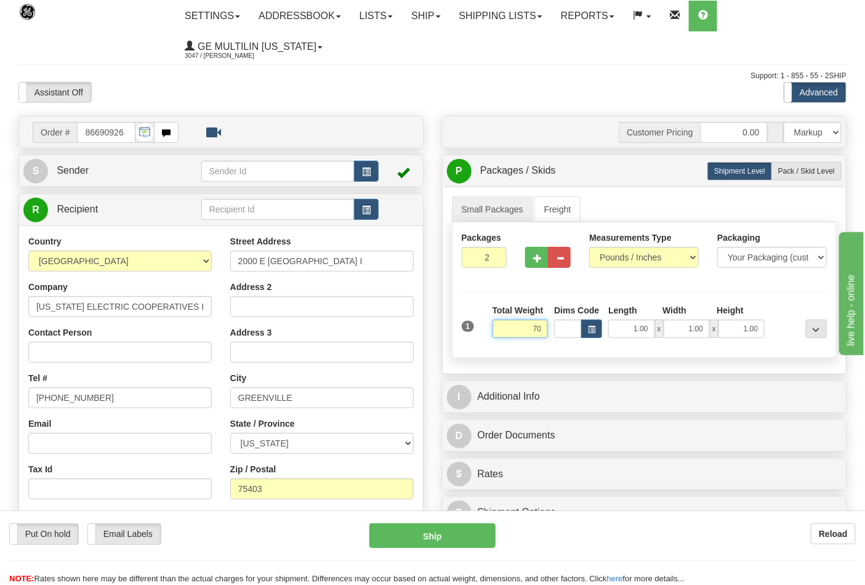
click button "Delete" at bounding box center [0, 0] width 0 height 0
type input "70.00"
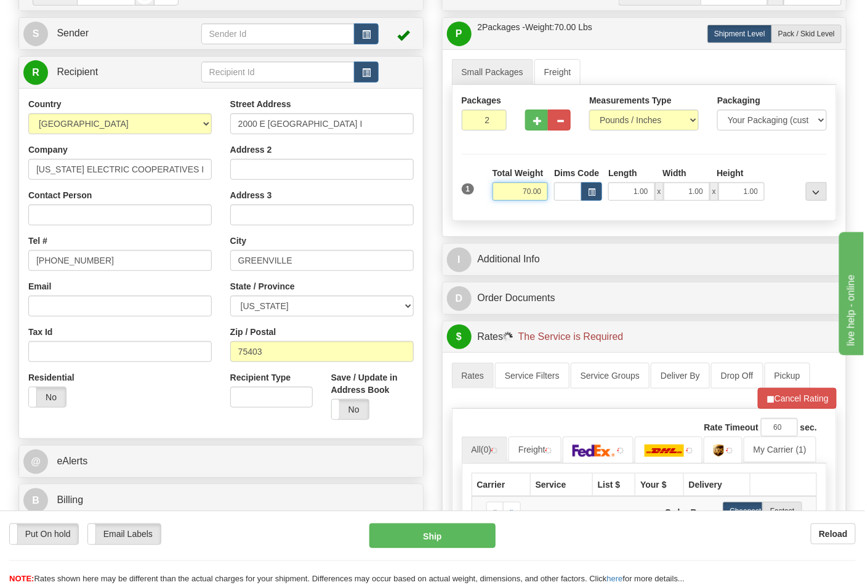
scroll to position [273, 0]
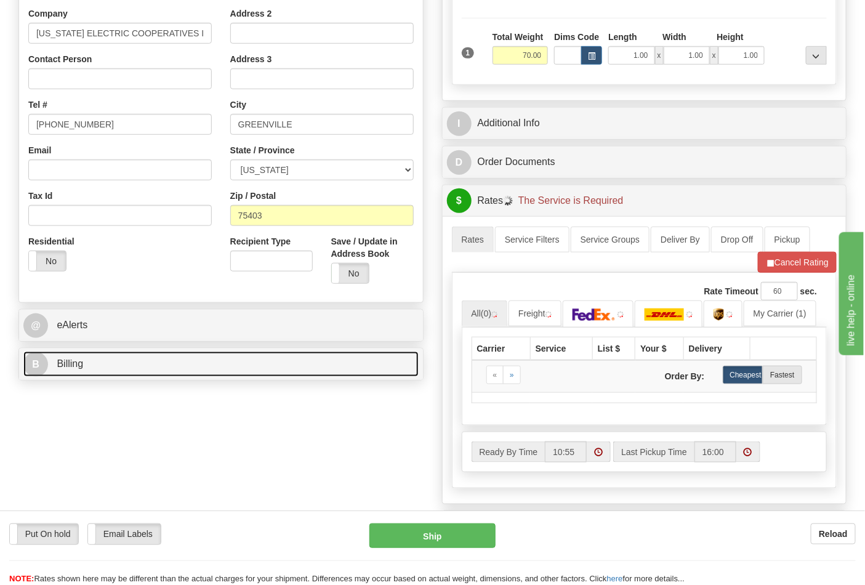
click at [144, 362] on link "B Billing" at bounding box center [220, 364] width 395 height 25
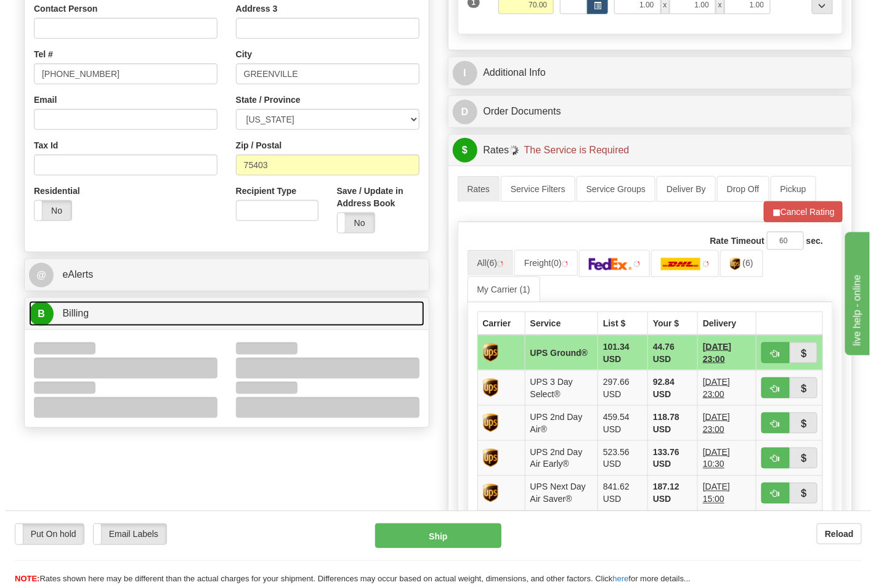
scroll to position [410, 0]
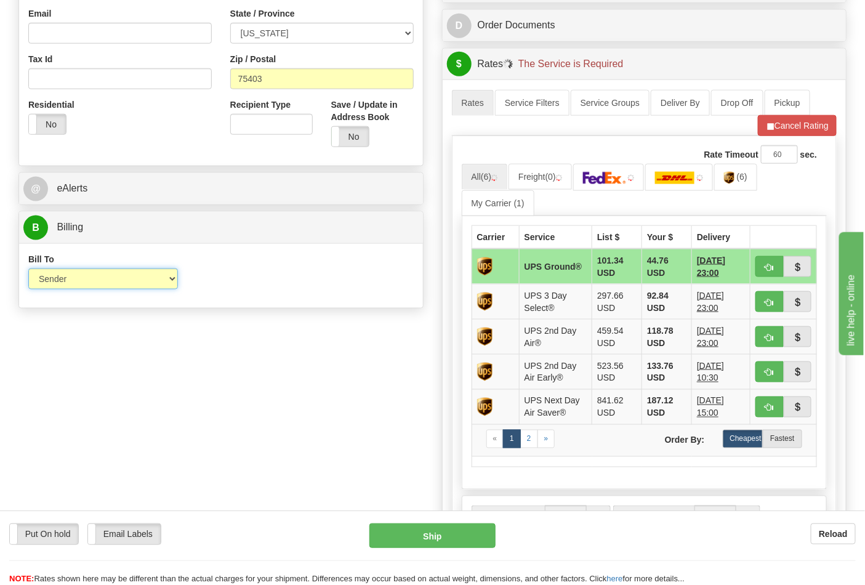
click at [96, 288] on select "Sender Recipient Third Party Collect" at bounding box center [103, 278] width 150 height 21
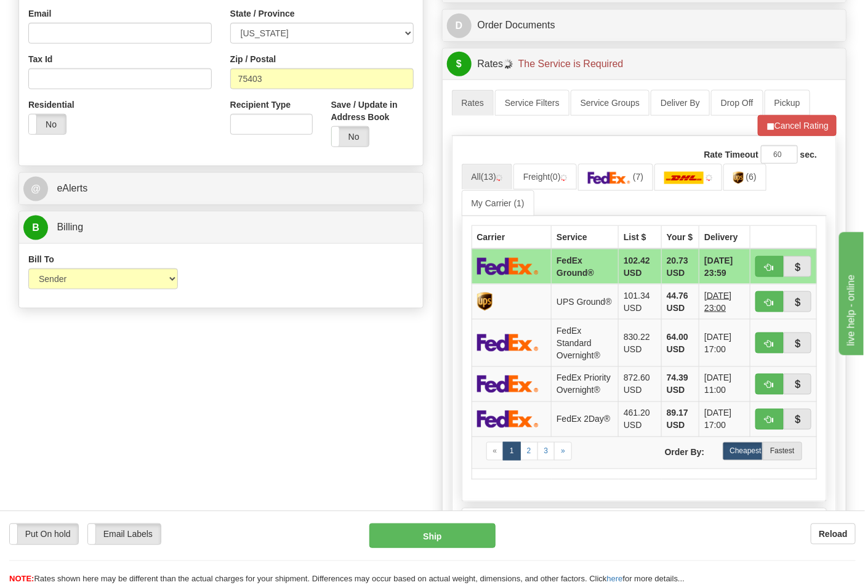
drag, startPoint x: 321, startPoint y: 333, endPoint x: 323, endPoint y: 327, distance: 6.6
click at [321, 333] on div "Order # 86690926 S Sender" at bounding box center [432, 185] width 847 height 958
click at [635, 190] on link "(7)" at bounding box center [616, 177] width 76 height 26
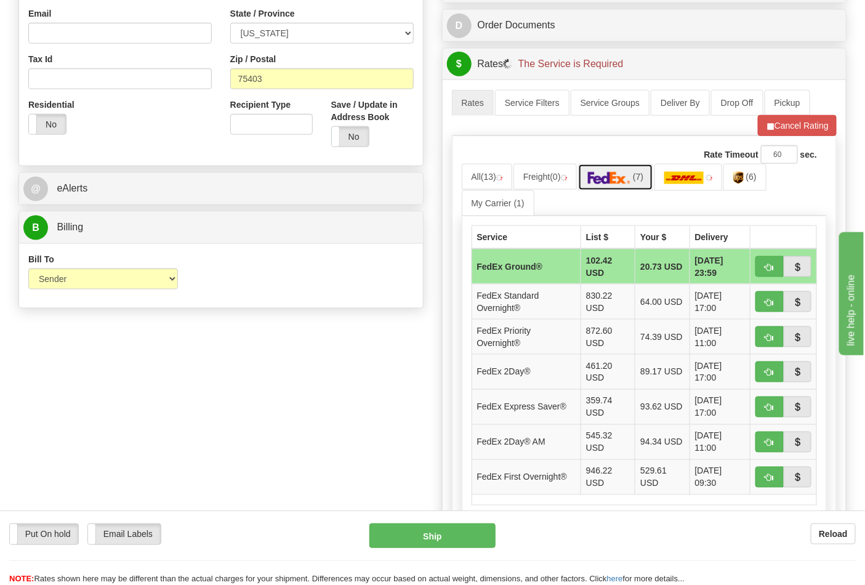
click at [630, 182] on img at bounding box center [609, 178] width 43 height 12
click at [768, 267] on span "button" at bounding box center [769, 268] width 9 height 8
type input "92"
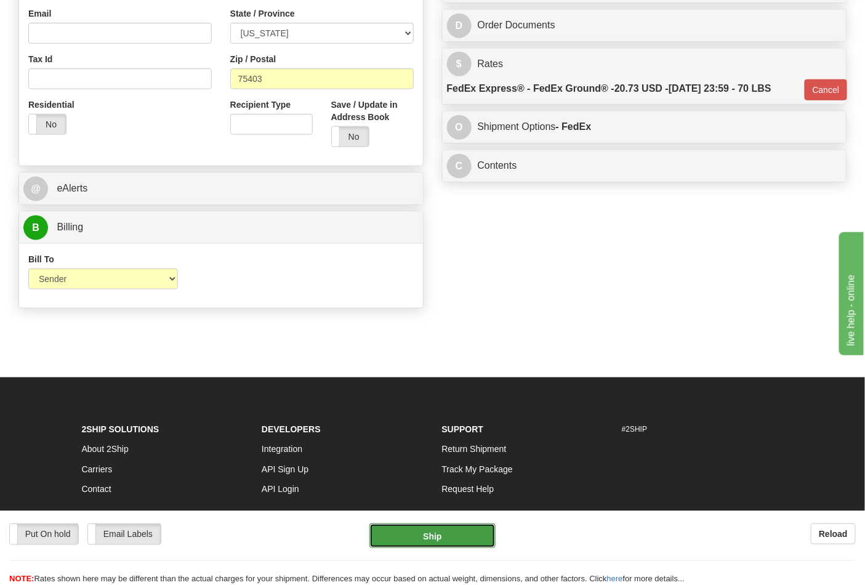
click at [421, 544] on button "Ship" at bounding box center [432, 535] width 126 height 25
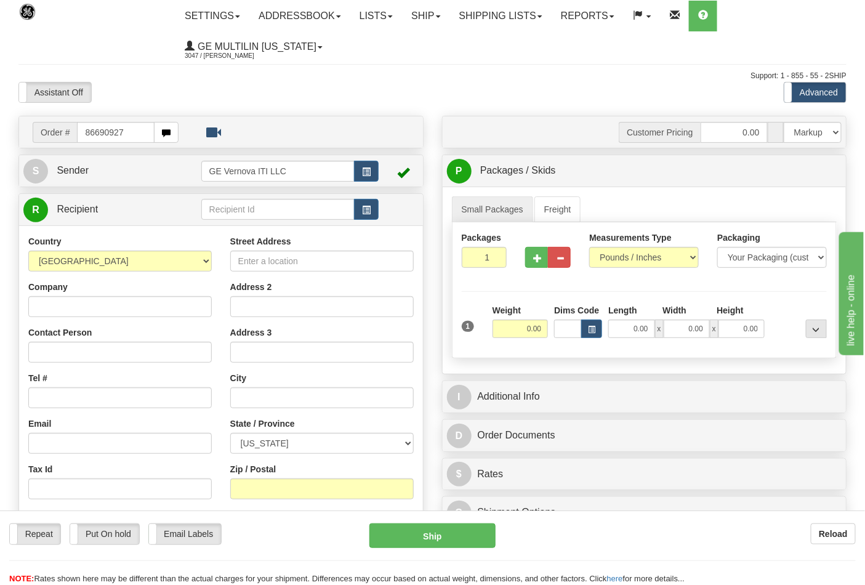
type input "86690927"
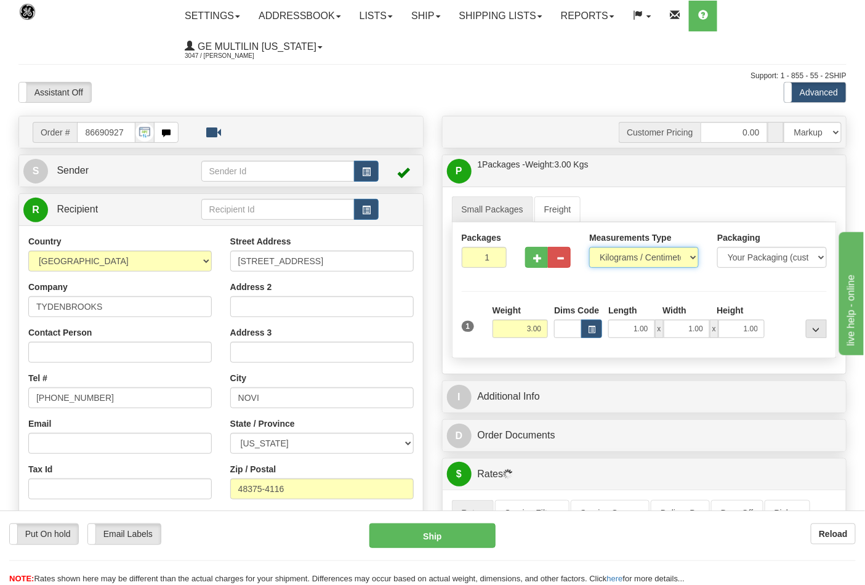
drag, startPoint x: 610, startPoint y: 260, endPoint x: 613, endPoint y: 268, distance: 8.0
click at [610, 260] on select "Pounds / Inches Kilograms / Centimeters" at bounding box center [644, 257] width 110 height 21
select select "0"
click at [589, 248] on select "Pounds / Inches Kilograms / Centimeters" at bounding box center [644, 257] width 110 height 21
click at [541, 255] on span "button" at bounding box center [537, 258] width 9 height 8
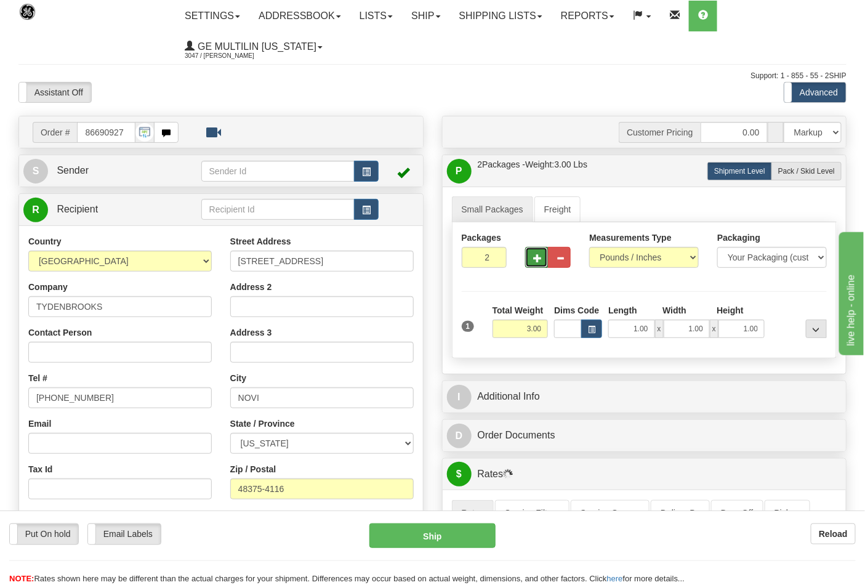
click at [536, 257] on span "button" at bounding box center [537, 258] width 9 height 8
type input "3"
click at [544, 327] on input "3.00" at bounding box center [521, 329] width 56 height 18
drag, startPoint x: 544, startPoint y: 327, endPoint x: 525, endPoint y: 333, distance: 19.3
click at [525, 333] on input "3.00" at bounding box center [521, 329] width 56 height 18
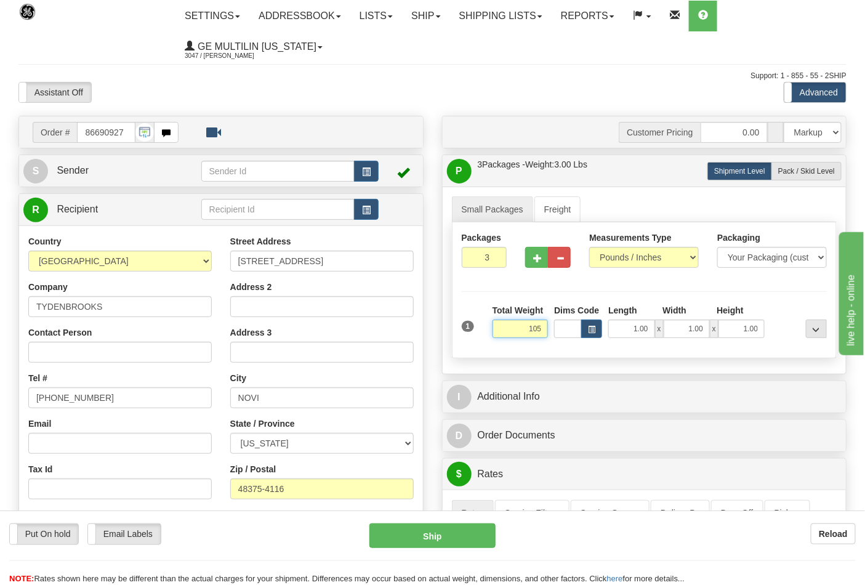
click button "Delete" at bounding box center [0, 0] width 0 height 0
type input "105.00"
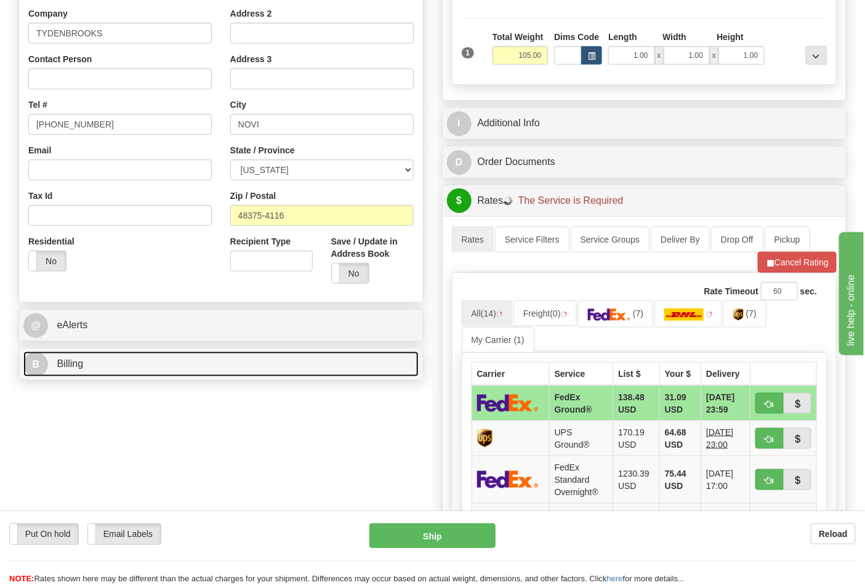
click at [60, 373] on link "B Billing" at bounding box center [220, 364] width 395 height 25
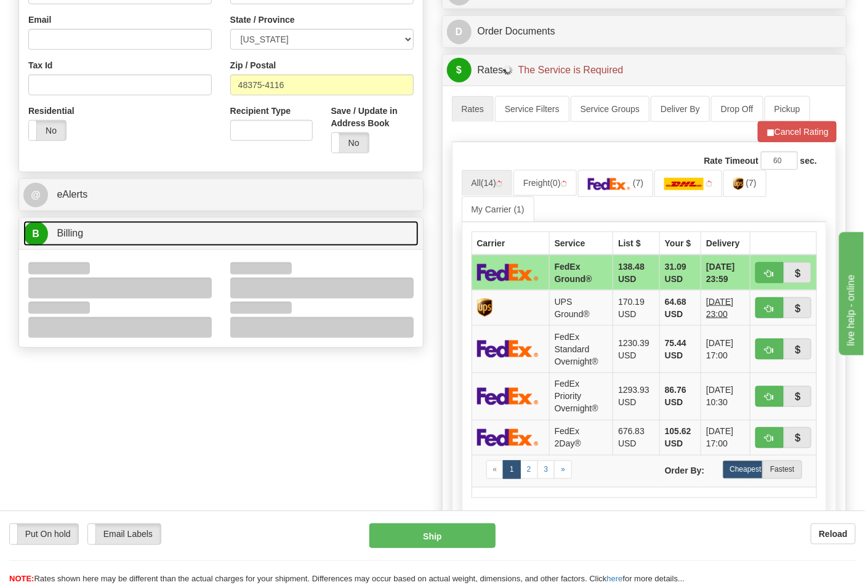
scroll to position [410, 0]
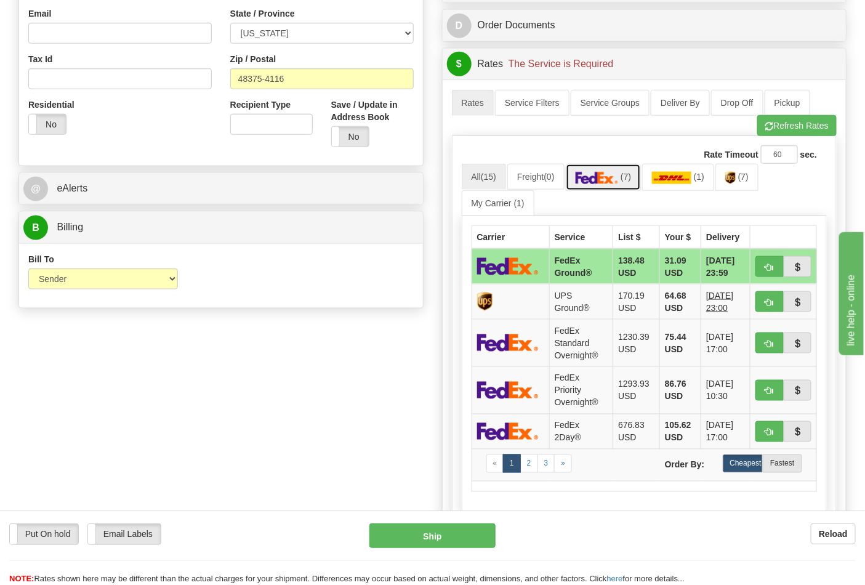
click at [602, 182] on img at bounding box center [597, 178] width 43 height 12
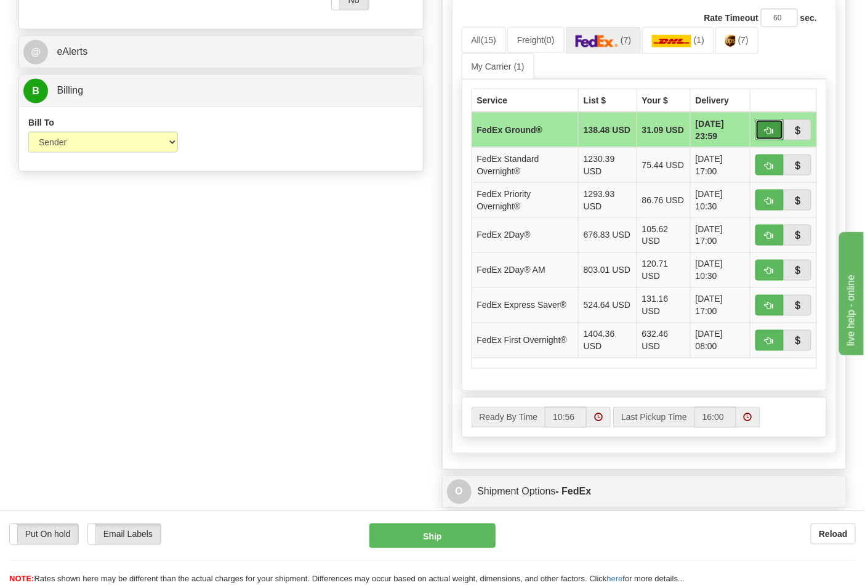
click at [768, 138] on button "button" at bounding box center [770, 129] width 28 height 21
type input "92"
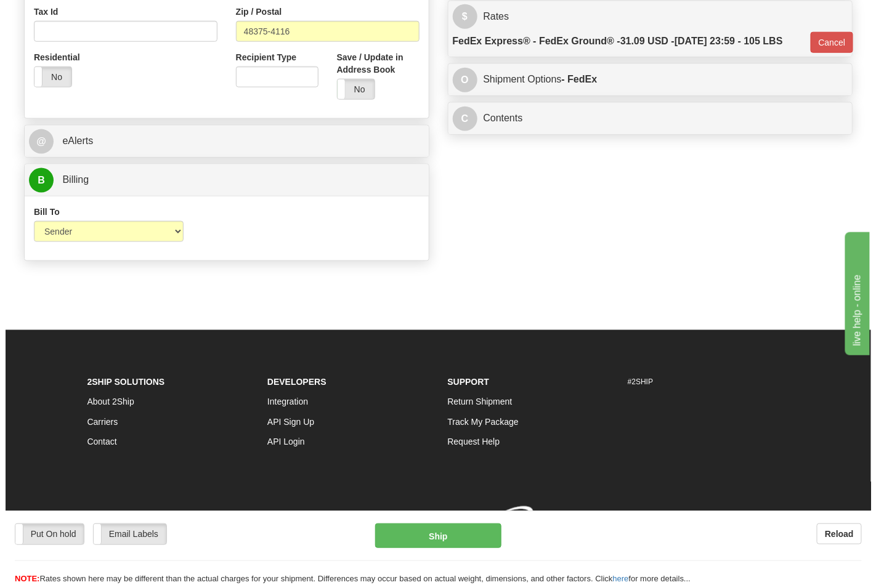
scroll to position [477, 0]
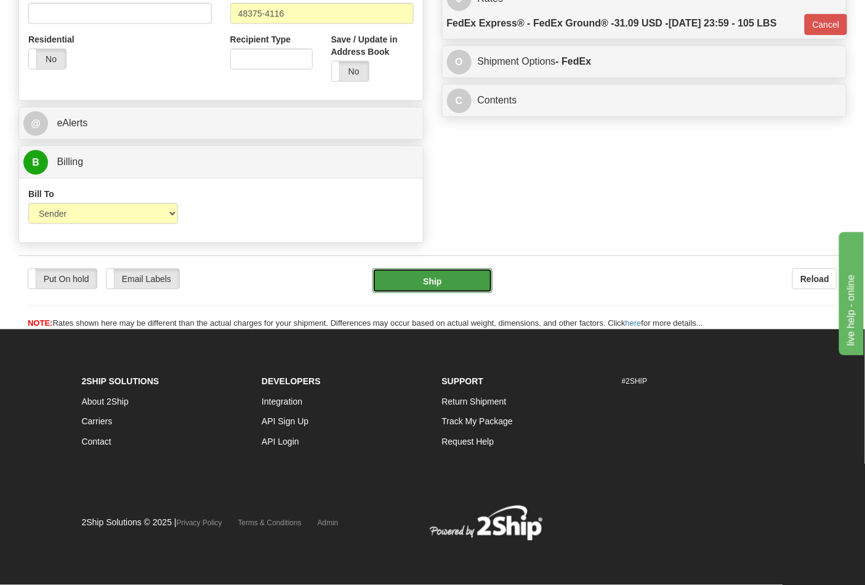
click at [470, 277] on button "Ship" at bounding box center [432, 280] width 119 height 25
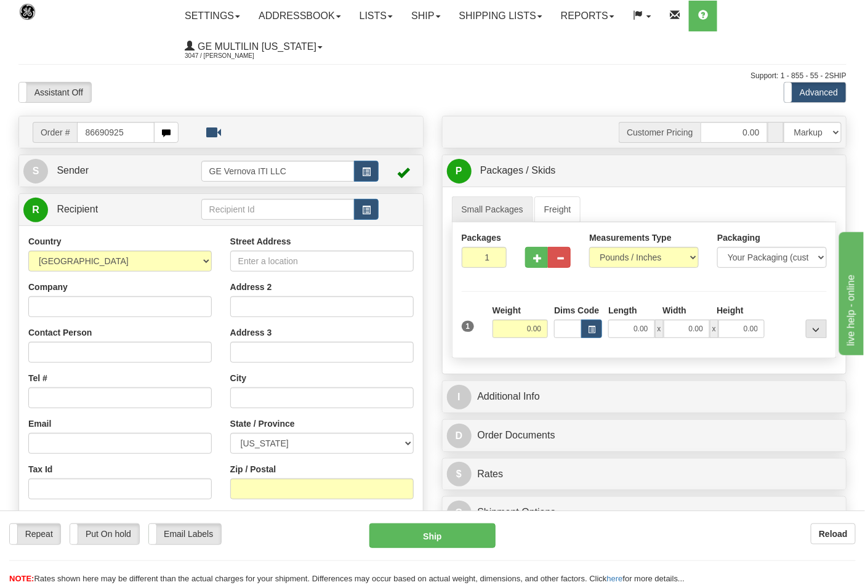
type input "86690925"
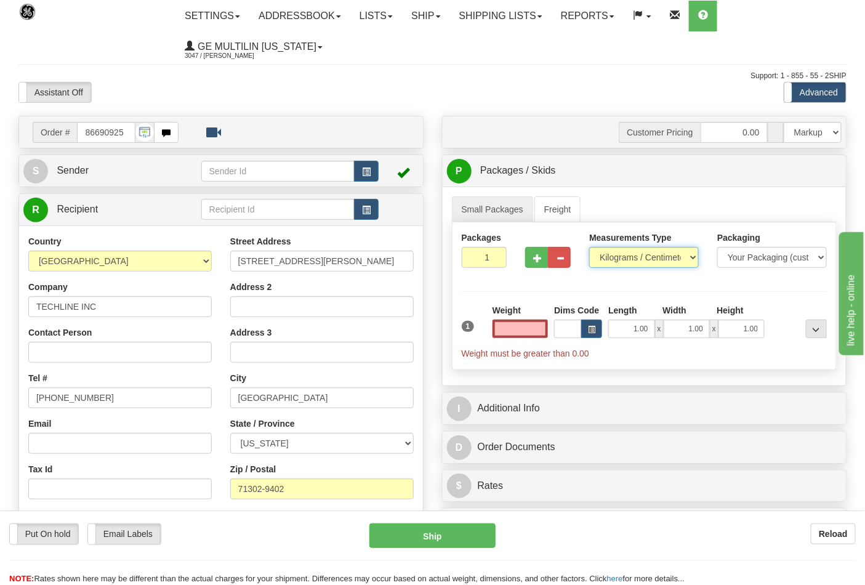
type input "0.00"
click at [624, 251] on select "Pounds / Inches Kilograms / Centimeters" at bounding box center [644, 257] width 110 height 21
select select "0"
click at [589, 248] on select "Pounds / Inches Kilograms / Centimeters" at bounding box center [644, 257] width 110 height 21
click at [542, 331] on input "0.00" at bounding box center [521, 329] width 56 height 18
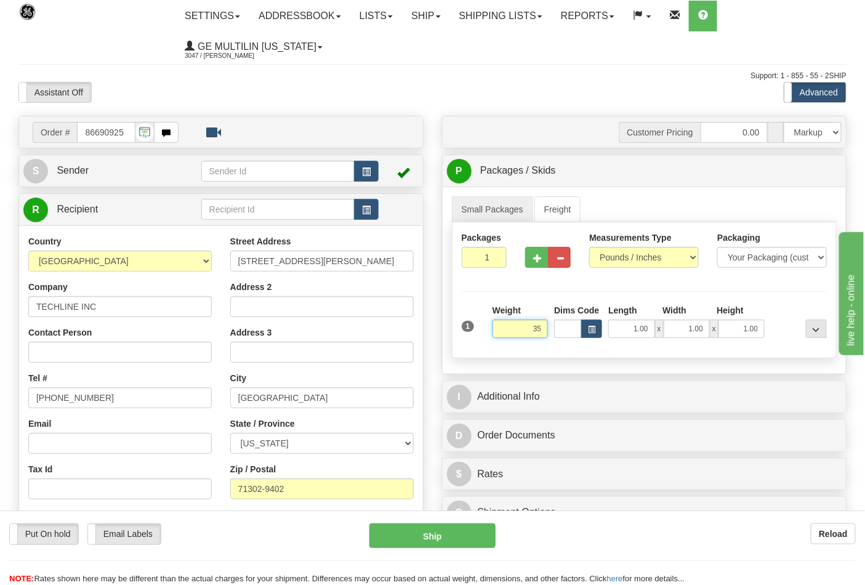
click button "Delete" at bounding box center [0, 0] width 0 height 0
type input "35.00"
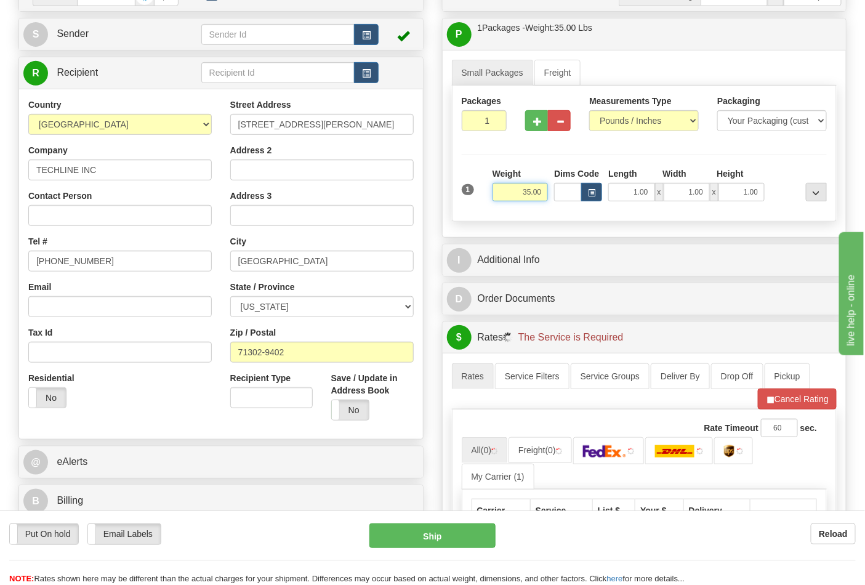
scroll to position [342, 0]
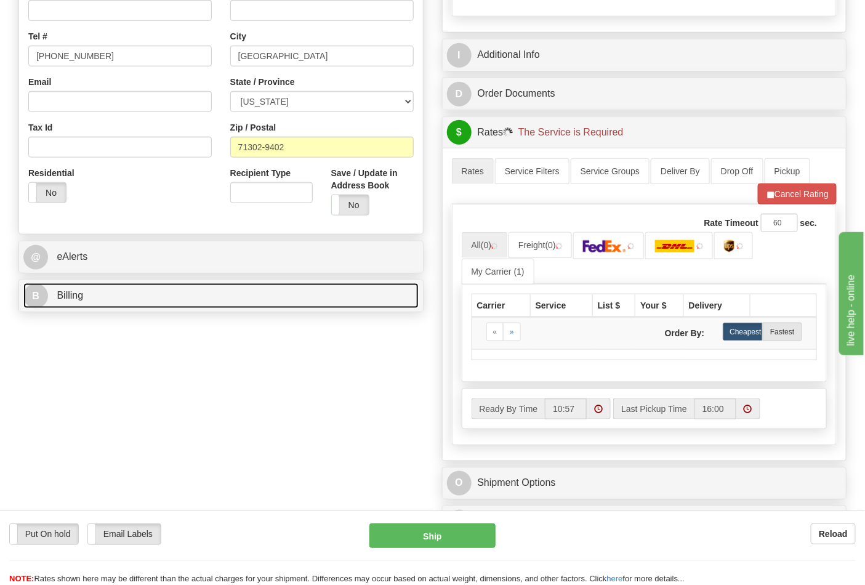
click at [113, 308] on link "B Billing" at bounding box center [220, 295] width 395 height 25
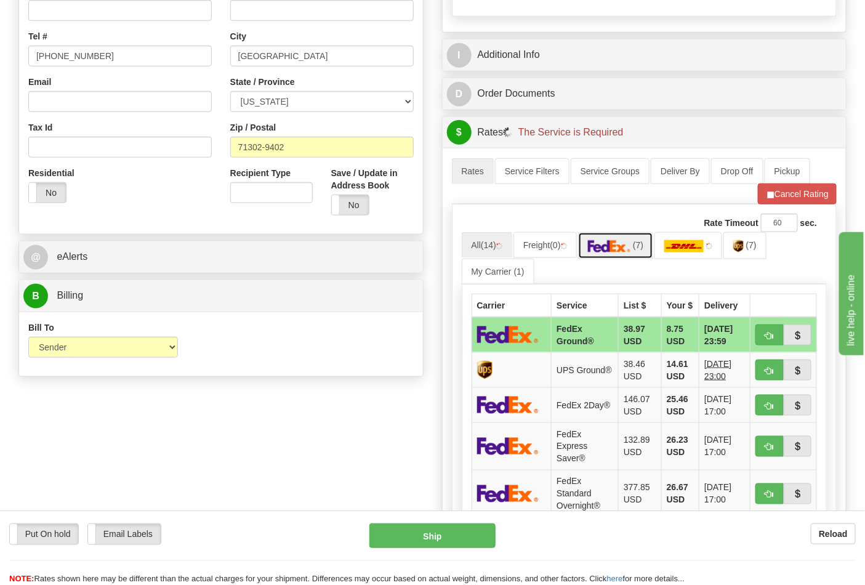
click at [632, 257] on link "(7)" at bounding box center [616, 245] width 76 height 26
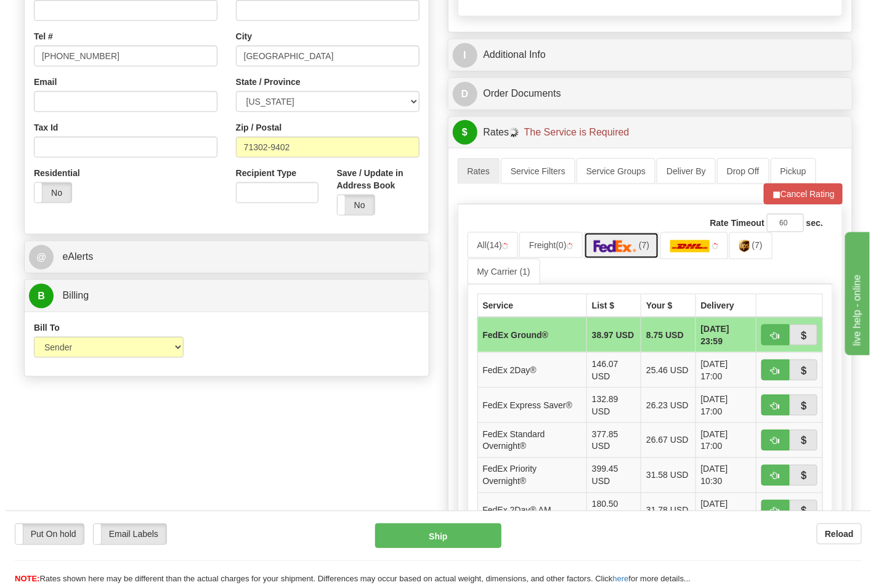
scroll to position [410, 0]
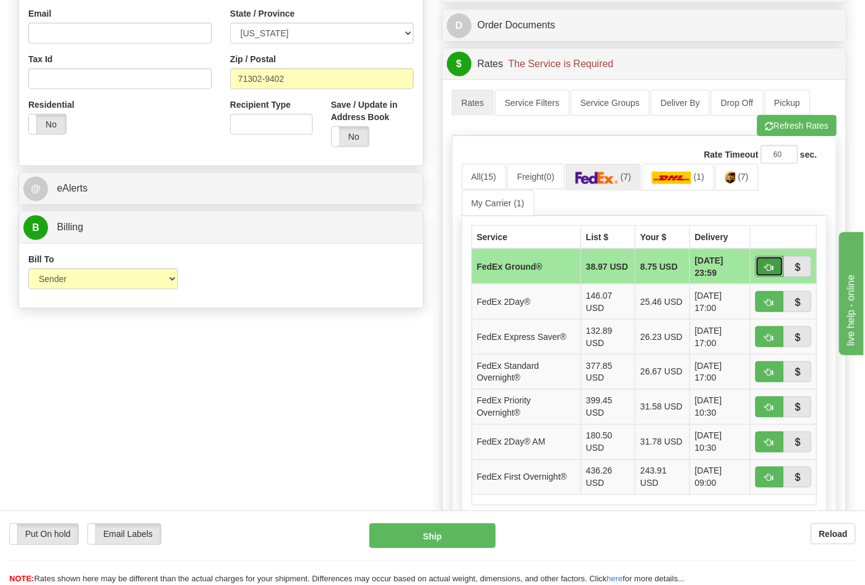
click at [766, 272] on span "button" at bounding box center [769, 268] width 9 height 8
type input "92"
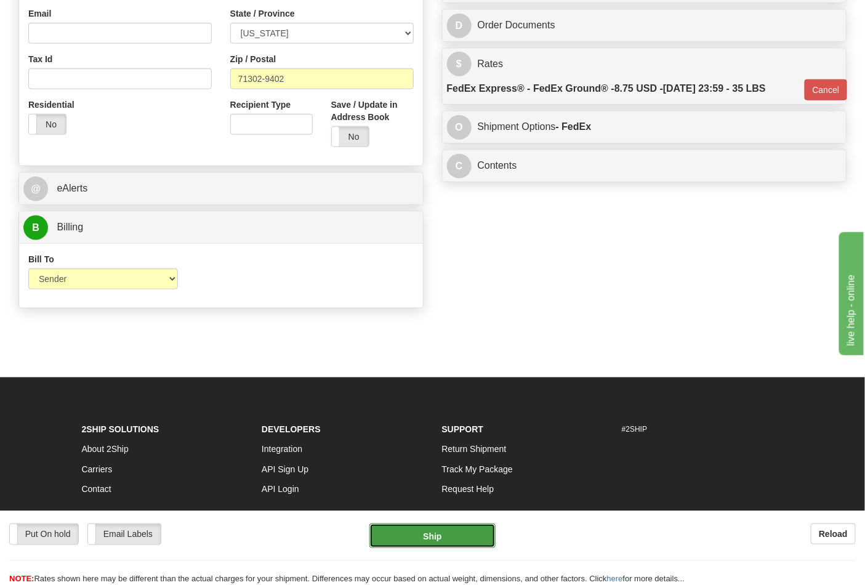
click at [454, 531] on button "Ship" at bounding box center [432, 535] width 126 height 25
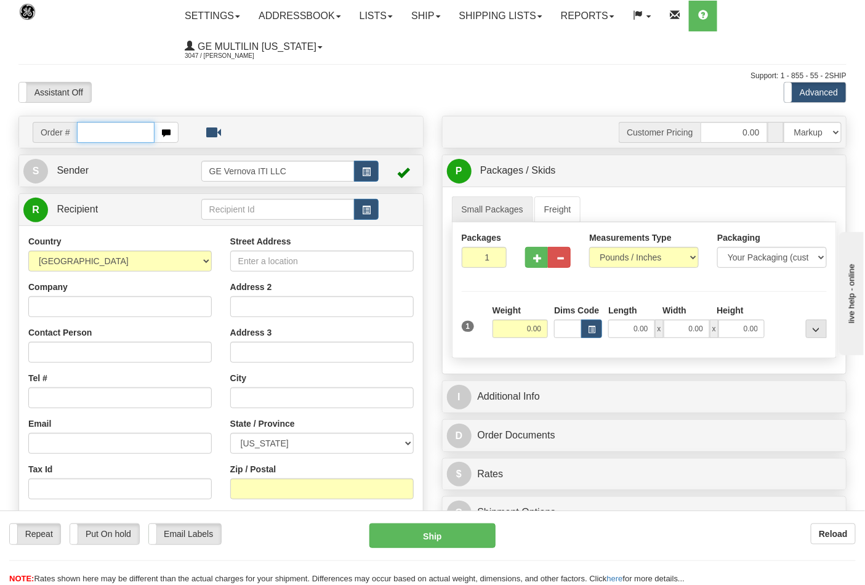
click at [121, 132] on input "text" at bounding box center [116, 132] width 78 height 21
type input "86691186"
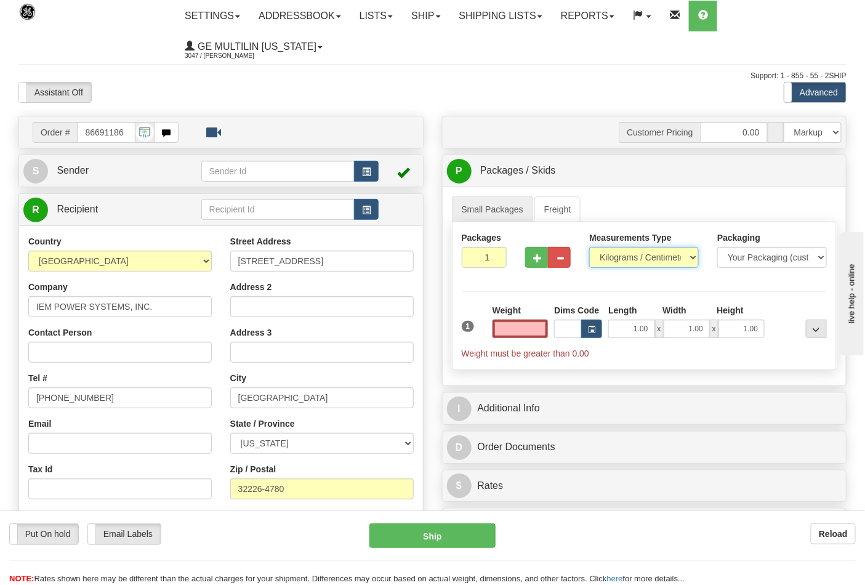
type input "0.00"
click at [643, 259] on select "Pounds / Inches Kilograms / Centimeters" at bounding box center [644, 257] width 110 height 21
select select "0"
click at [589, 248] on select "Pounds / Inches Kilograms / Centimeters" at bounding box center [644, 257] width 110 height 21
click at [533, 334] on input "0.00" at bounding box center [521, 329] width 56 height 18
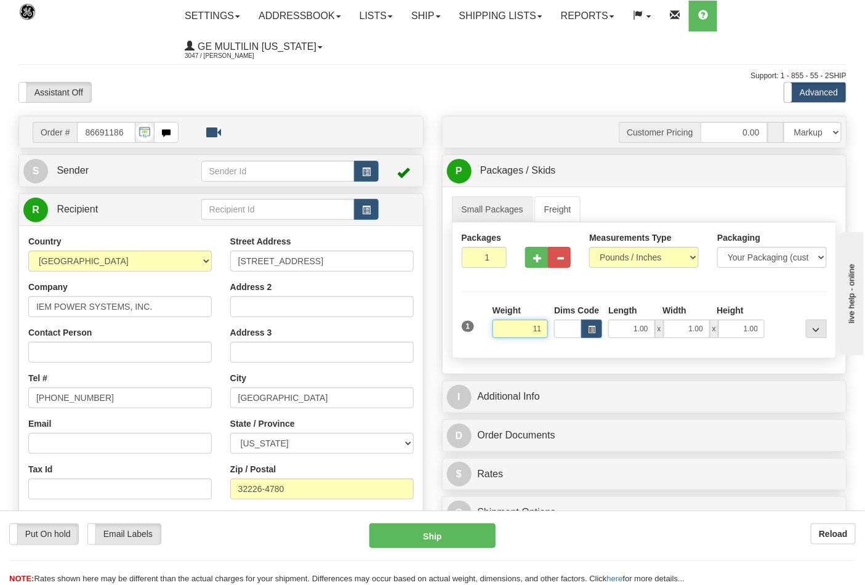
click button "Delete" at bounding box center [0, 0] width 0 height 0
type input "11.00"
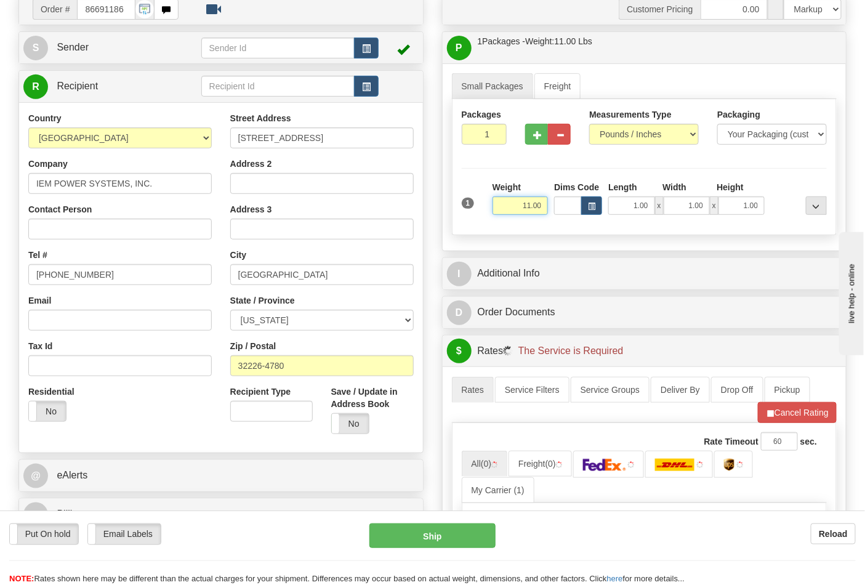
scroll to position [273, 0]
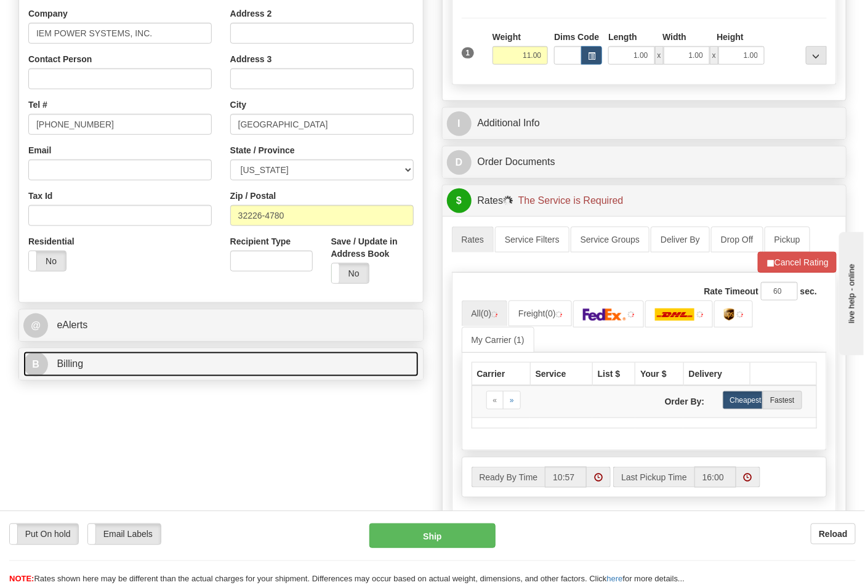
click at [91, 374] on link "B Billing" at bounding box center [220, 364] width 395 height 25
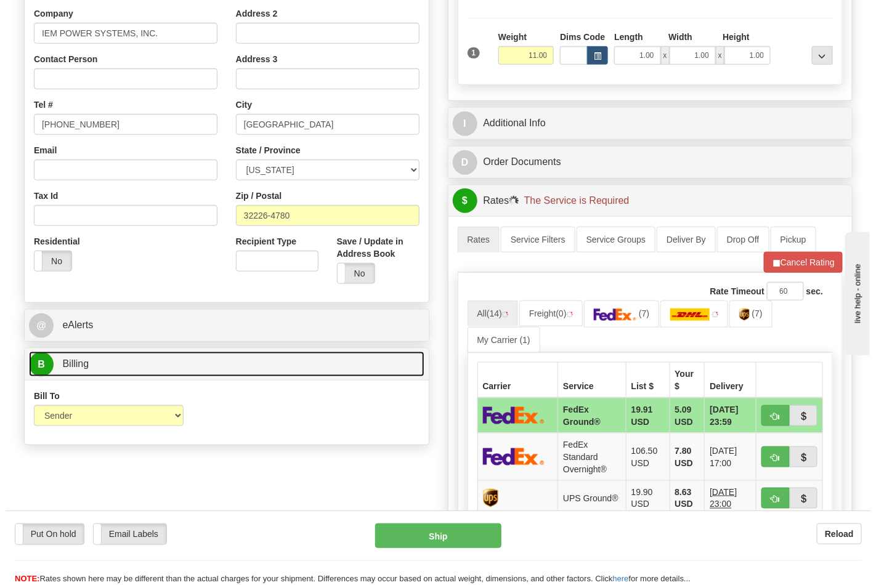
scroll to position [342, 0]
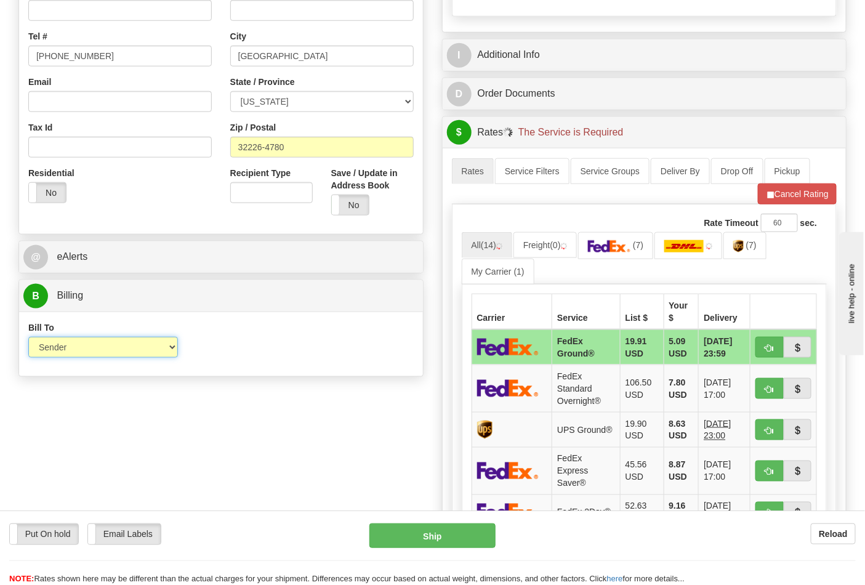
click at [71, 353] on select "Sender Recipient Third Party Collect" at bounding box center [103, 347] width 150 height 21
select select "2"
click at [28, 338] on select "Sender Recipient Third Party Collect" at bounding box center [103, 347] width 150 height 21
click at [216, 356] on input "Account" at bounding box center [271, 347] width 150 height 21
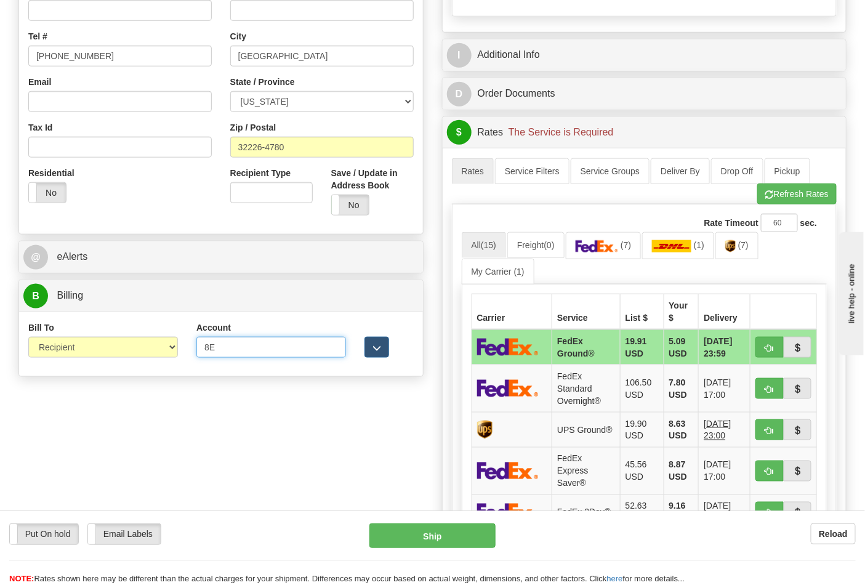
type input "8E0A67"
click at [747, 247] on span "(7)" at bounding box center [743, 245] width 10 height 10
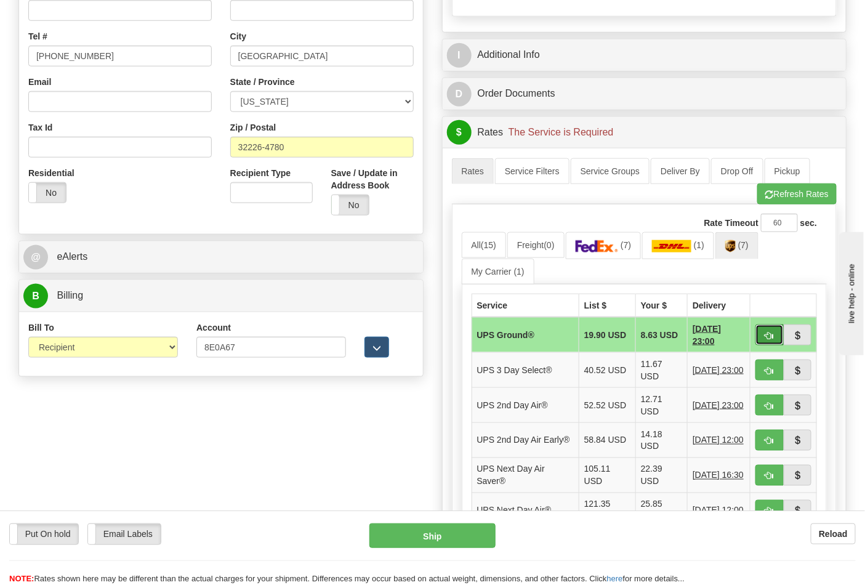
click at [765, 332] on span "button" at bounding box center [769, 336] width 9 height 8
type input "03"
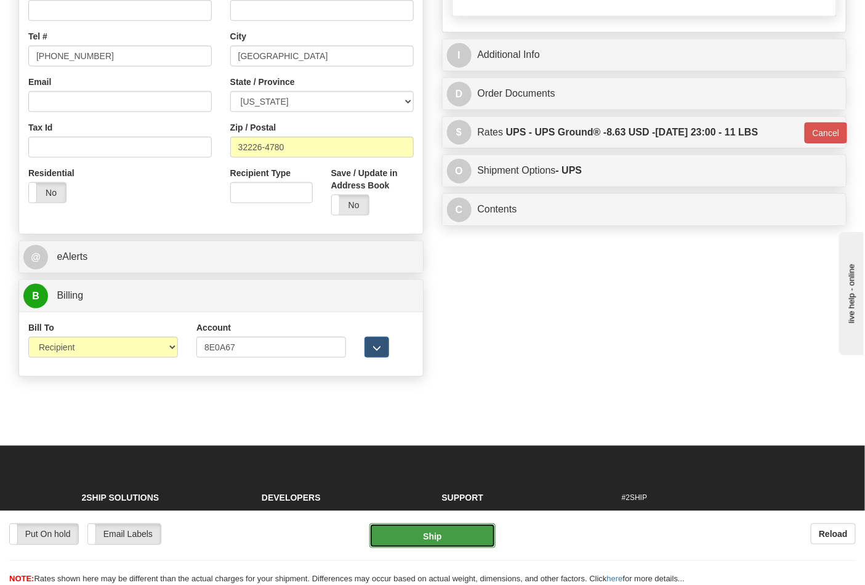
click at [459, 543] on button "Ship" at bounding box center [432, 535] width 126 height 25
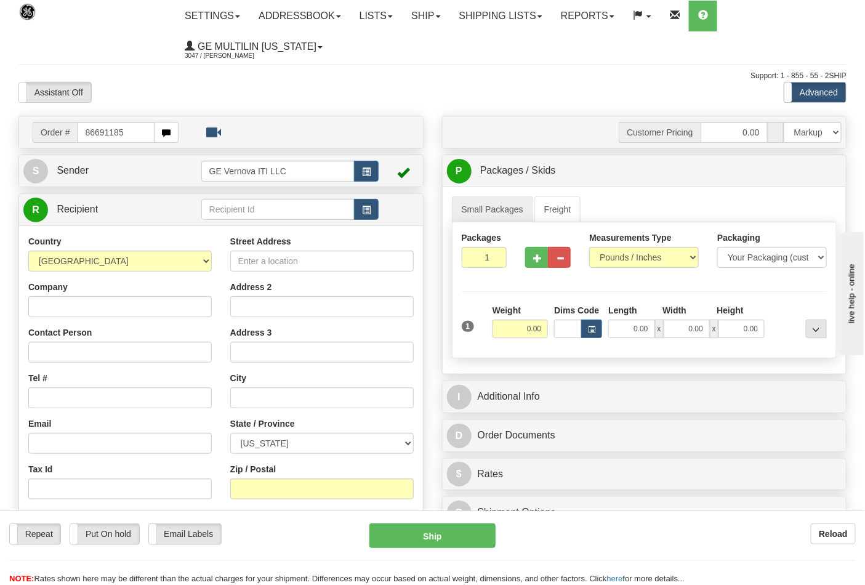
type input "86691185"
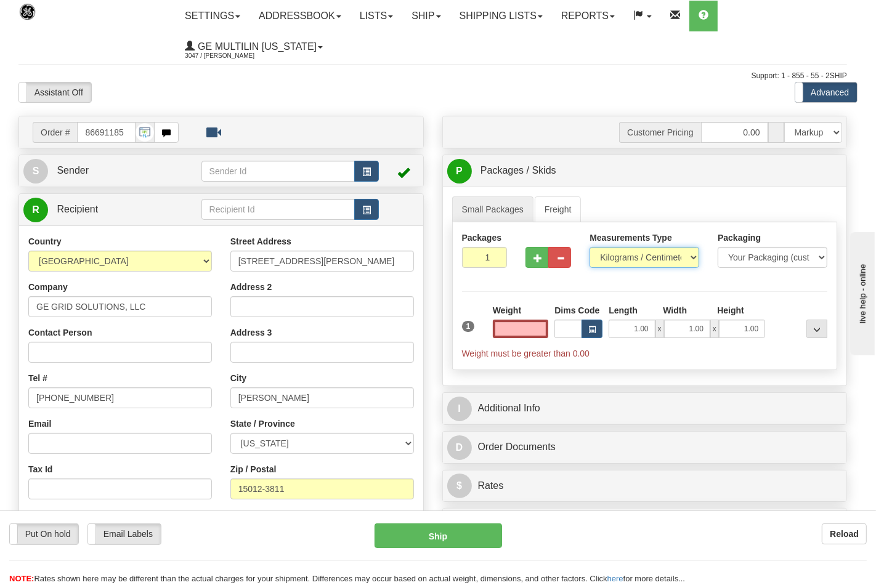
type input "0.00"
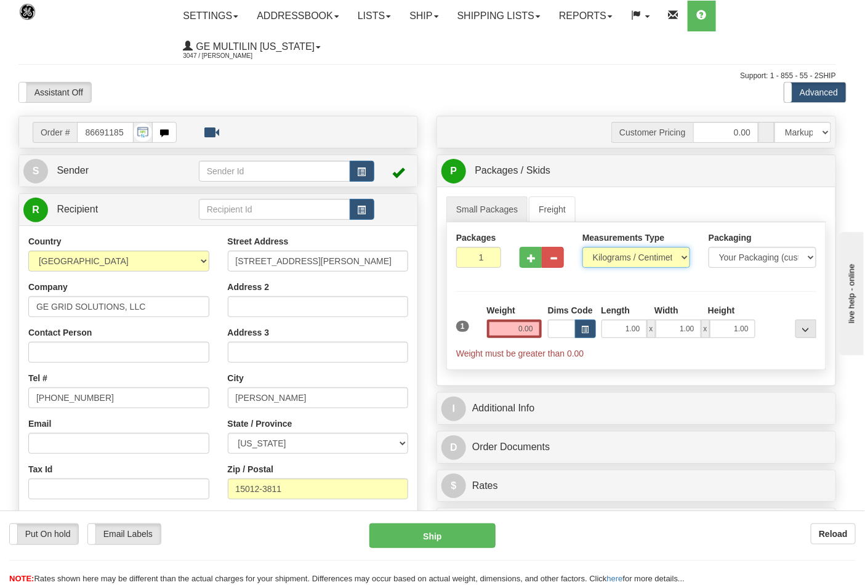
click at [612, 260] on select "Pounds / Inches Kilograms / Centimeters" at bounding box center [637, 257] width 108 height 21
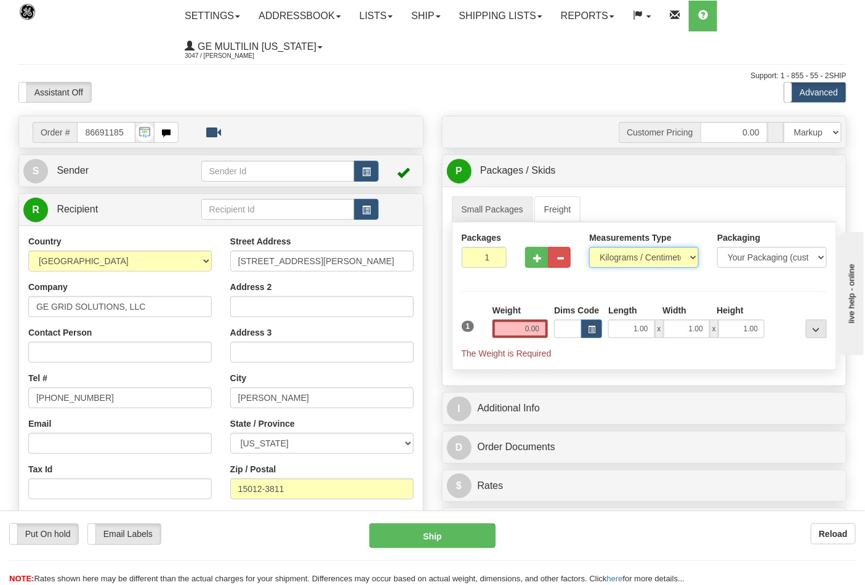
select select "0"
click at [589, 248] on select "Pounds / Inches Kilograms / Centimeters" at bounding box center [644, 257] width 110 height 21
click at [544, 325] on input "0.00" at bounding box center [521, 329] width 56 height 18
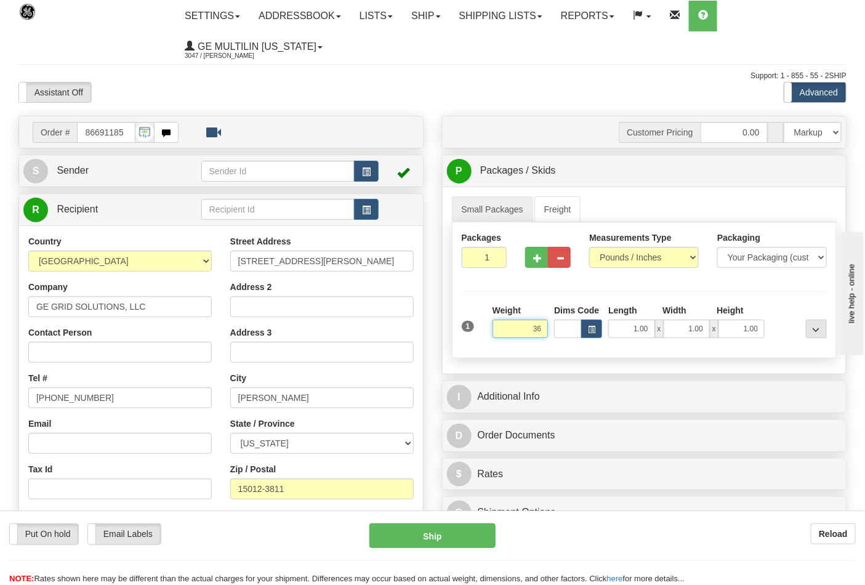
click button "Delete" at bounding box center [0, 0] width 0 height 0
type input "36.00"
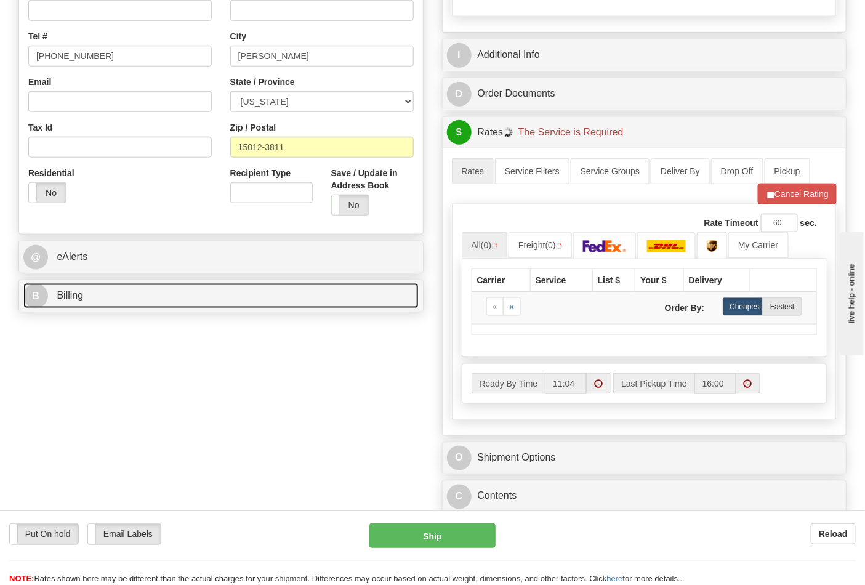
click at [119, 294] on link "B Billing" at bounding box center [220, 295] width 395 height 25
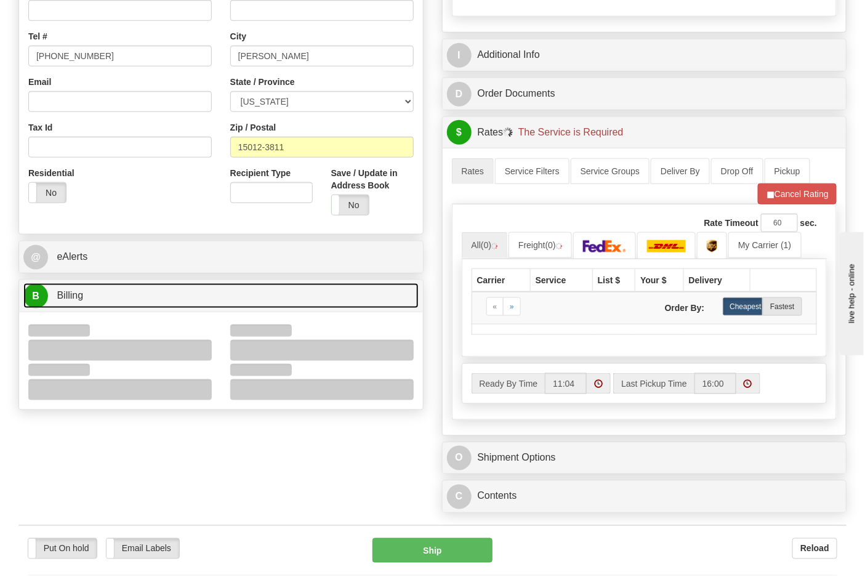
scroll to position [478, 0]
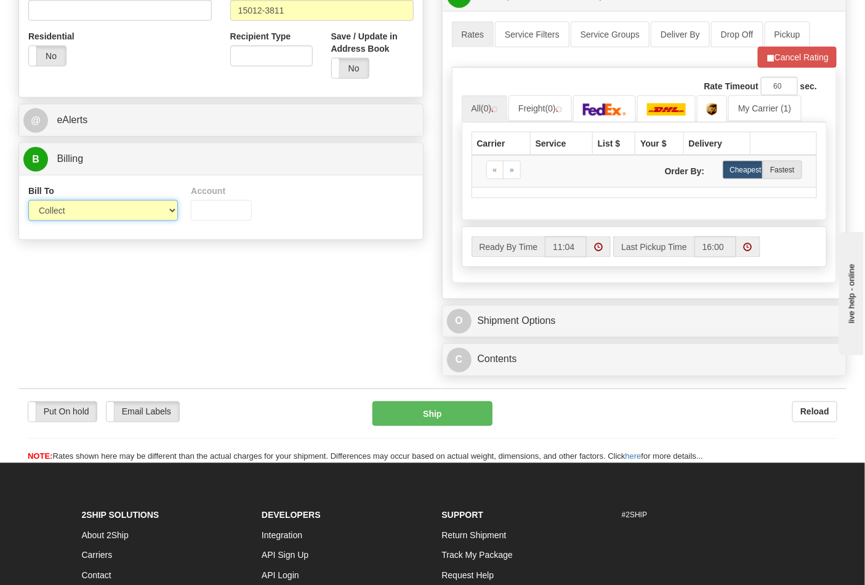
click at [73, 212] on select "Sender Recipient Third Party Collect" at bounding box center [103, 210] width 150 height 21
select select "2"
click at [28, 201] on select "Sender Recipient Third Party Collect" at bounding box center [103, 210] width 150 height 21
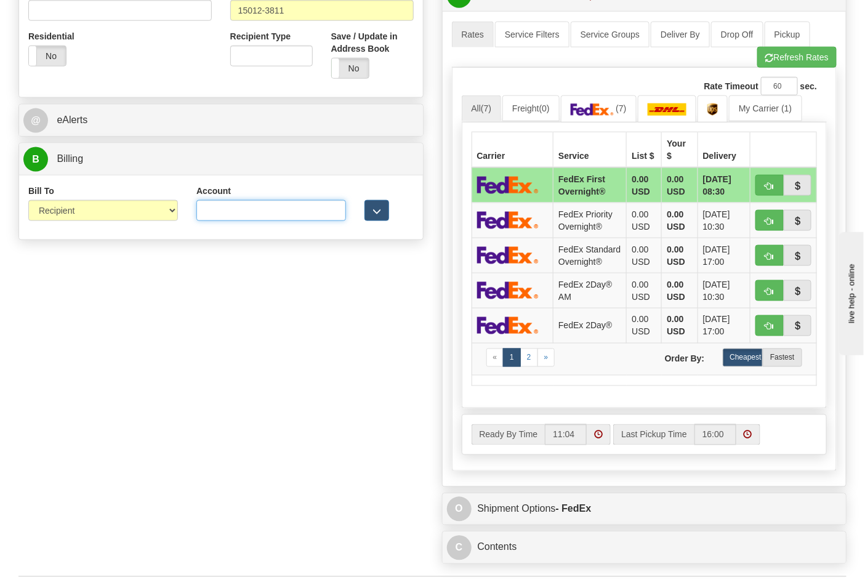
click at [224, 211] on input "Account" at bounding box center [271, 210] width 150 height 21
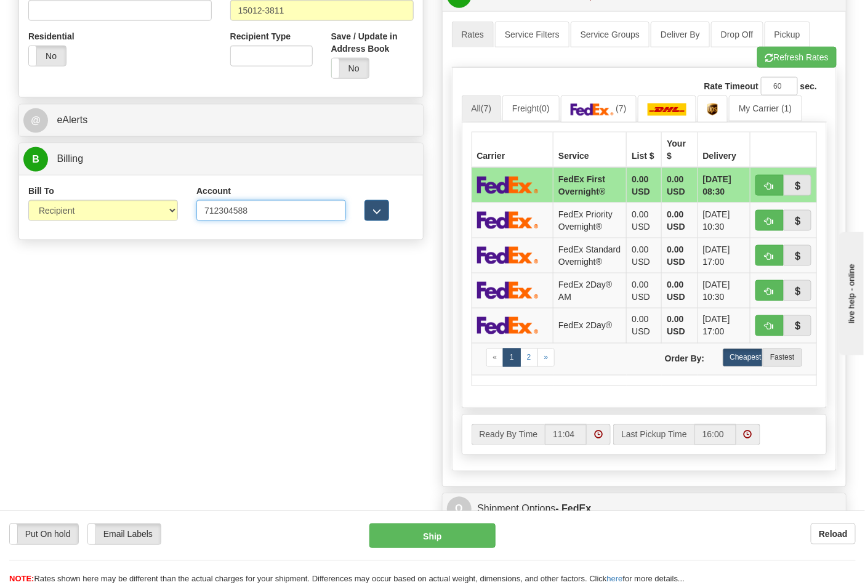
type input "712304588"
click button "Delete" at bounding box center [0, 0] width 0 height 0
click at [596, 117] on link "(7)" at bounding box center [599, 108] width 76 height 26
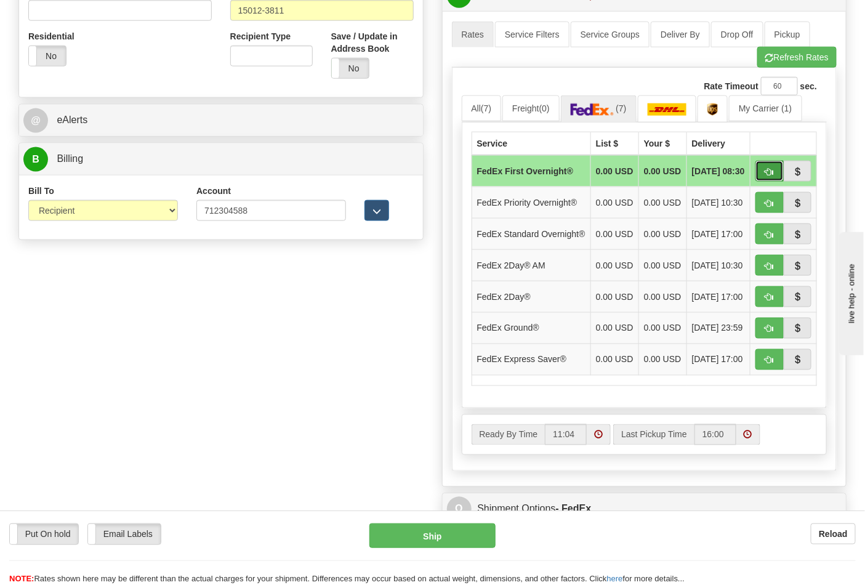
click at [772, 176] on span "button" at bounding box center [769, 172] width 9 height 8
type input "06"
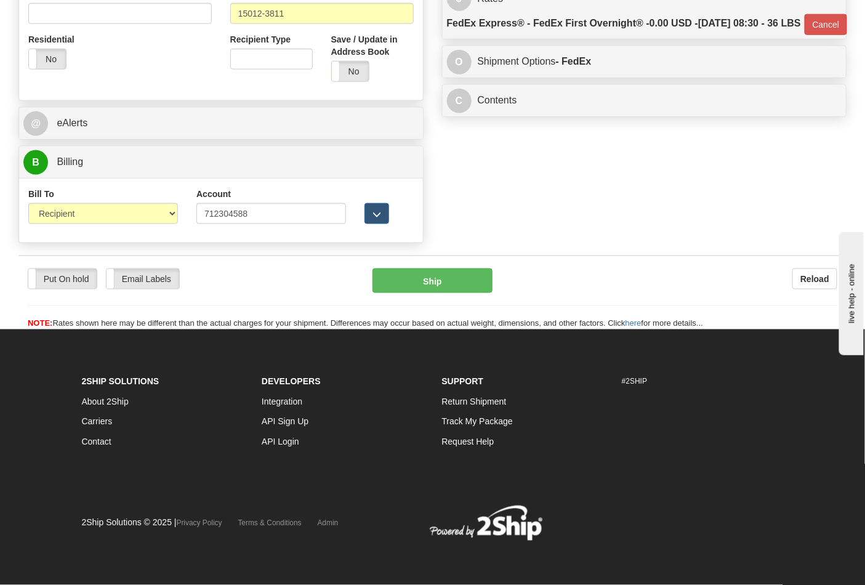
scroll to position [471, 0]
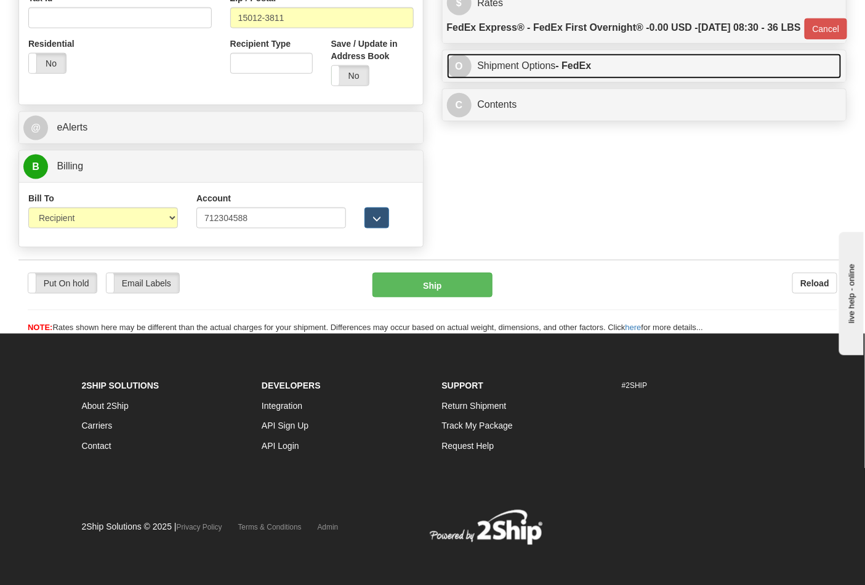
click at [608, 79] on link "O Shipment Options - FedEx" at bounding box center [644, 66] width 395 height 25
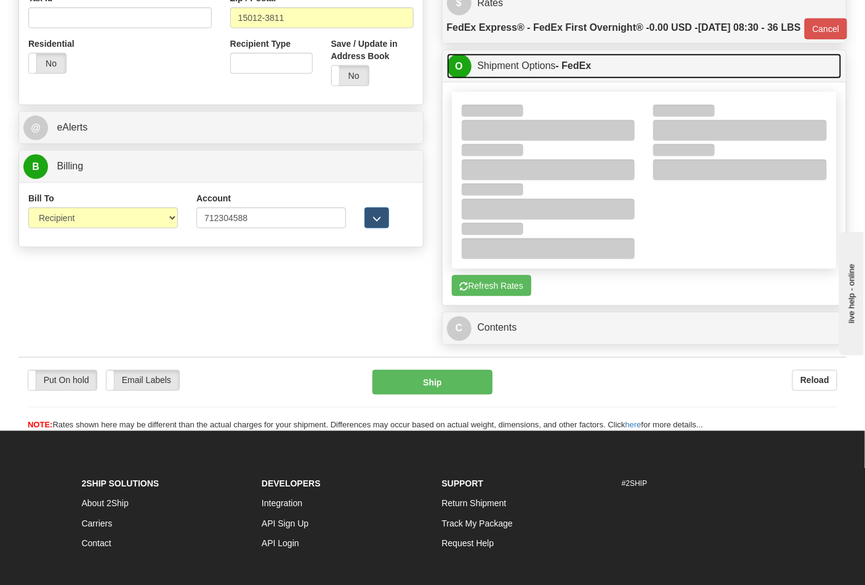
click at [608, 79] on link "O Shipment Options - FedEx" at bounding box center [644, 66] width 395 height 25
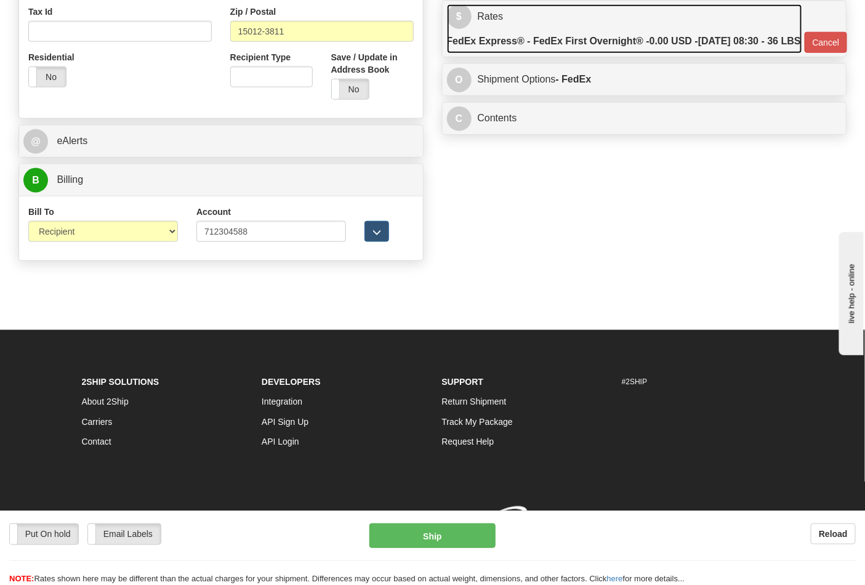
scroll to position [464, 0]
click at [608, 51] on label "FedEx Express® - FedEx First Overnight® - 0.00 USD - 09/08/2025 08:30 - 36 LBS" at bounding box center [624, 41] width 354 height 25
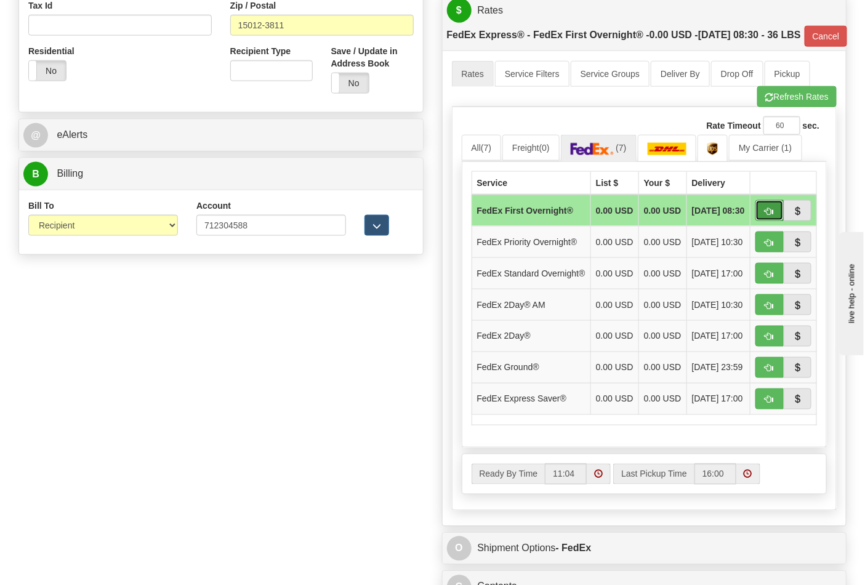
click at [765, 216] on span "button" at bounding box center [769, 212] width 9 height 8
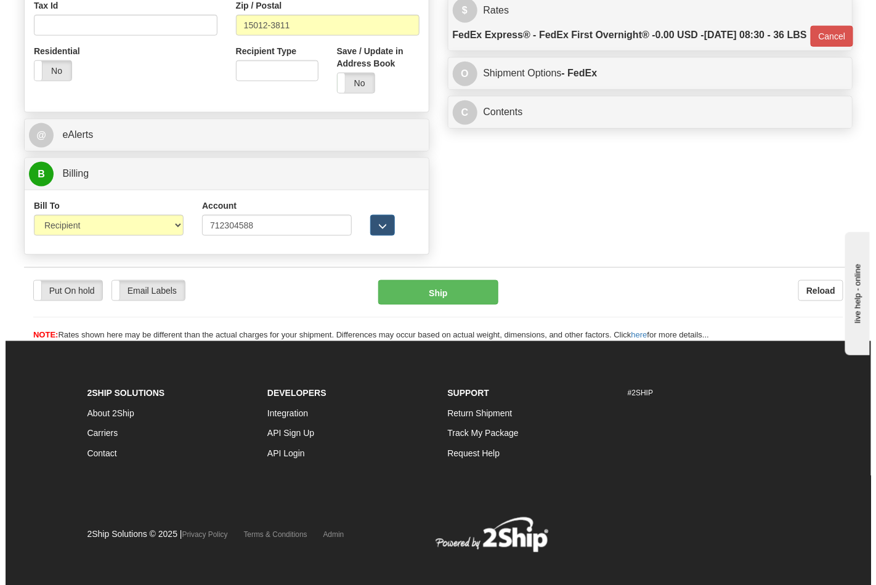
scroll to position [459, 0]
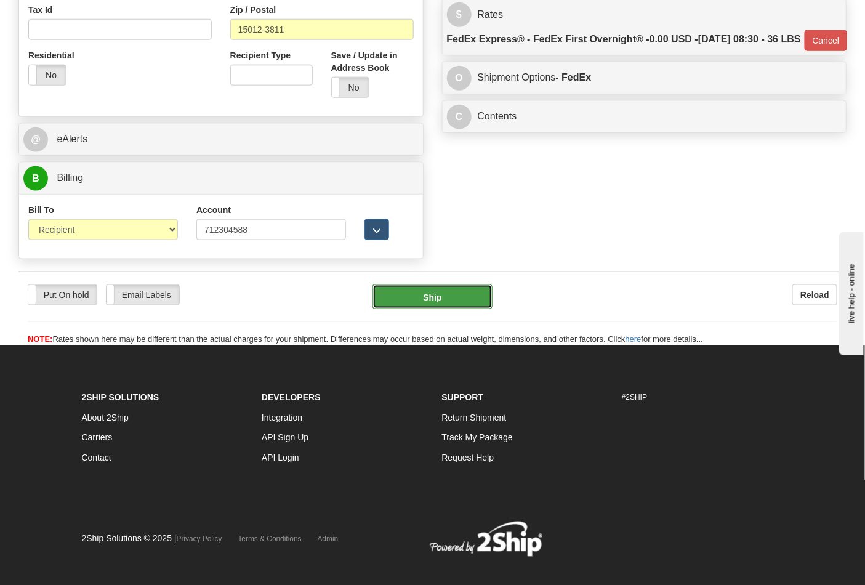
click at [453, 292] on button "Ship" at bounding box center [432, 296] width 119 height 25
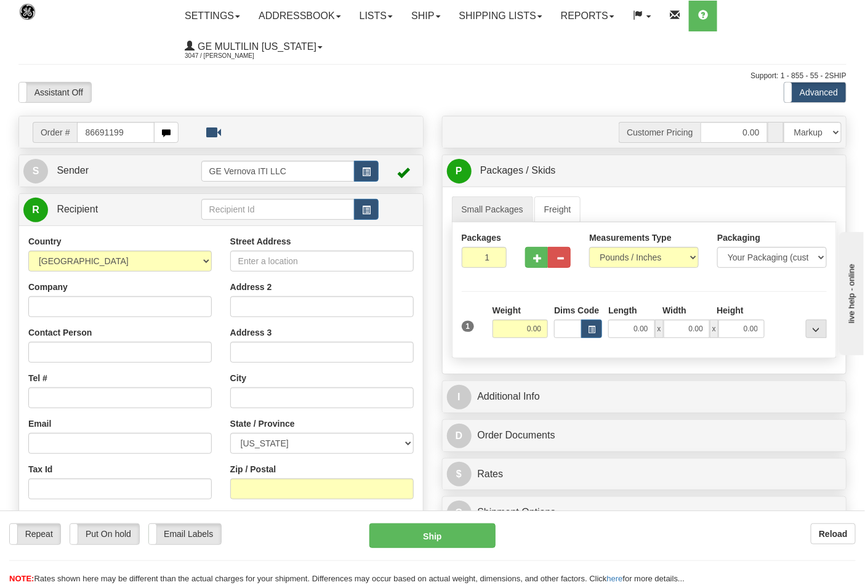
type input "86691199"
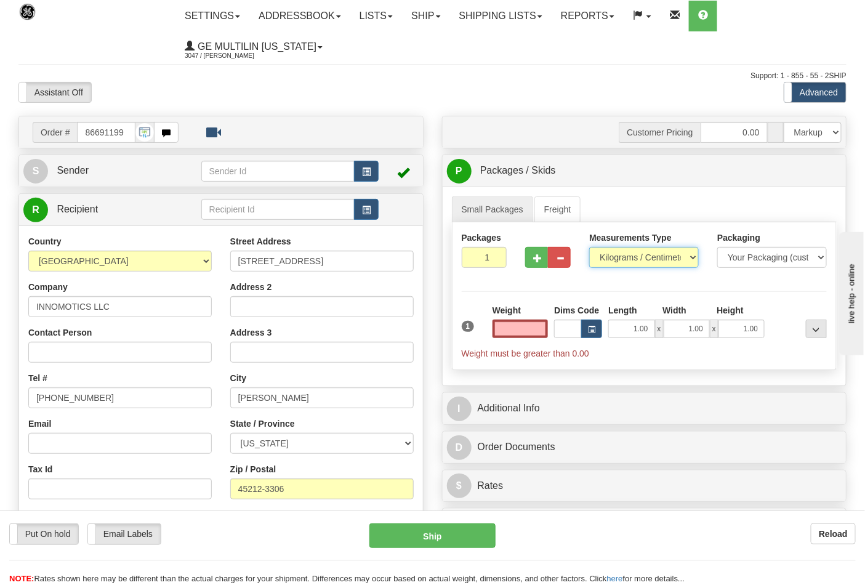
type input "0.00"
click at [636, 261] on select "Pounds / Inches Kilograms / Centimeters" at bounding box center [644, 257] width 110 height 21
select select "0"
click at [589, 248] on select "Pounds / Inches Kilograms / Centimeters" at bounding box center [644, 257] width 110 height 21
click at [544, 331] on input "0.00" at bounding box center [521, 329] width 56 height 18
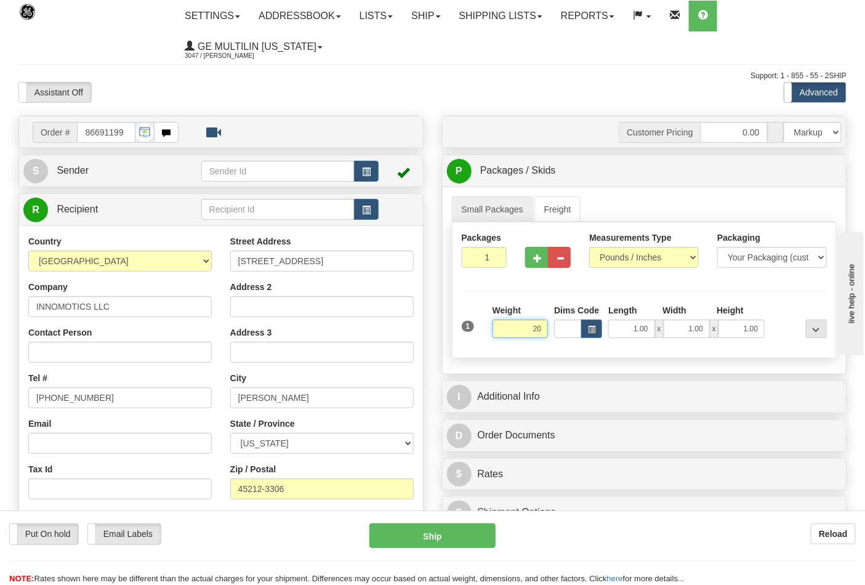
click button "Delete" at bounding box center [0, 0] width 0 height 0
type input "20.00"
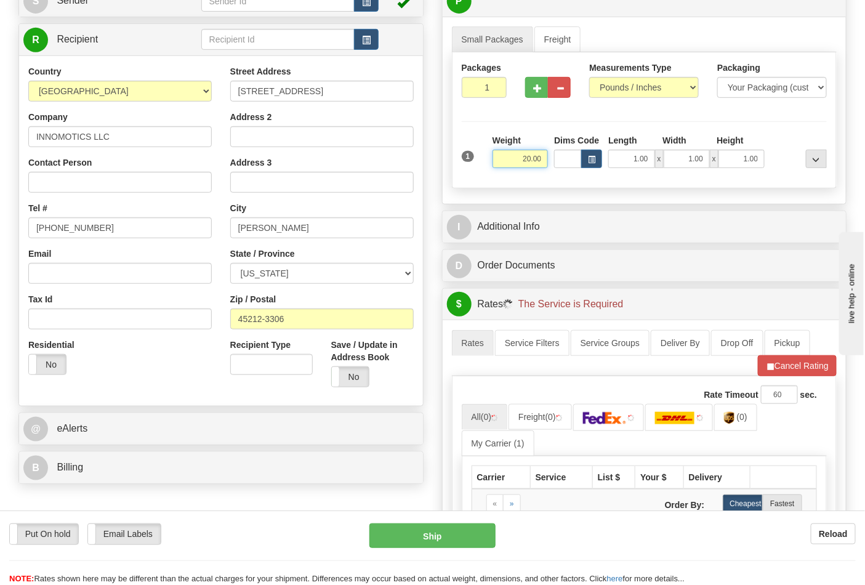
scroll to position [273, 0]
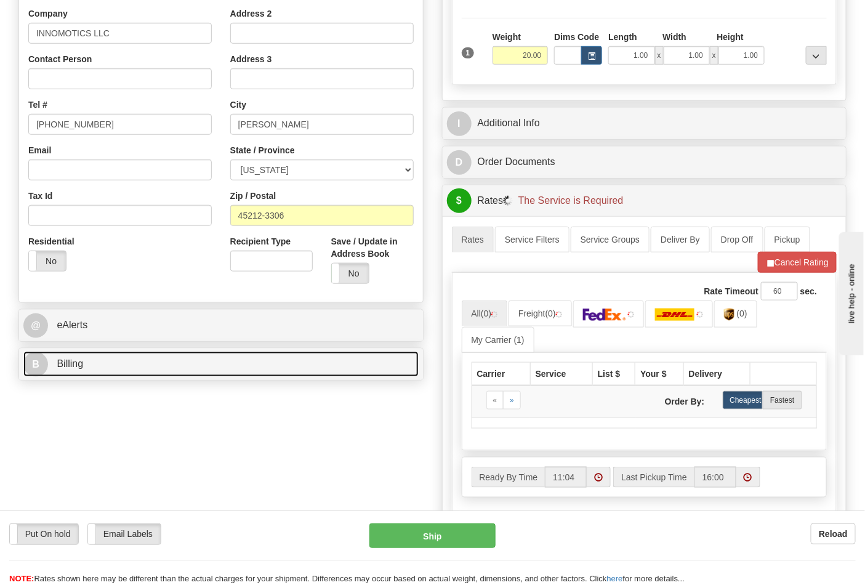
click at [103, 369] on link "B Billing" at bounding box center [220, 364] width 395 height 25
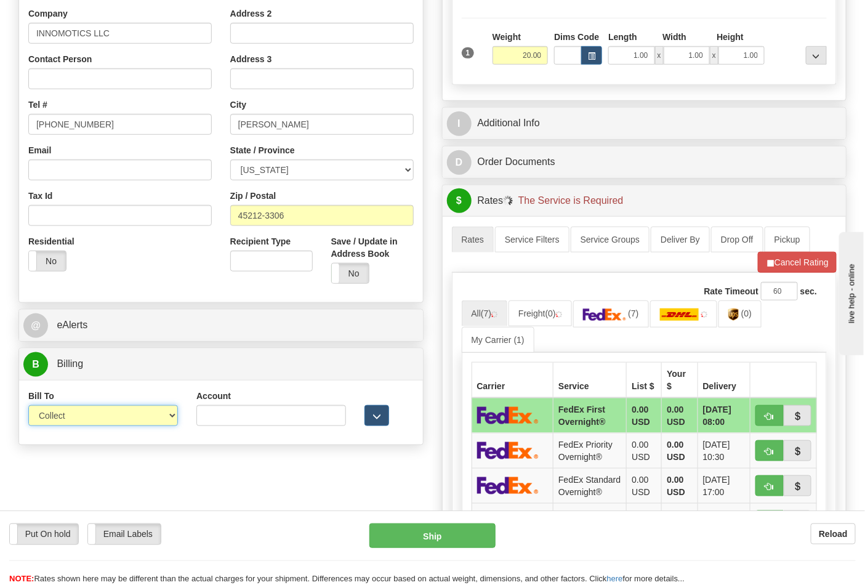
drag, startPoint x: 93, startPoint y: 416, endPoint x: 93, endPoint y: 425, distance: 9.9
click at [93, 416] on select "Sender Recipient Third Party Collect" at bounding box center [103, 415] width 150 height 21
select select "2"
click at [28, 406] on select "Sender Recipient Third Party Collect" at bounding box center [103, 415] width 150 height 21
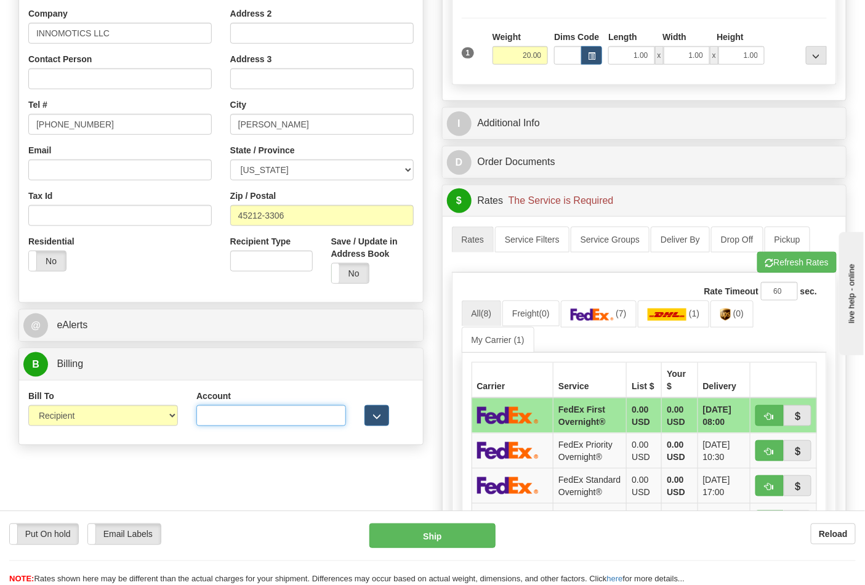
click at [277, 414] on input "Account" at bounding box center [271, 415] width 150 height 21
paste input "X3932R"
type input "X3932R"
click at [771, 265] on span "button" at bounding box center [769, 263] width 9 height 8
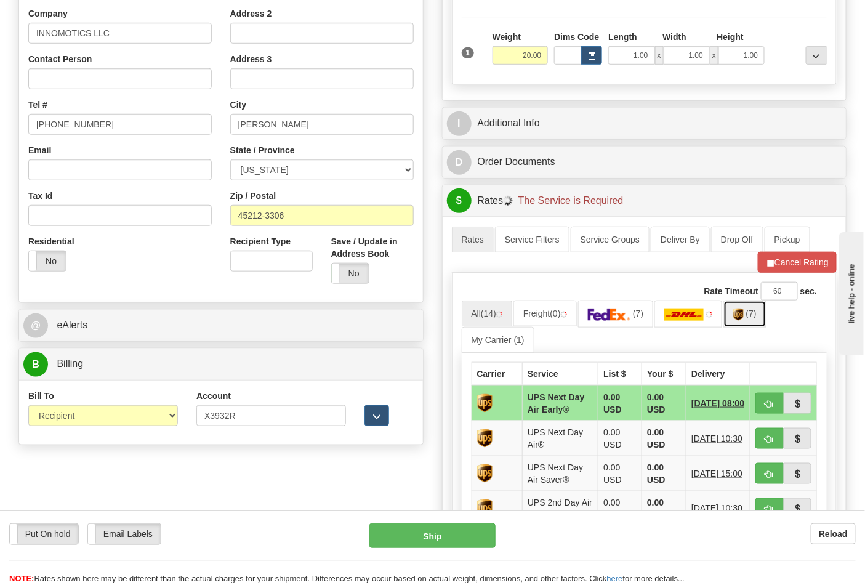
click at [738, 321] on link "(7)" at bounding box center [745, 313] width 43 height 26
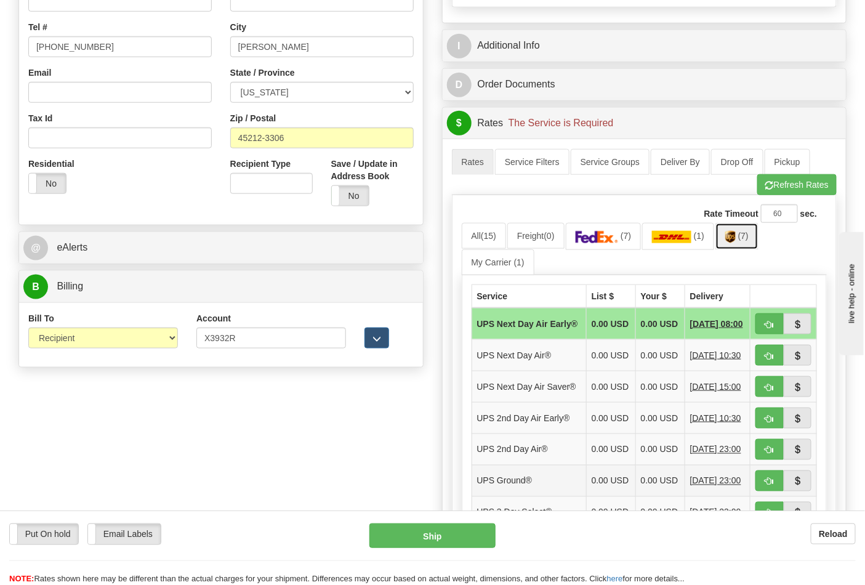
scroll to position [547, 0]
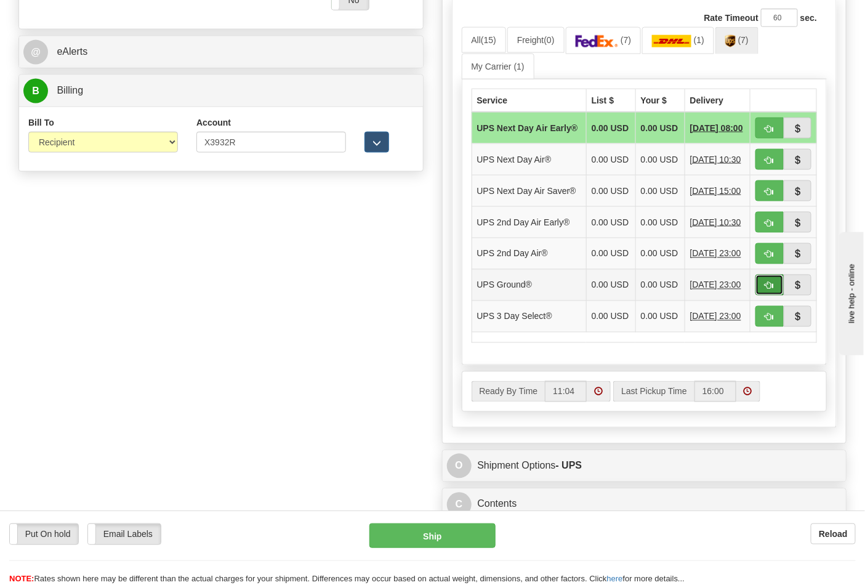
click at [772, 290] on span "button" at bounding box center [769, 286] width 9 height 8
type input "03"
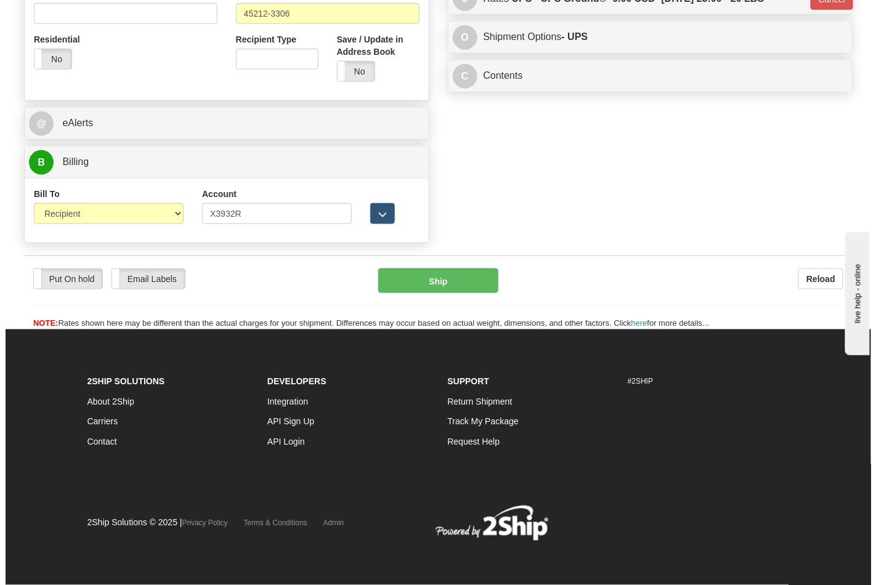
scroll to position [477, 0]
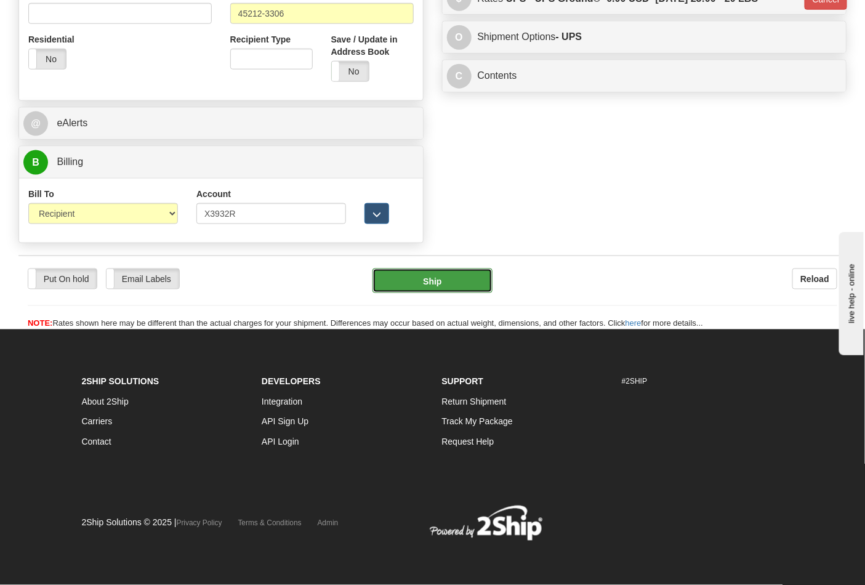
click at [463, 276] on button "Ship" at bounding box center [432, 280] width 119 height 25
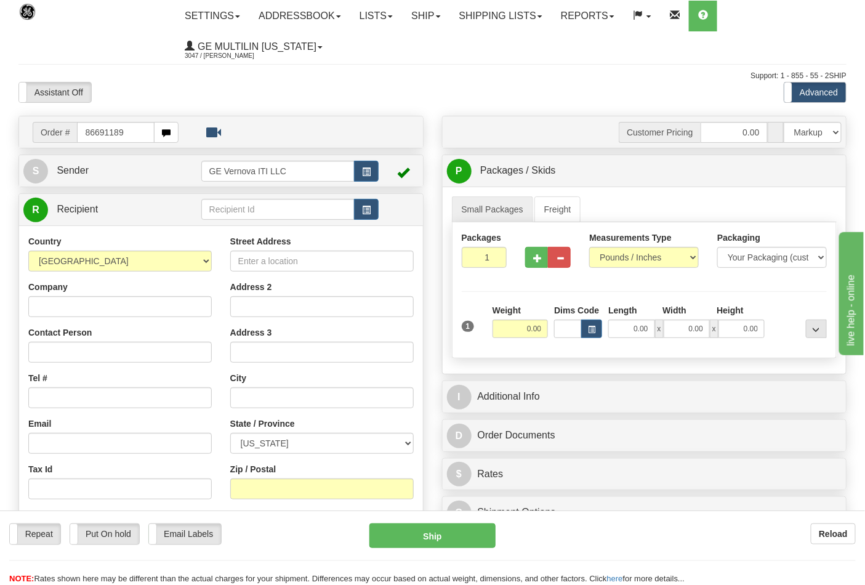
type input "86691189"
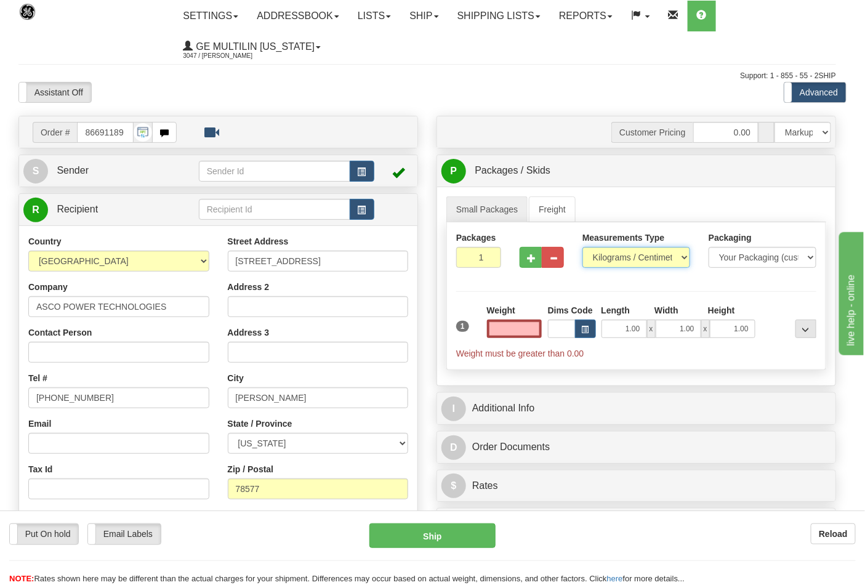
type input "0.00"
click at [608, 262] on select "Pounds / Inches Kilograms / Centimeters" at bounding box center [637, 257] width 108 height 21
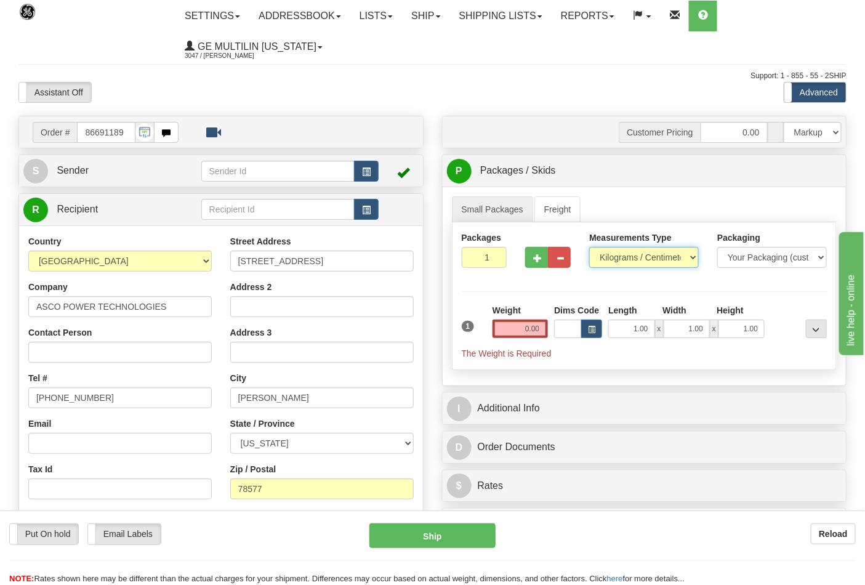
select select "0"
click at [589, 248] on select "Pounds / Inches Kilograms / Centimeters" at bounding box center [644, 257] width 110 height 21
click at [544, 327] on input "0.00" at bounding box center [521, 329] width 56 height 18
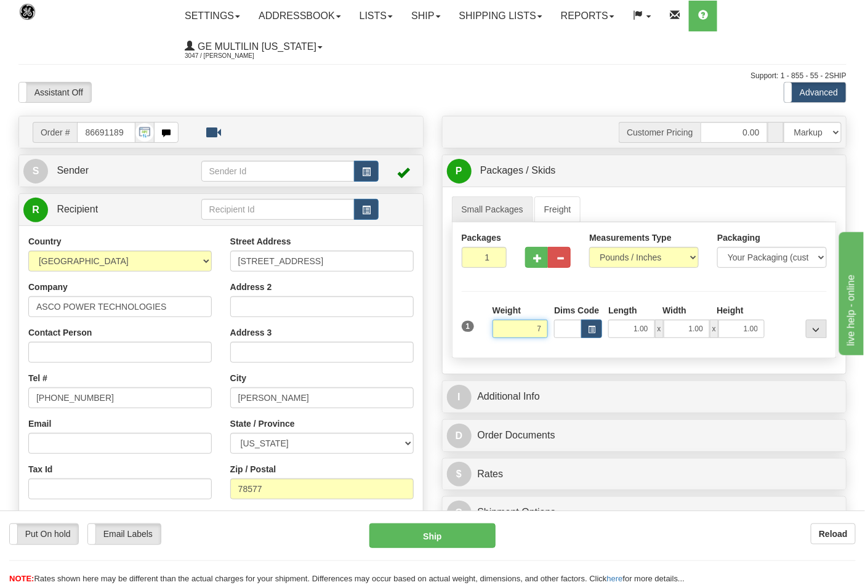
click button "Delete" at bounding box center [0, 0] width 0 height 0
type input "7.00"
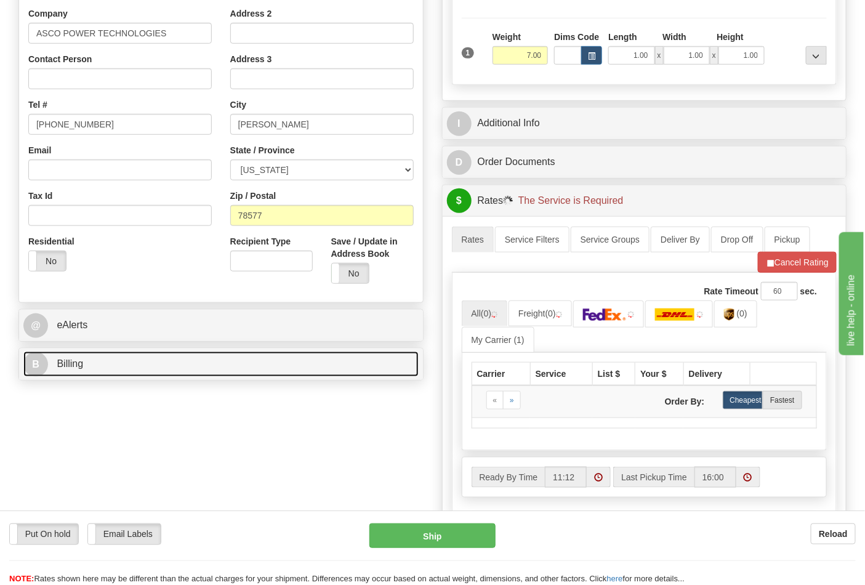
click at [142, 367] on link "B Billing" at bounding box center [220, 364] width 395 height 25
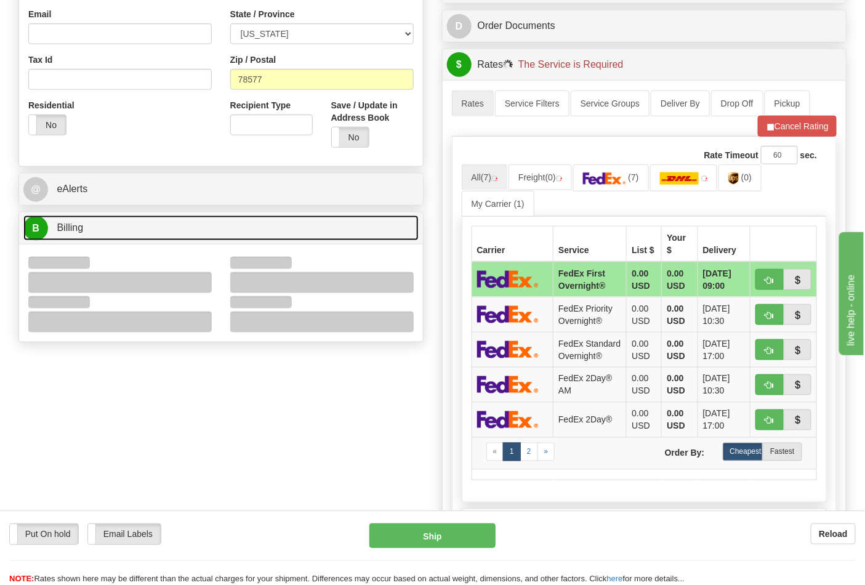
scroll to position [410, 0]
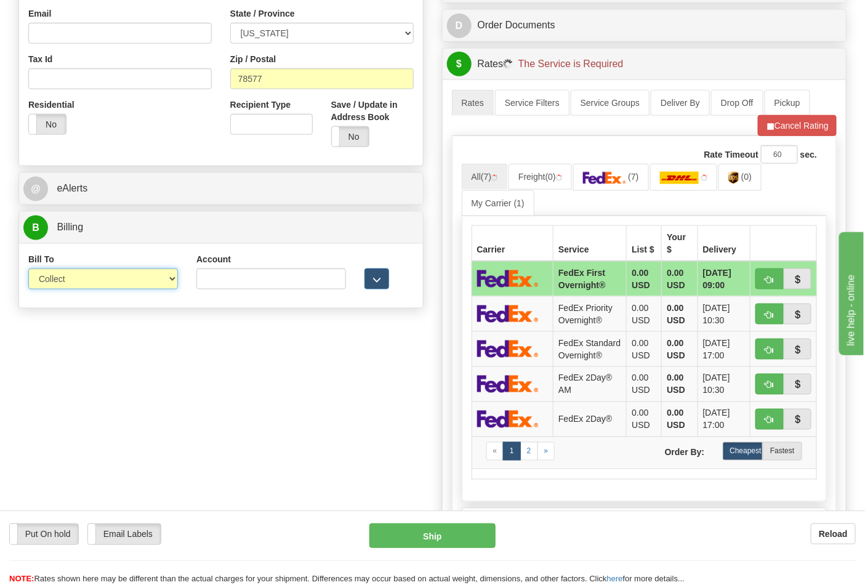
click at [80, 286] on select "Sender Recipient Third Party Collect" at bounding box center [103, 278] width 150 height 21
select select "2"
click at [28, 270] on select "Sender Recipient Third Party Collect" at bounding box center [103, 278] width 150 height 21
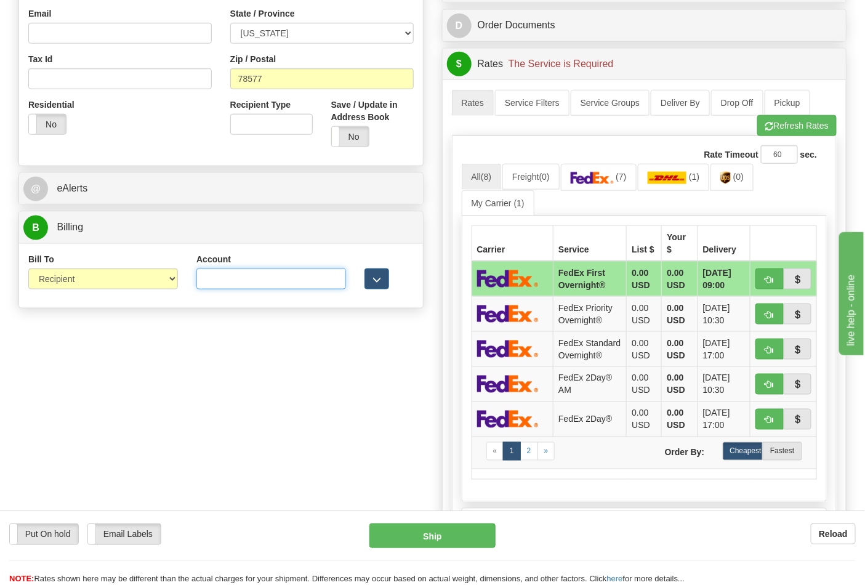
click at [236, 275] on input "Account" at bounding box center [271, 278] width 150 height 21
type input "259880416"
click button "Delete" at bounding box center [0, 0] width 0 height 0
click at [590, 177] on img at bounding box center [592, 178] width 43 height 12
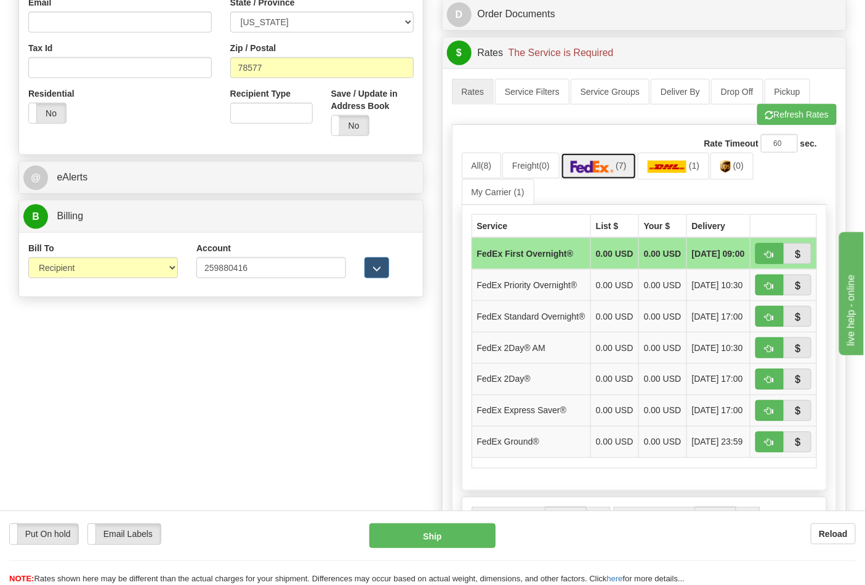
scroll to position [616, 0]
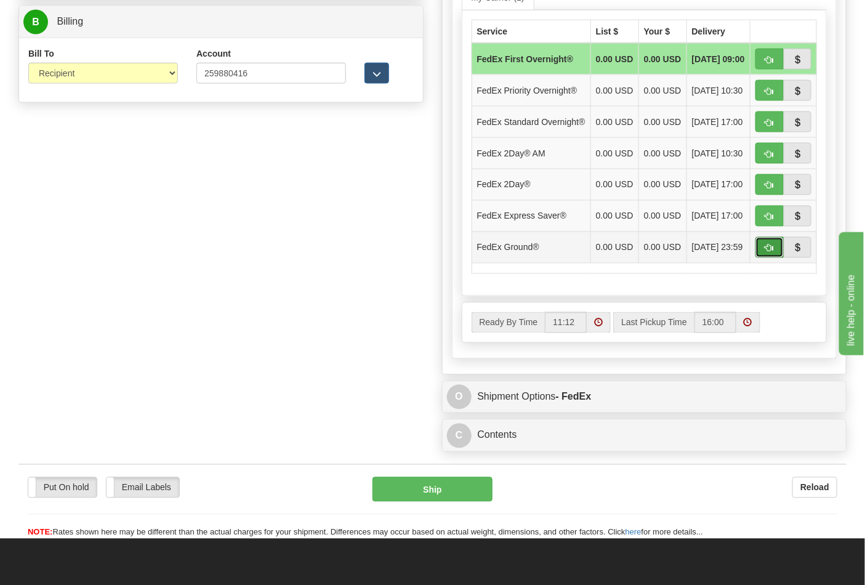
click at [762, 258] on button "button" at bounding box center [770, 247] width 28 height 21
type input "92"
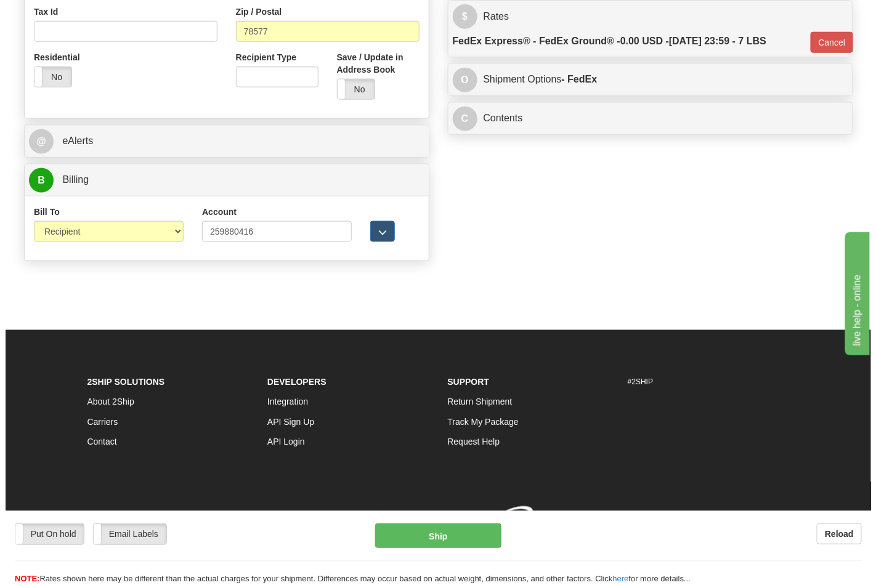
scroll to position [477, 0]
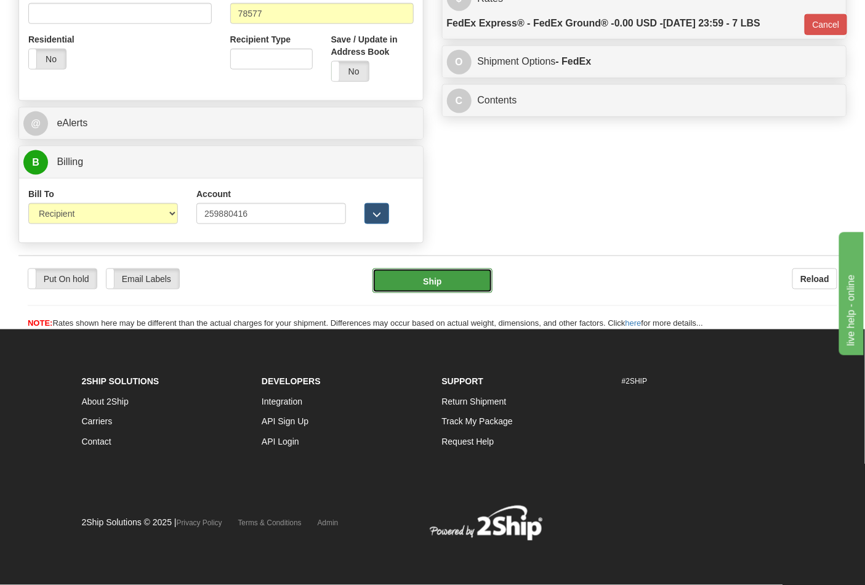
click at [458, 278] on button "Ship" at bounding box center [432, 280] width 119 height 25
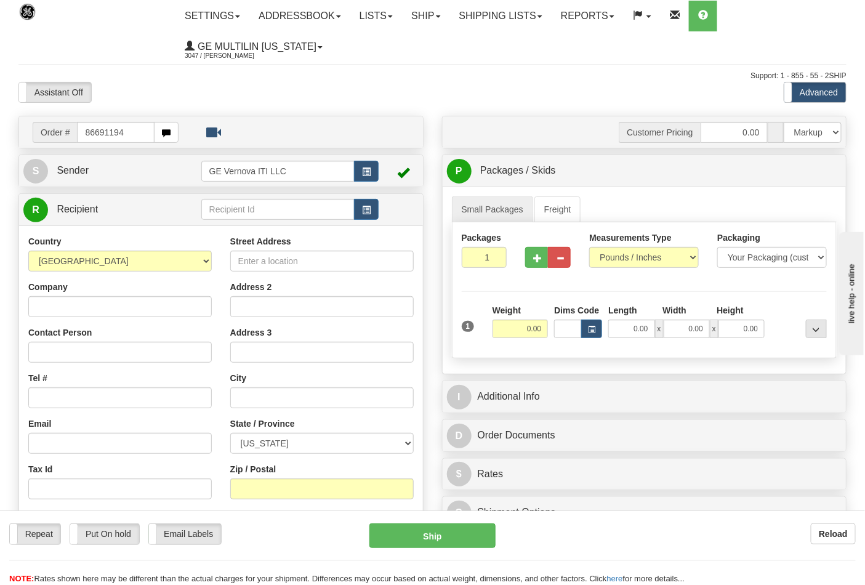
type input "86691194"
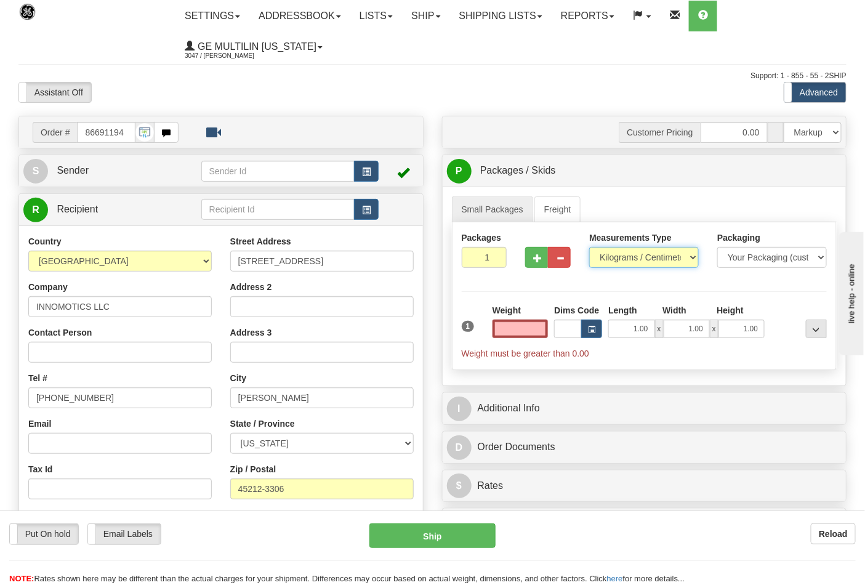
type input "0.00"
drag, startPoint x: 635, startPoint y: 255, endPoint x: 631, endPoint y: 267, distance: 12.7
click at [635, 255] on select "Pounds / Inches Kilograms / Centimeters" at bounding box center [644, 257] width 110 height 21
select select "0"
click at [589, 248] on select "Pounds / Inches Kilograms / Centimeters" at bounding box center [644, 257] width 110 height 21
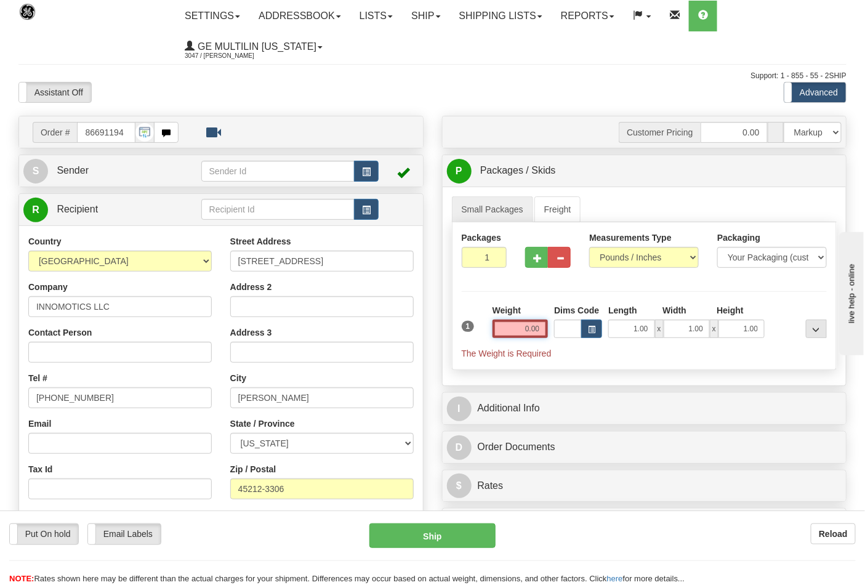
click at [540, 333] on input "0.00" at bounding box center [521, 329] width 56 height 18
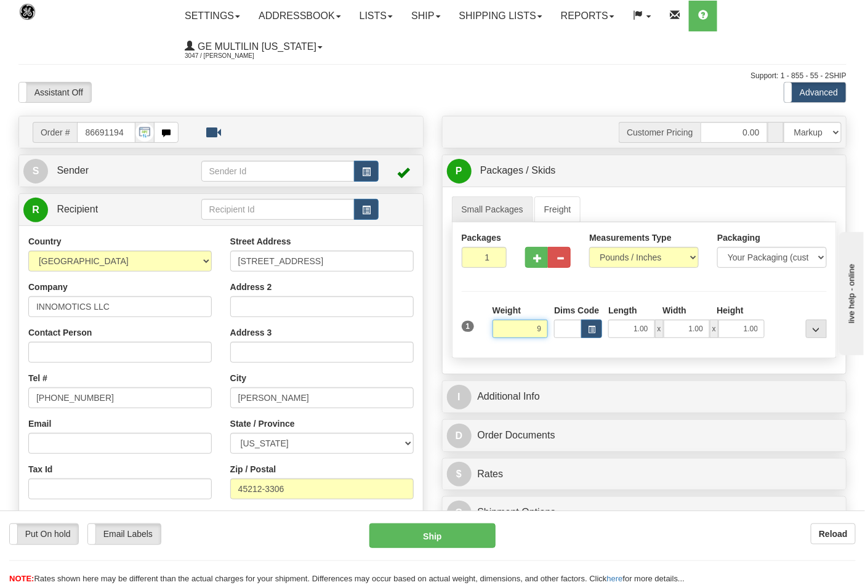
click button "Delete" at bounding box center [0, 0] width 0 height 0
type input "9.00"
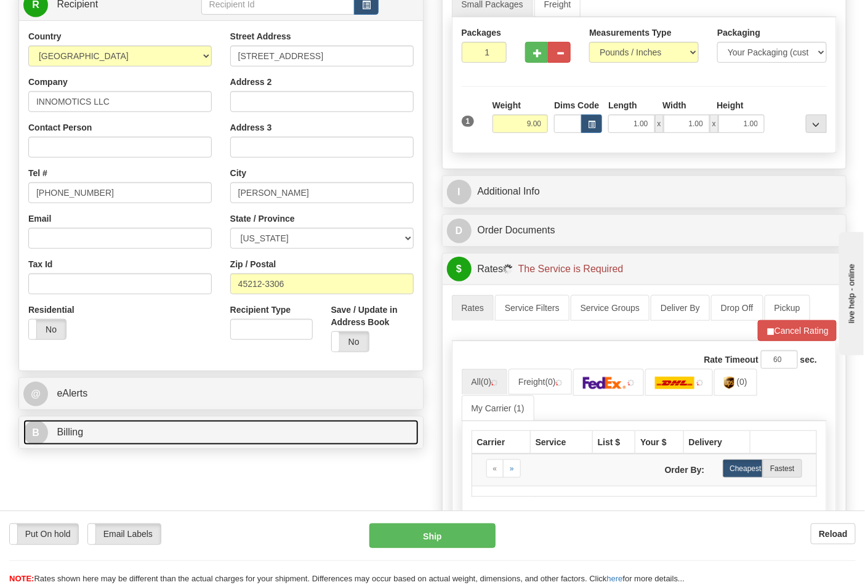
click at [127, 431] on link "B Billing" at bounding box center [220, 432] width 395 height 25
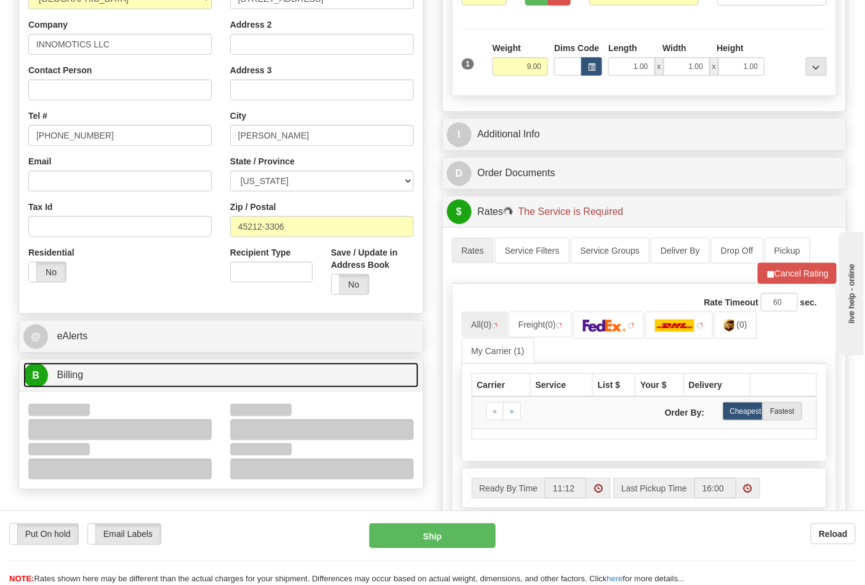
scroll to position [342, 0]
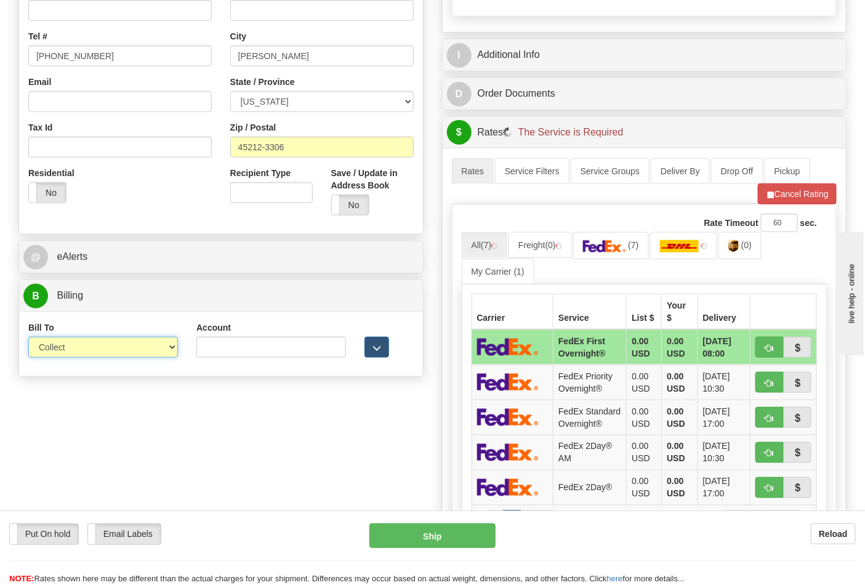
click at [68, 348] on select "Sender Recipient Third Party Collect" at bounding box center [103, 347] width 150 height 21
select select "2"
click at [28, 338] on select "Sender Recipient Third Party Collect" at bounding box center [103, 347] width 150 height 21
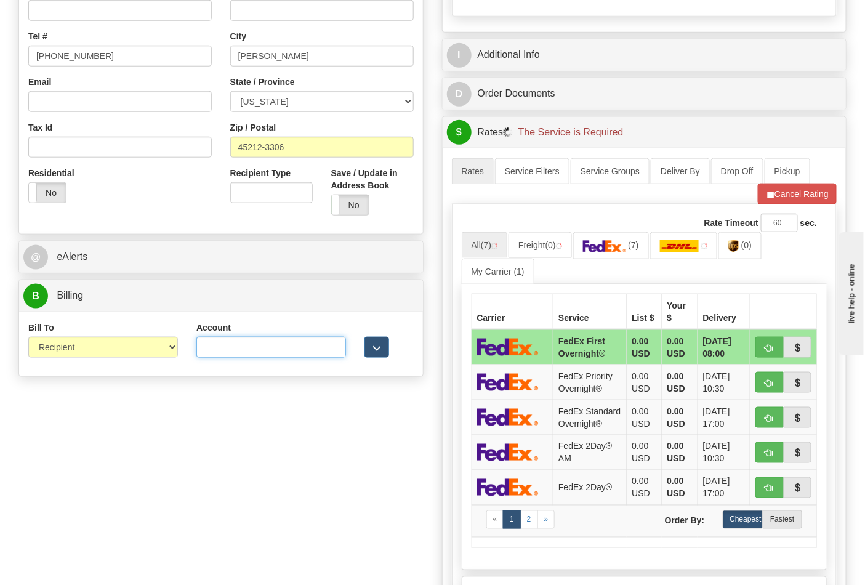
click at [205, 353] on input "Account" at bounding box center [271, 347] width 150 height 21
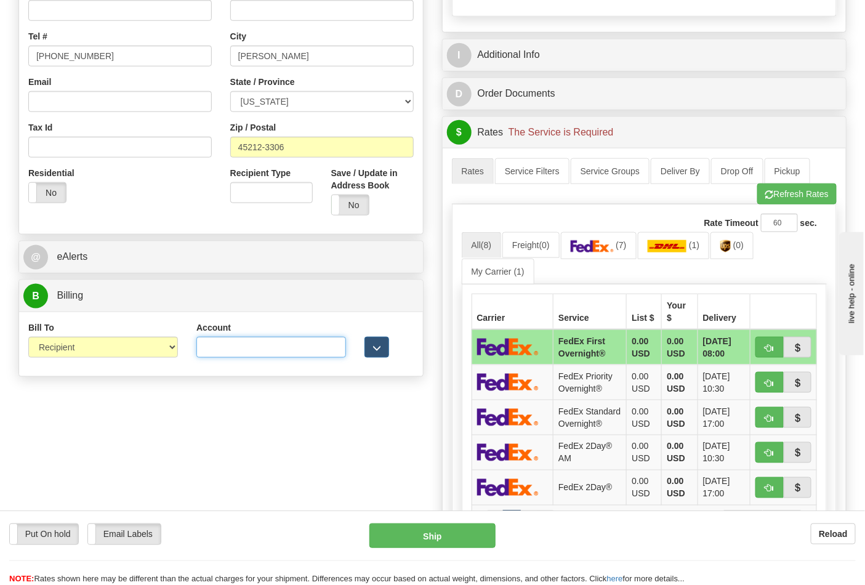
paste input "X3932R"
type input "X3932R"
click at [768, 199] on span "button" at bounding box center [769, 195] width 9 height 8
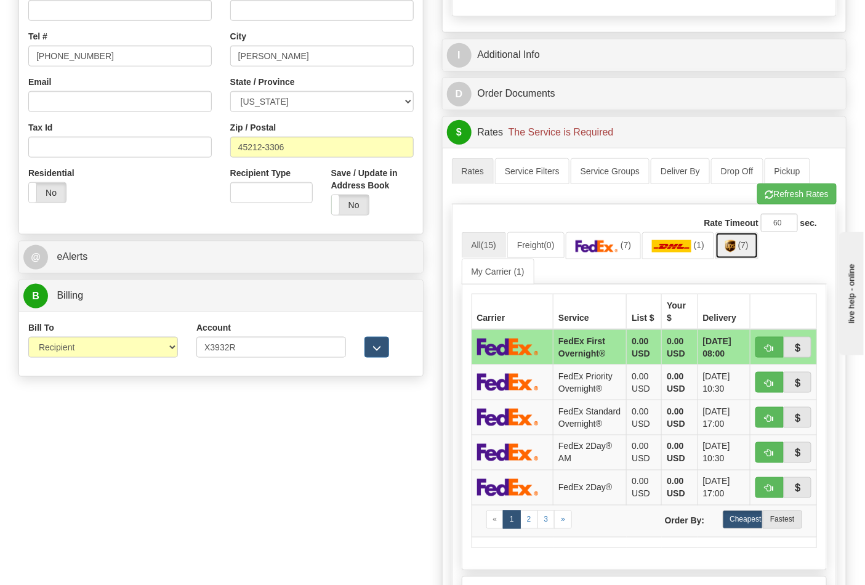
click at [744, 254] on link "(7)" at bounding box center [737, 245] width 43 height 26
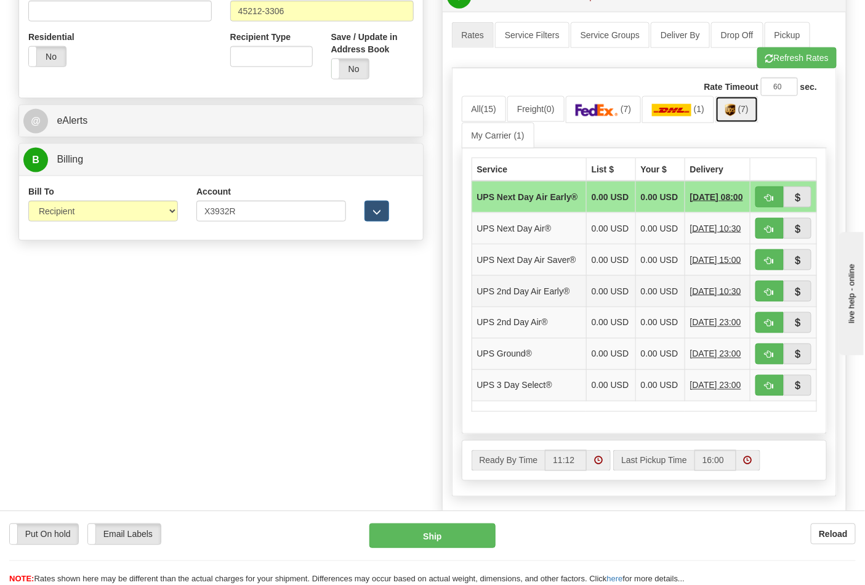
scroll to position [478, 0]
click at [764, 364] on button "button" at bounding box center [770, 353] width 28 height 21
type input "03"
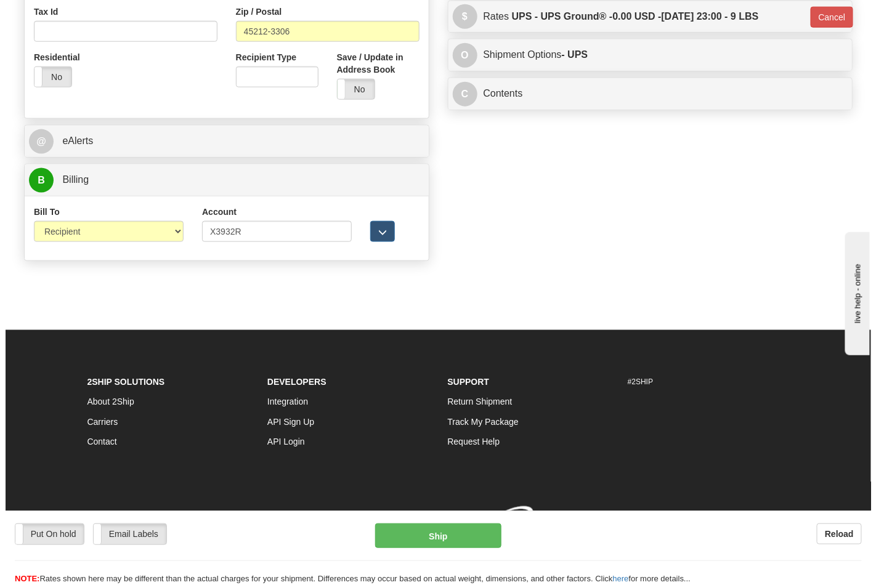
scroll to position [459, 0]
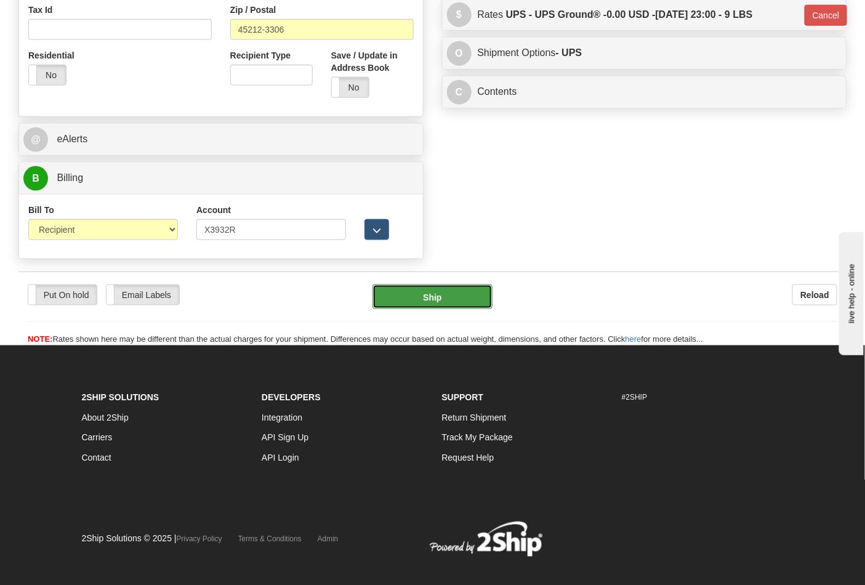
click at [435, 309] on button "Ship" at bounding box center [432, 296] width 119 height 25
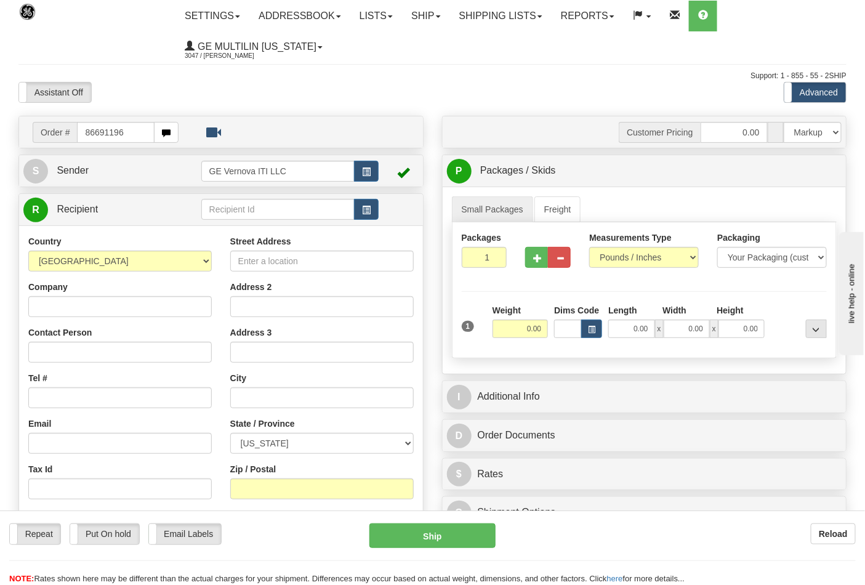
type input "86691196"
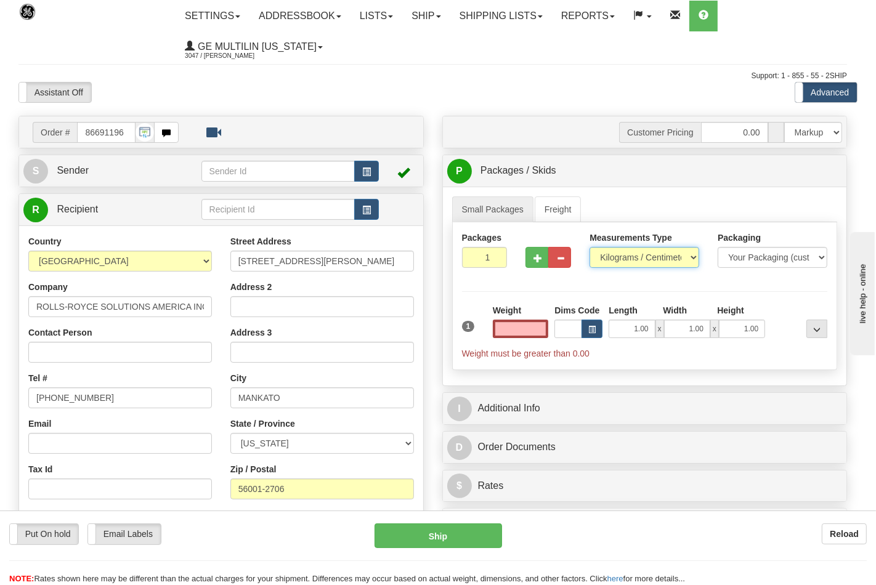
type input "0.00"
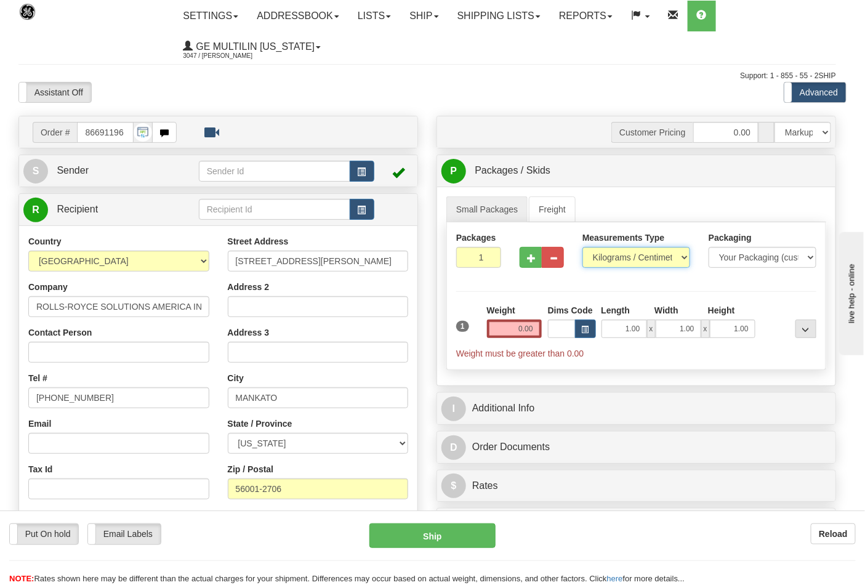
click at [620, 262] on select "Pounds / Inches Kilograms / Centimeters" at bounding box center [637, 257] width 108 height 21
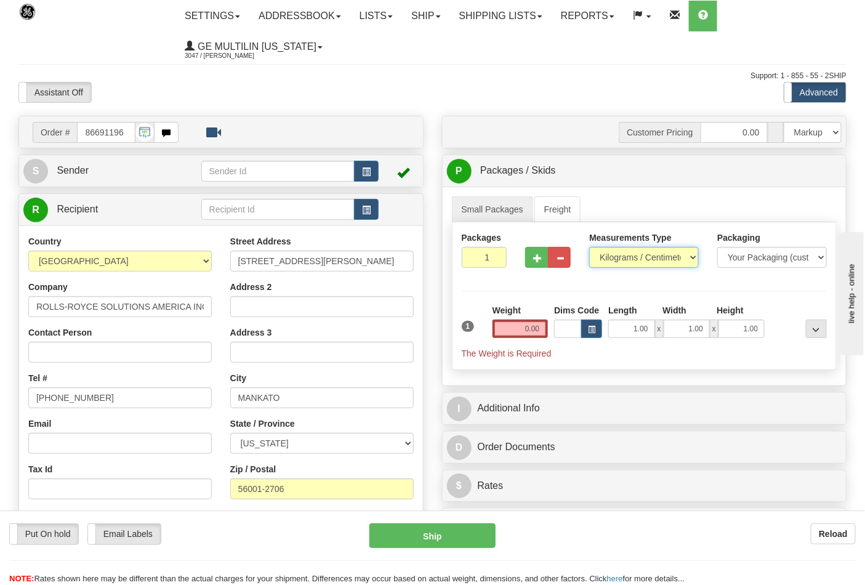
click at [589, 248] on select "Pounds / Inches Kilograms / Centimeters" at bounding box center [644, 257] width 110 height 21
drag, startPoint x: 607, startPoint y: 254, endPoint x: 612, endPoint y: 267, distance: 13.8
click at [608, 254] on select "Pounds / Inches Kilograms / Centimeters" at bounding box center [644, 257] width 110 height 21
select select "0"
click at [589, 248] on select "Pounds / Inches Kilograms / Centimeters" at bounding box center [644, 257] width 110 height 21
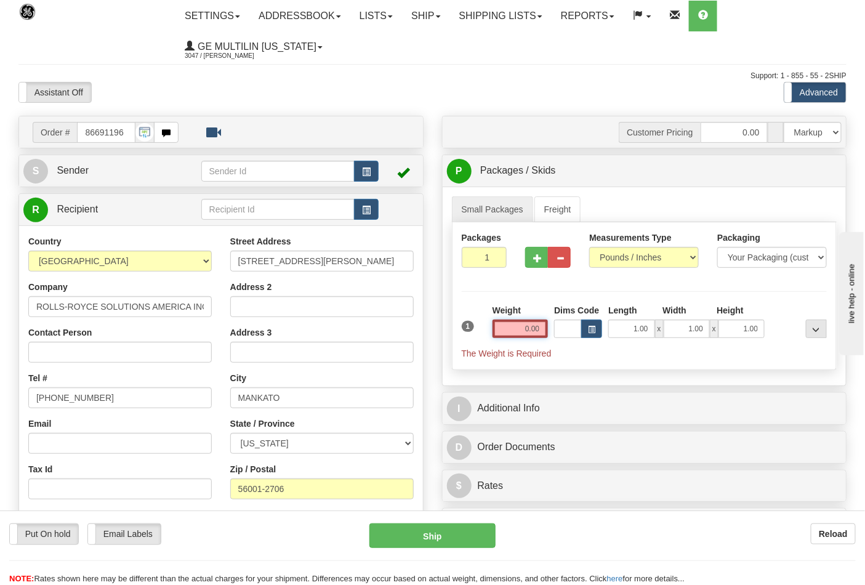
click at [539, 331] on input "0.00" at bounding box center [521, 329] width 56 height 18
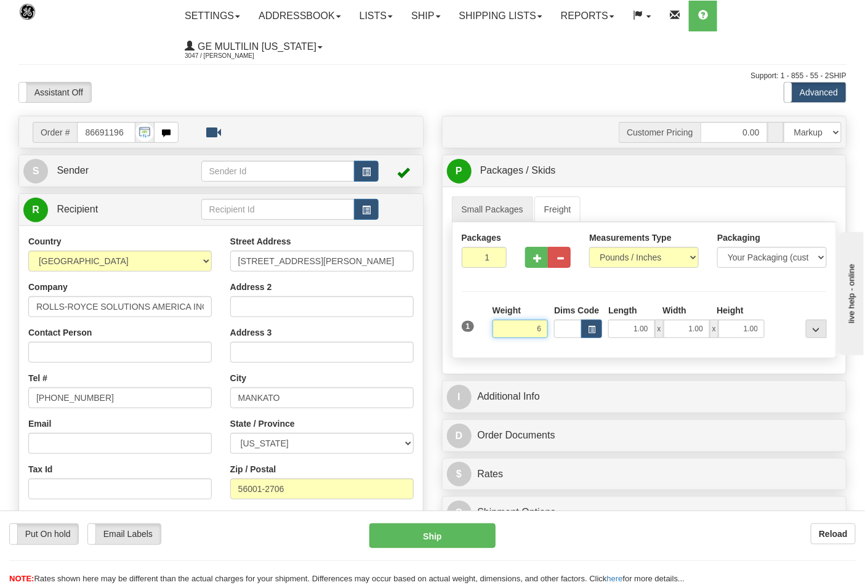
click button "Delete" at bounding box center [0, 0] width 0 height 0
type input "6.00"
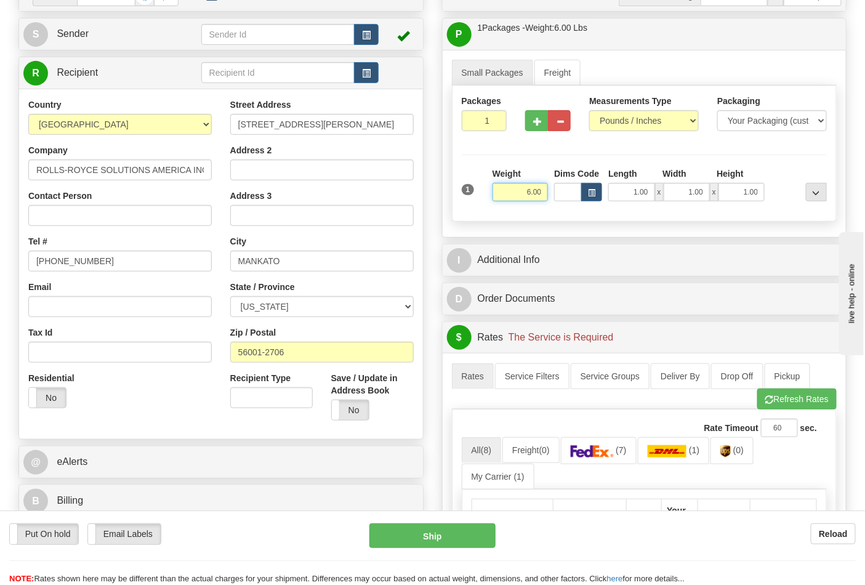
scroll to position [205, 0]
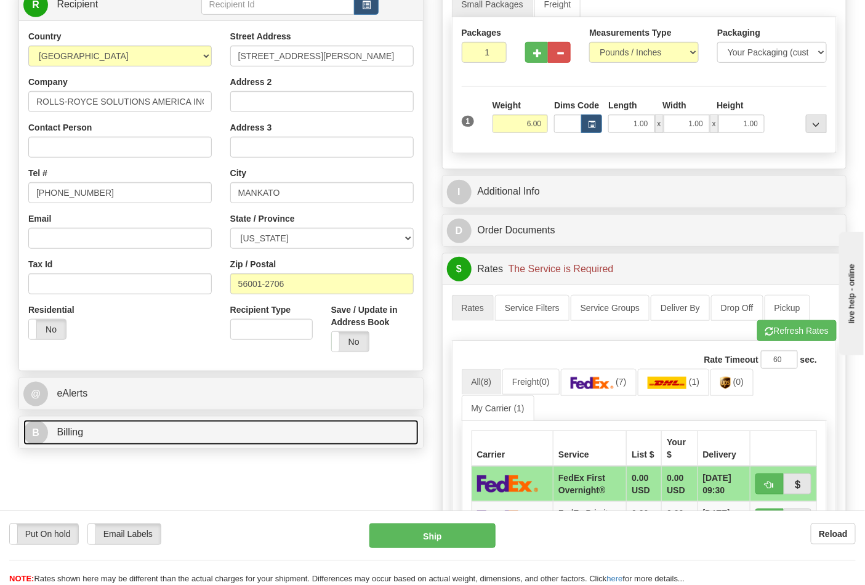
click at [165, 429] on link "B Billing" at bounding box center [220, 432] width 395 height 25
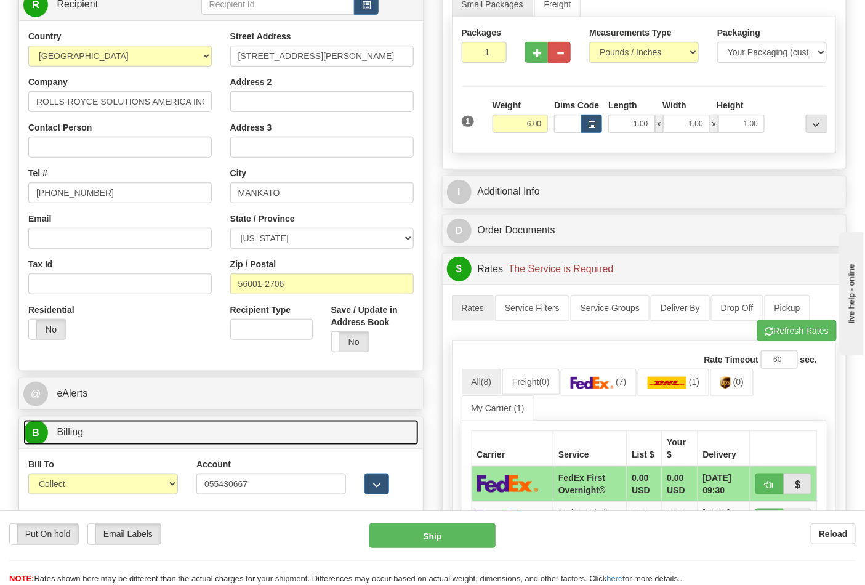
scroll to position [342, 0]
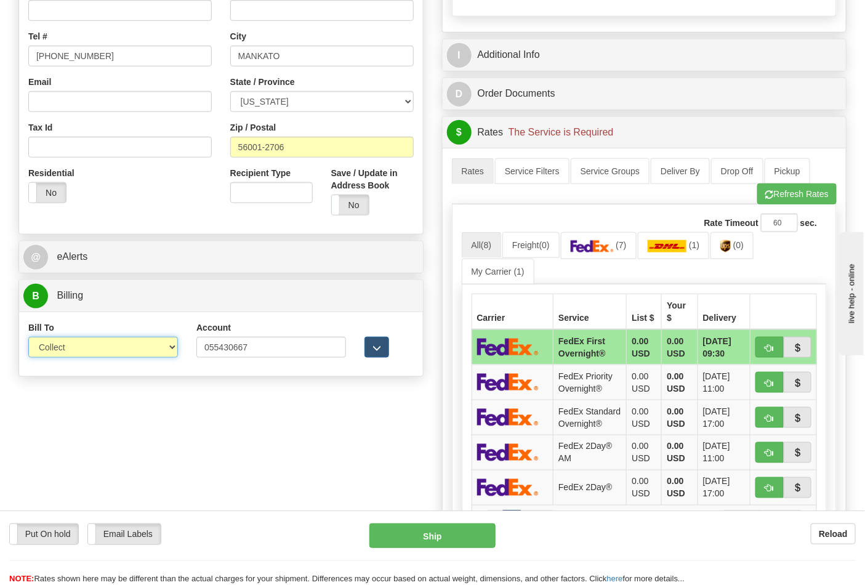
click at [85, 341] on select "Sender Recipient Third Party Collect" at bounding box center [103, 347] width 150 height 21
select select "2"
click at [28, 338] on select "Sender Recipient Third Party Collect" at bounding box center [103, 347] width 150 height 21
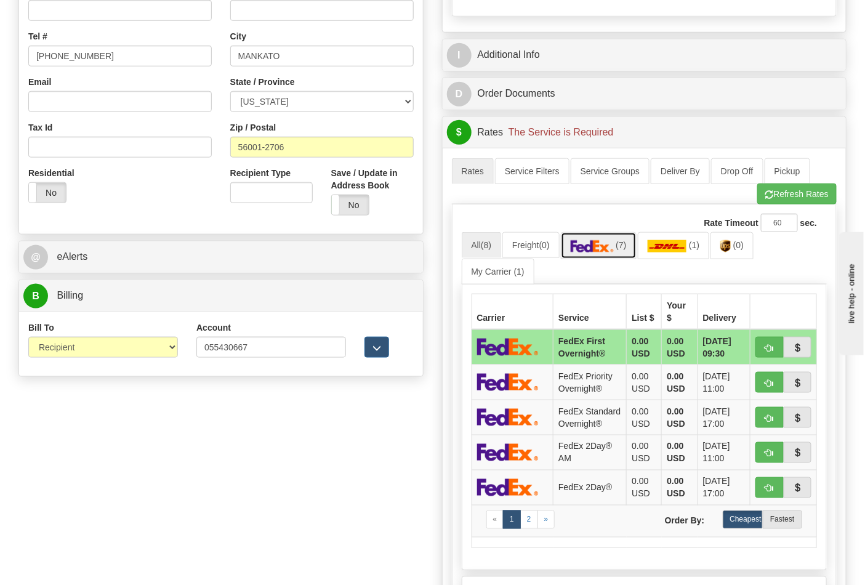
click at [626, 250] on span "(7)" at bounding box center [621, 245] width 10 height 10
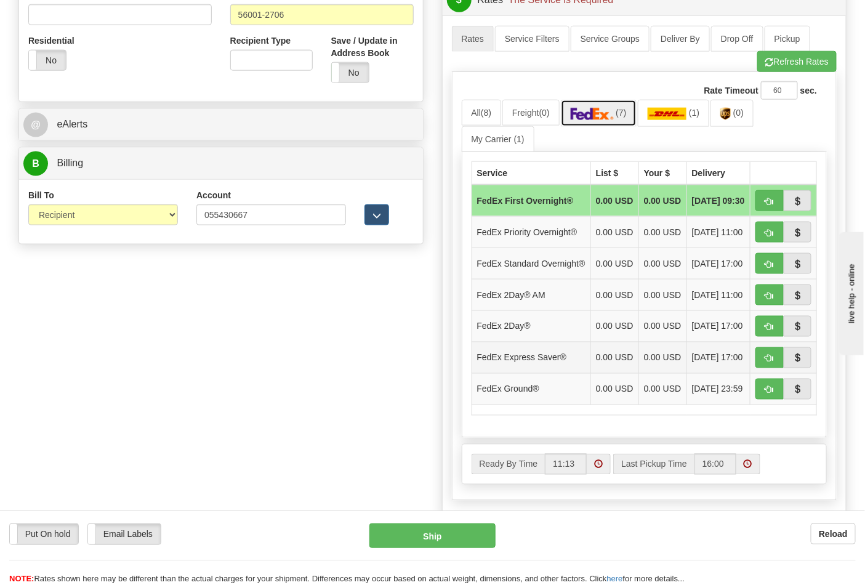
scroll to position [478, 0]
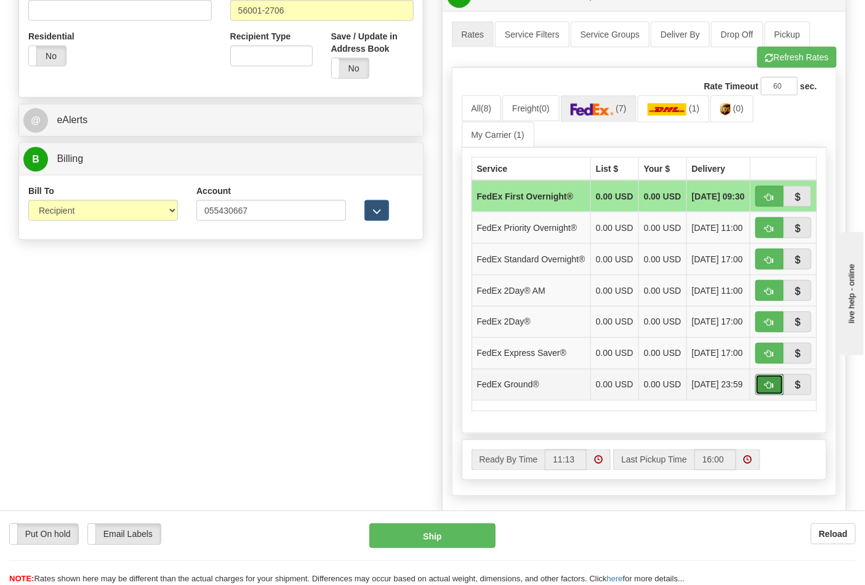
click at [771, 390] on span "button" at bounding box center [769, 386] width 9 height 8
type input "92"
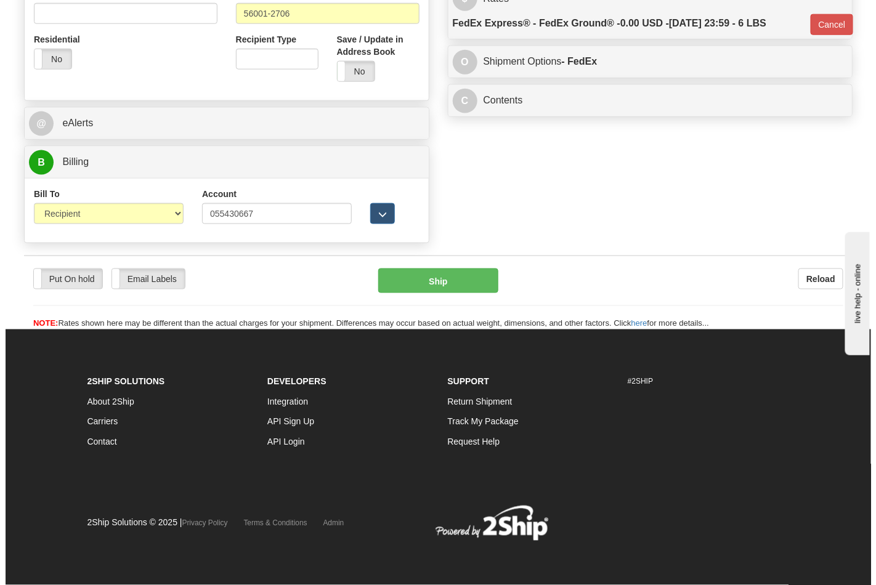
scroll to position [459, 0]
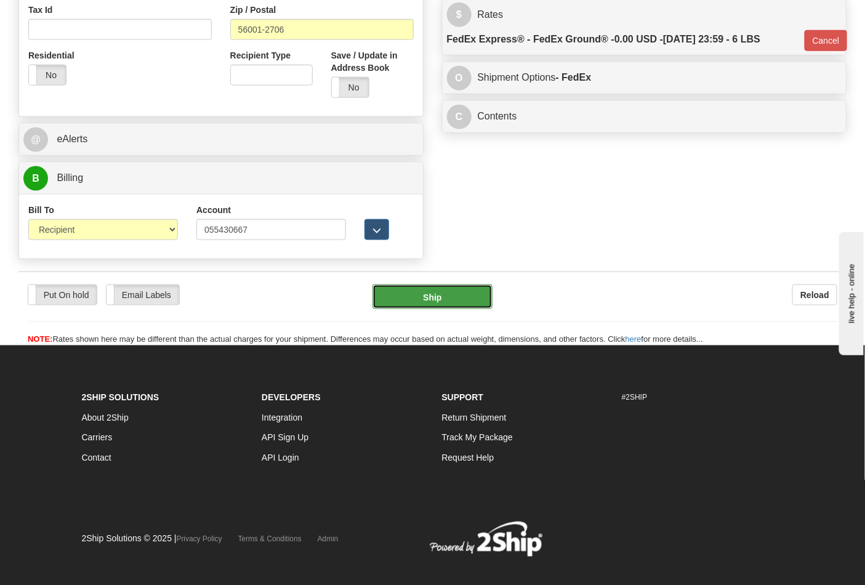
click at [426, 303] on button "Ship" at bounding box center [432, 296] width 119 height 25
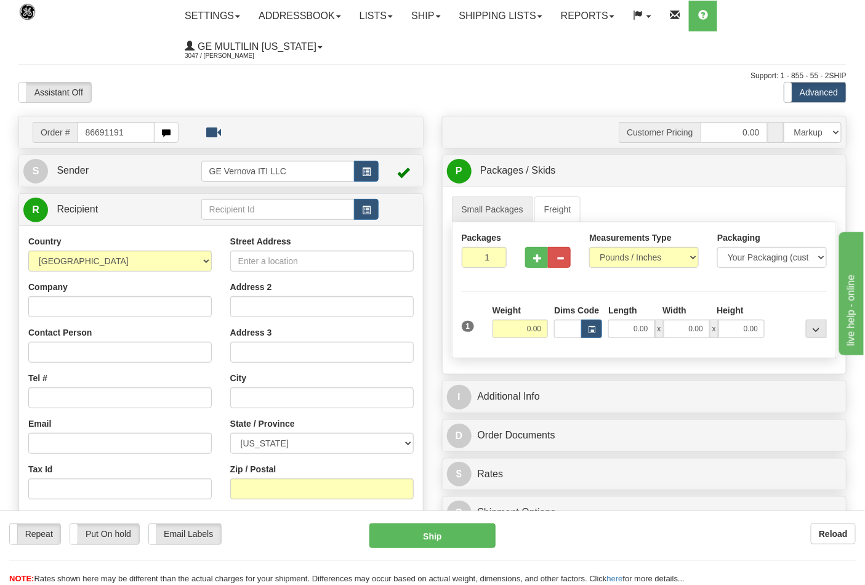
type input "86691191"
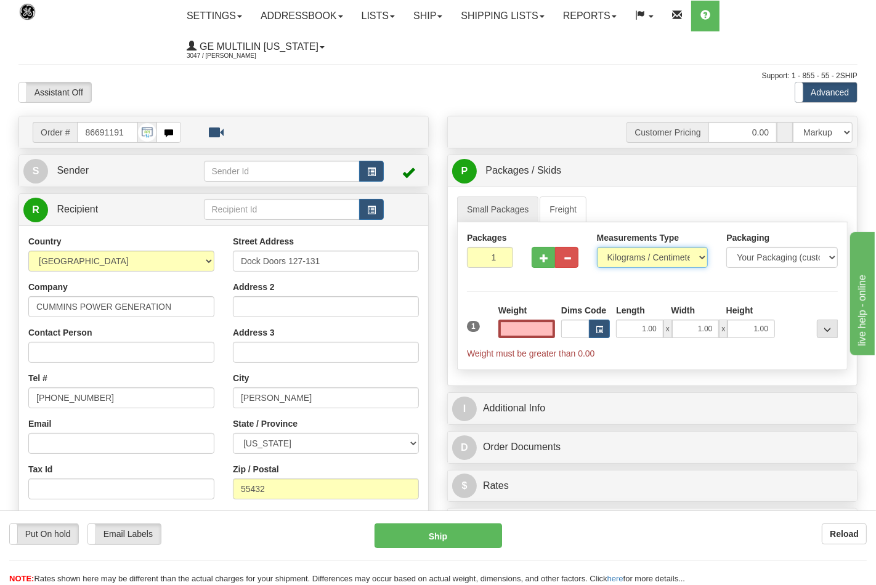
type input "0.00"
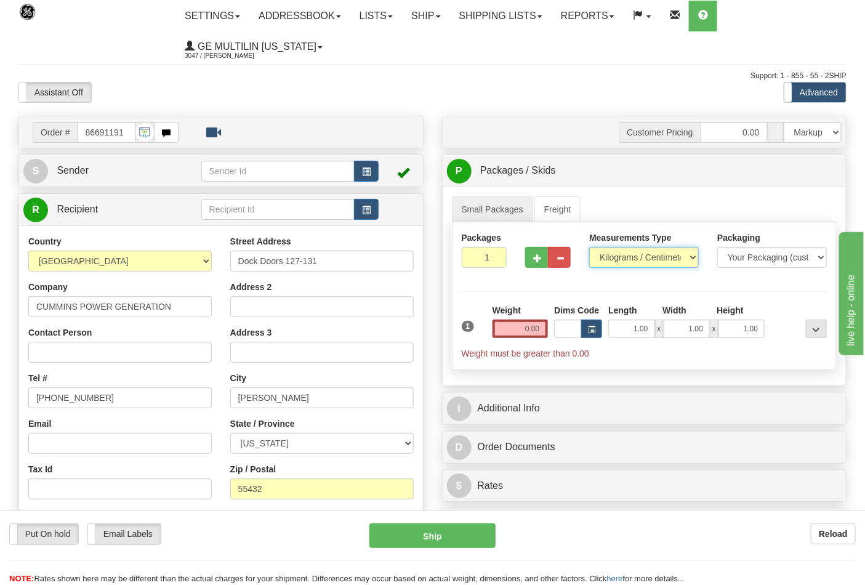
click at [613, 262] on select "Pounds / Inches Kilograms / Centimeters" at bounding box center [644, 257] width 110 height 21
select select "0"
click at [589, 248] on select "Pounds / Inches Kilograms / Centimeters" at bounding box center [644, 257] width 110 height 21
click at [539, 331] on input "0.00" at bounding box center [521, 329] width 56 height 18
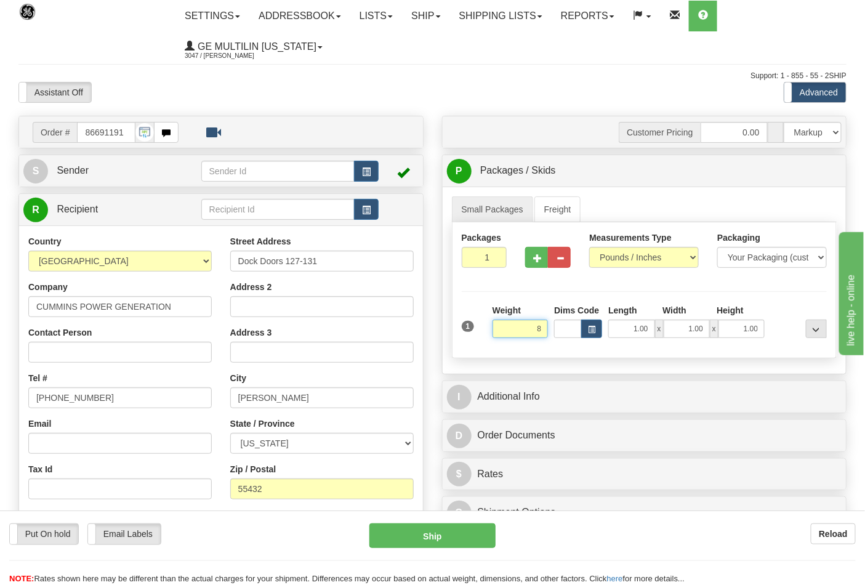
click button "Delete" at bounding box center [0, 0] width 0 height 0
type input "8.00"
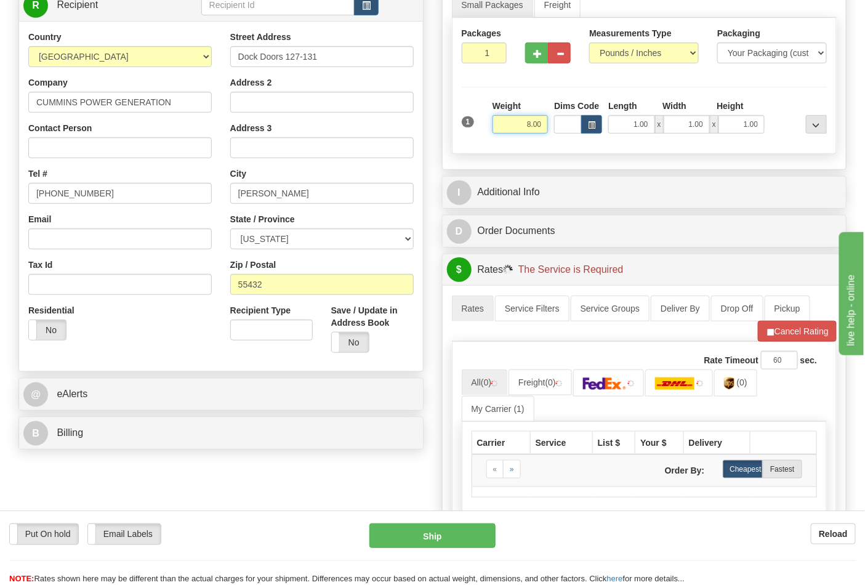
scroll to position [205, 0]
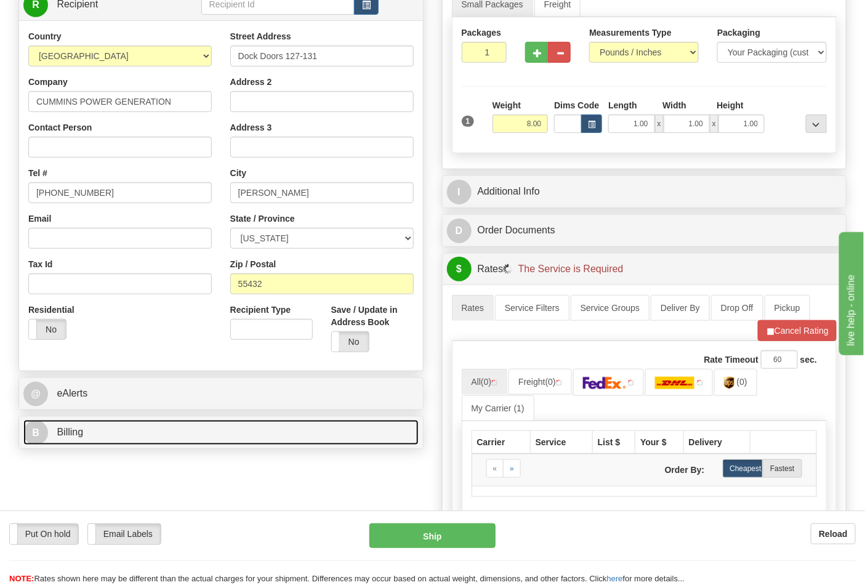
click at [118, 433] on link "B Billing" at bounding box center [220, 432] width 395 height 25
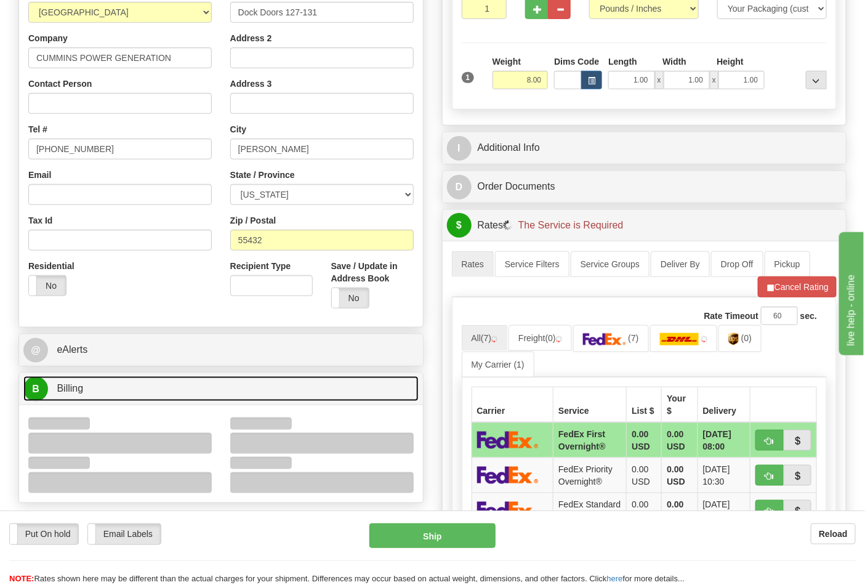
scroll to position [273, 0]
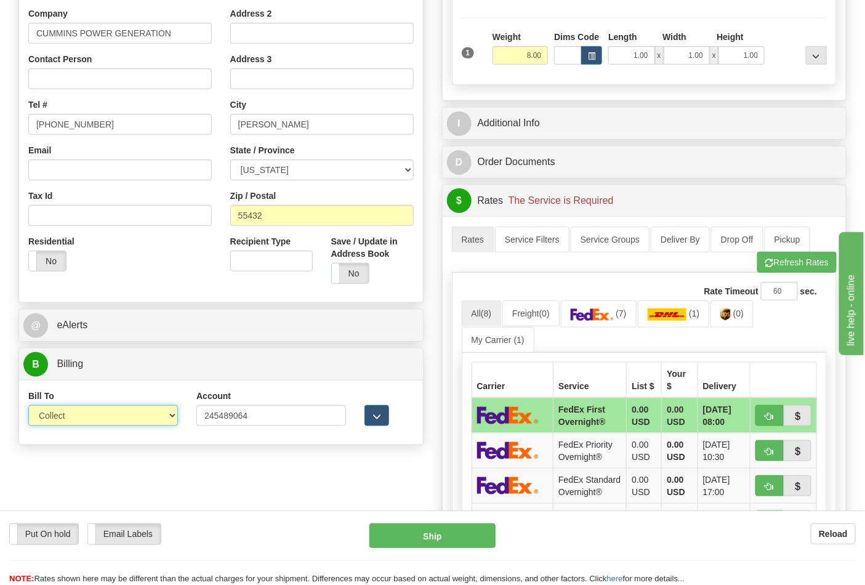
click at [75, 422] on select "Sender Recipient Third Party Collect" at bounding box center [103, 415] width 150 height 21
select select "2"
click at [28, 406] on select "Sender Recipient Third Party Collect" at bounding box center [103, 415] width 150 height 21
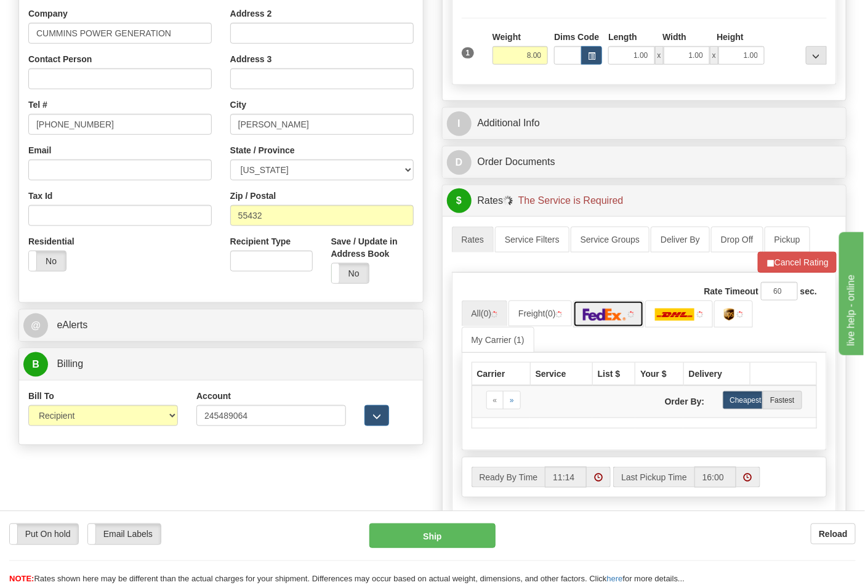
click at [602, 321] on img at bounding box center [604, 314] width 43 height 12
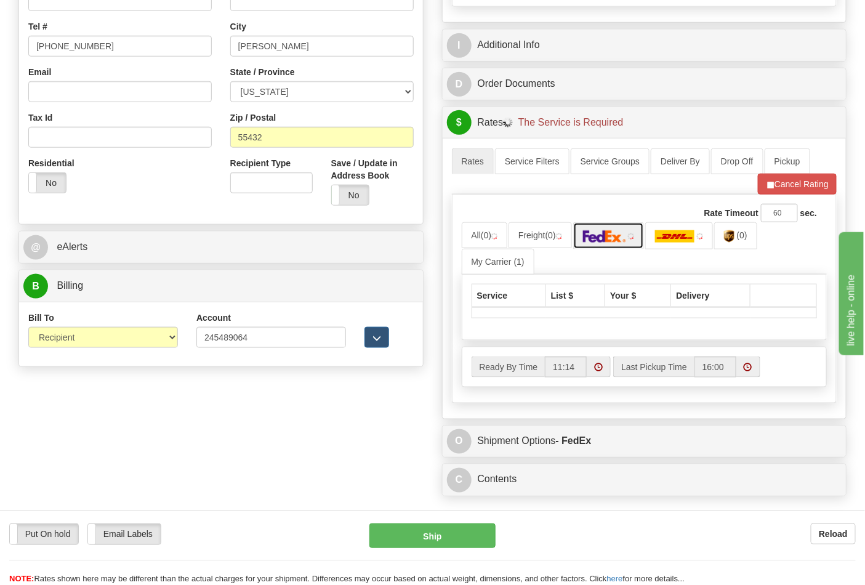
scroll to position [478, 0]
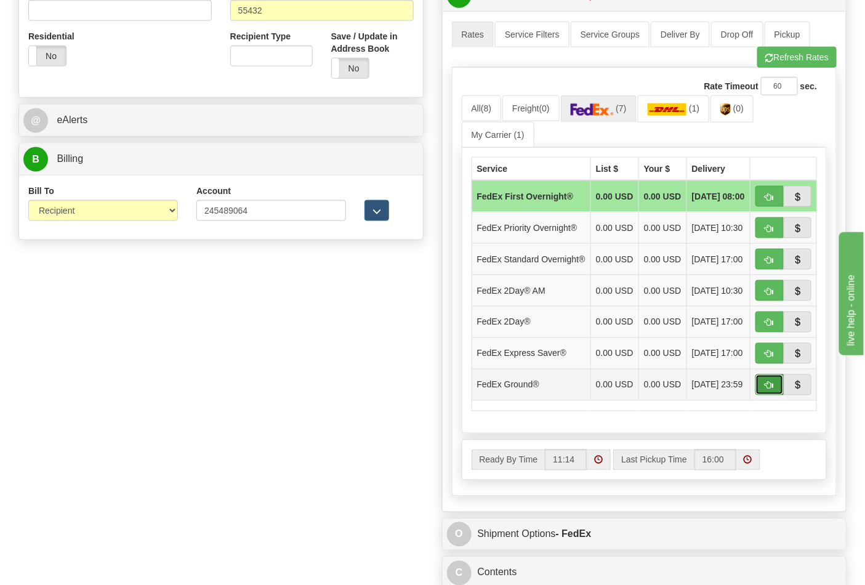
click at [764, 395] on button "button" at bounding box center [770, 384] width 28 height 21
type input "92"
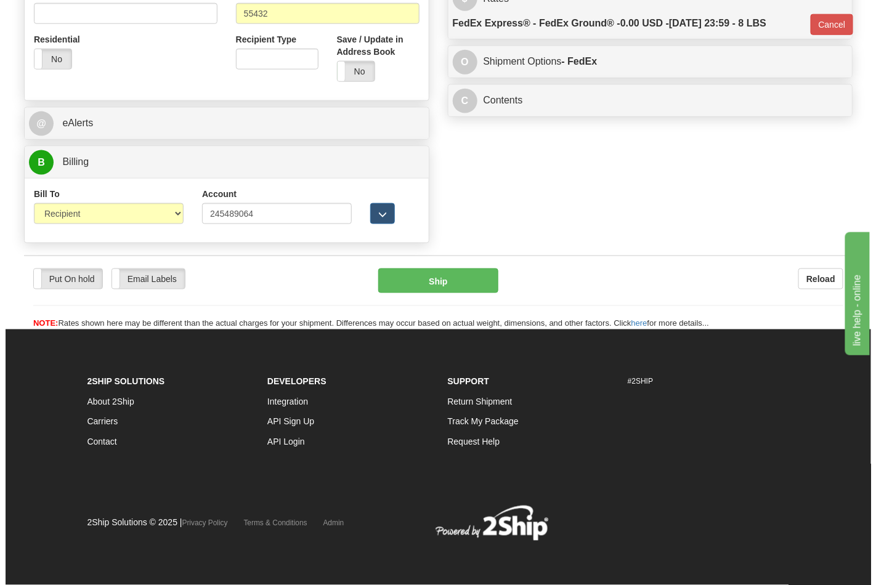
scroll to position [459, 0]
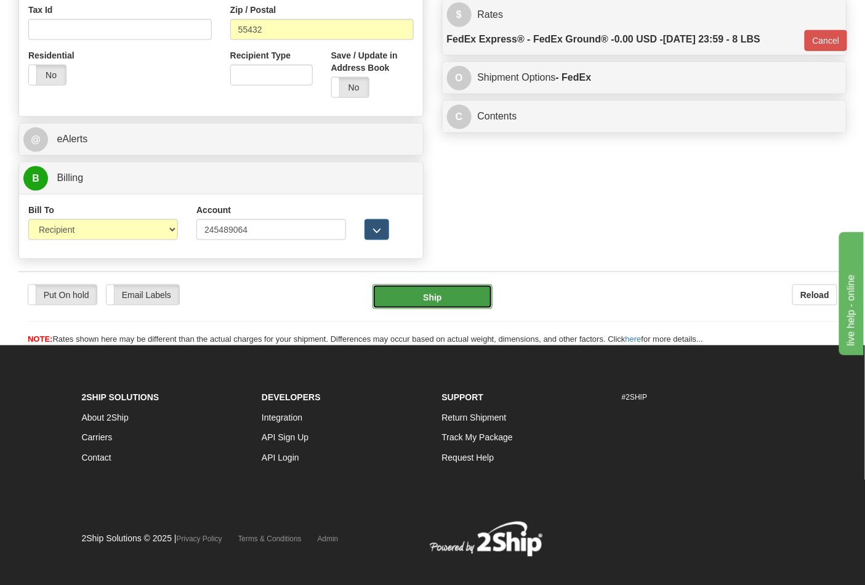
click at [440, 299] on button "Ship" at bounding box center [432, 296] width 119 height 25
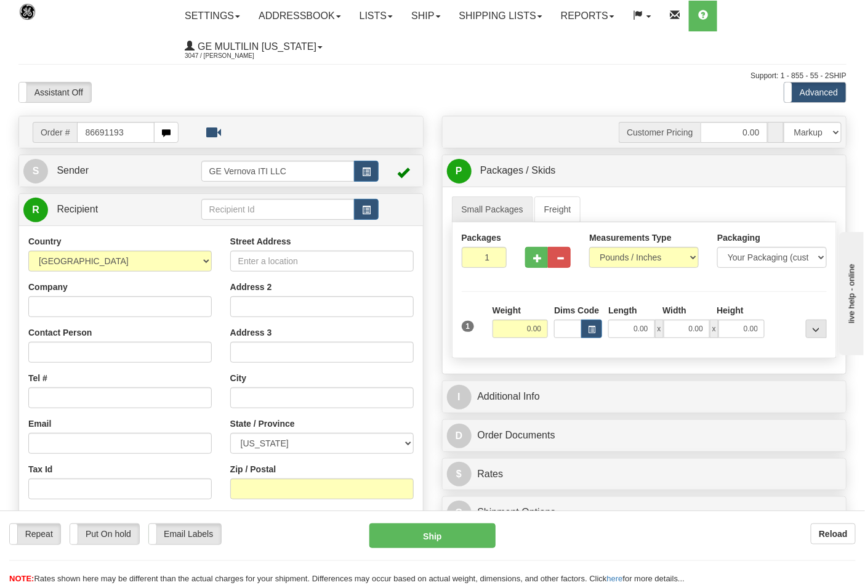
type input "86691193"
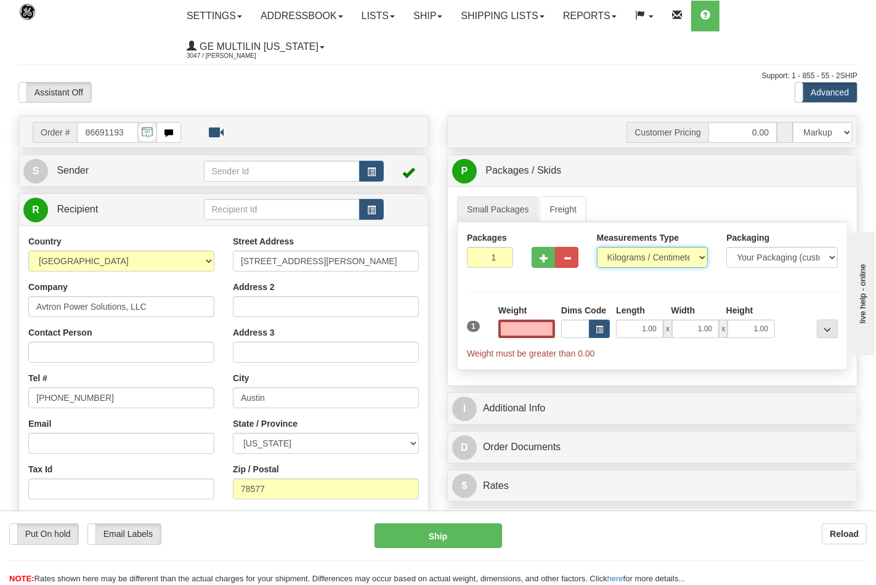
type input "0.00"
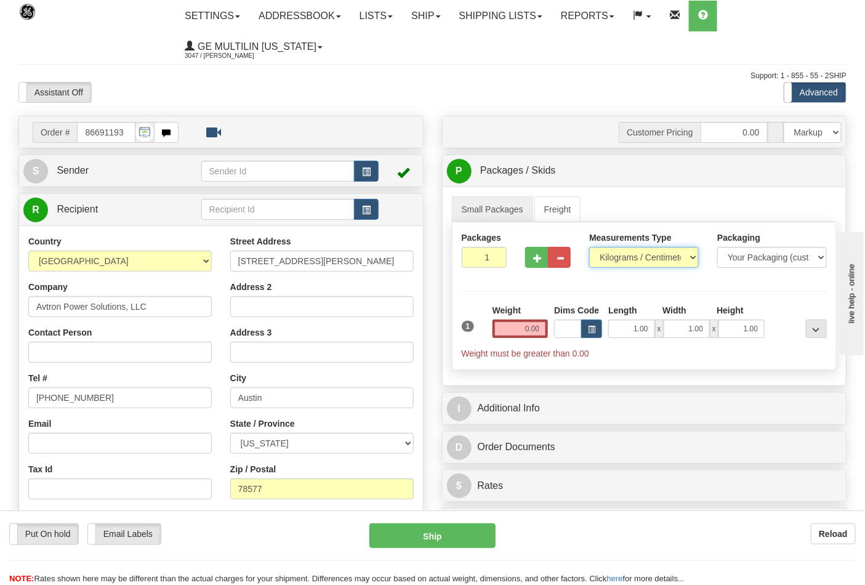
drag, startPoint x: 619, startPoint y: 259, endPoint x: 619, endPoint y: 267, distance: 8.0
click at [619, 259] on select "Pounds / Inches Kilograms / Centimeters" at bounding box center [644, 257] width 110 height 21
select select "0"
click at [589, 248] on select "Pounds / Inches Kilograms / Centimeters" at bounding box center [644, 257] width 110 height 21
click at [538, 334] on input "0.00" at bounding box center [521, 329] width 56 height 18
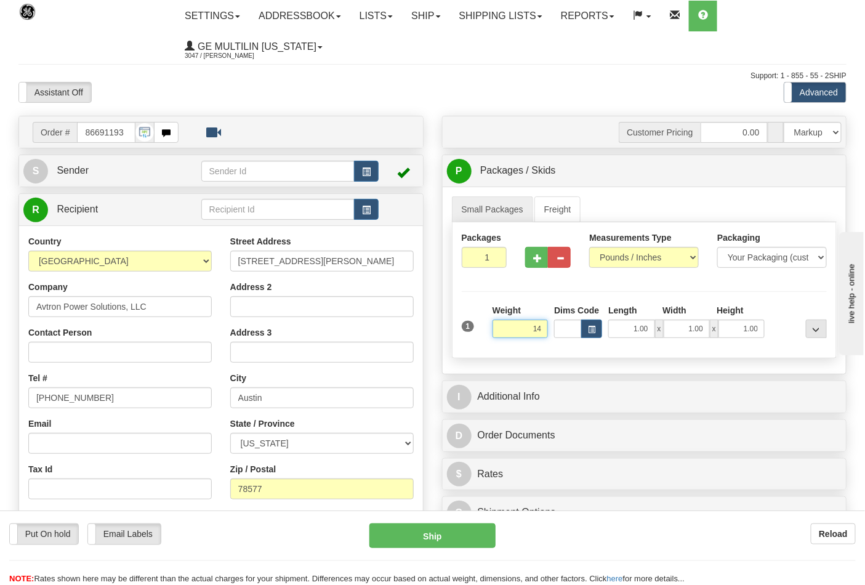
click button "Delete" at bounding box center [0, 0] width 0 height 0
type input "14.00"
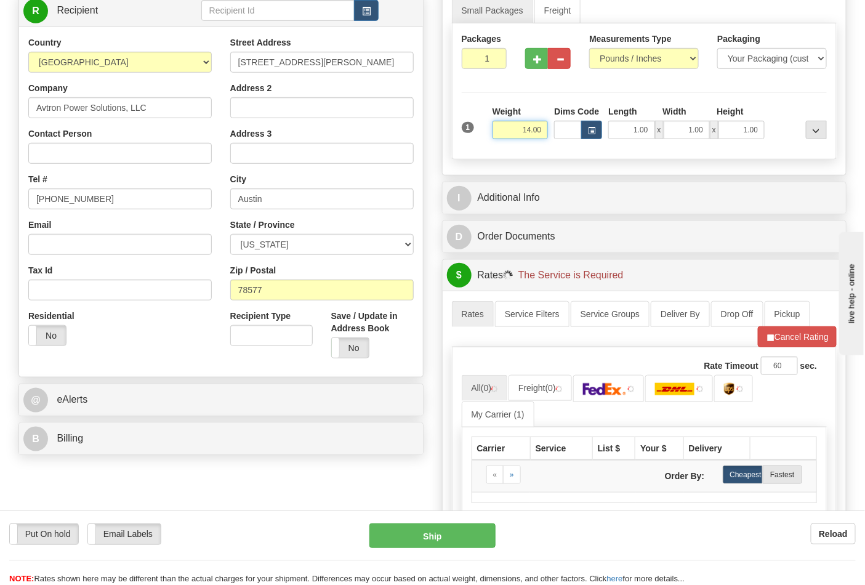
scroll to position [205, 0]
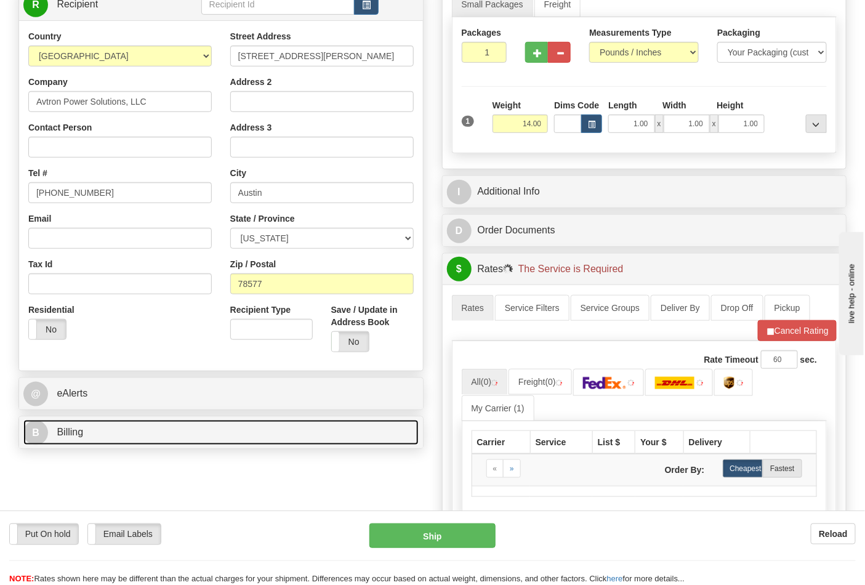
click at [166, 436] on link "B Billing" at bounding box center [220, 432] width 395 height 25
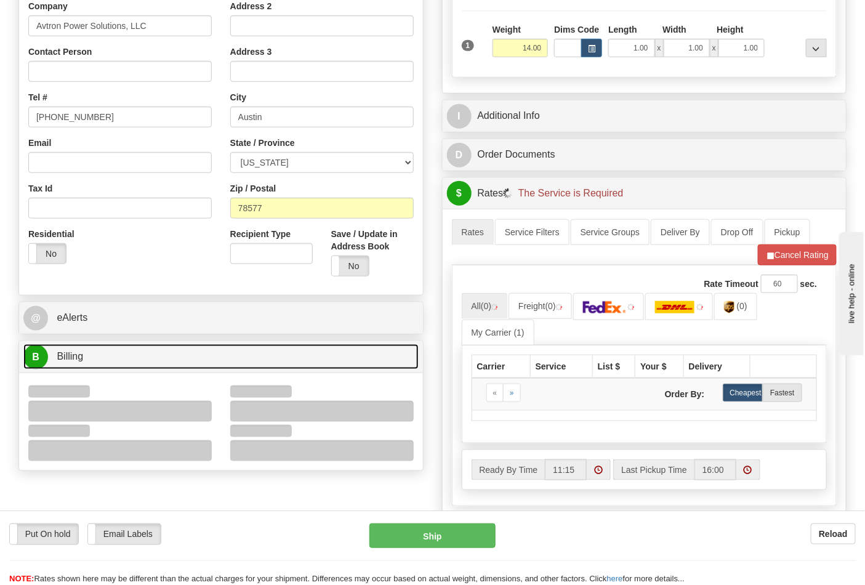
scroll to position [410, 0]
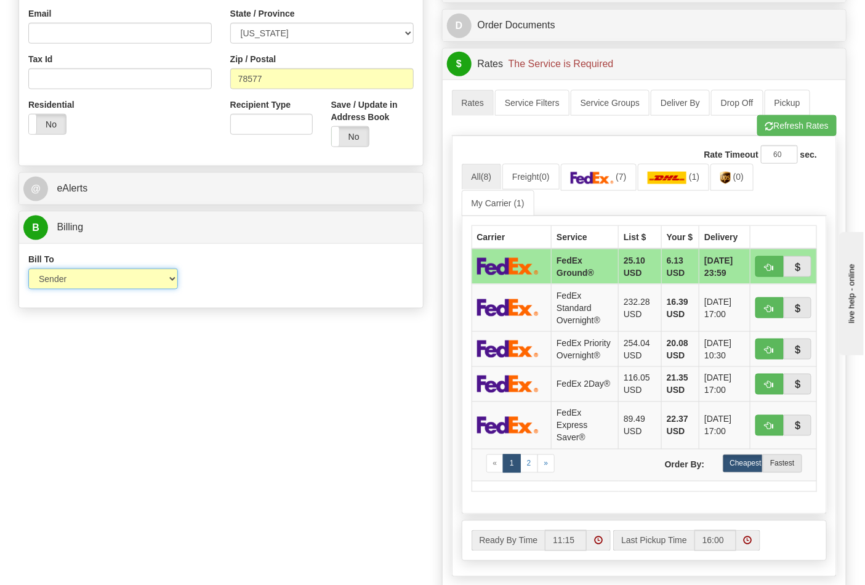
click at [72, 281] on select "Sender Recipient Third Party Collect" at bounding box center [103, 278] width 150 height 21
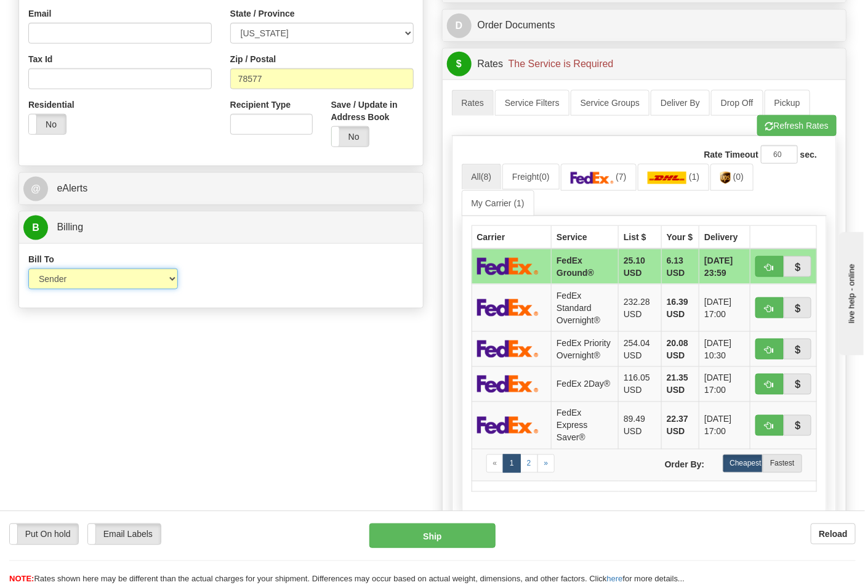
select select "2"
click at [28, 270] on select "Sender Recipient Third Party Collect" at bounding box center [103, 278] width 150 height 21
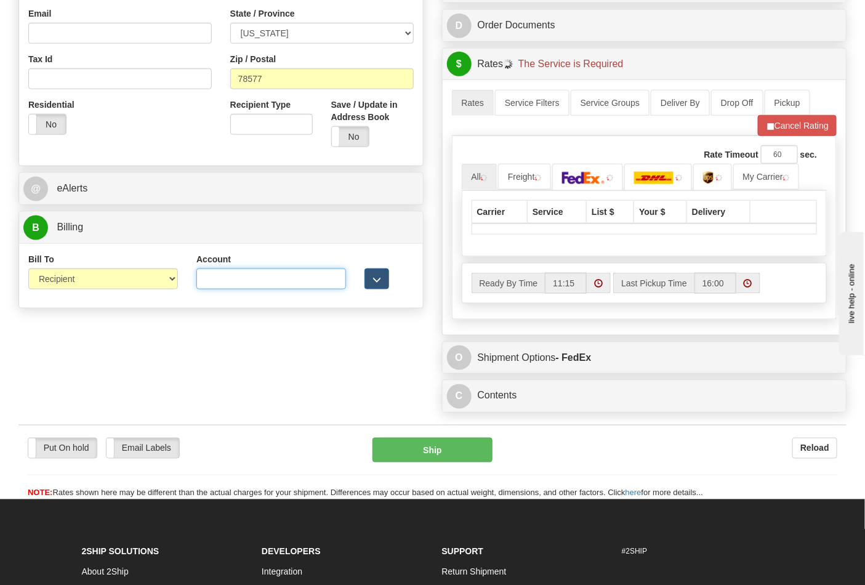
click at [265, 278] on input "Account" at bounding box center [271, 278] width 150 height 21
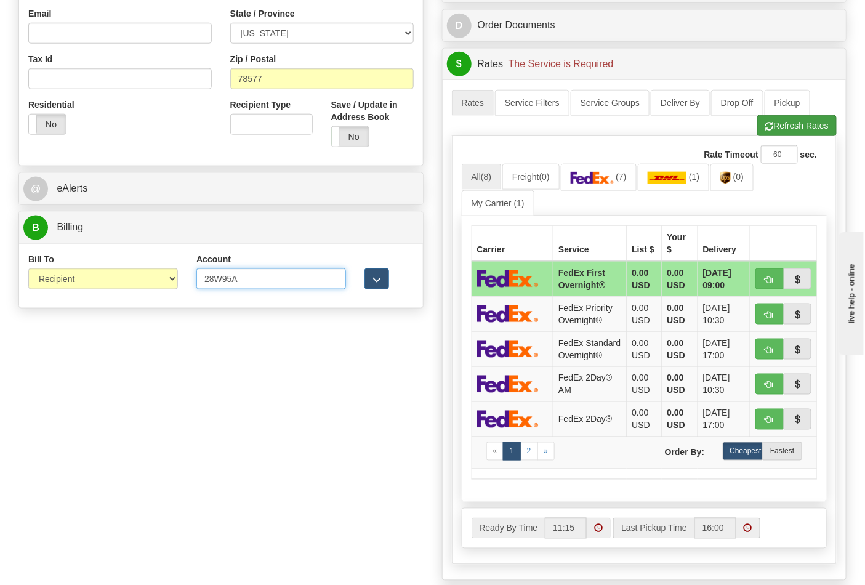
type input "28W95A"
click at [781, 128] on button "Refresh Rates" at bounding box center [796, 125] width 79 height 21
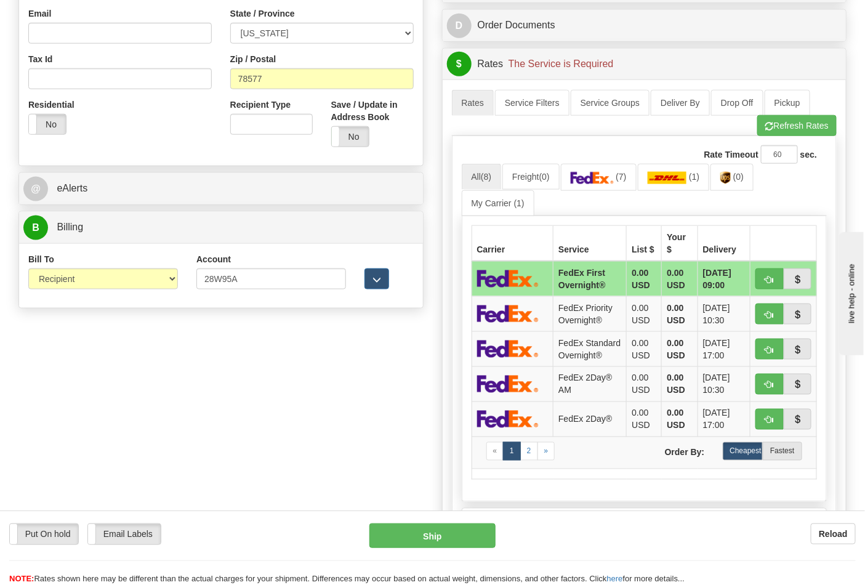
scroll to position [205, 0]
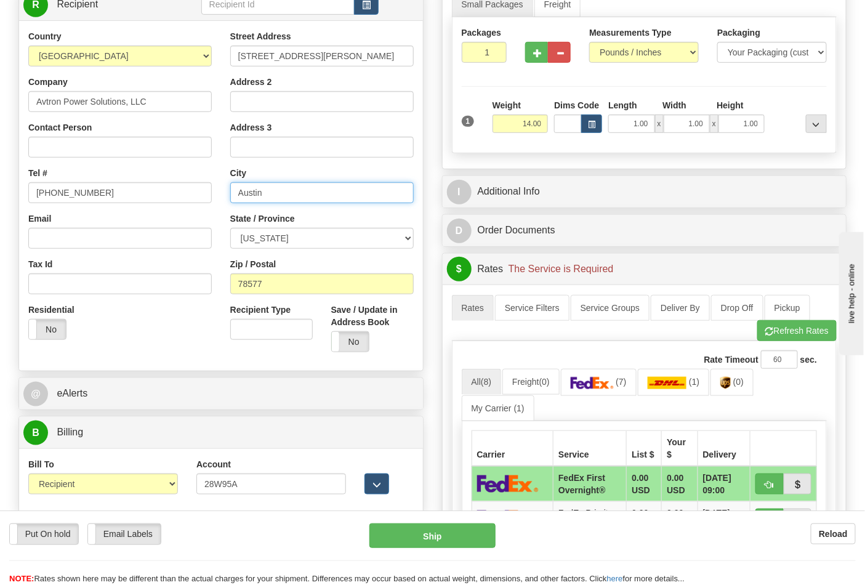
drag, startPoint x: 292, startPoint y: 196, endPoint x: 208, endPoint y: 187, distance: 84.8
click at [208, 187] on div "Country AFGHANISTAN ALAND ISLANDS ALBANIA ALGERIA AMERICAN SAMOA ANDORRA ANGOLA…" at bounding box center [221, 195] width 404 height 331
drag, startPoint x: 325, startPoint y: 60, endPoint x: 236, endPoint y: 58, distance: 89.3
click at [237, 59] on input "9100 S. Austin Dr." at bounding box center [321, 56] width 183 height 21
click at [271, 192] on input "text" at bounding box center [321, 192] width 183 height 21
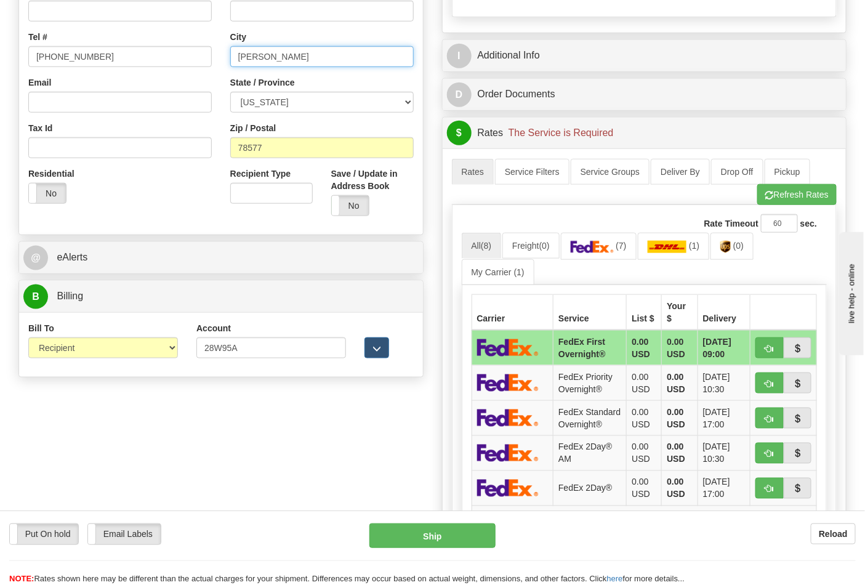
scroll to position [342, 0]
type input "PHARR"
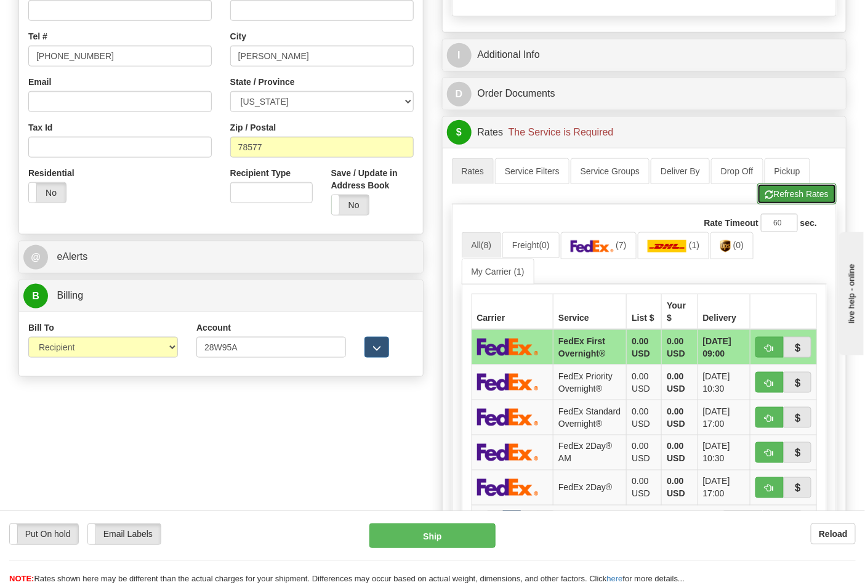
click at [805, 193] on button "Refresh Rates" at bounding box center [796, 193] width 79 height 21
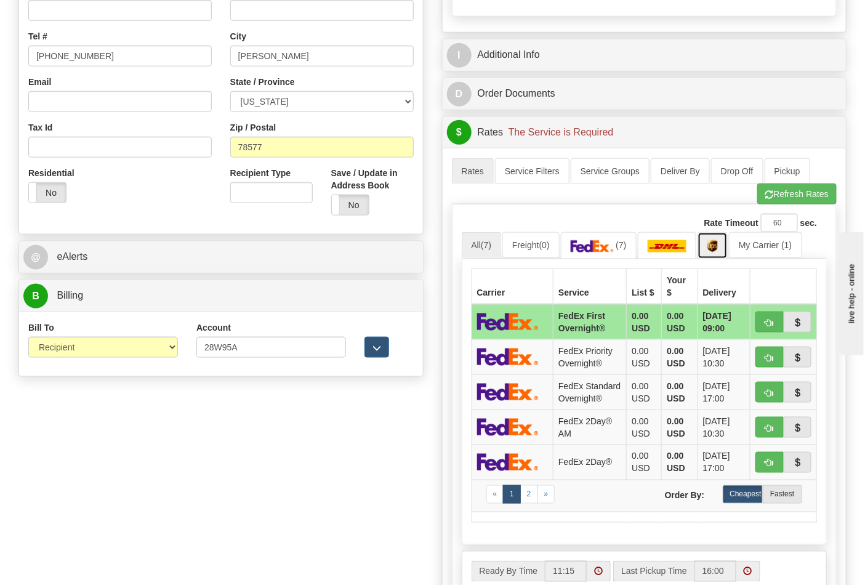
click at [727, 248] on link at bounding box center [713, 245] width 30 height 26
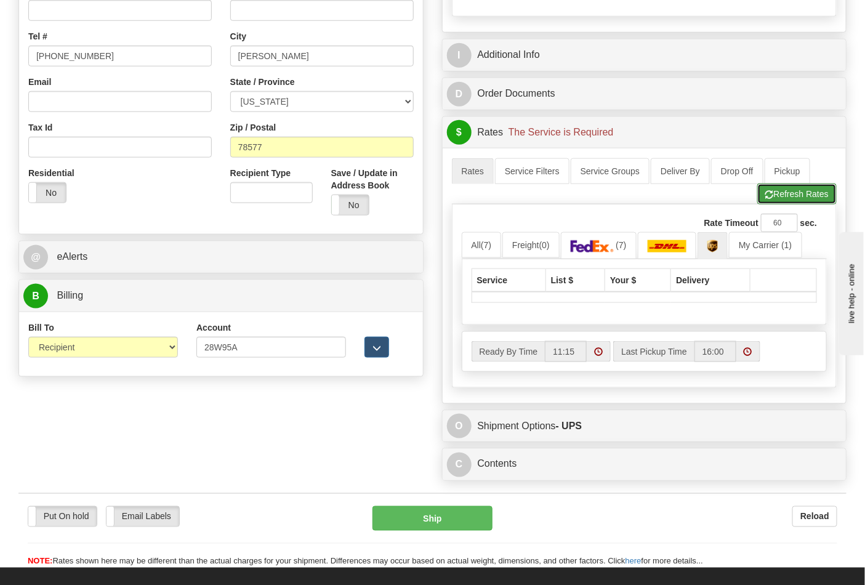
click at [779, 194] on button "Refresh Rates" at bounding box center [796, 193] width 79 height 21
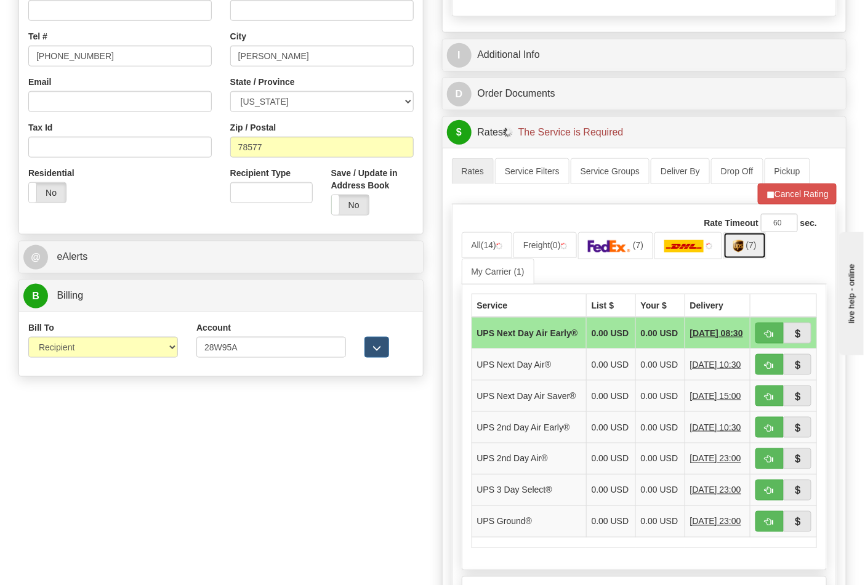
click at [744, 252] on img at bounding box center [738, 246] width 10 height 12
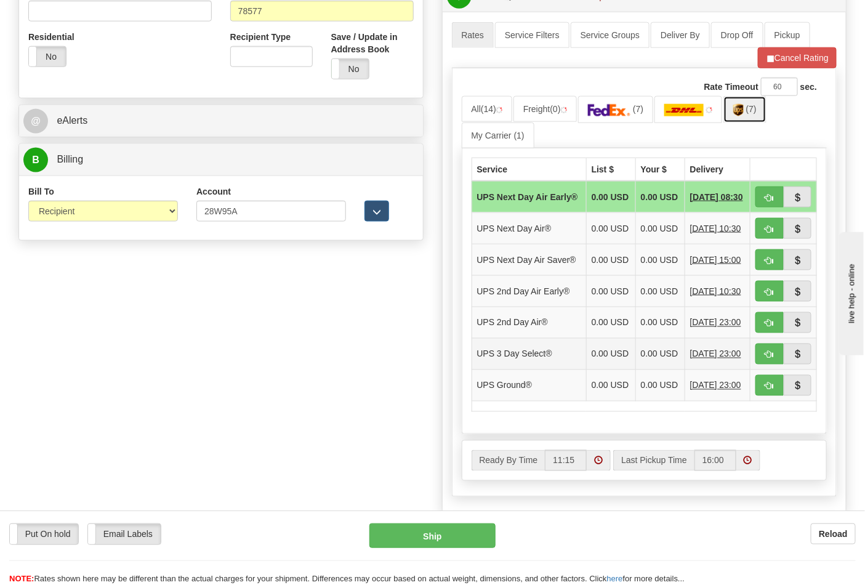
scroll to position [478, 0]
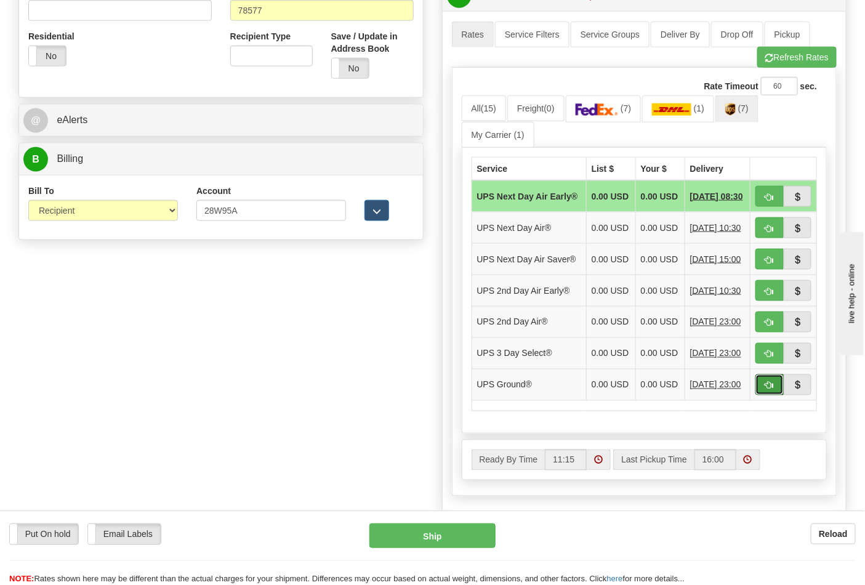
click at [768, 390] on span "button" at bounding box center [769, 386] width 9 height 8
type input "03"
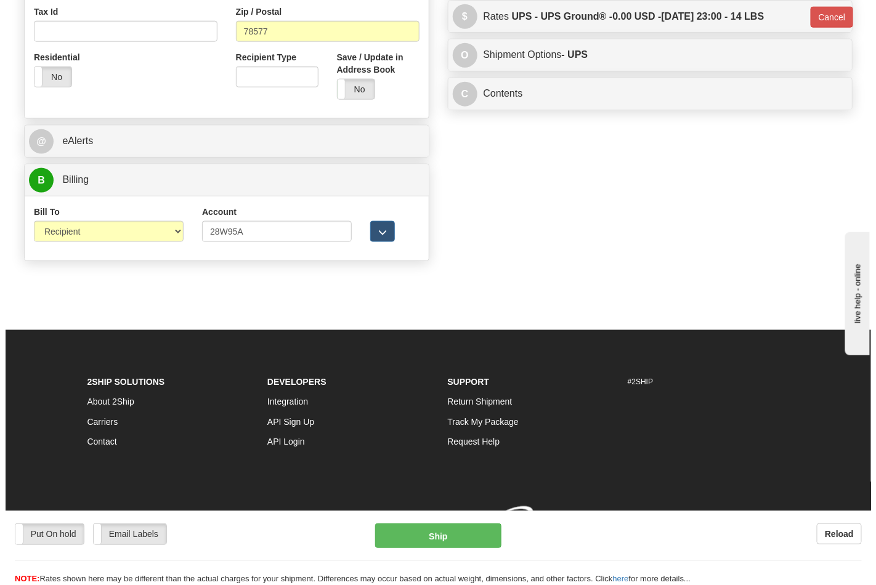
scroll to position [459, 0]
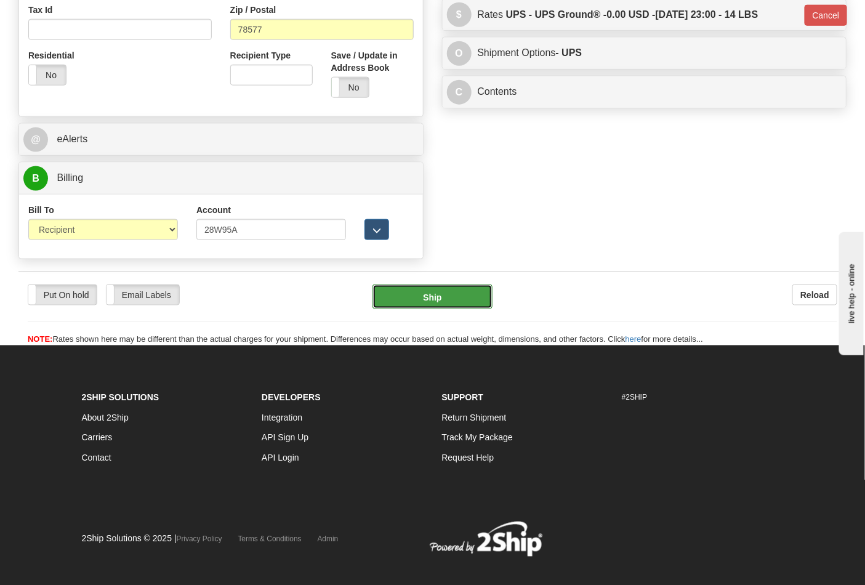
click at [466, 304] on button "Ship" at bounding box center [432, 296] width 119 height 25
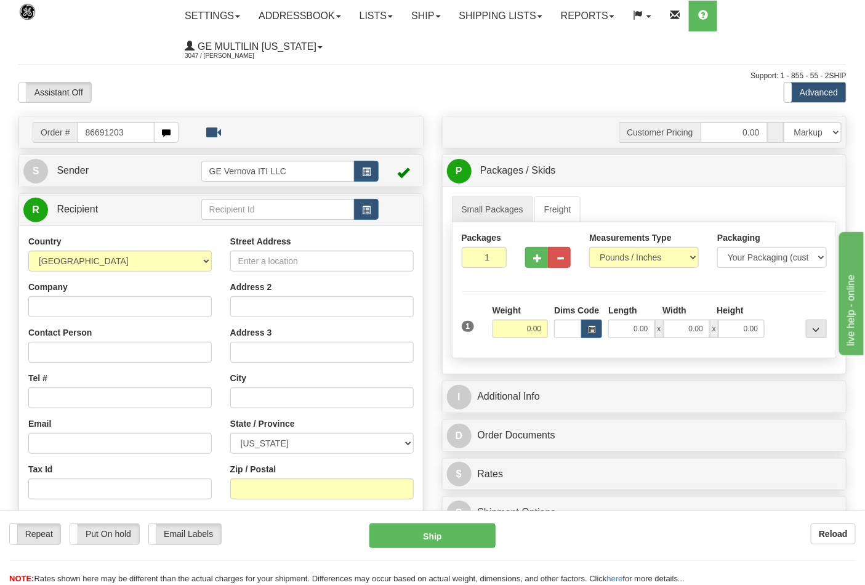
type input "86691203"
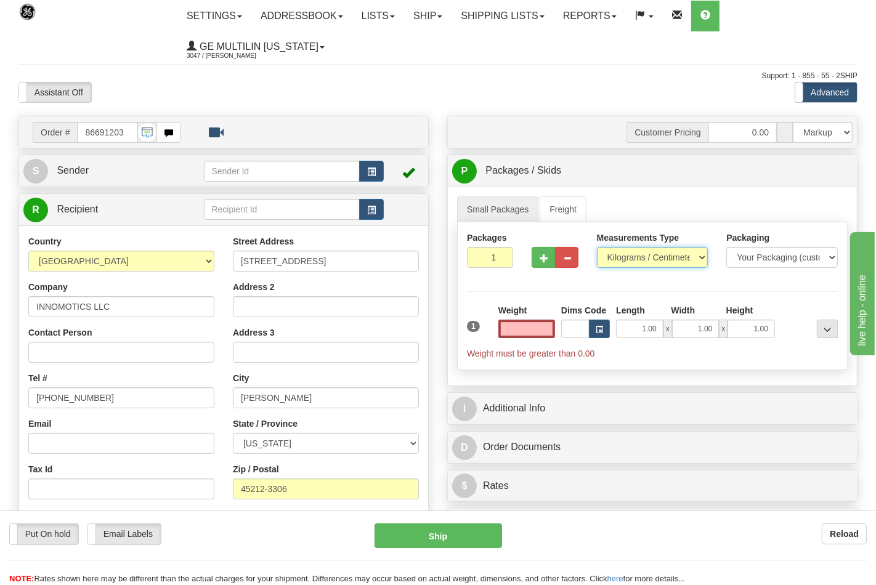
type input "0.00"
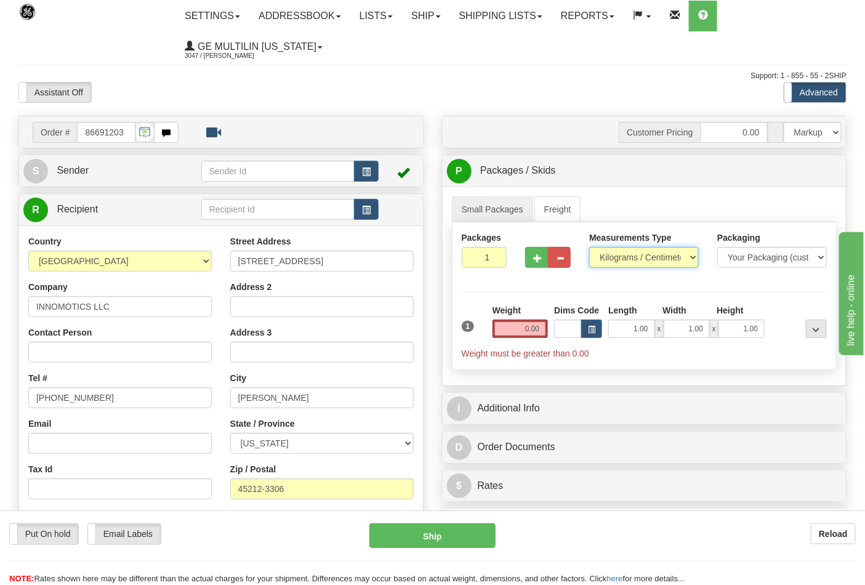
click at [619, 259] on select "Pounds / Inches Kilograms / Centimeters" at bounding box center [644, 257] width 110 height 21
select select "0"
click at [589, 248] on select "Pounds / Inches Kilograms / Centimeters" at bounding box center [644, 257] width 110 height 21
click at [542, 335] on input "0.00" at bounding box center [521, 329] width 56 height 18
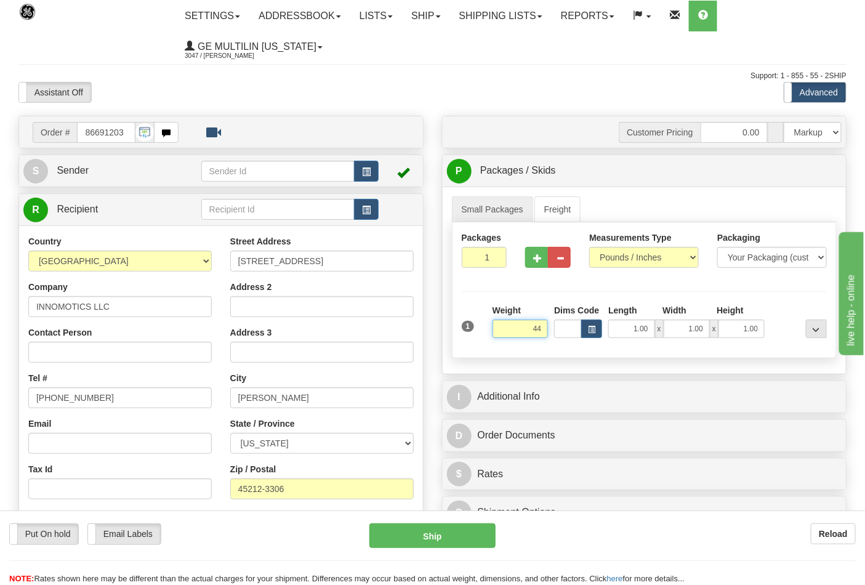
click button "Delete" at bounding box center [0, 0] width 0 height 0
type input "44.00"
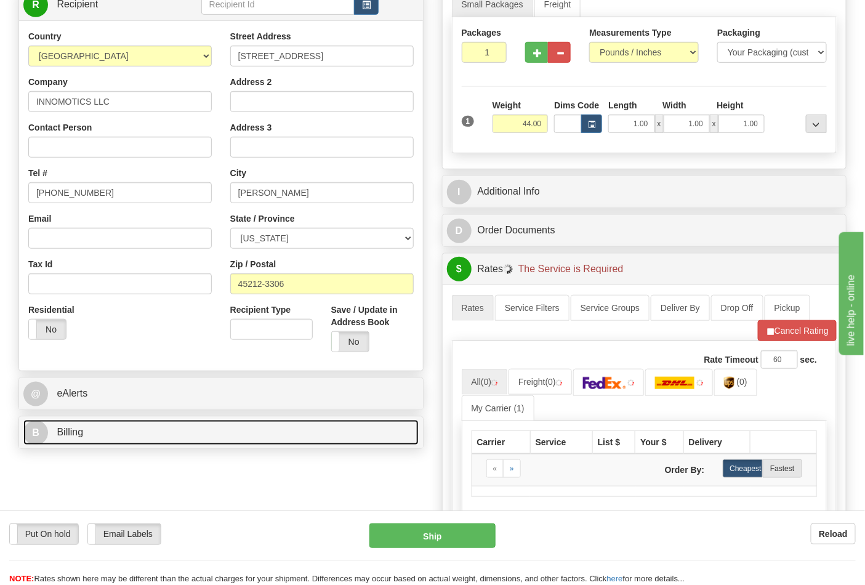
click at [126, 436] on link "B Billing" at bounding box center [220, 432] width 395 height 25
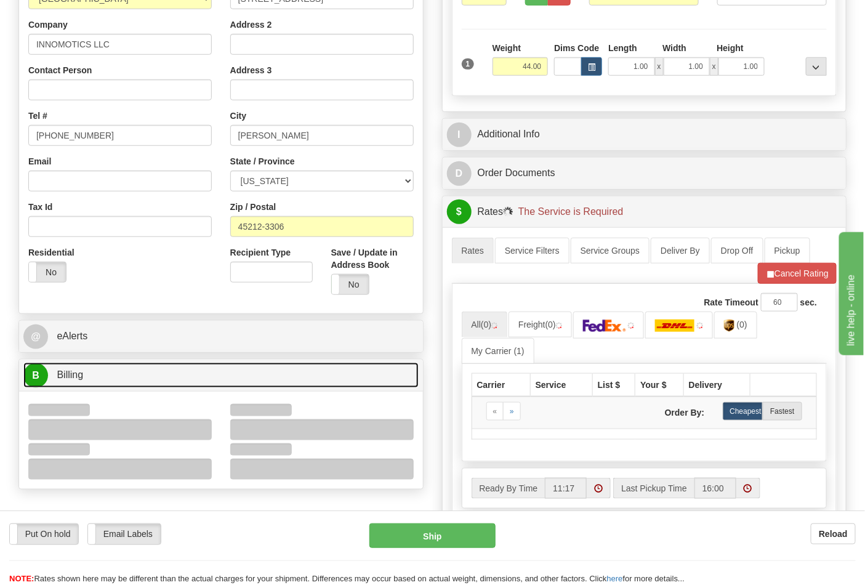
scroll to position [342, 0]
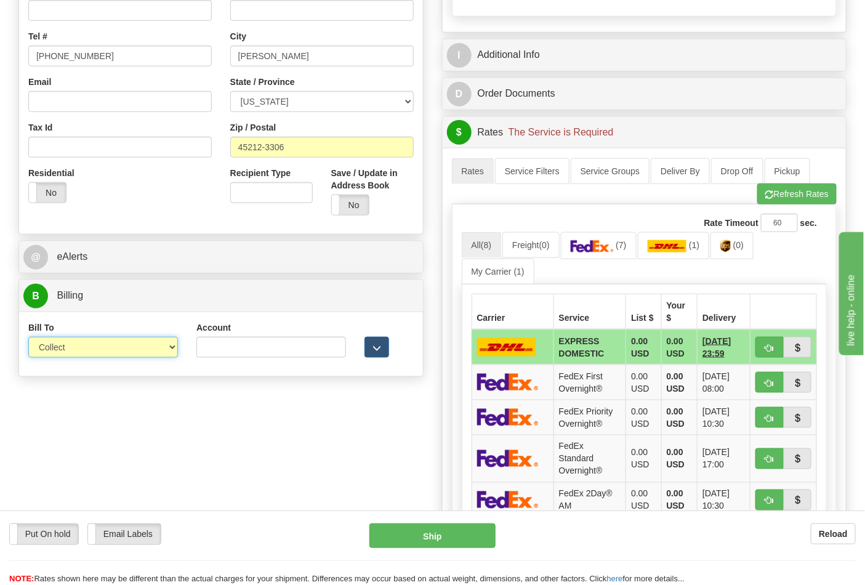
click at [94, 348] on select "Sender Recipient Third Party Collect" at bounding box center [103, 347] width 150 height 21
select select "2"
click at [28, 338] on select "Sender Recipient Third Party Collect" at bounding box center [103, 347] width 150 height 21
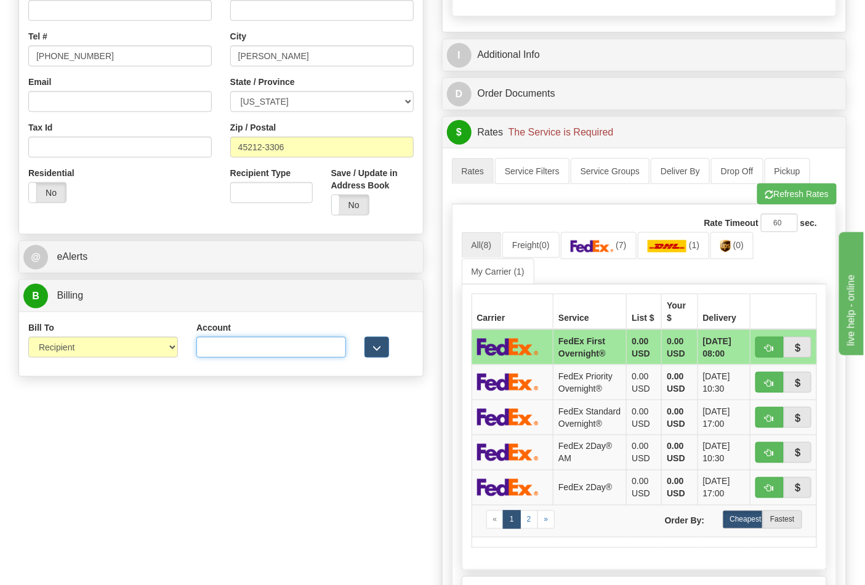
click at [226, 340] on input "Account" at bounding box center [271, 347] width 150 height 21
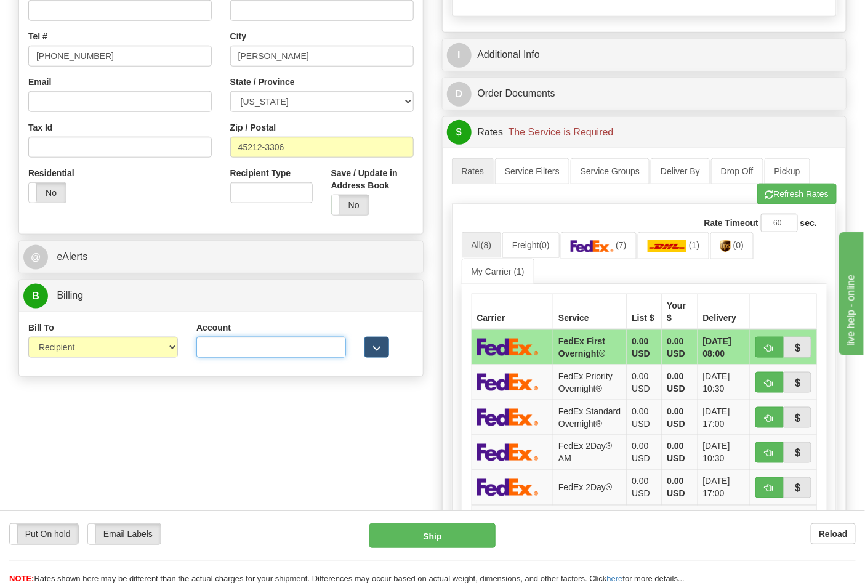
paste input "[STREET_ADDRESS][PERSON_NAME]"
type input "9"
paste input "X3932R"
type input "X3932R"
drag, startPoint x: 768, startPoint y: 203, endPoint x: 767, endPoint y: 219, distance: 15.5
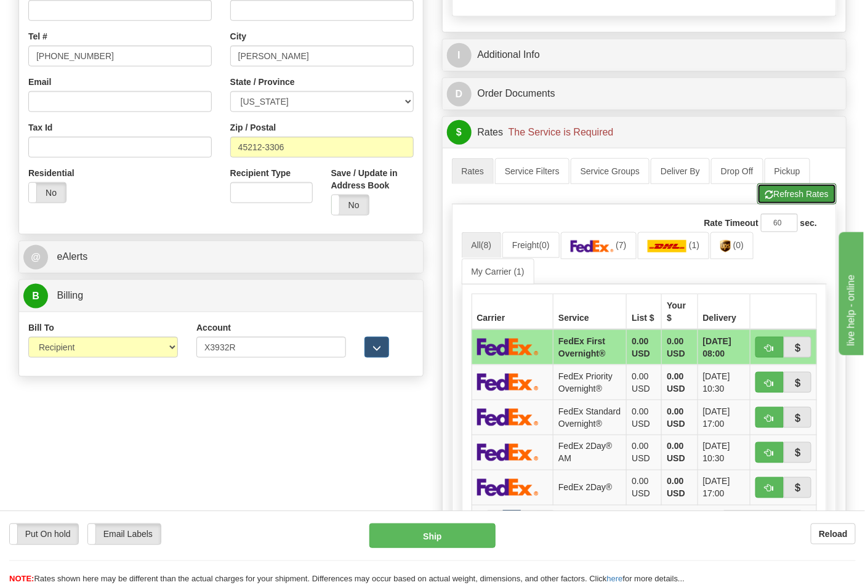
click at [768, 203] on button "Refresh Rates" at bounding box center [796, 193] width 79 height 21
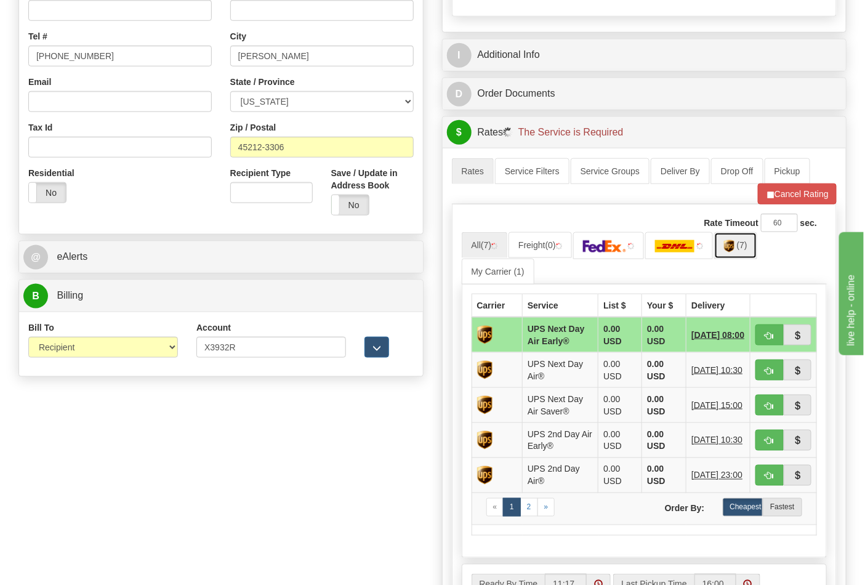
click at [735, 251] on img at bounding box center [729, 246] width 10 height 12
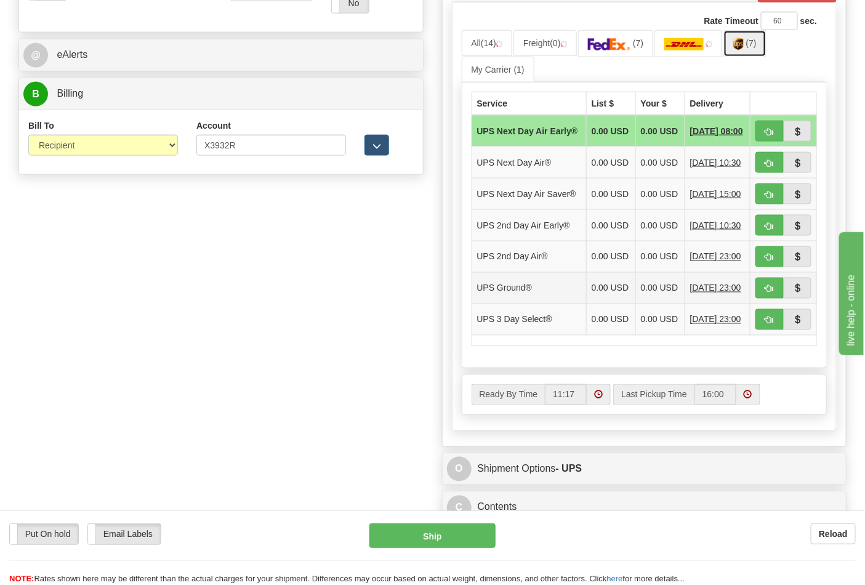
scroll to position [547, 0]
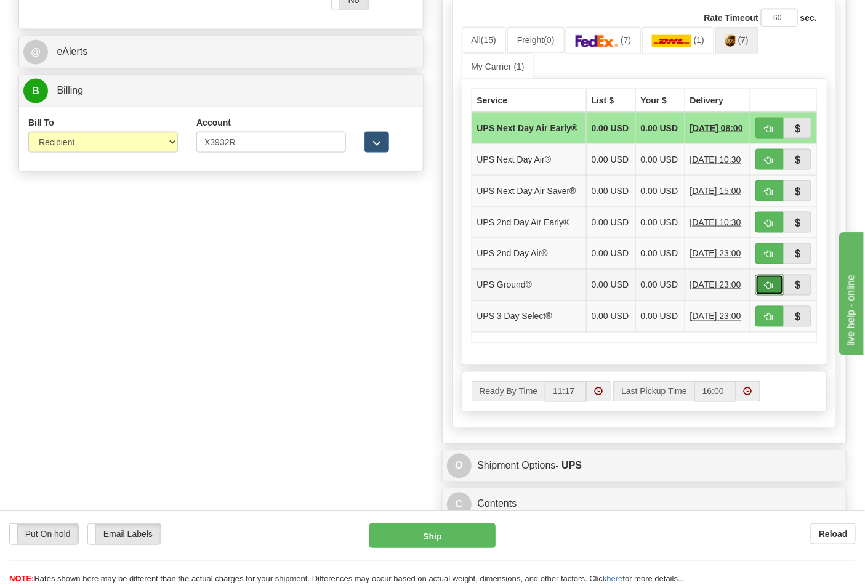
click at [765, 290] on span "button" at bounding box center [769, 286] width 9 height 8
type input "03"
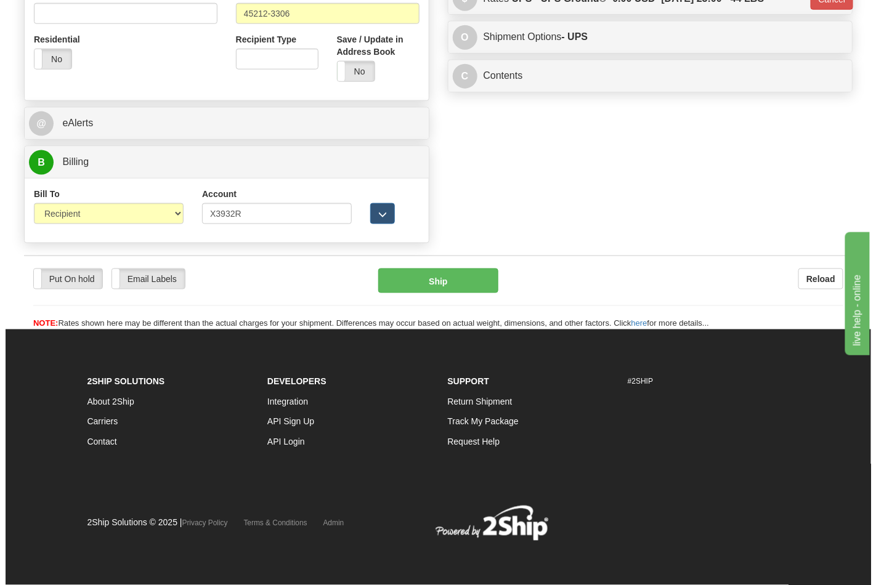
scroll to position [477, 0]
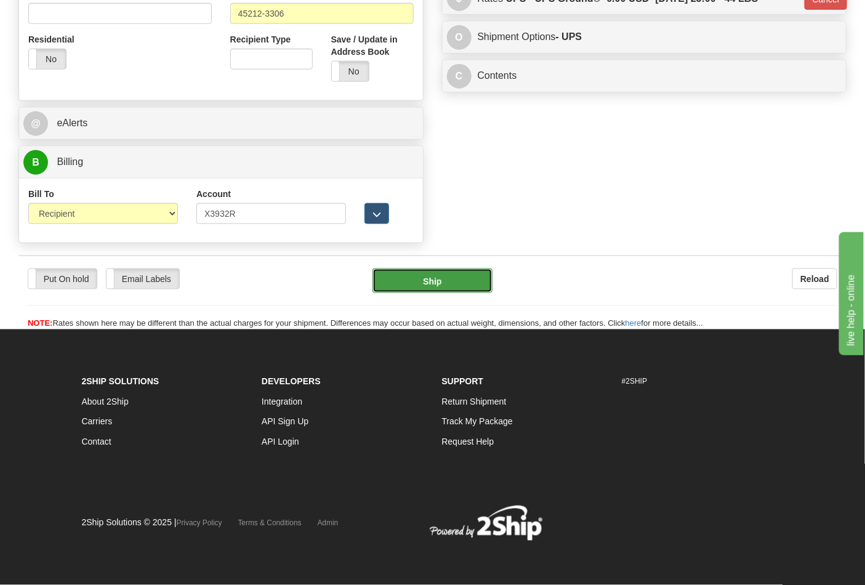
click at [461, 275] on button "Ship" at bounding box center [432, 280] width 119 height 25
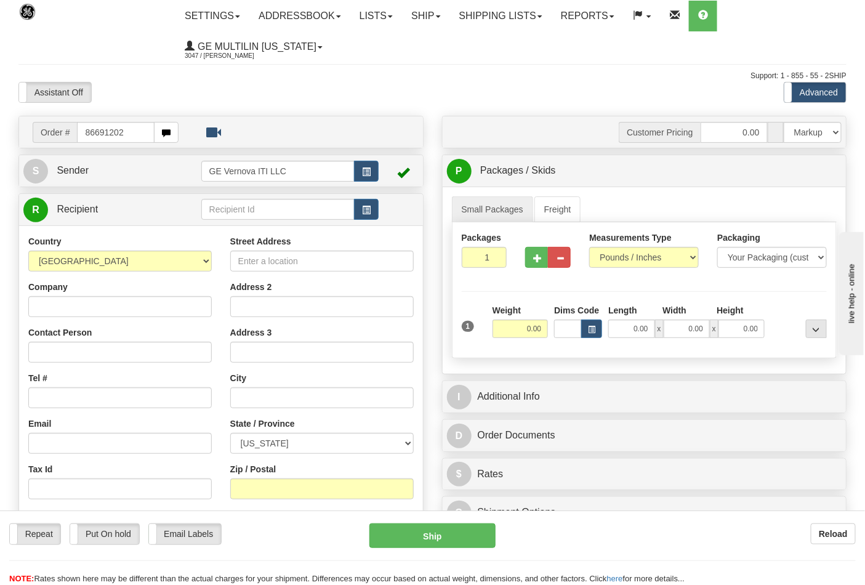
type input "86691202"
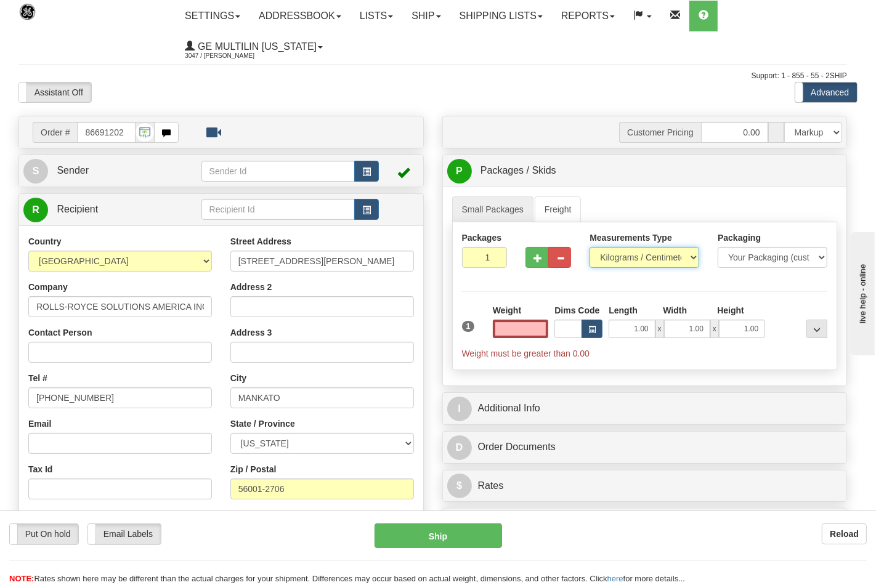
type input "0.00"
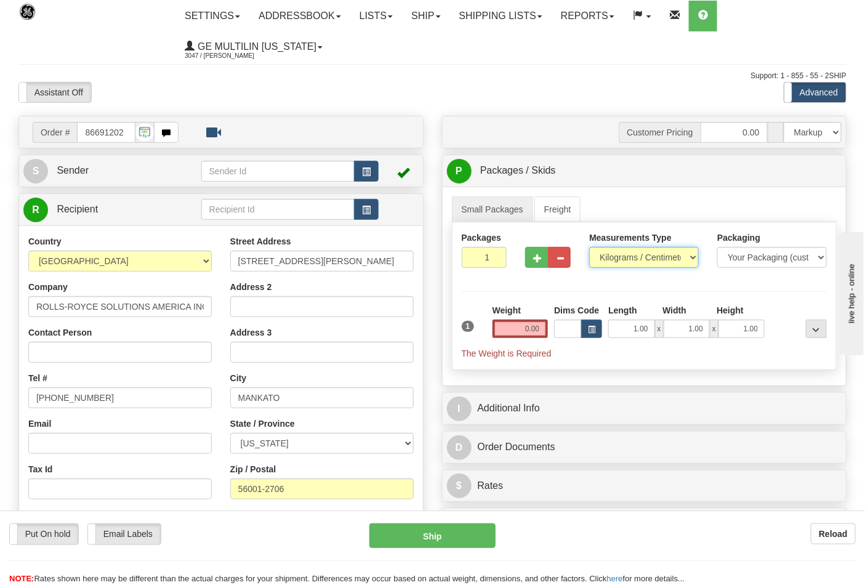
click at [623, 259] on select "Pounds / Inches Kilograms / Centimeters" at bounding box center [644, 257] width 110 height 21
select select "0"
click at [589, 248] on select "Pounds / Inches Kilograms / Centimeters" at bounding box center [644, 257] width 110 height 21
click at [540, 334] on input "0.00" at bounding box center [521, 329] width 56 height 18
type input "0.00"
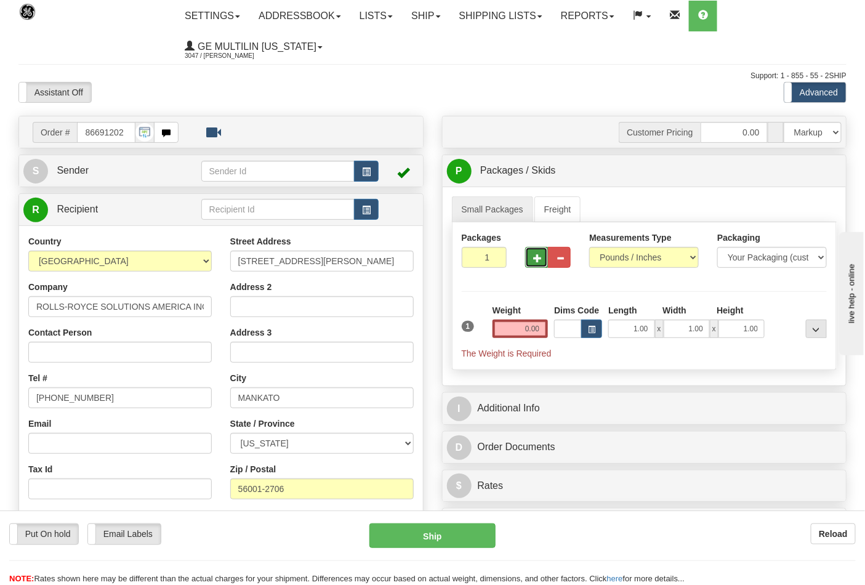
click at [538, 254] on span "button" at bounding box center [537, 258] width 9 height 8
type input "2"
click at [544, 333] on input "0.00" at bounding box center [521, 329] width 56 height 18
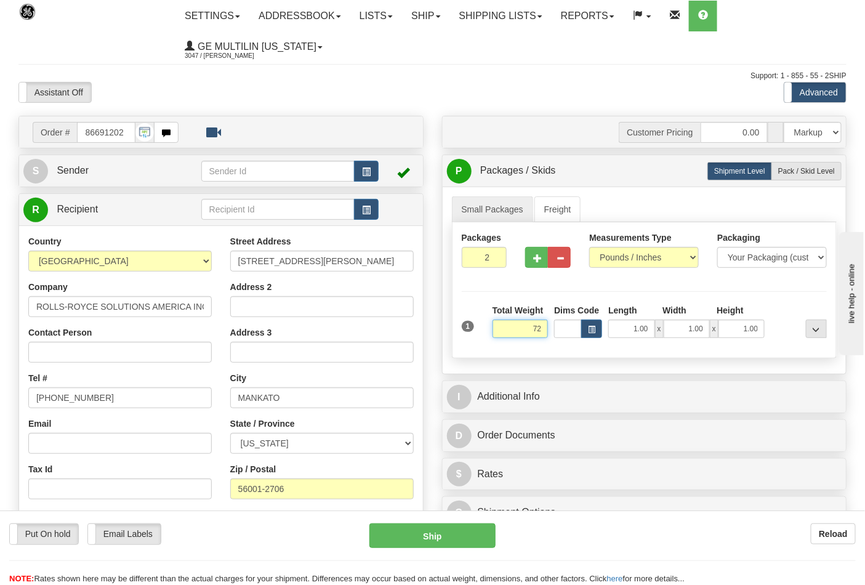
click button "Delete" at bounding box center [0, 0] width 0 height 0
type input "72.00"
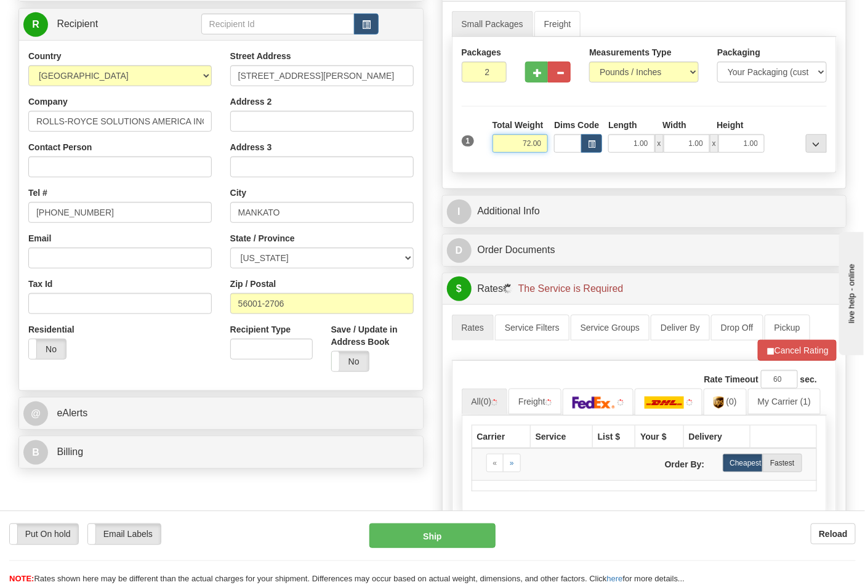
scroll to position [342, 0]
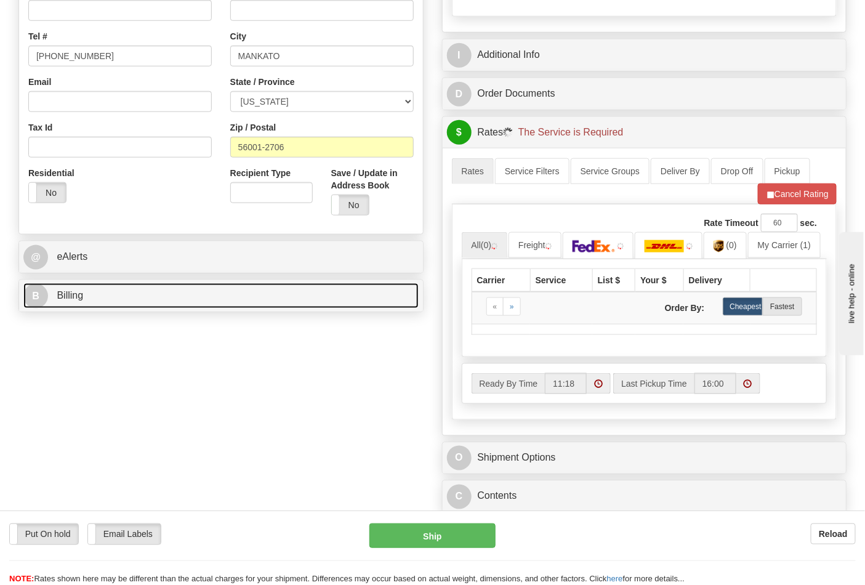
click at [134, 308] on link "B Billing" at bounding box center [220, 295] width 395 height 25
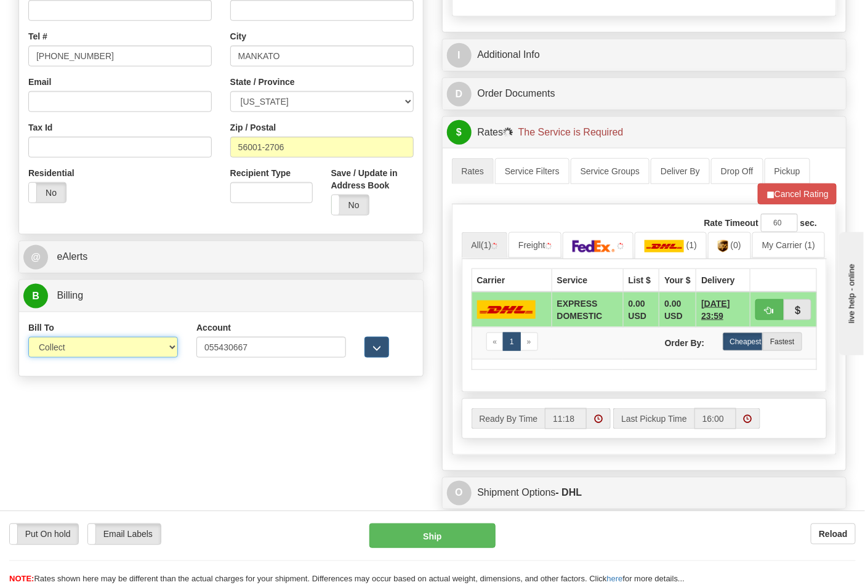
drag, startPoint x: 121, startPoint y: 341, endPoint x: 122, endPoint y: 355, distance: 13.6
click at [121, 341] on select "Sender Recipient Third Party Collect" at bounding box center [103, 347] width 150 height 21
select select "2"
click at [28, 338] on select "Sender Recipient Third Party Collect" at bounding box center [103, 347] width 150 height 21
click at [621, 251] on link at bounding box center [598, 245] width 71 height 26
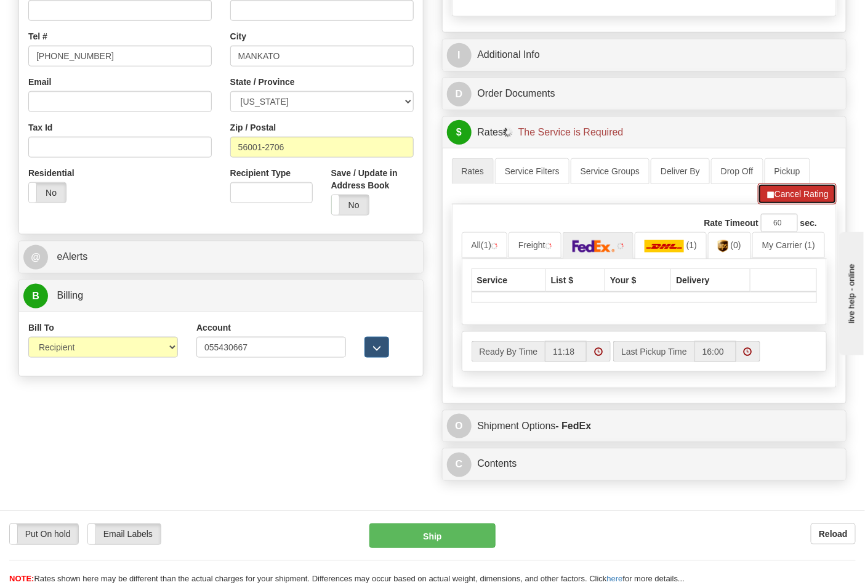
click at [768, 199] on span "button" at bounding box center [770, 195] width 9 height 8
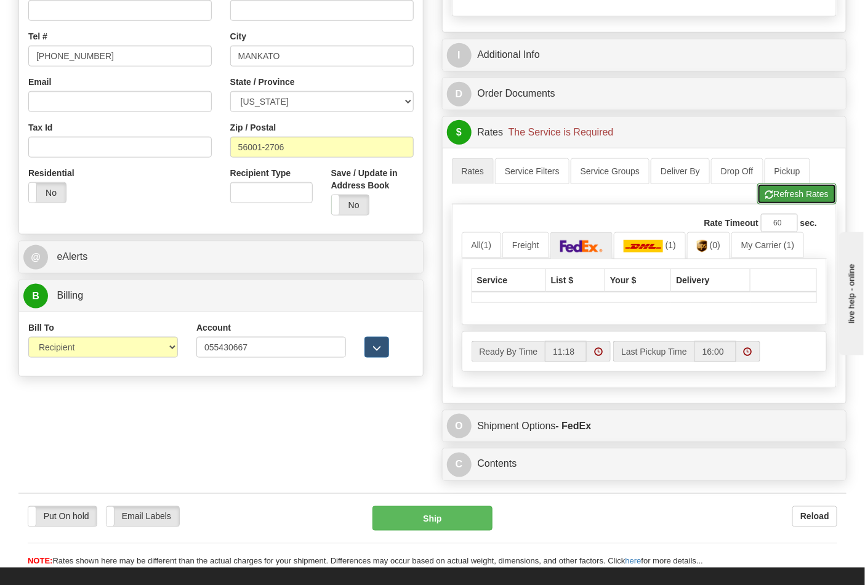
click at [768, 199] on span "button" at bounding box center [769, 195] width 9 height 8
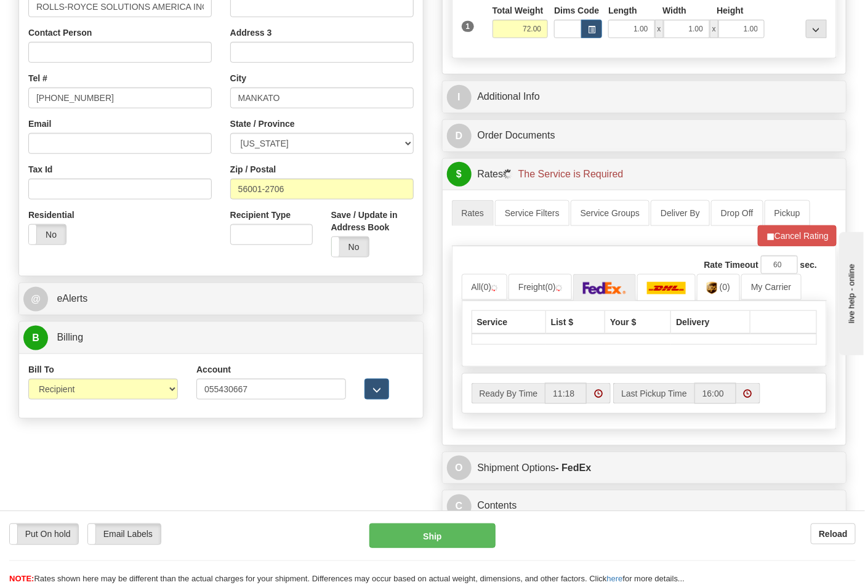
scroll to position [273, 0]
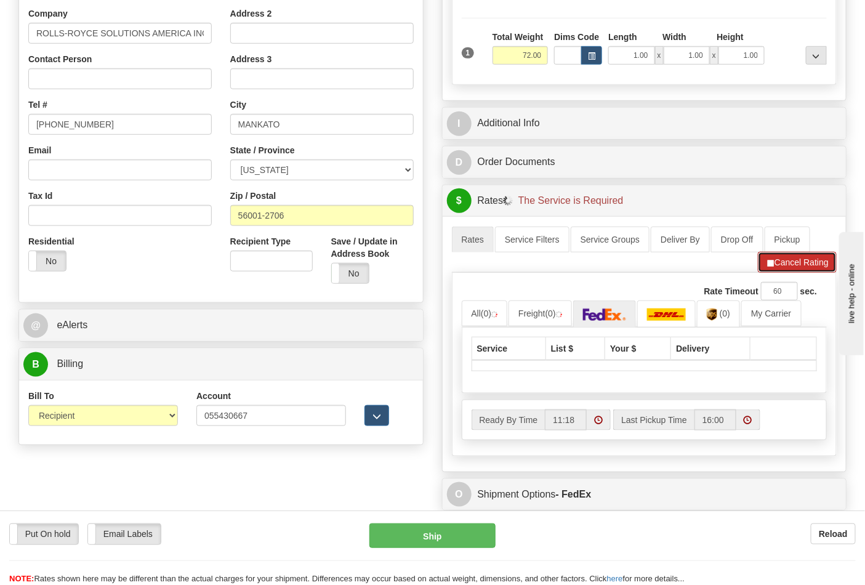
click at [772, 273] on button "Cancel Rating" at bounding box center [797, 262] width 79 height 21
click at [772, 273] on button "Refresh Rates" at bounding box center [796, 262] width 79 height 21
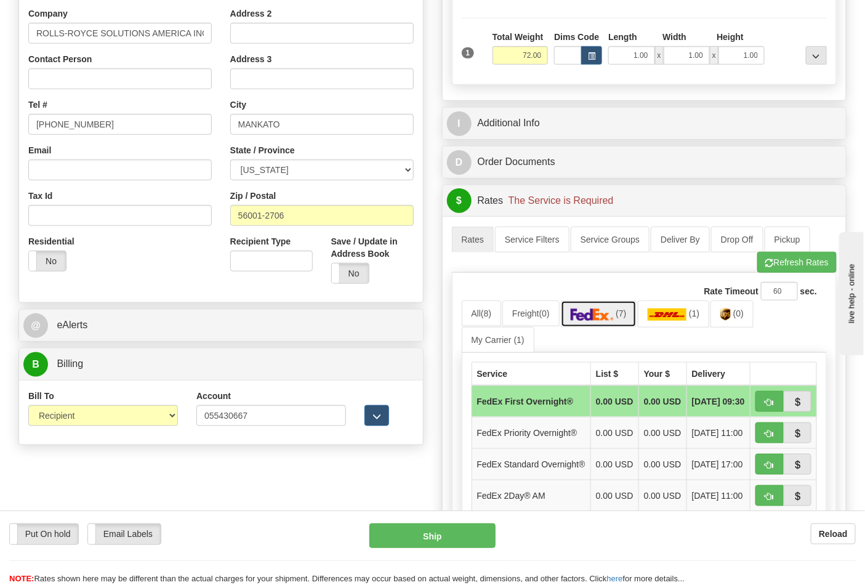
click at [620, 319] on link "(7)" at bounding box center [599, 313] width 76 height 26
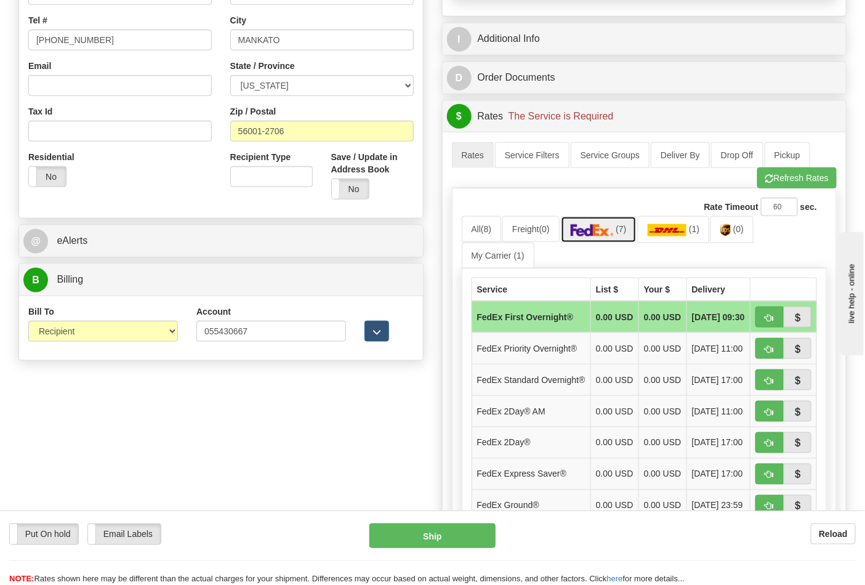
scroll to position [616, 0]
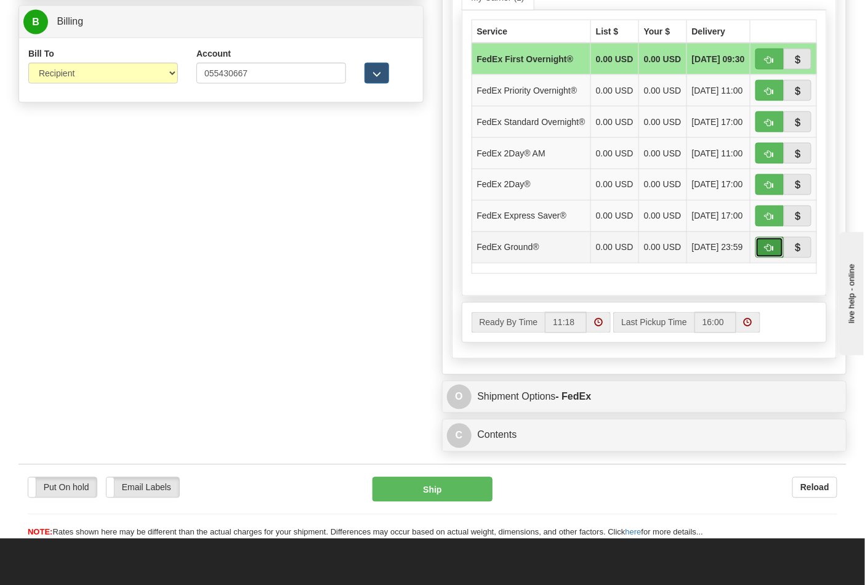
click at [764, 258] on button "button" at bounding box center [770, 247] width 28 height 21
type input "92"
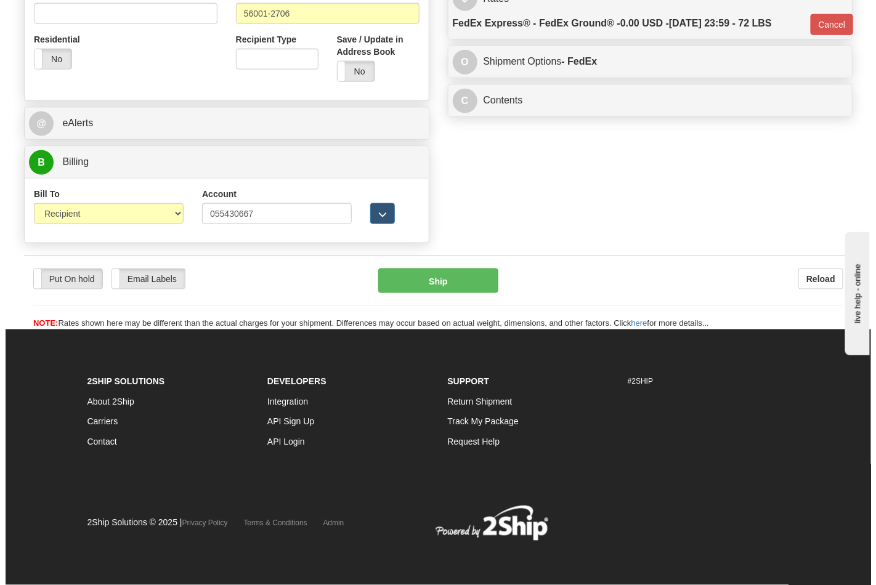
scroll to position [477, 0]
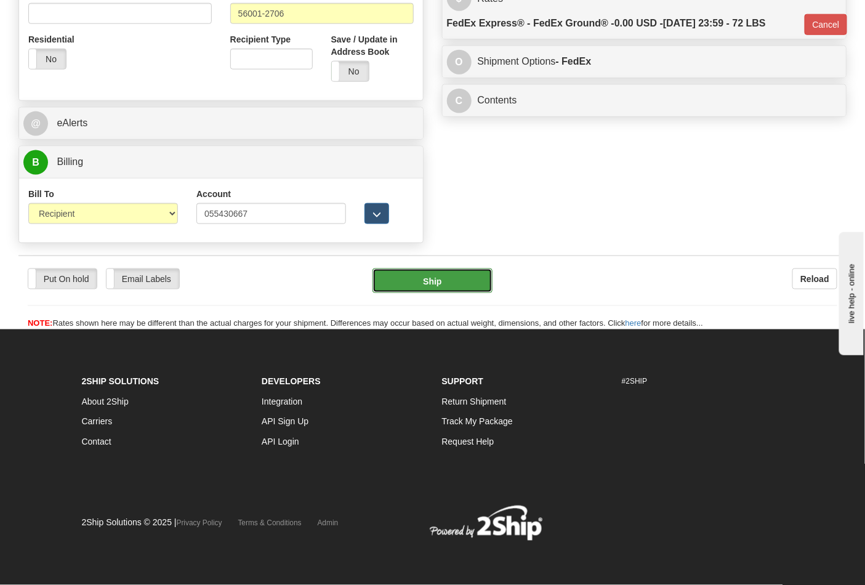
click at [446, 273] on button "Ship" at bounding box center [432, 280] width 119 height 25
